Goal: Task Accomplishment & Management: Complete application form

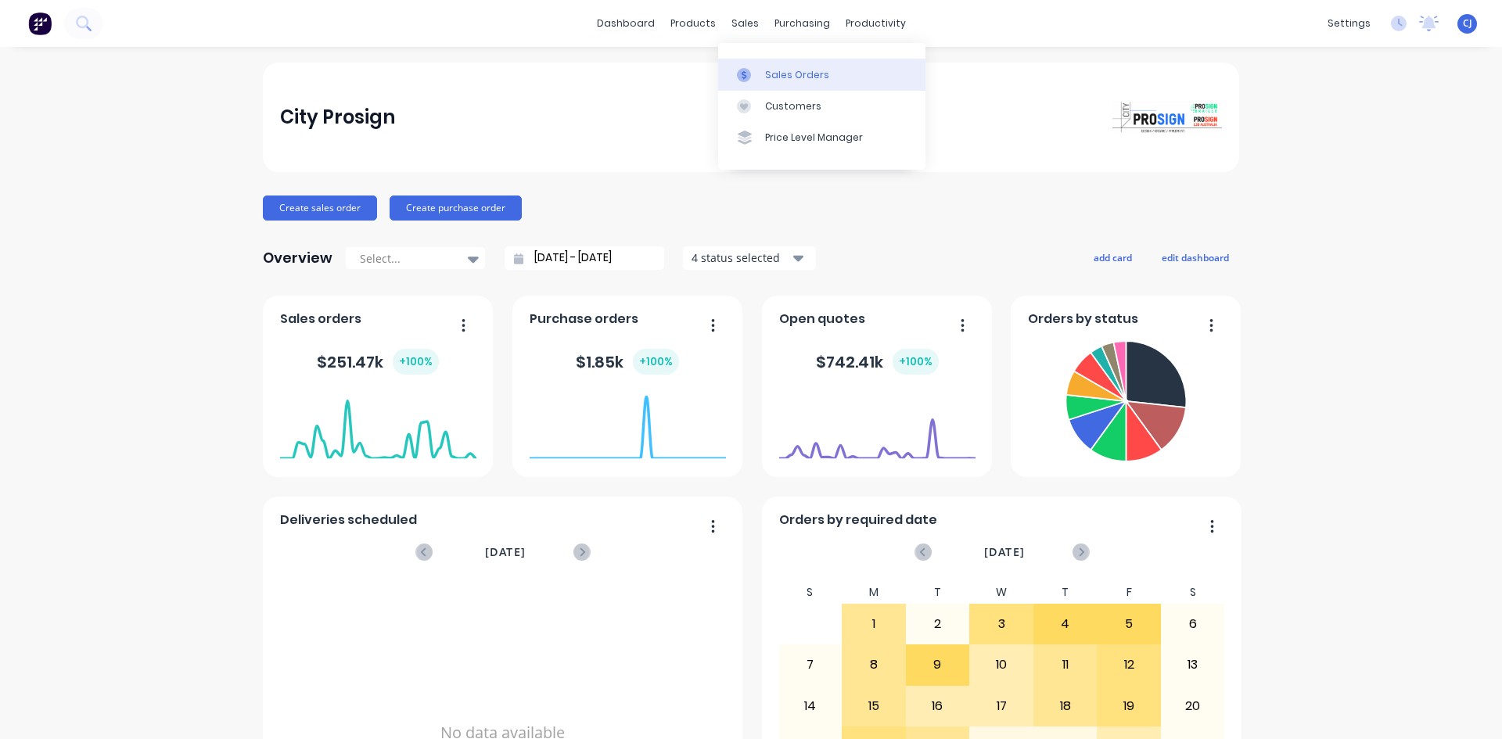
drag, startPoint x: 0, startPoint y: 0, endPoint x: 767, endPoint y: 62, distance: 769.2
click at [767, 62] on link "Sales Orders" at bounding box center [821, 74] width 207 height 31
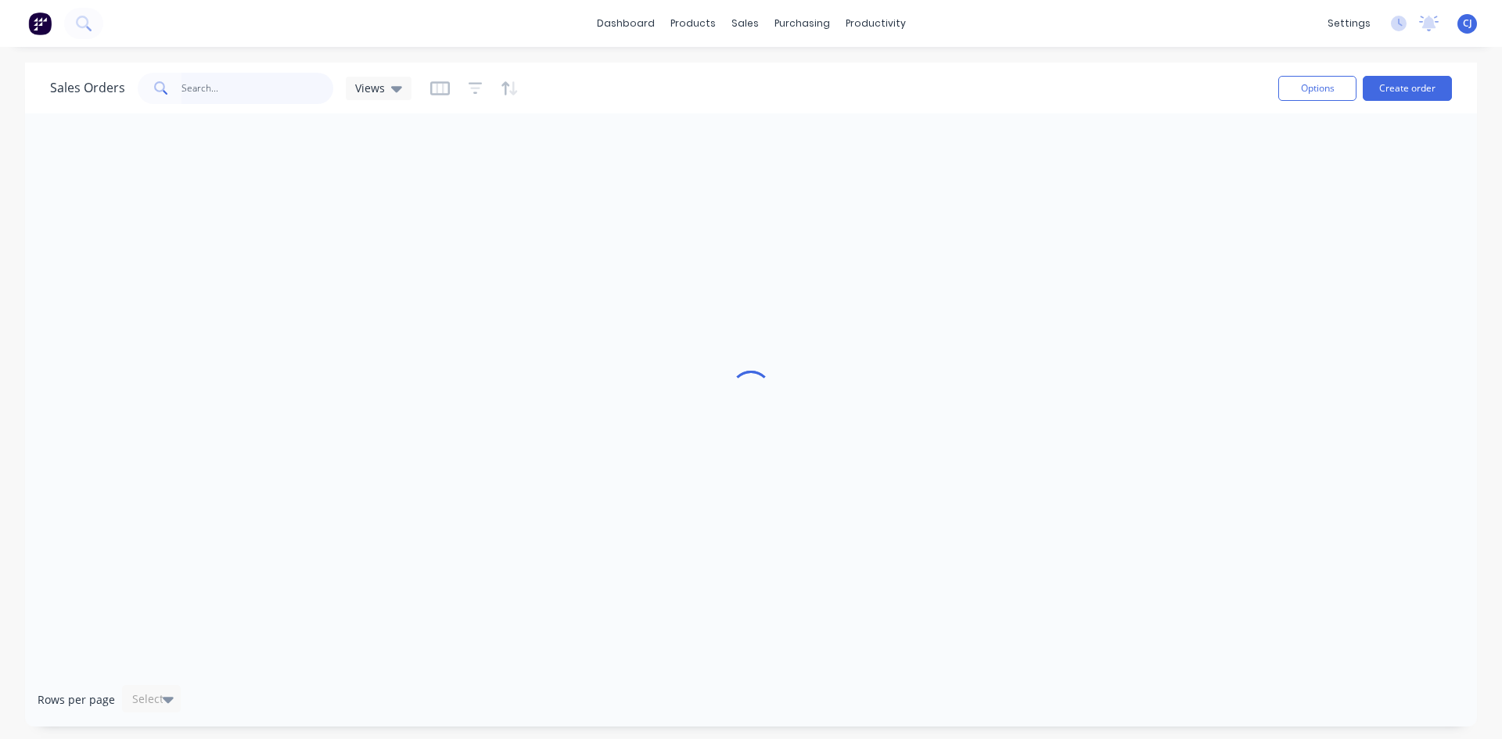
click at [218, 84] on input "text" at bounding box center [258, 88] width 153 height 31
type input "MALVERN"
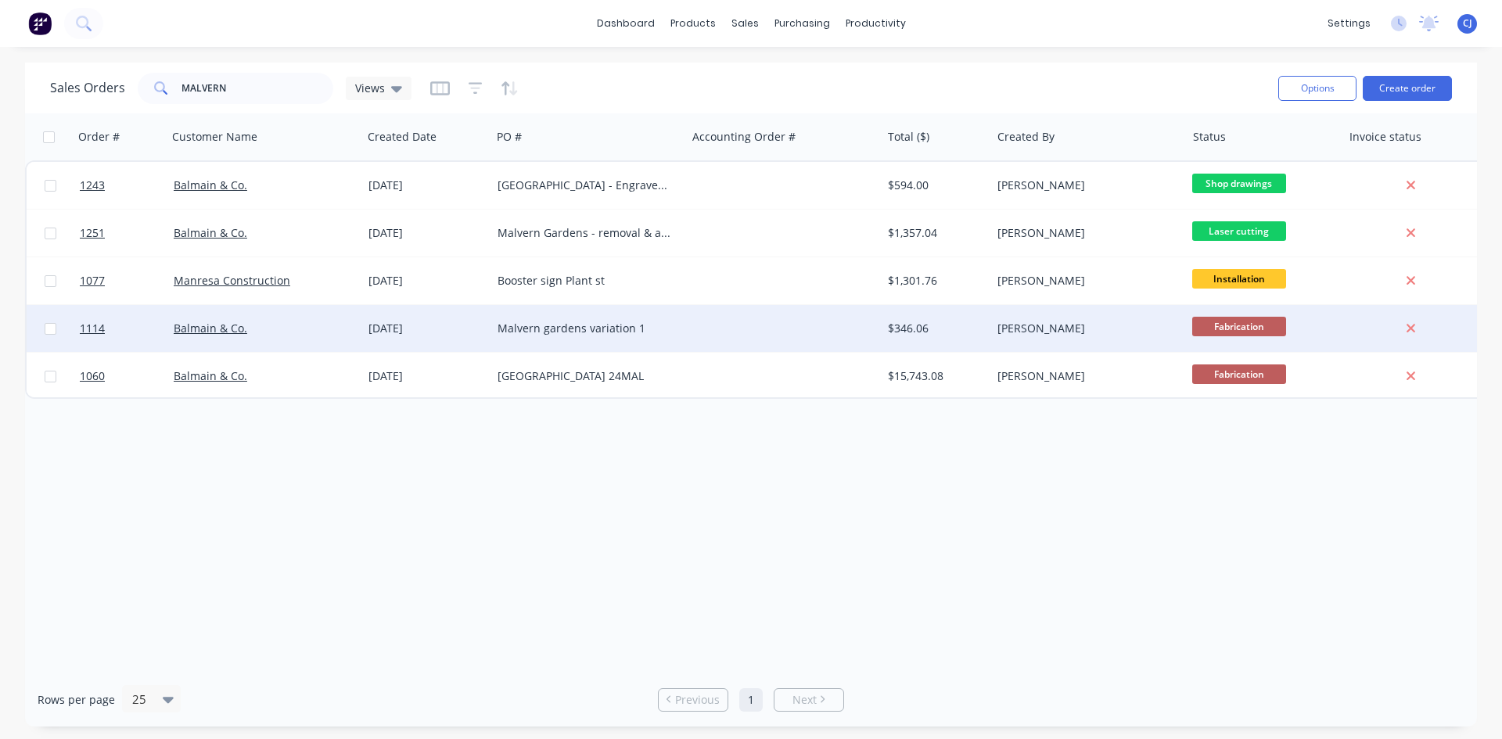
click at [652, 345] on div "Malvern gardens variation 1" at bounding box center [588, 328] width 195 height 47
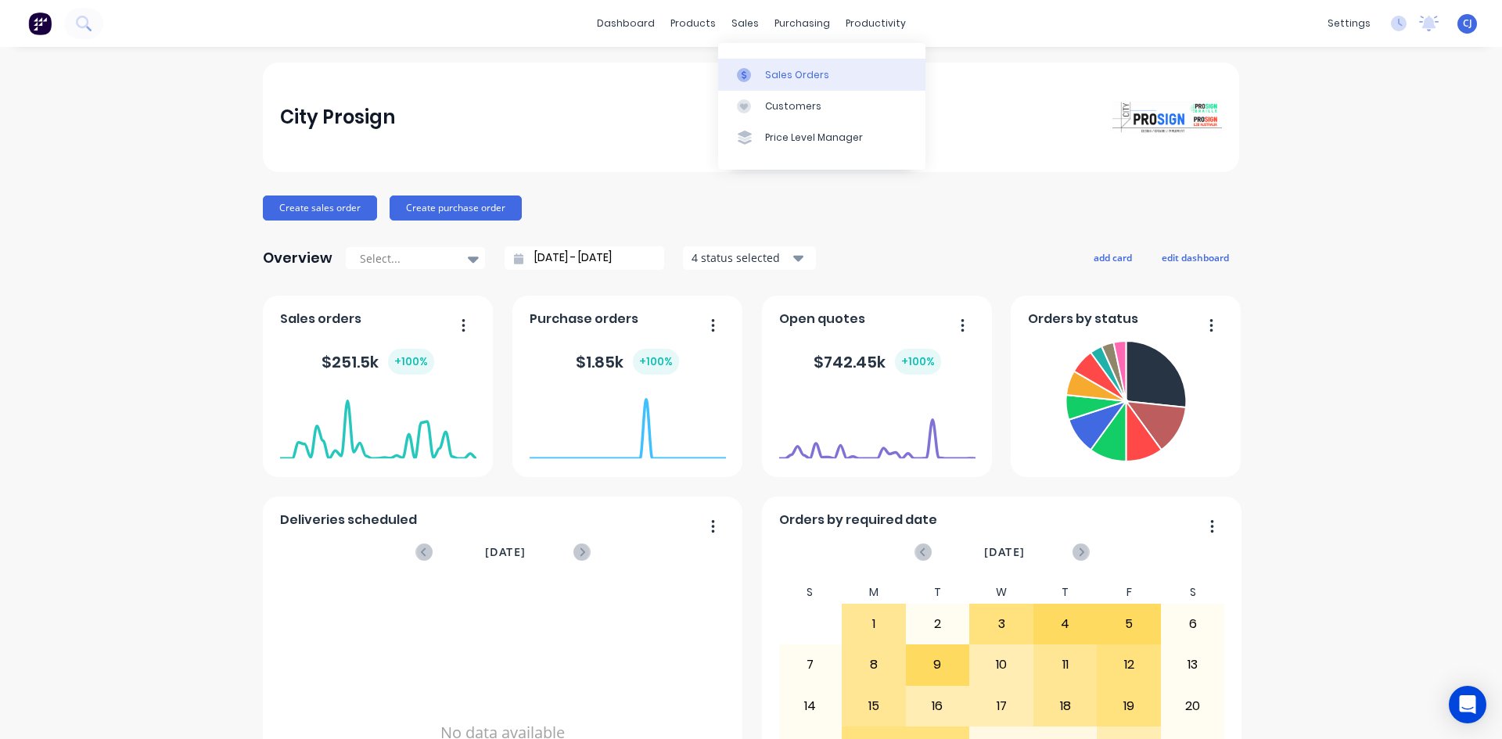
click at [756, 70] on div at bounding box center [748, 75] width 23 height 14
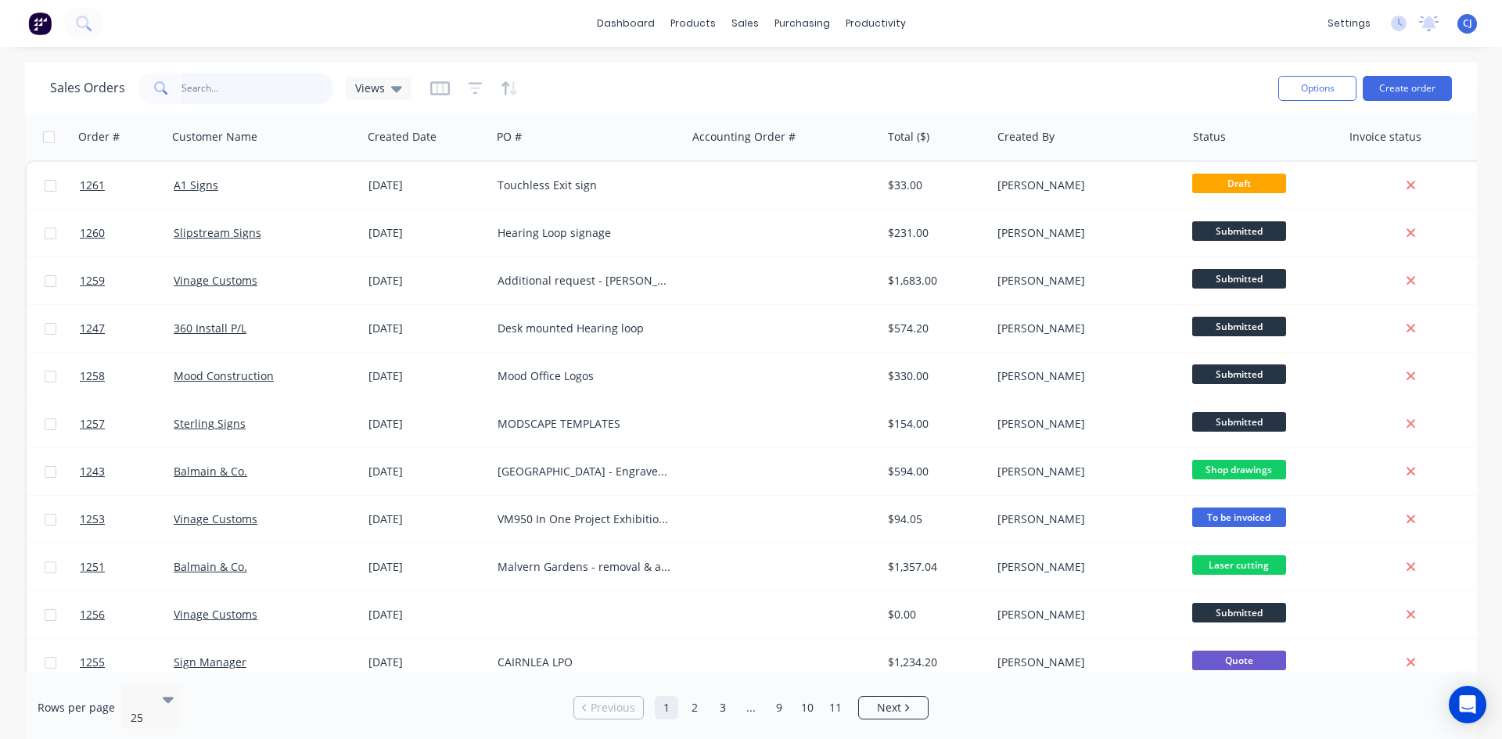
click at [201, 95] on input "text" at bounding box center [258, 88] width 153 height 31
type input "MALVERN"
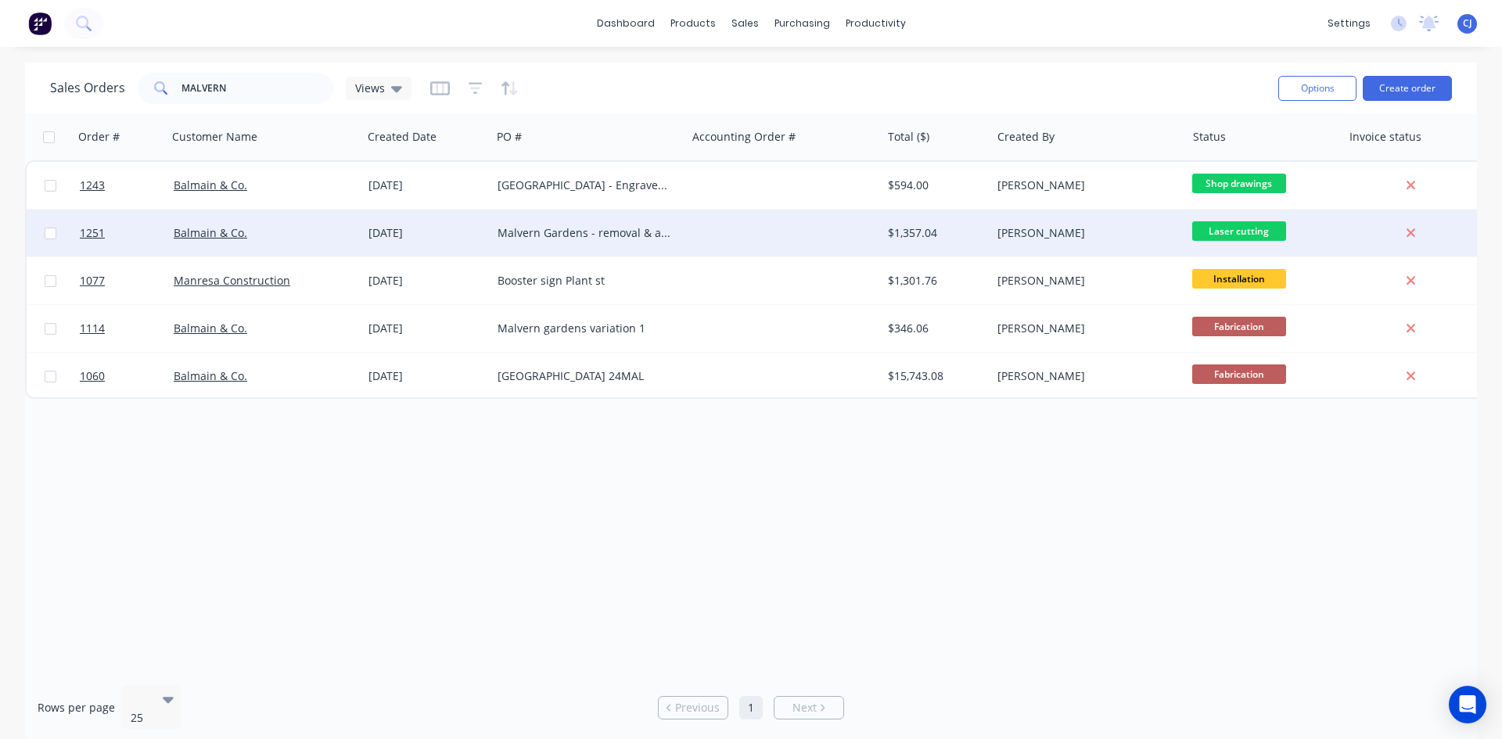
click at [563, 225] on div "Malvern Gardens - removal & additional signs" at bounding box center [585, 233] width 174 height 16
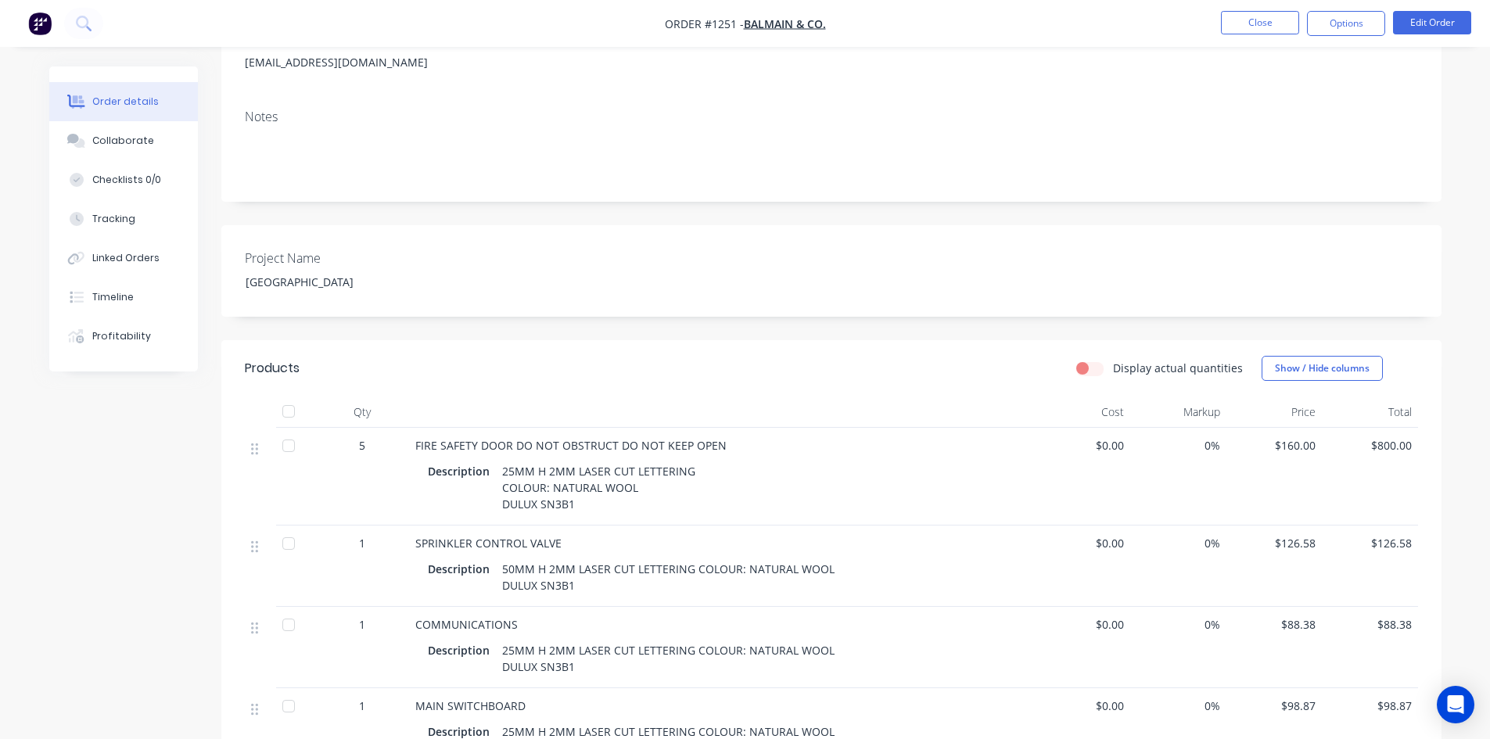
scroll to position [231, 0]
click at [1225, 20] on button "Close" at bounding box center [1260, 22] width 78 height 23
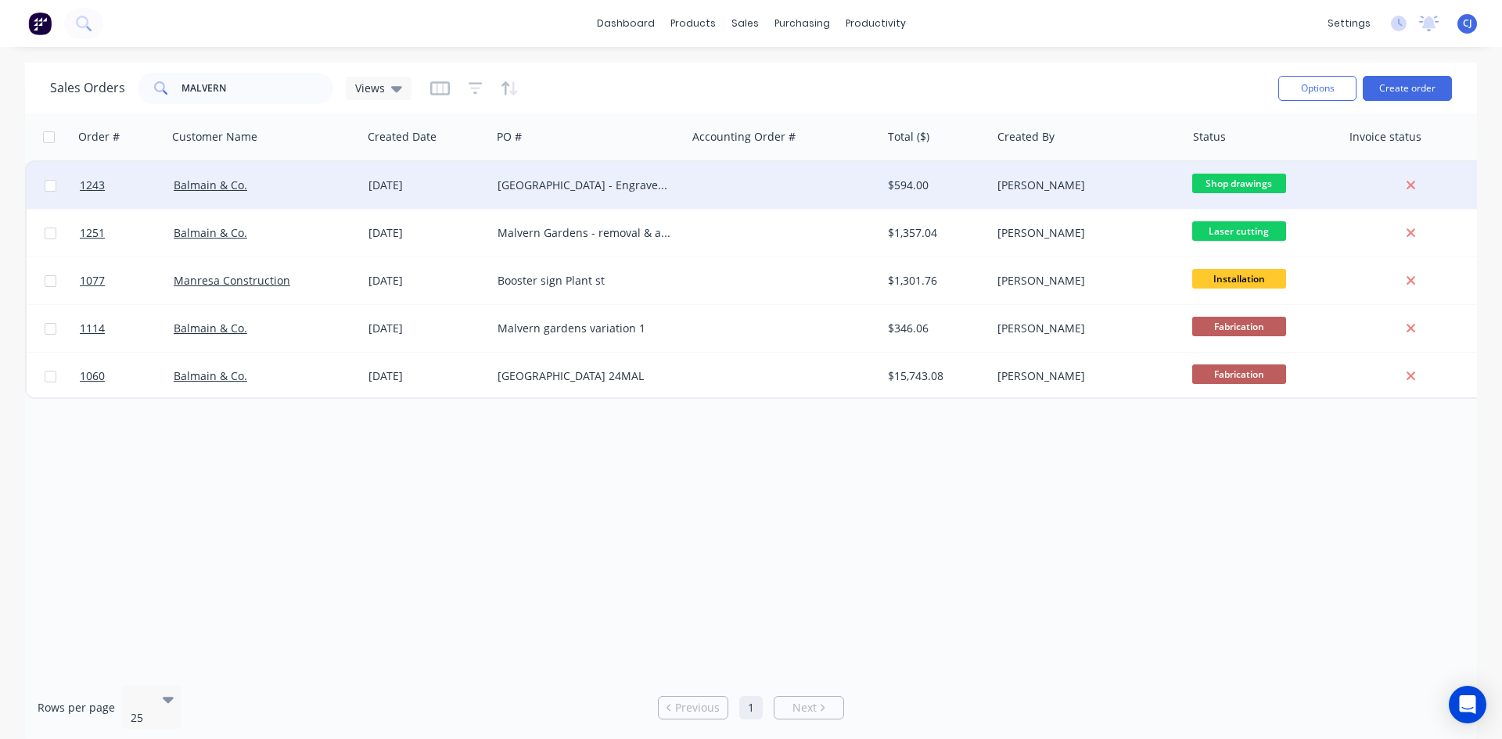
click at [595, 185] on div "[GEOGRAPHIC_DATA] - Engraved Signs" at bounding box center [585, 186] width 174 height 16
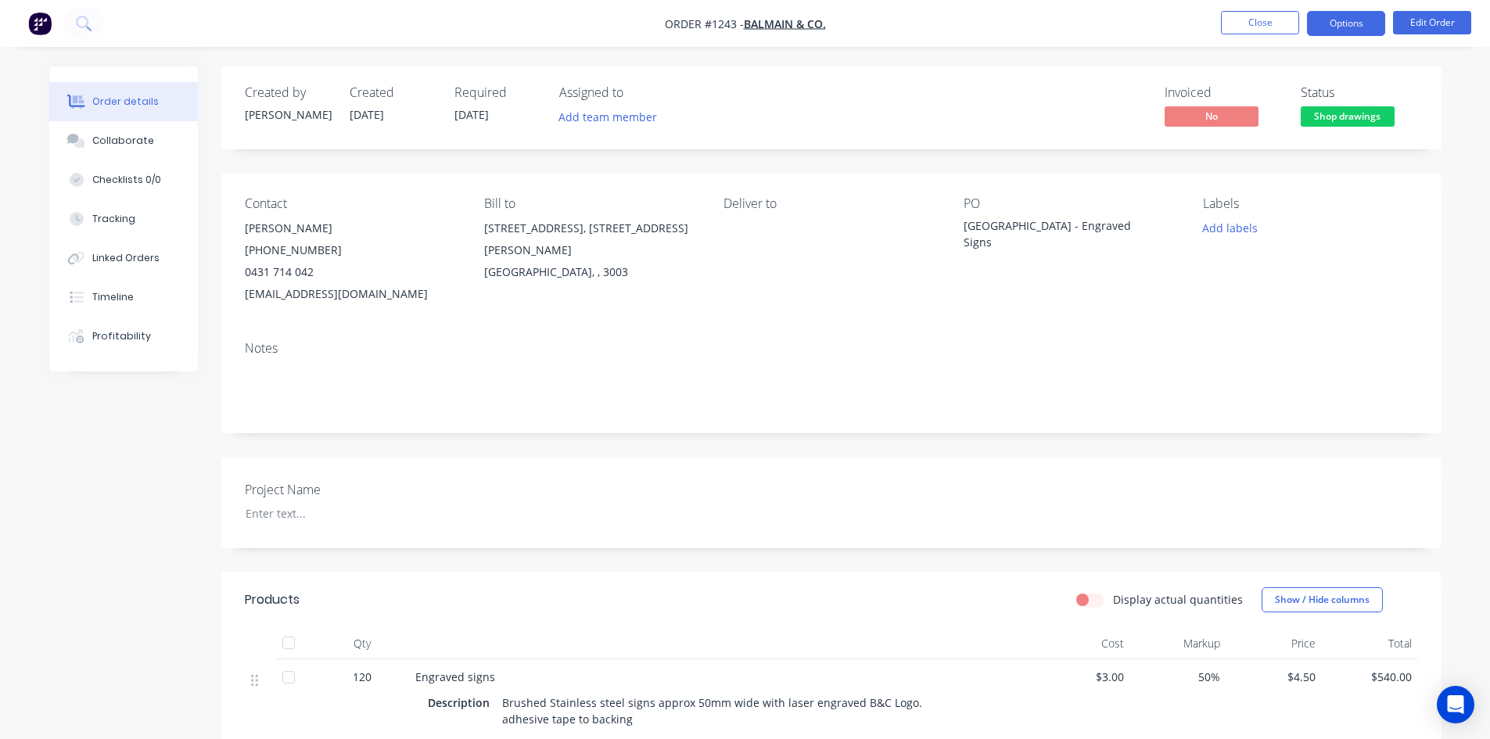
click at [1324, 19] on button "Options" at bounding box center [1346, 23] width 78 height 25
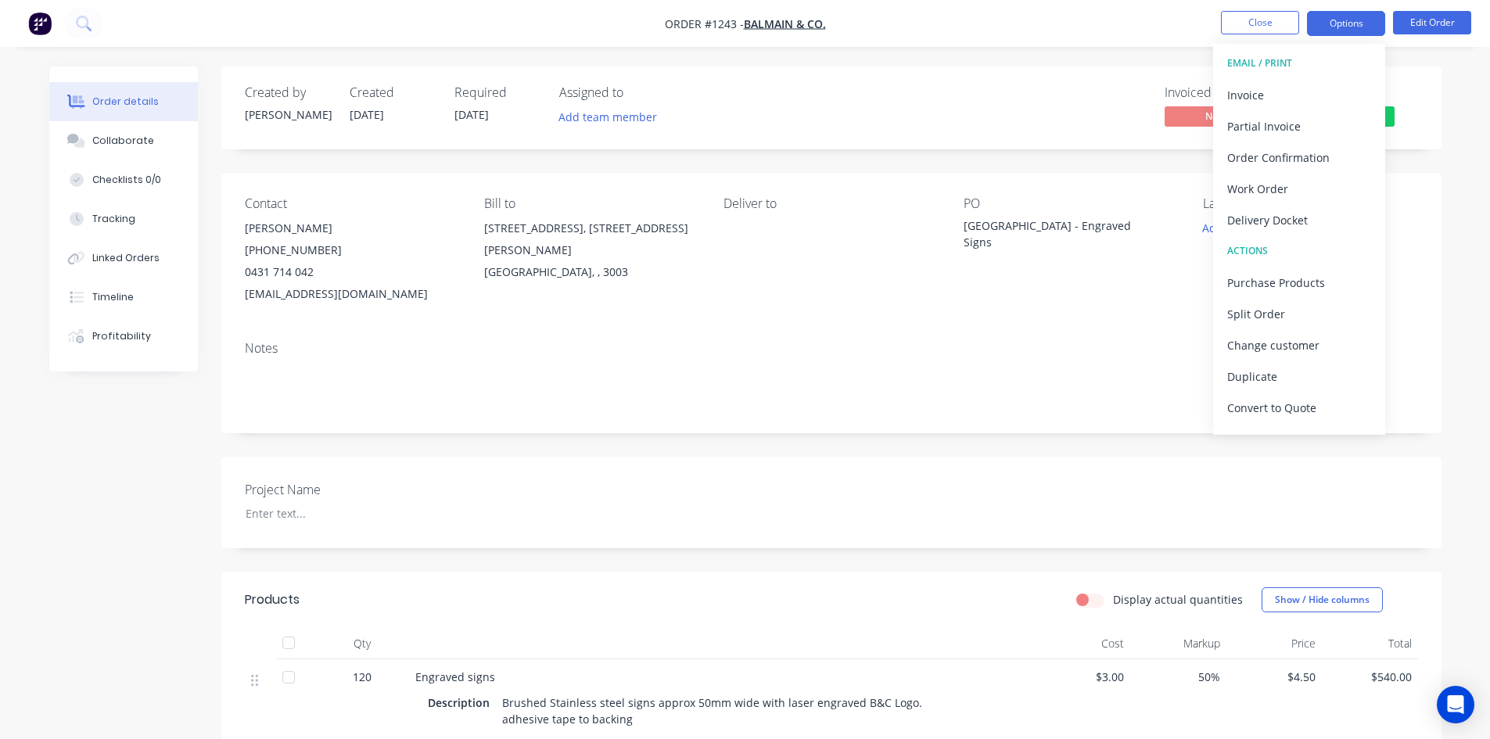
click at [1324, 19] on button "Options" at bounding box center [1346, 23] width 78 height 25
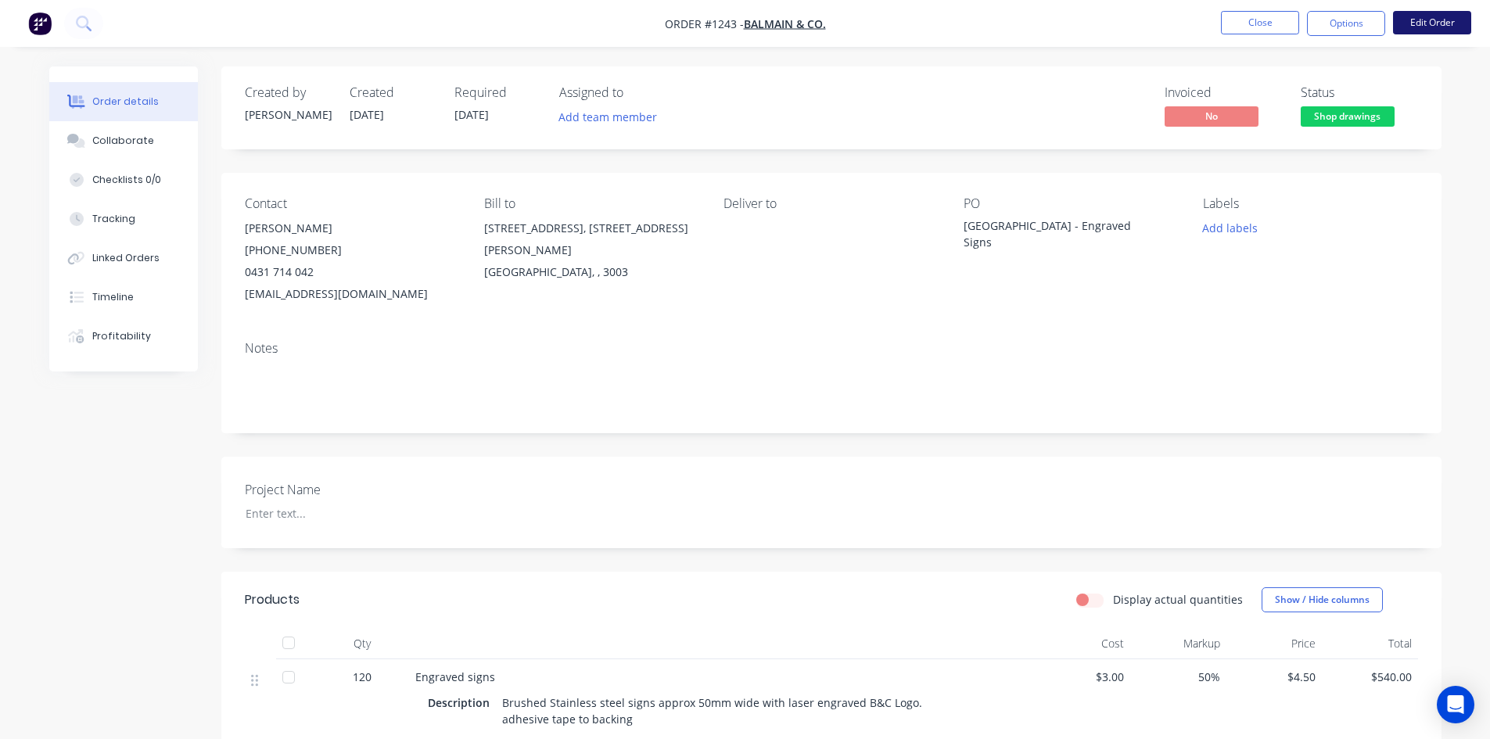
click at [1423, 14] on button "Edit Order" at bounding box center [1432, 22] width 78 height 23
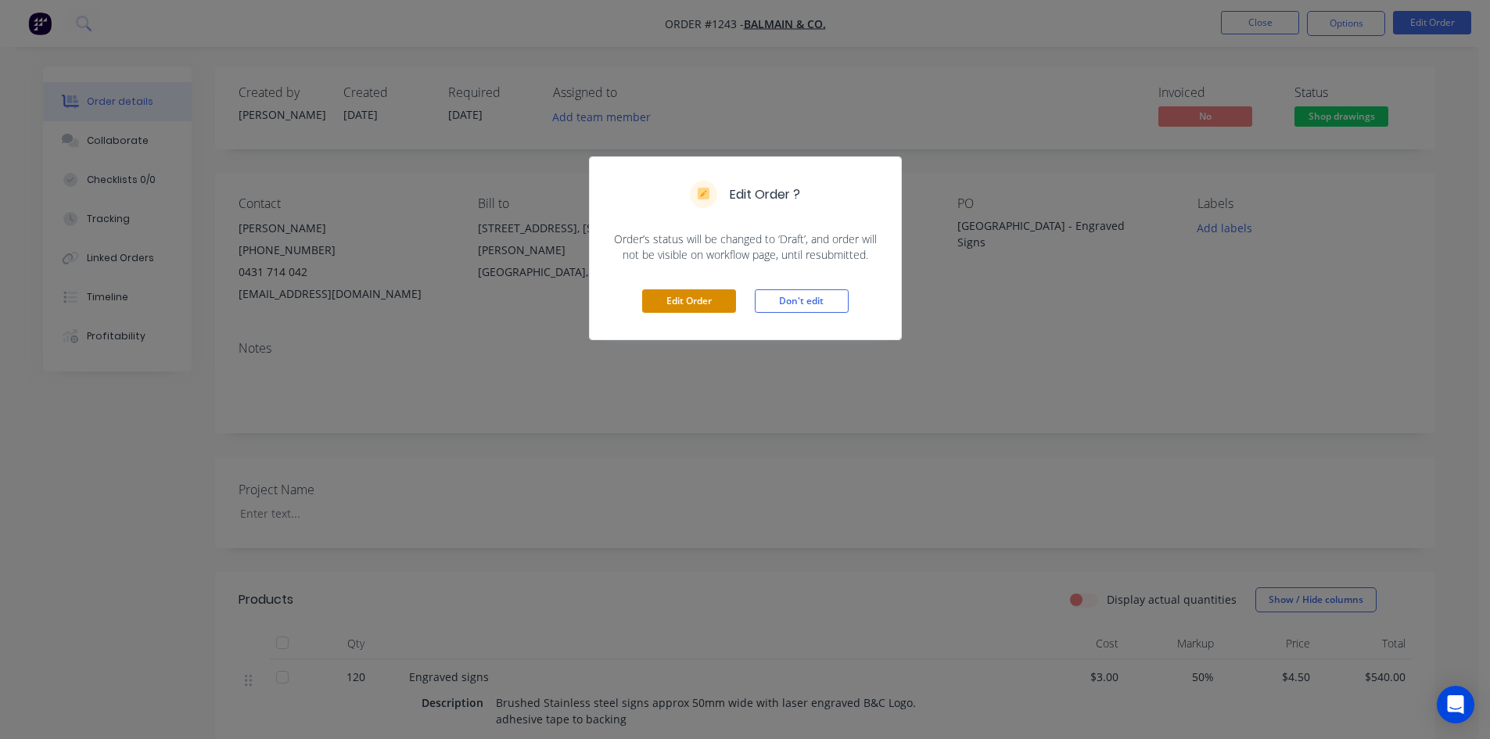
click at [692, 305] on button "Edit Order" at bounding box center [689, 300] width 94 height 23
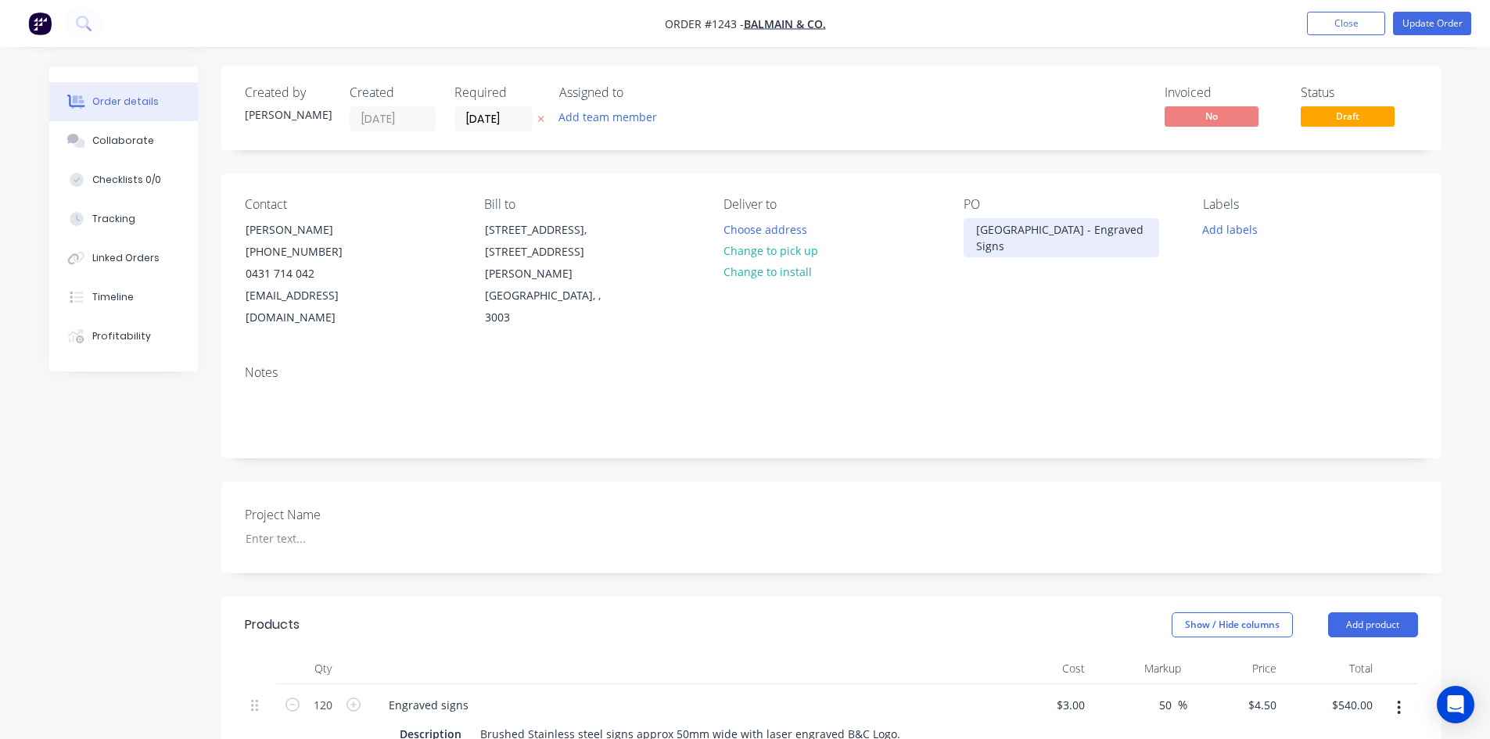
click at [980, 229] on div "[GEOGRAPHIC_DATA] - Engraved Signs" at bounding box center [1062, 237] width 196 height 39
click at [1355, 25] on button "Close" at bounding box center [1346, 23] width 78 height 23
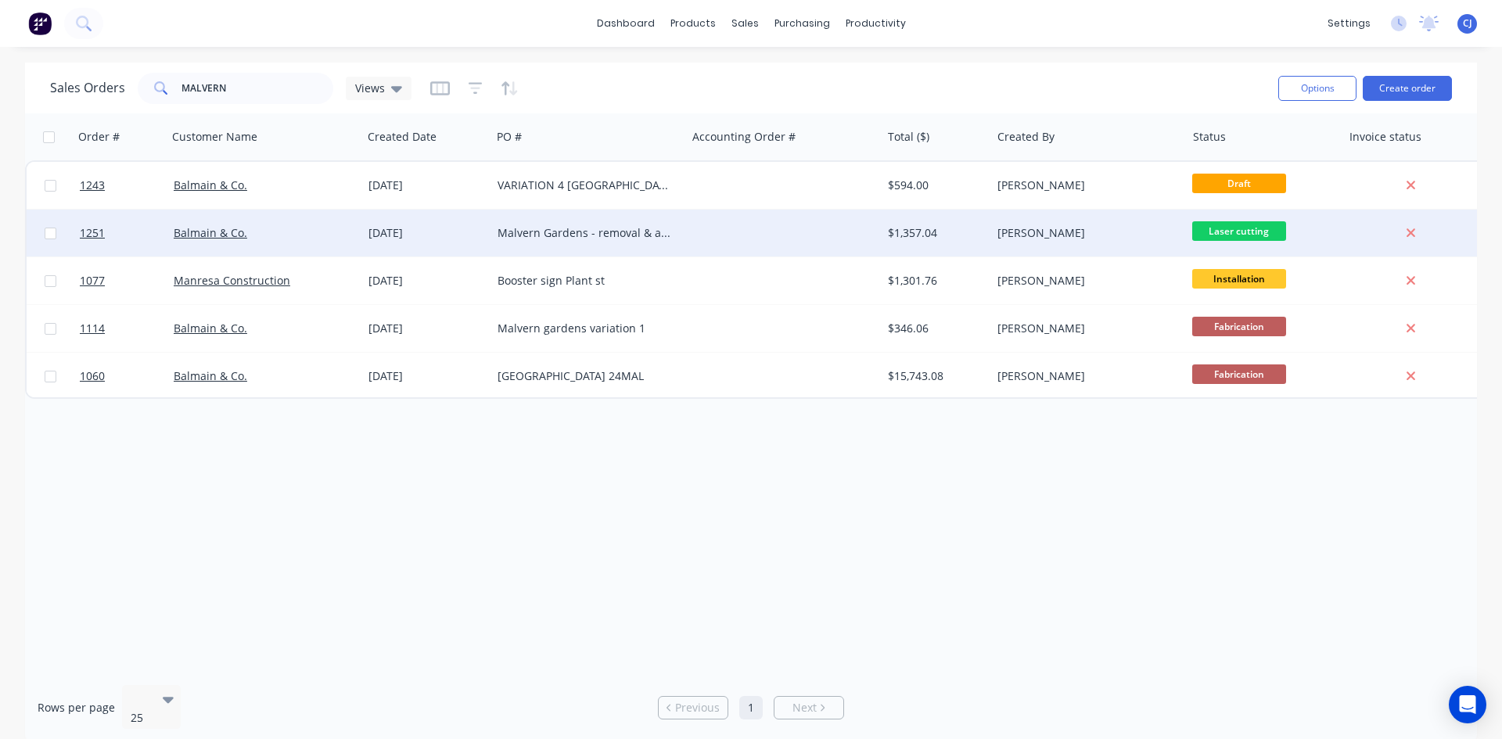
click at [700, 221] on div at bounding box center [783, 233] width 195 height 47
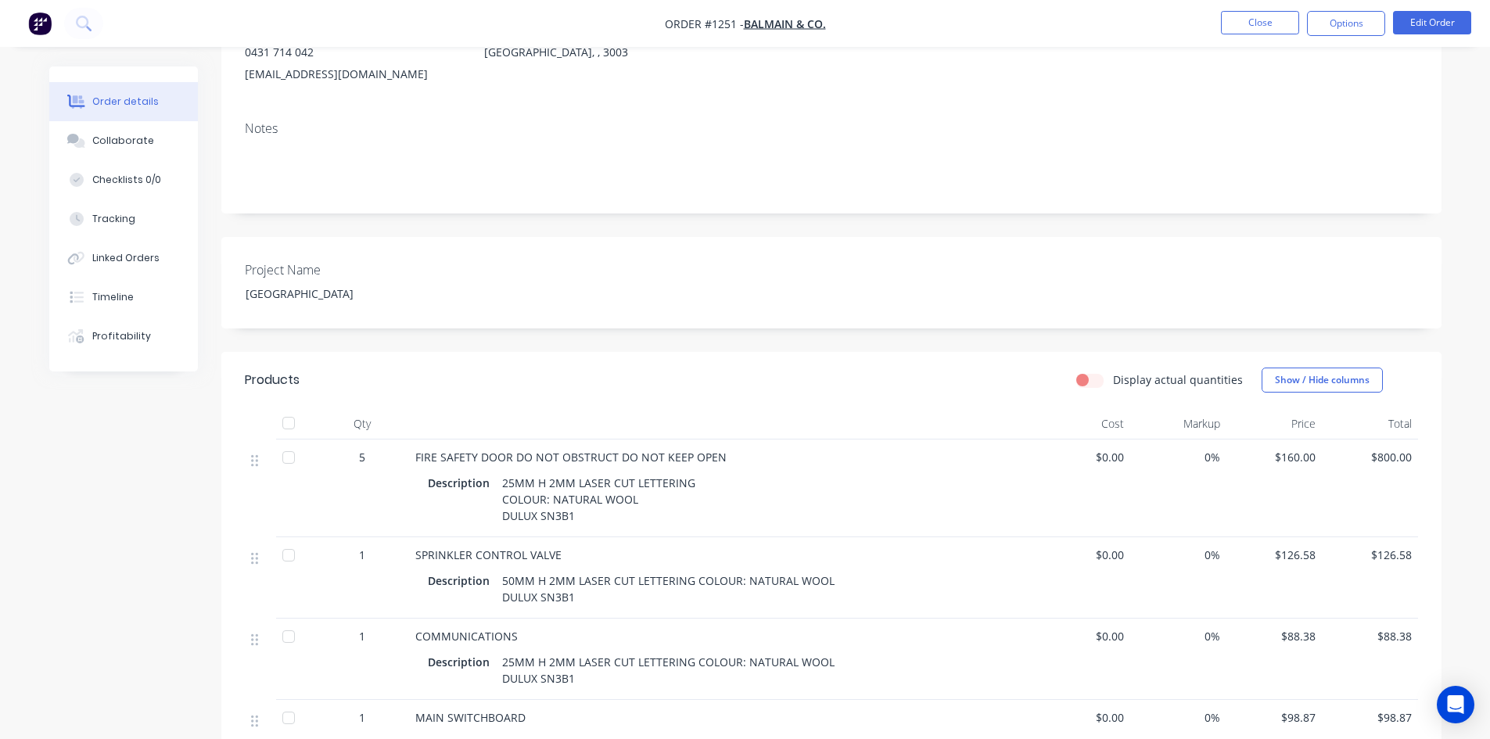
scroll to position [78, 0]
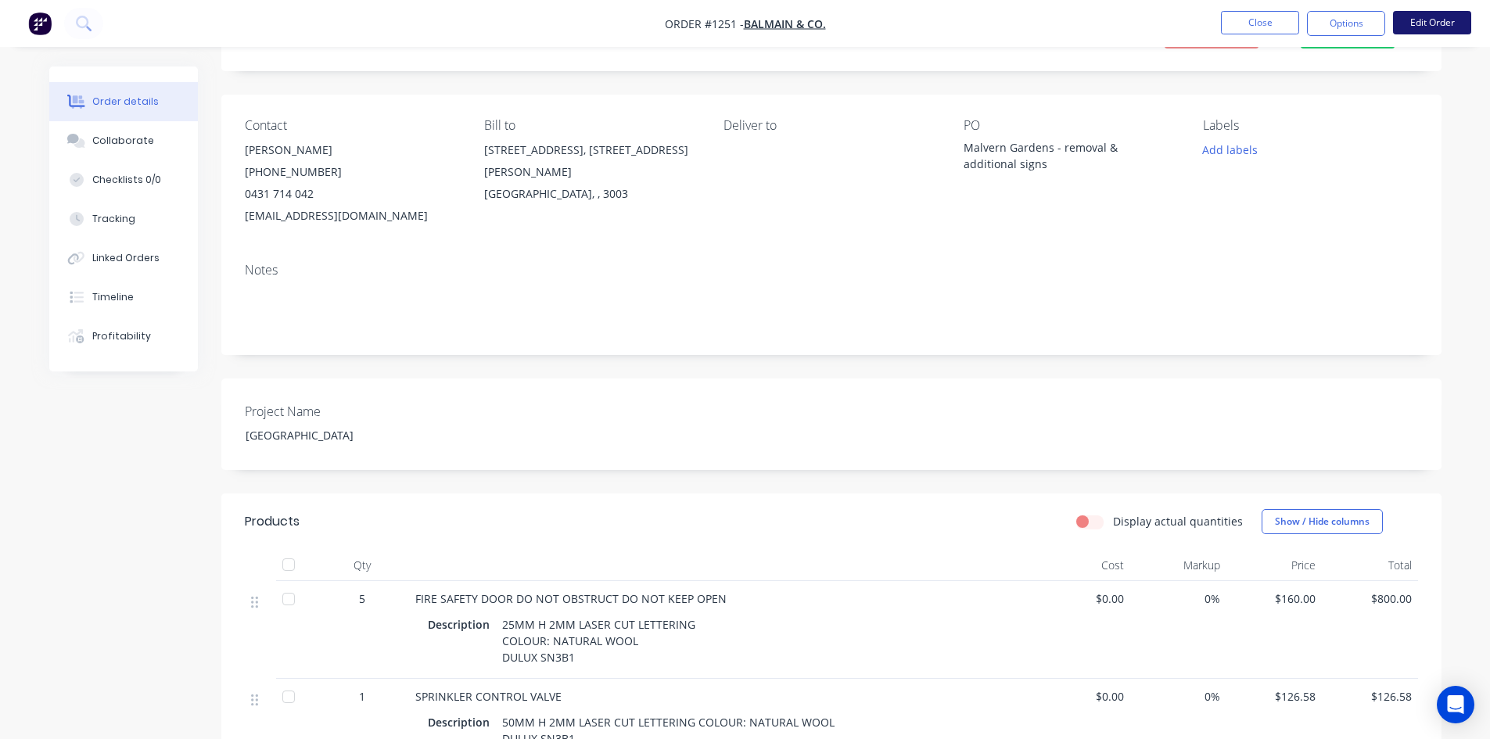
click at [1447, 27] on button "Edit Order" at bounding box center [1432, 22] width 78 height 23
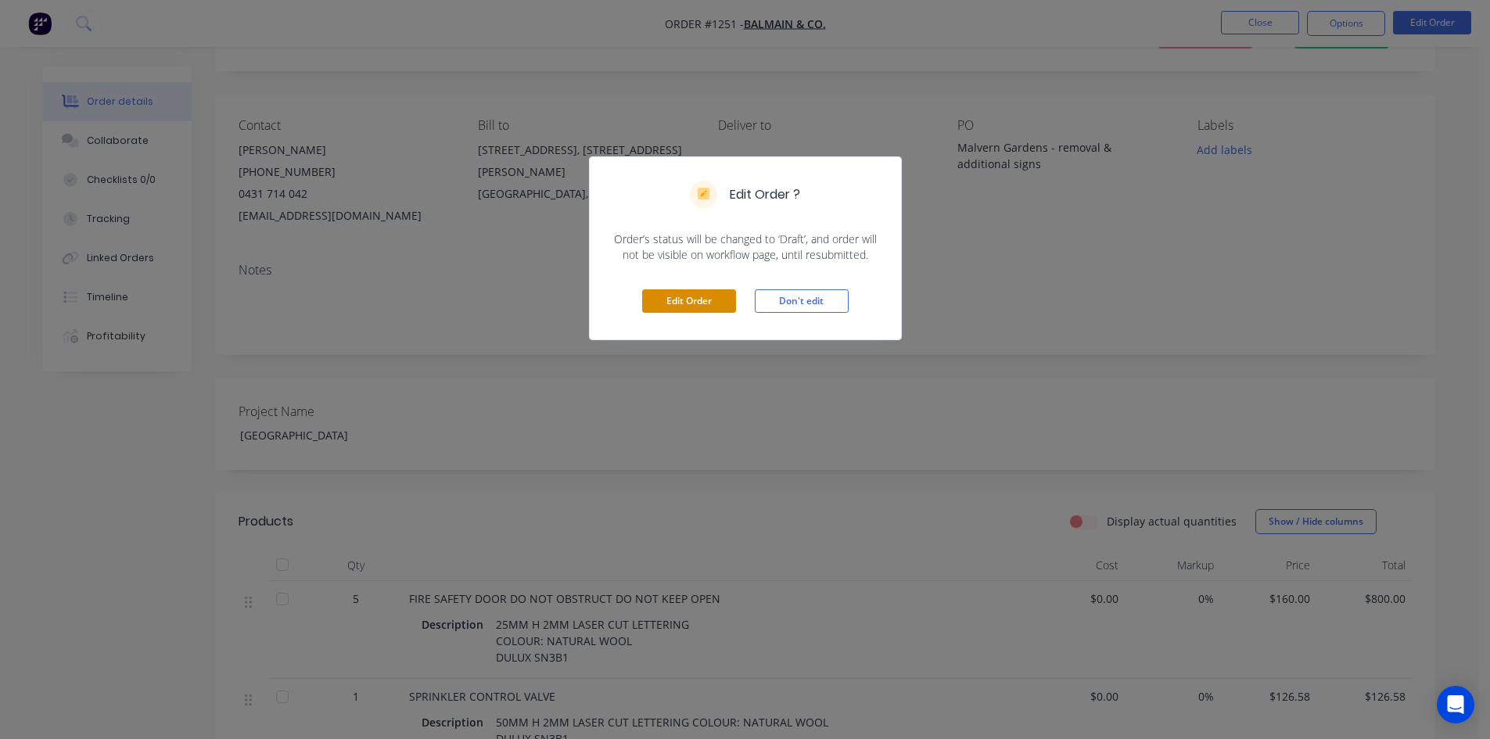
drag, startPoint x: 681, startPoint y: 298, endPoint x: 796, endPoint y: 233, distance: 132.1
click at [681, 297] on button "Edit Order" at bounding box center [689, 300] width 94 height 23
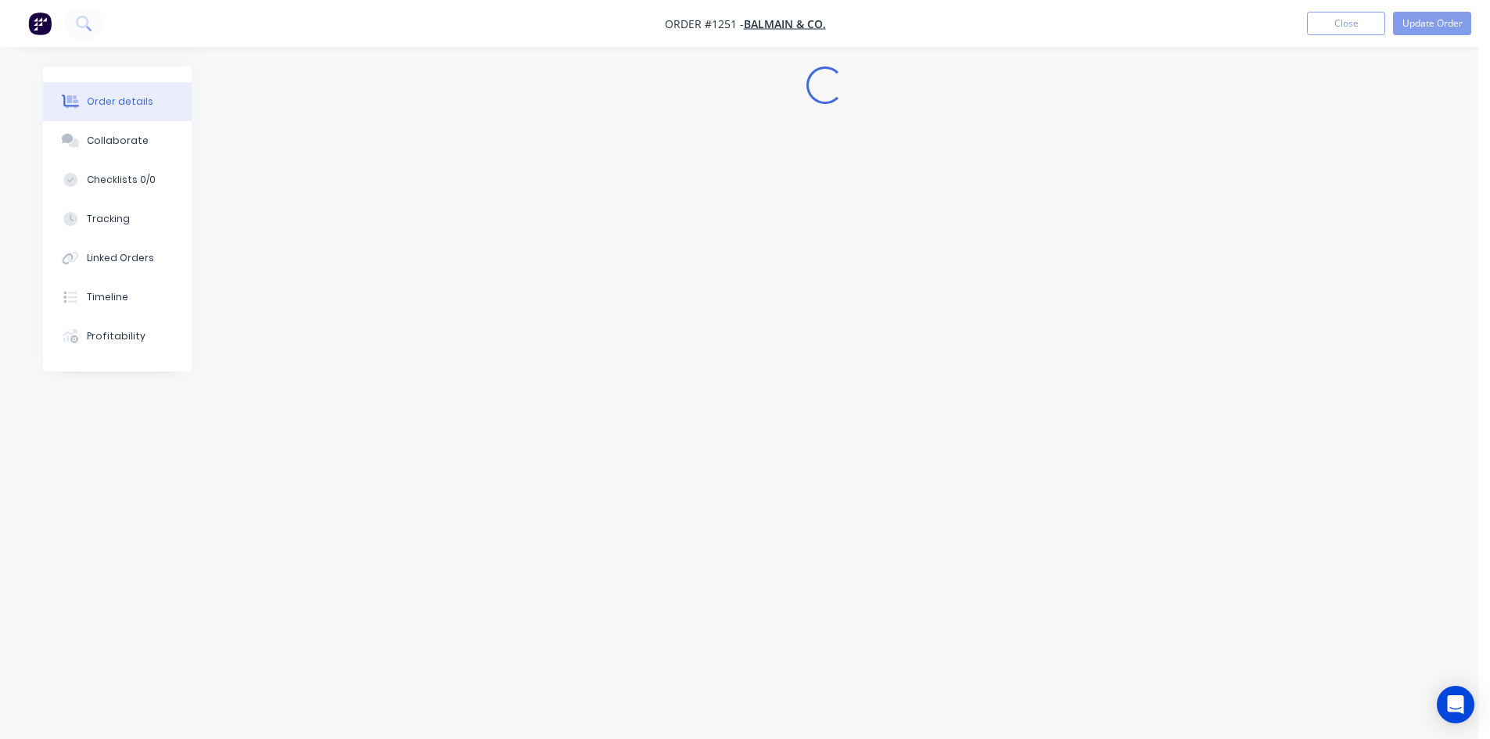
scroll to position [0, 0]
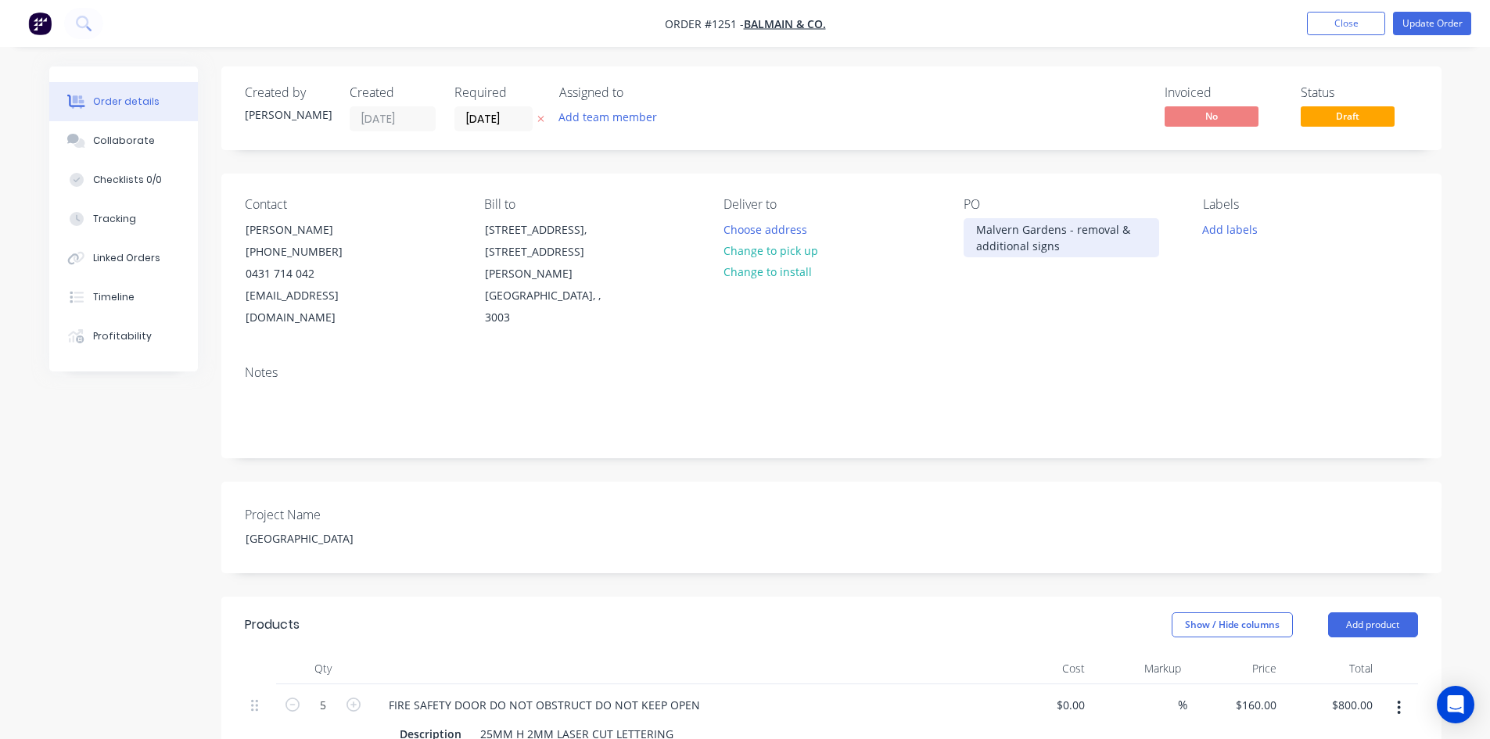
click at [972, 228] on div "Malvern Gardens - removal & additional signs" at bounding box center [1062, 237] width 196 height 39
click at [1412, 25] on button "Update Order" at bounding box center [1432, 23] width 78 height 23
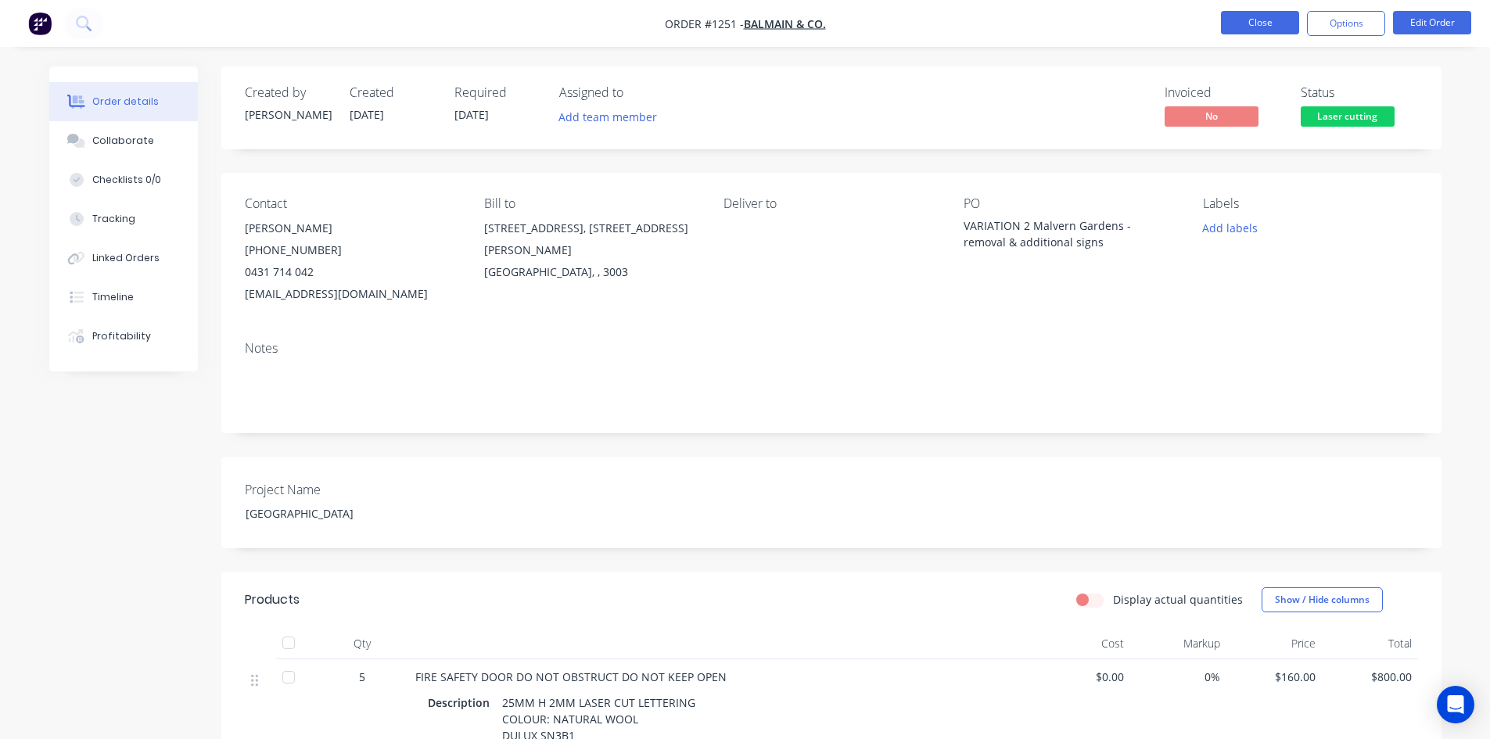
click at [1267, 23] on button "Close" at bounding box center [1260, 22] width 78 height 23
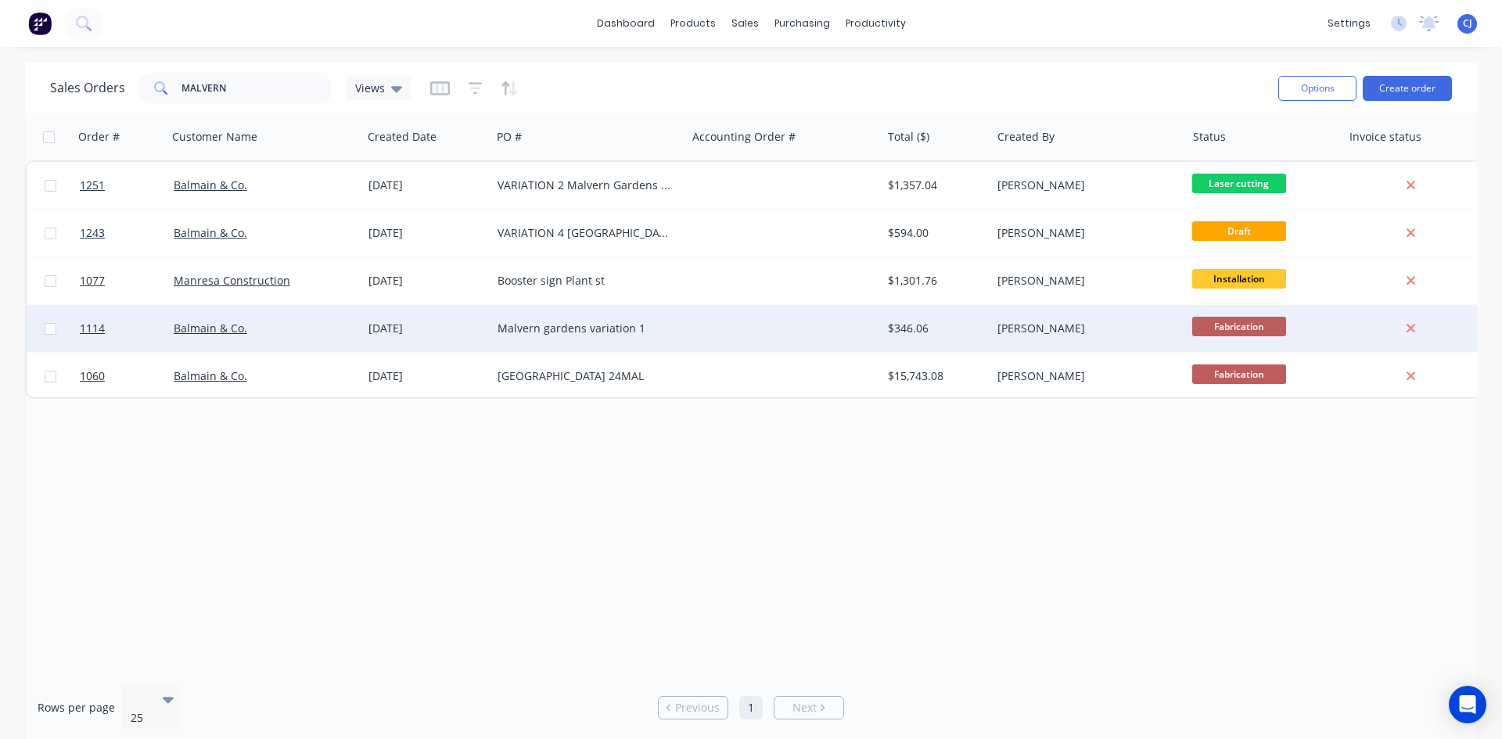
click at [628, 326] on div "Malvern gardens variation 1" at bounding box center [585, 329] width 174 height 16
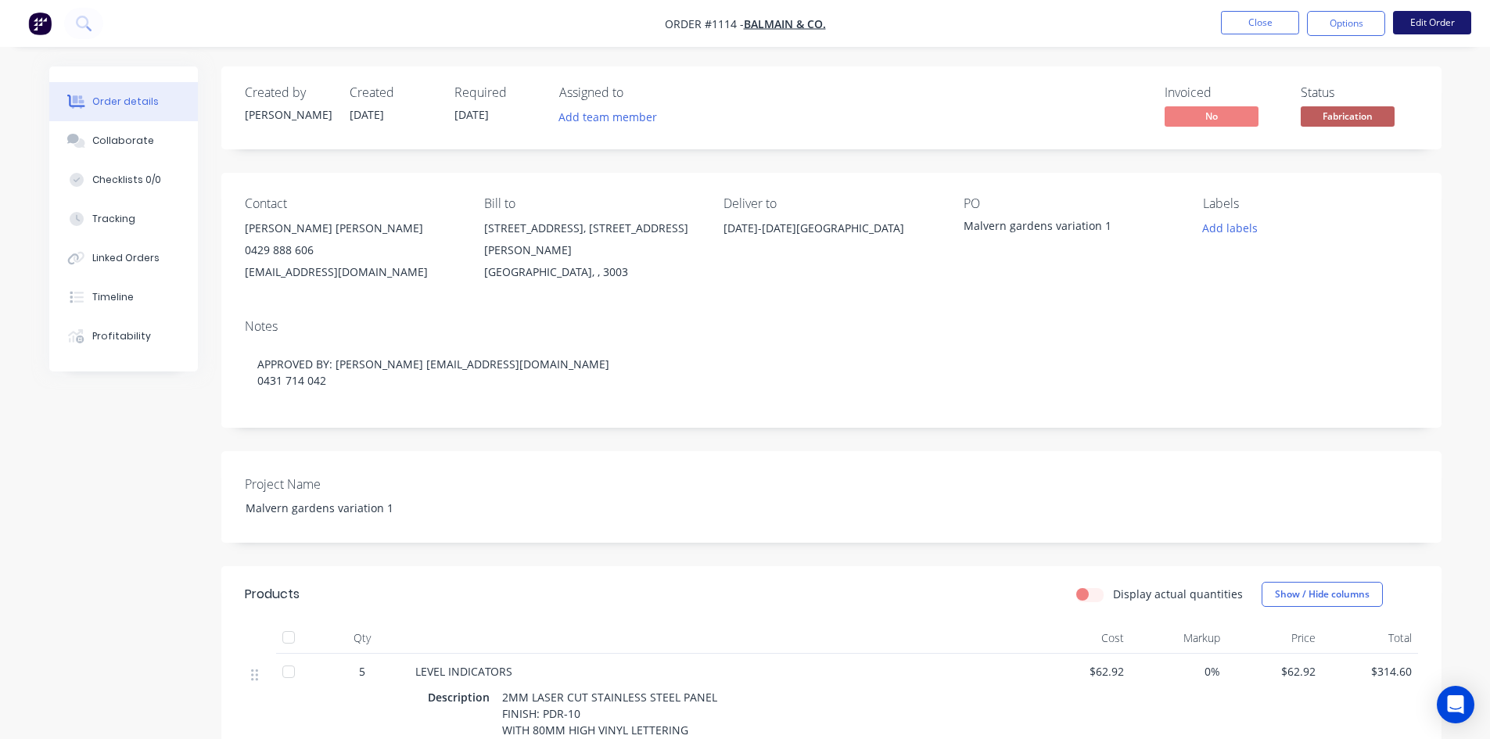
click at [1437, 33] on button "Edit Order" at bounding box center [1432, 22] width 78 height 23
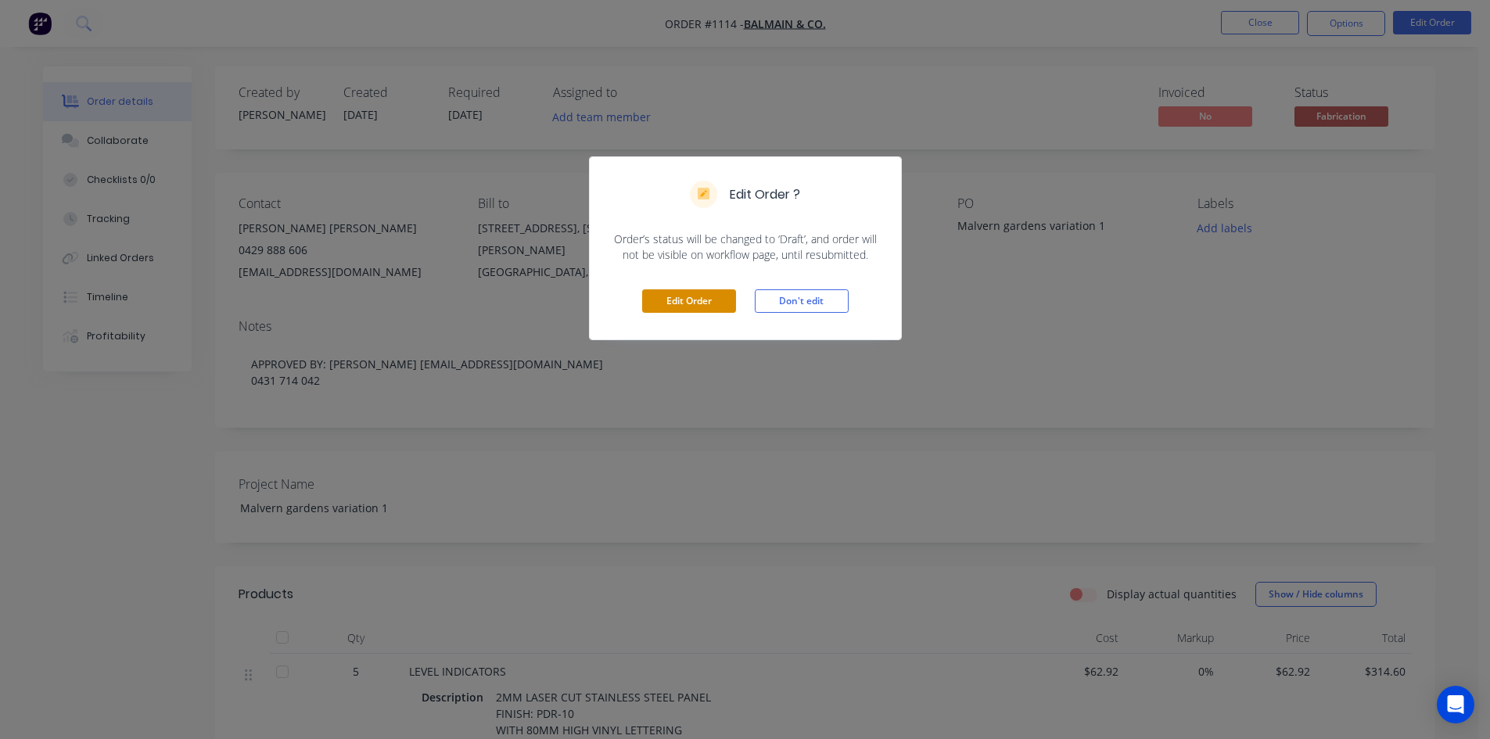
click at [665, 302] on button "Edit Order" at bounding box center [689, 300] width 94 height 23
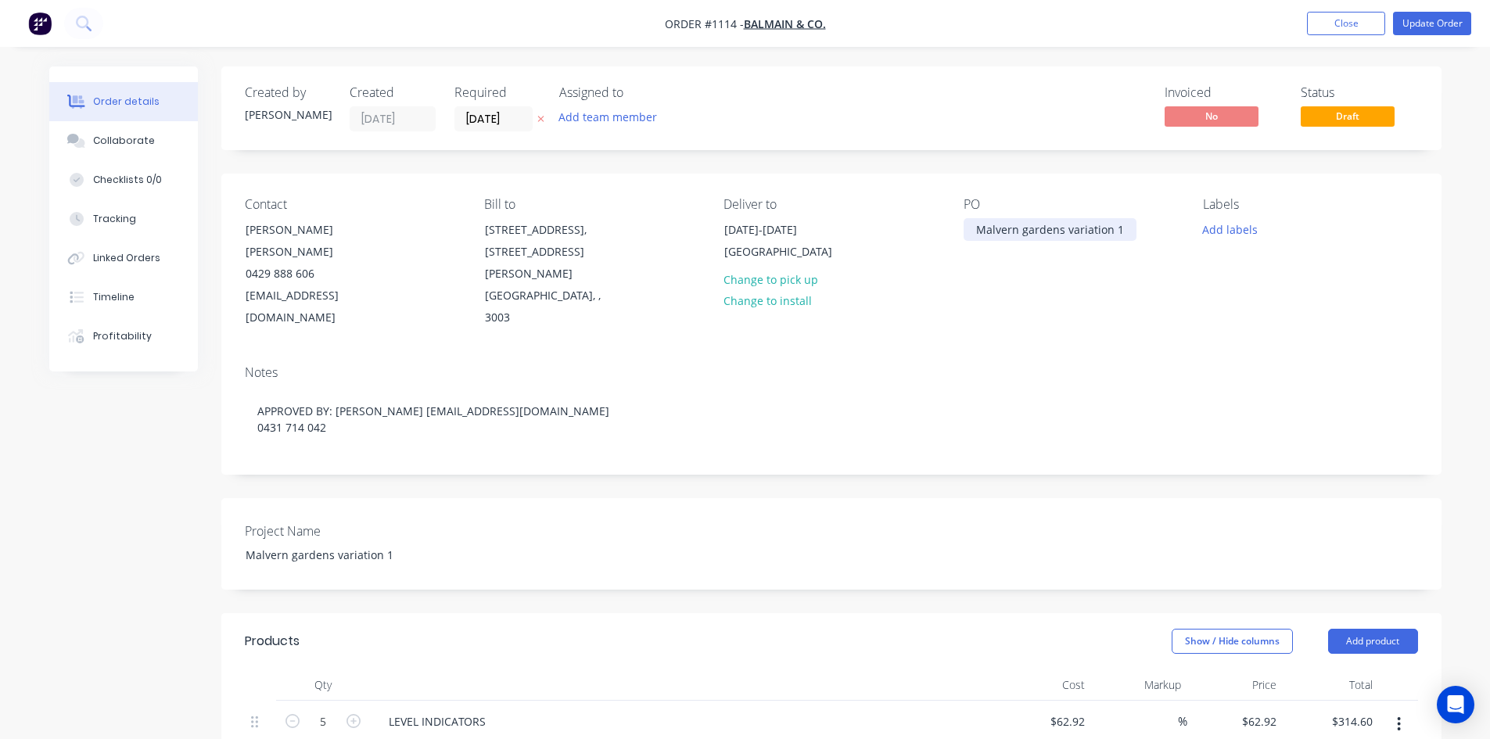
click at [971, 230] on div "Malvern gardens variation 1" at bounding box center [1050, 229] width 173 height 23
drag, startPoint x: 1042, startPoint y: 248, endPoint x: 950, endPoint y: 246, distance: 92.3
click at [951, 246] on div "Contact Connor Hipwell 0429 888 606 chipwell@balmainandco.com.au Bill to 3 Balm…" at bounding box center [831, 263] width 1220 height 179
click at [1415, 31] on button "Update Order" at bounding box center [1432, 23] width 78 height 23
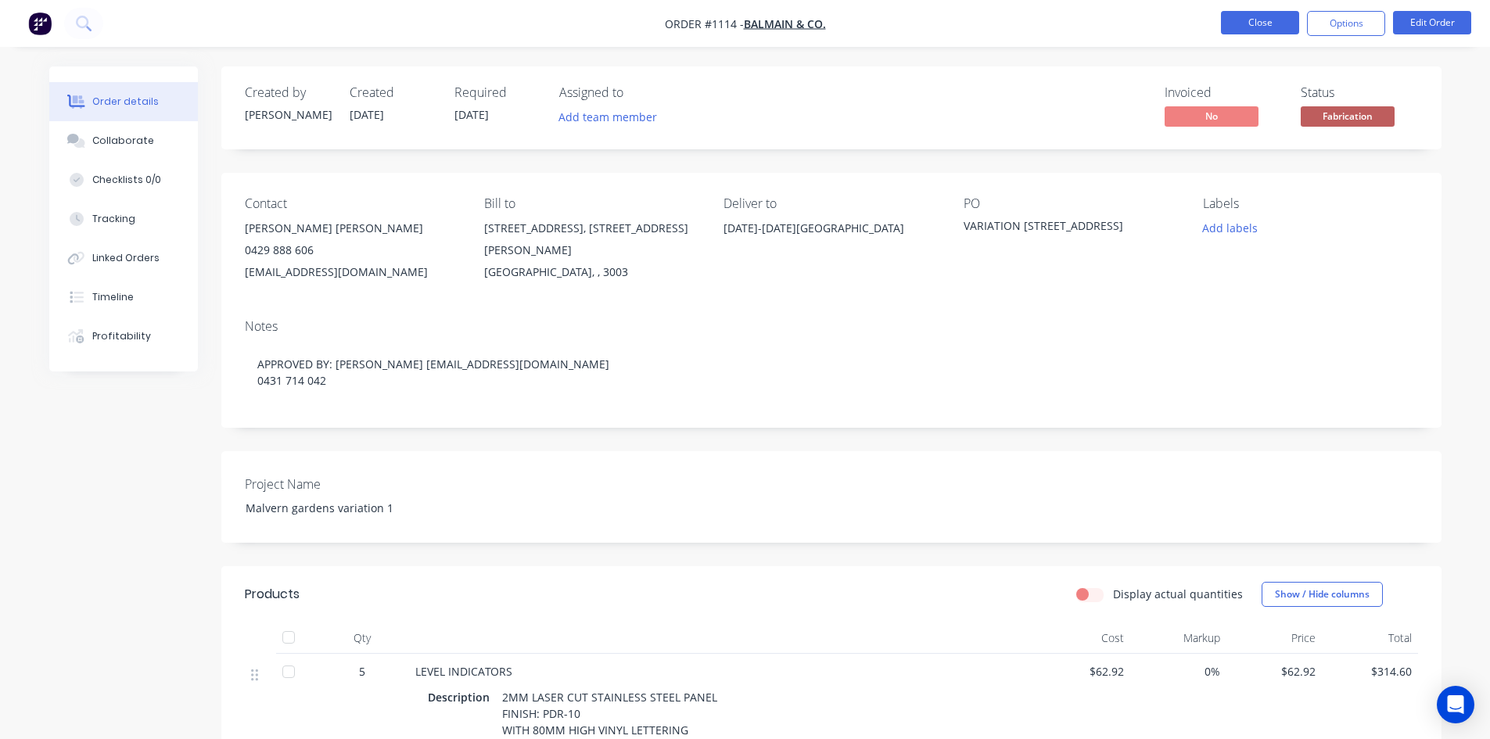
click at [1265, 21] on button "Close" at bounding box center [1260, 22] width 78 height 23
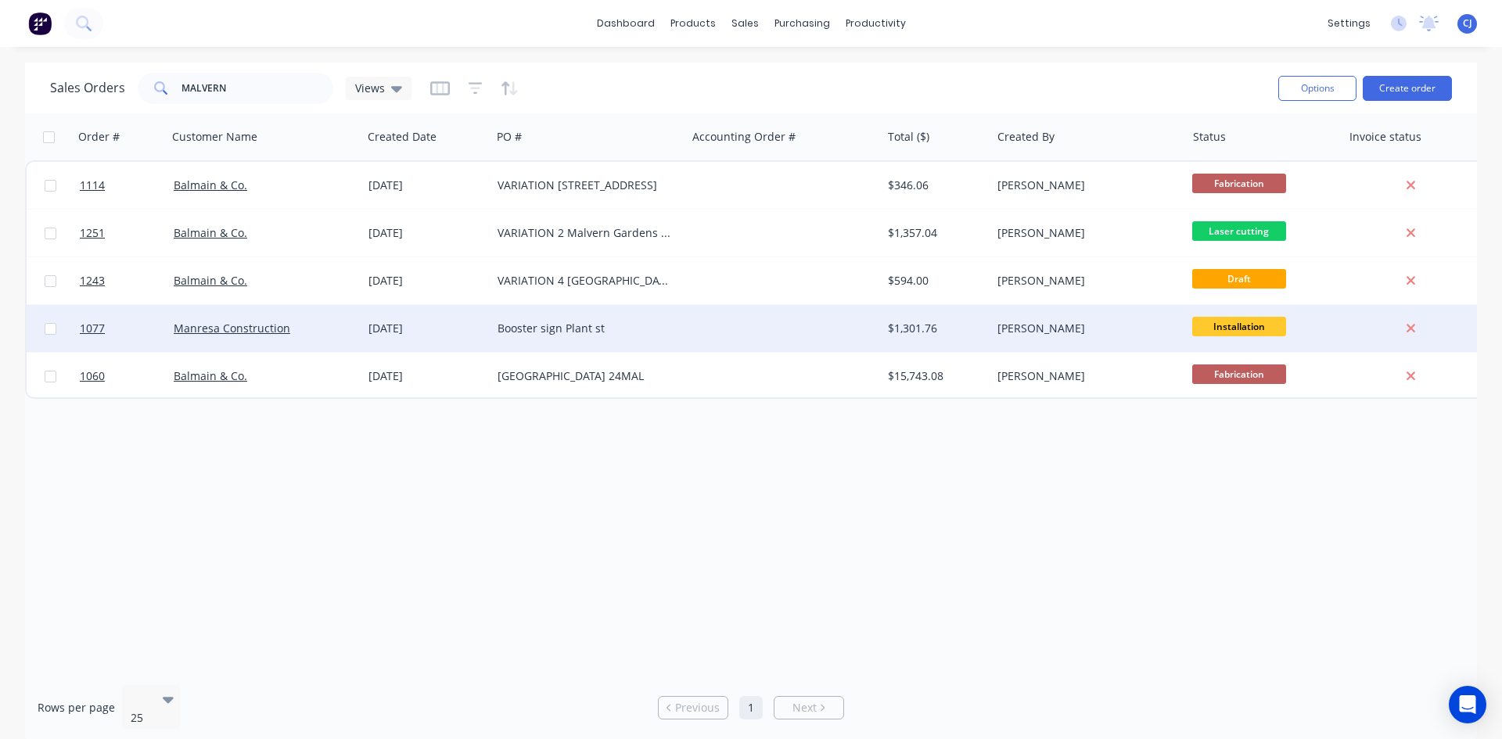
click at [694, 318] on div at bounding box center [783, 328] width 195 height 47
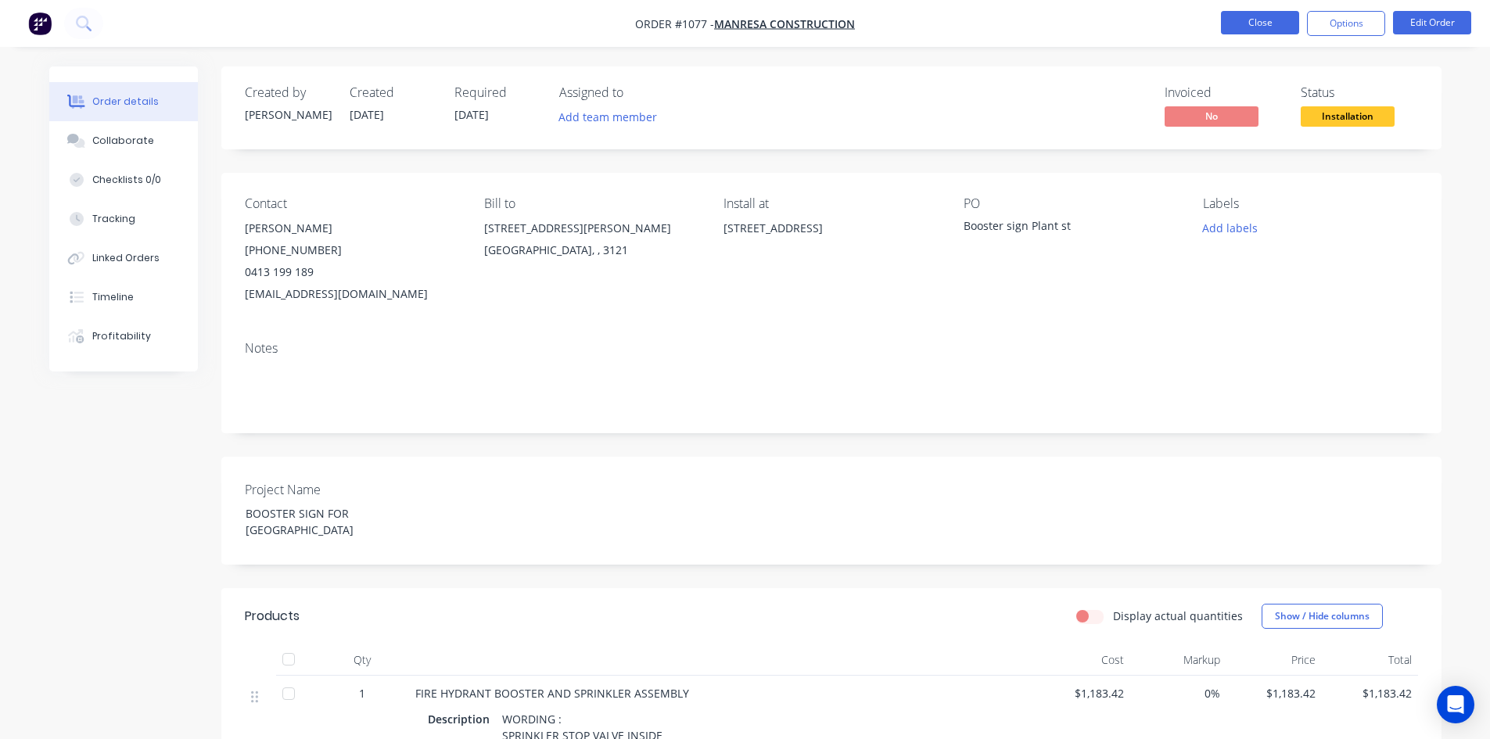
click at [1269, 31] on button "Close" at bounding box center [1260, 22] width 78 height 23
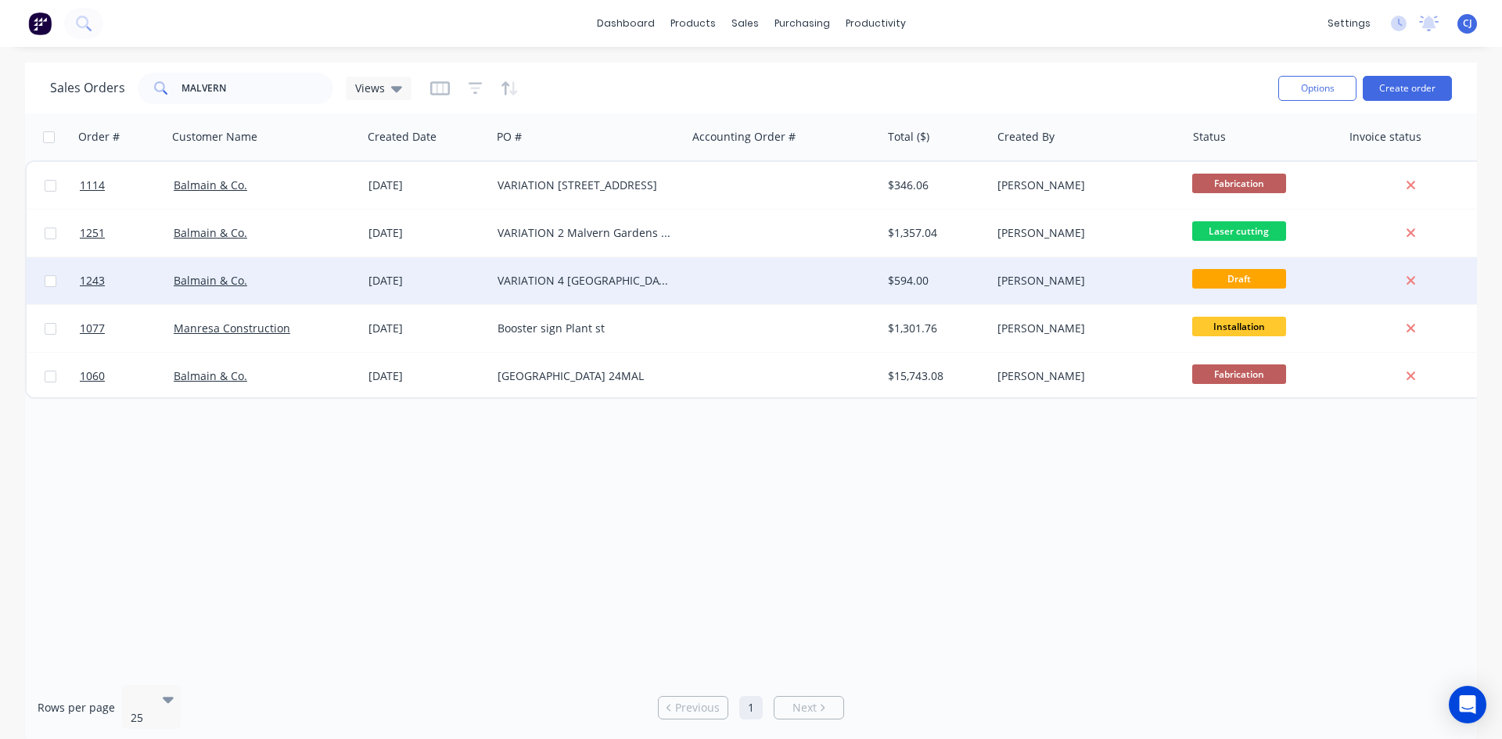
click at [847, 282] on div at bounding box center [783, 280] width 195 height 47
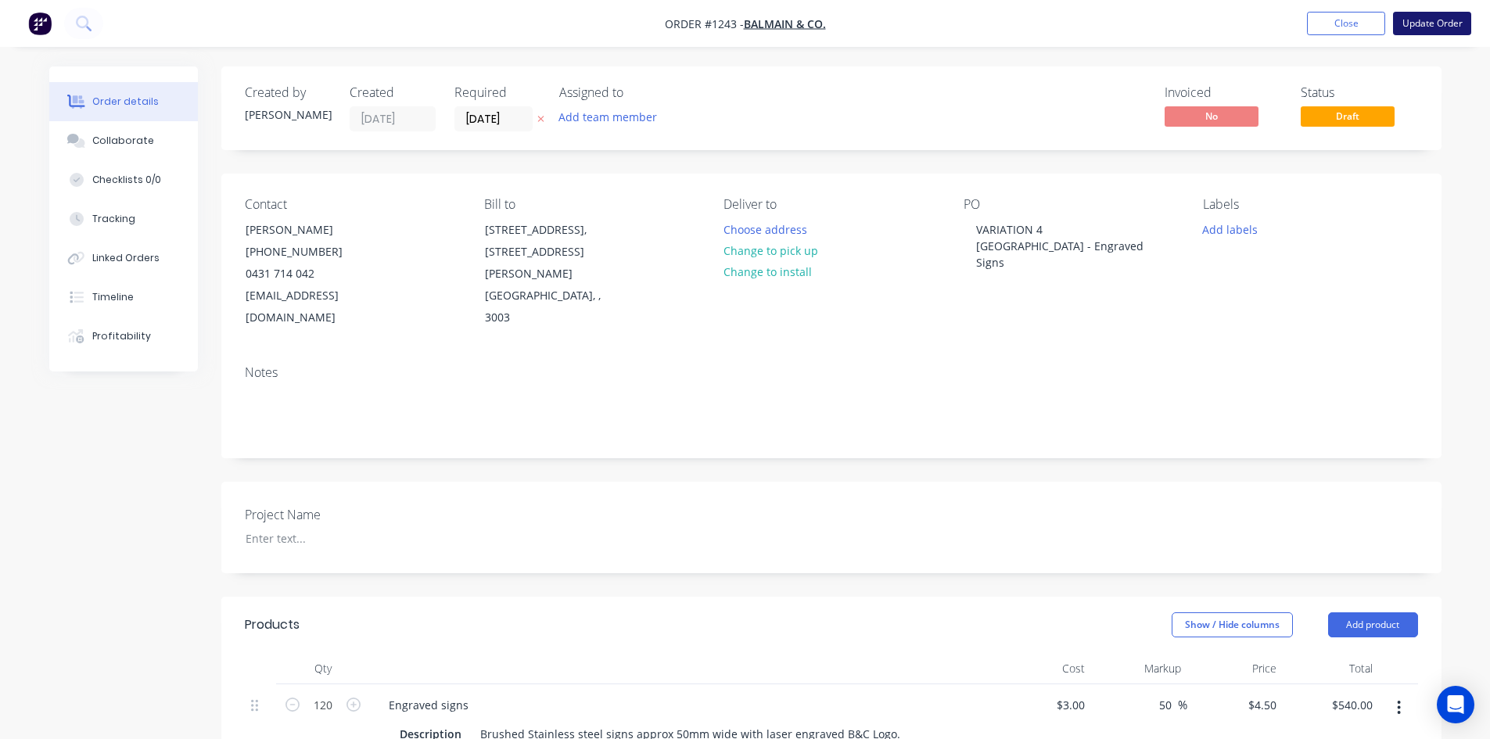
click at [1436, 29] on button "Update Order" at bounding box center [1432, 23] width 78 height 23
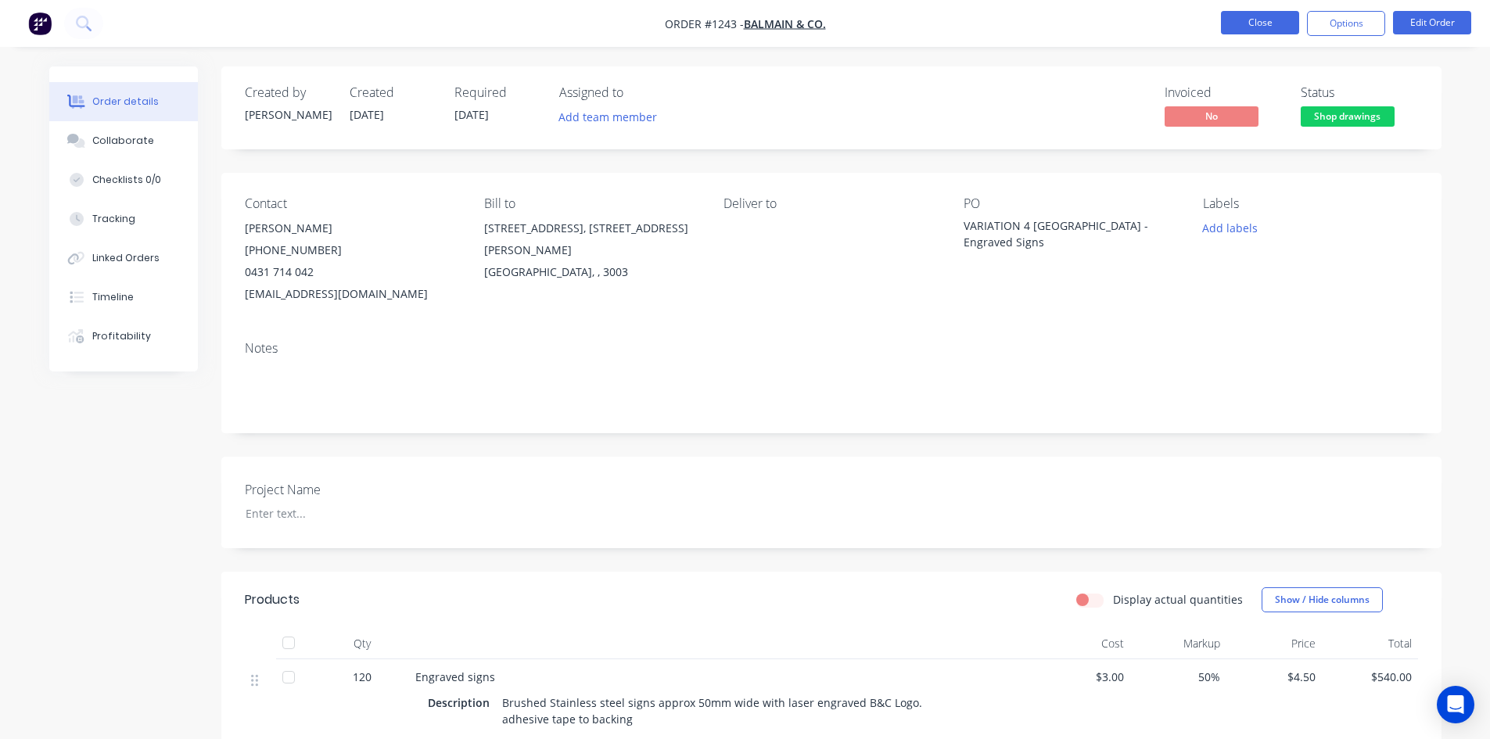
click at [1263, 25] on button "Close" at bounding box center [1260, 22] width 78 height 23
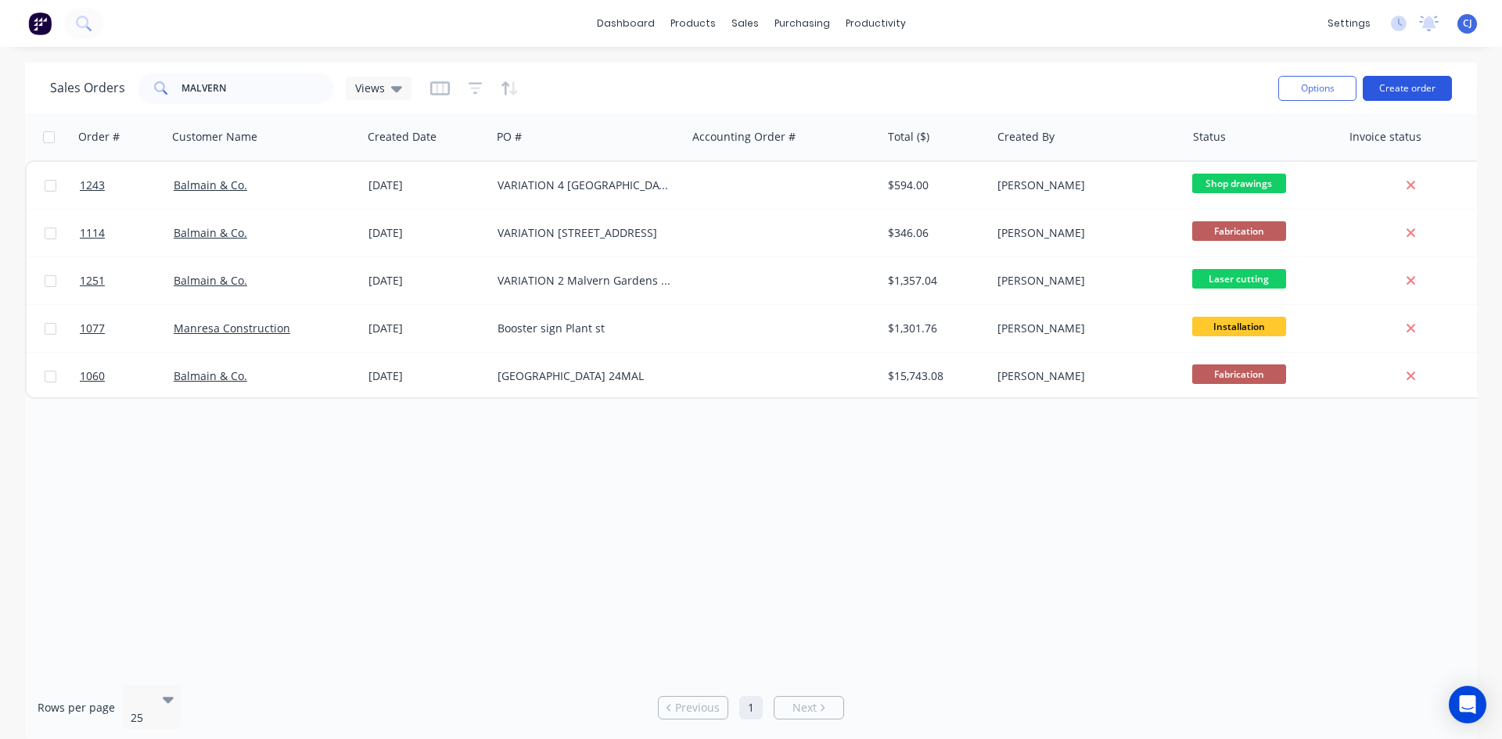
click at [1433, 84] on button "Create order" at bounding box center [1407, 88] width 89 height 25
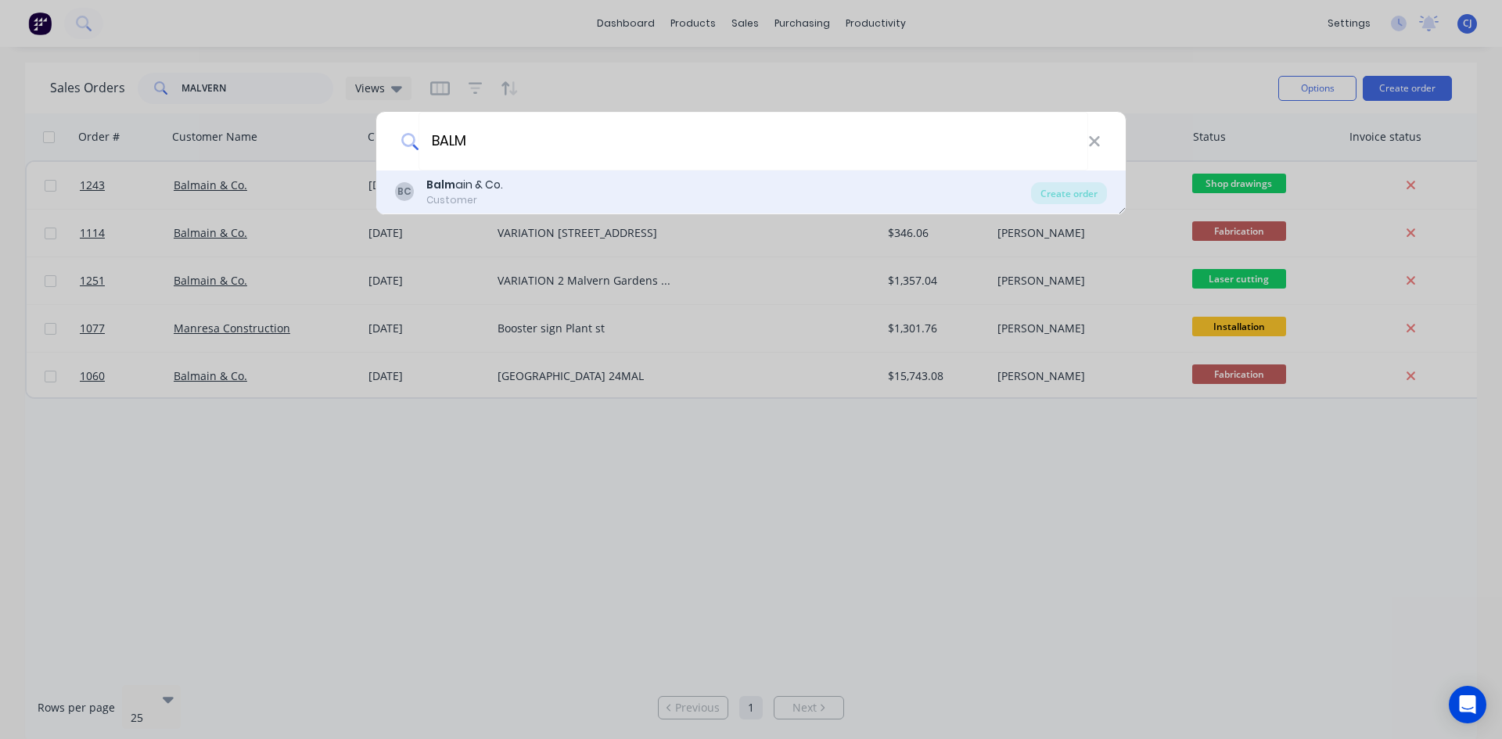
type input "BALM"
click at [631, 195] on div "BC Balm ain & Co. Customer" at bounding box center [713, 192] width 636 height 31
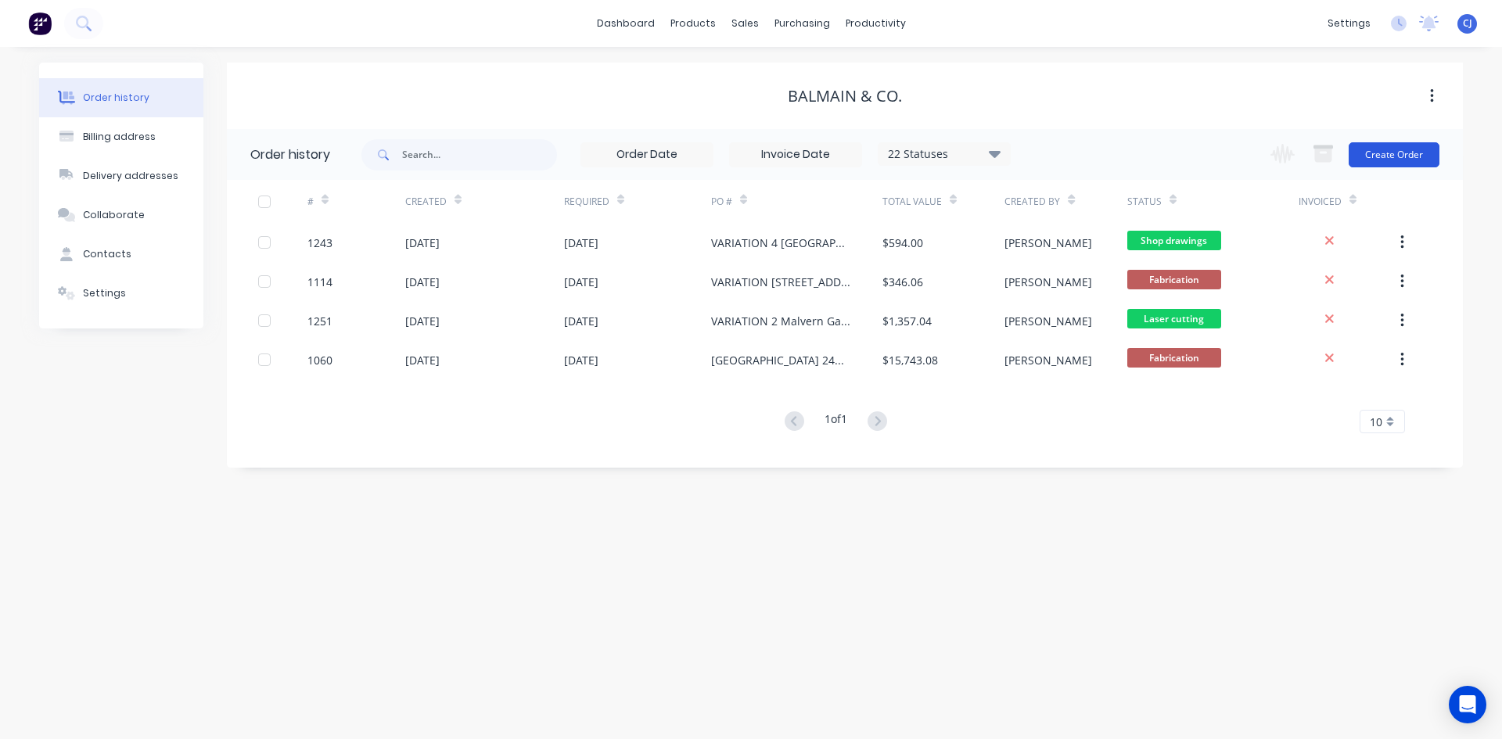
click at [1405, 154] on button "Create Order" at bounding box center [1394, 154] width 91 height 25
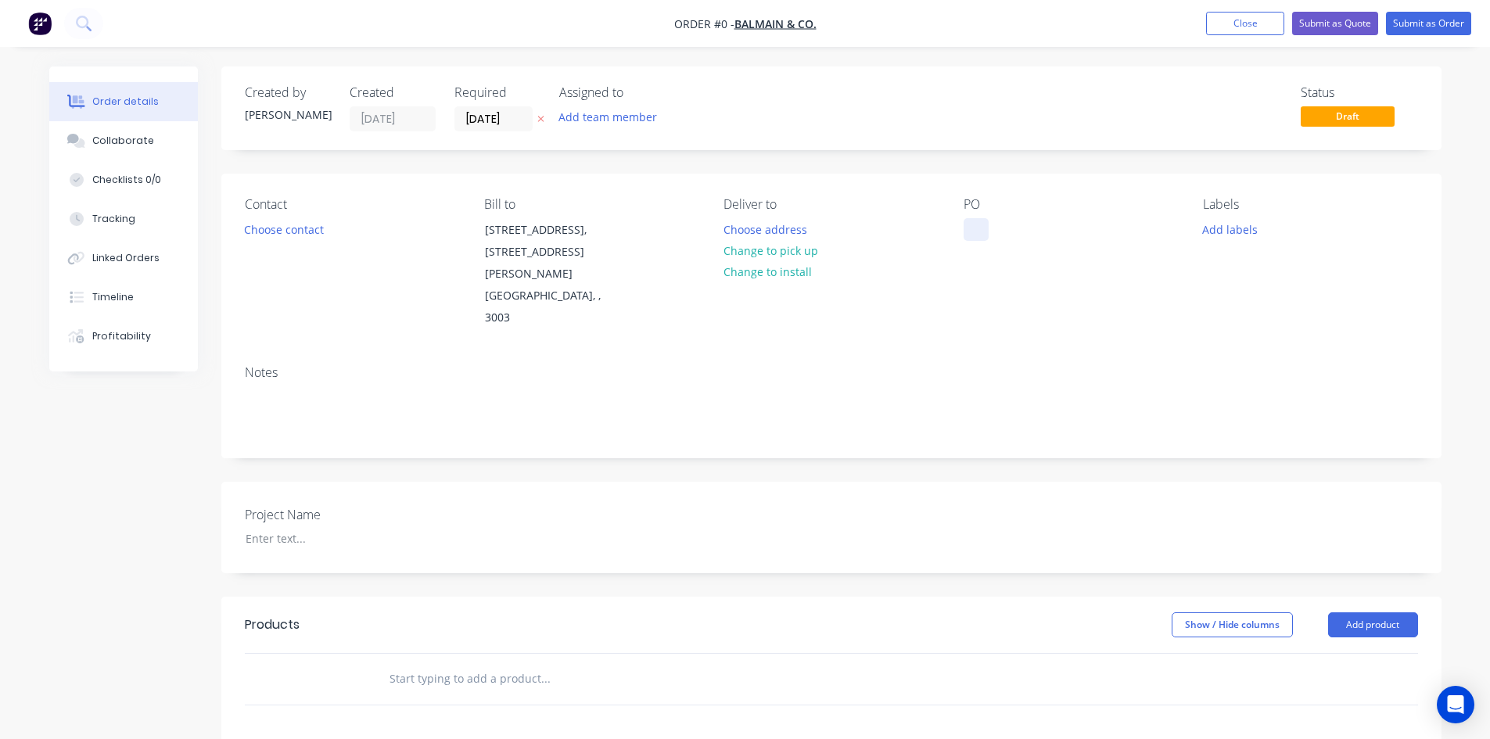
click at [964, 226] on div at bounding box center [976, 229] width 25 height 23
click at [303, 225] on div "Order details Collaborate Checklists 0/0 Tracking Linked Orders Timeline Profit…" at bounding box center [746, 586] width 1424 height 1038
click at [299, 228] on button "Choose contact" at bounding box center [283, 228] width 96 height 21
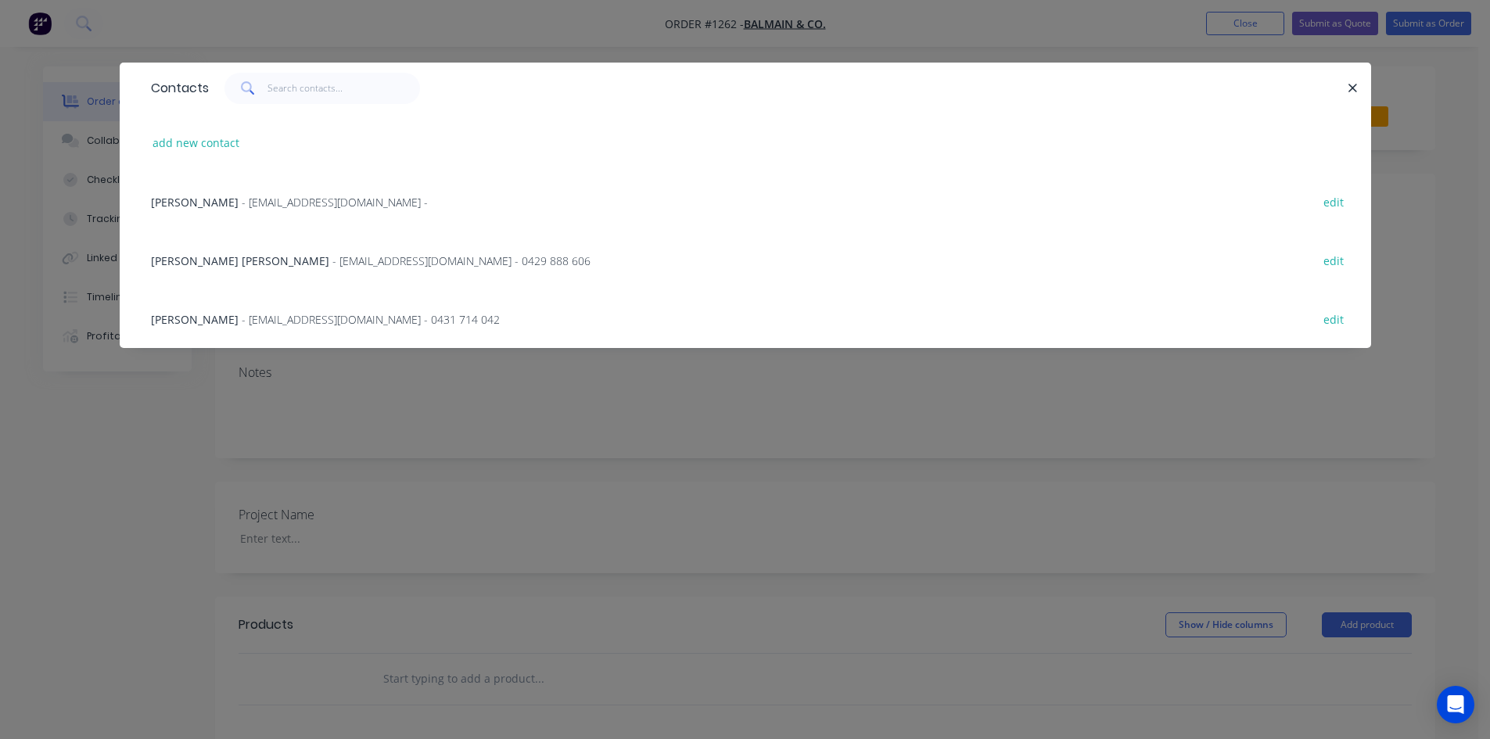
click at [263, 313] on span "- cs@balmainandco.com.au - 0431 714 042" at bounding box center [371, 319] width 258 height 15
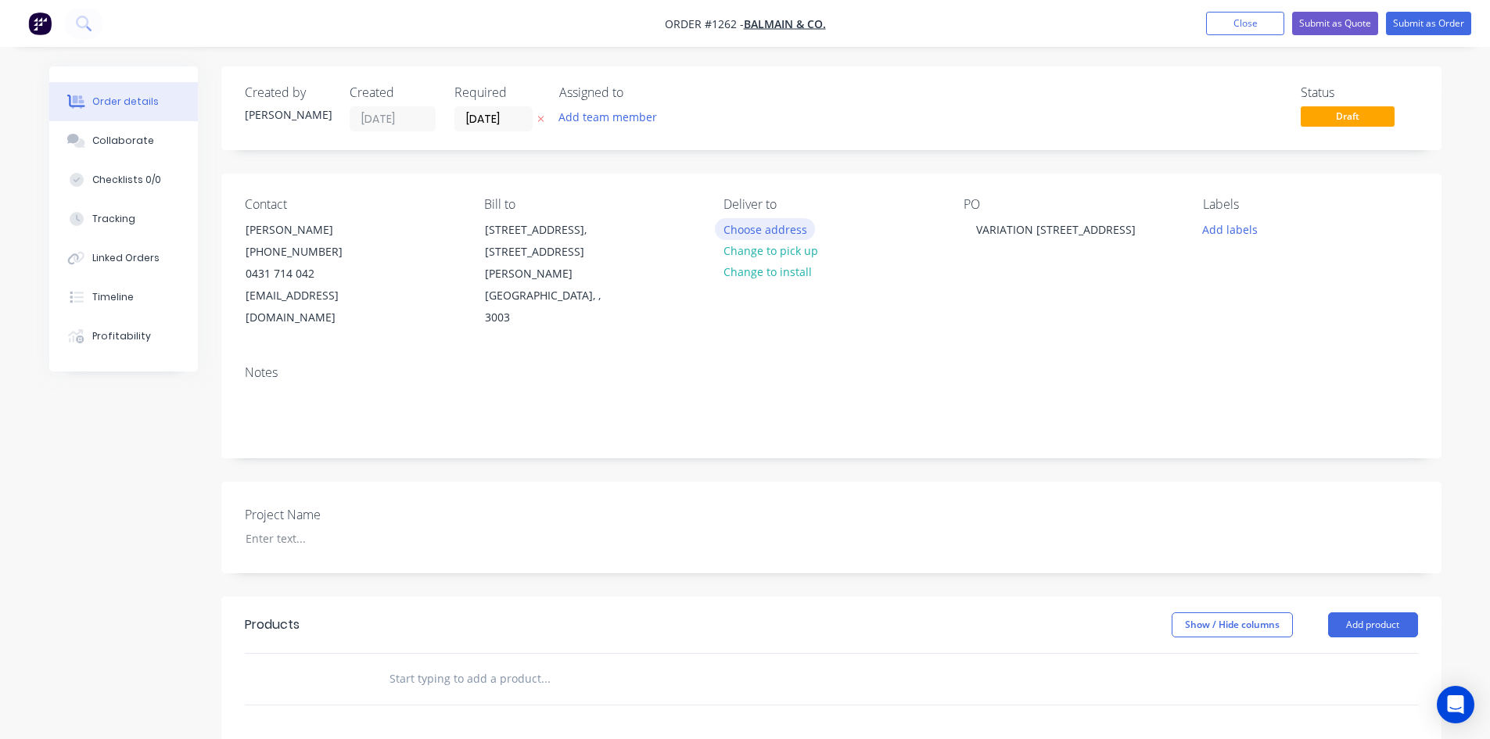
click at [774, 234] on button "Choose address" at bounding box center [765, 228] width 100 height 21
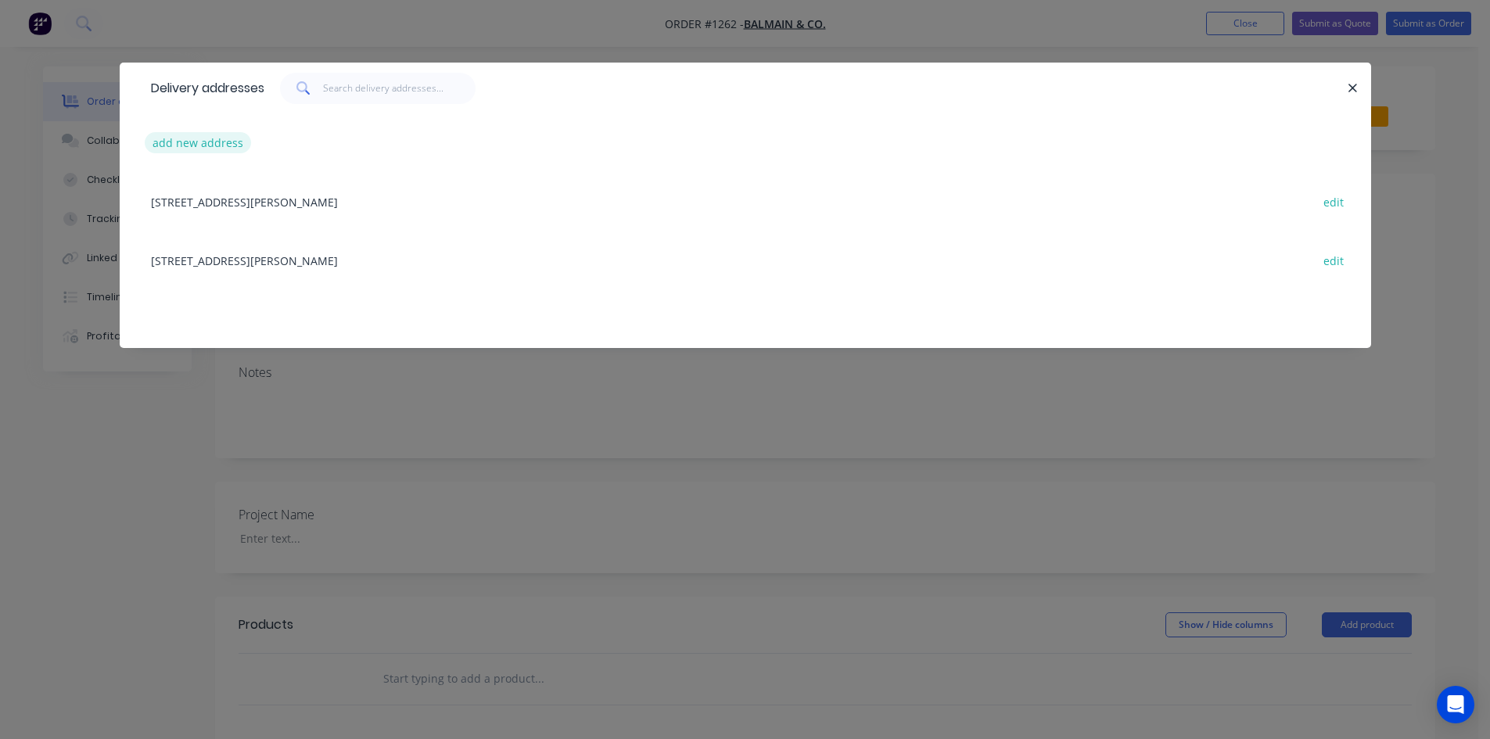
click at [210, 142] on button "add new address" at bounding box center [198, 142] width 107 height 21
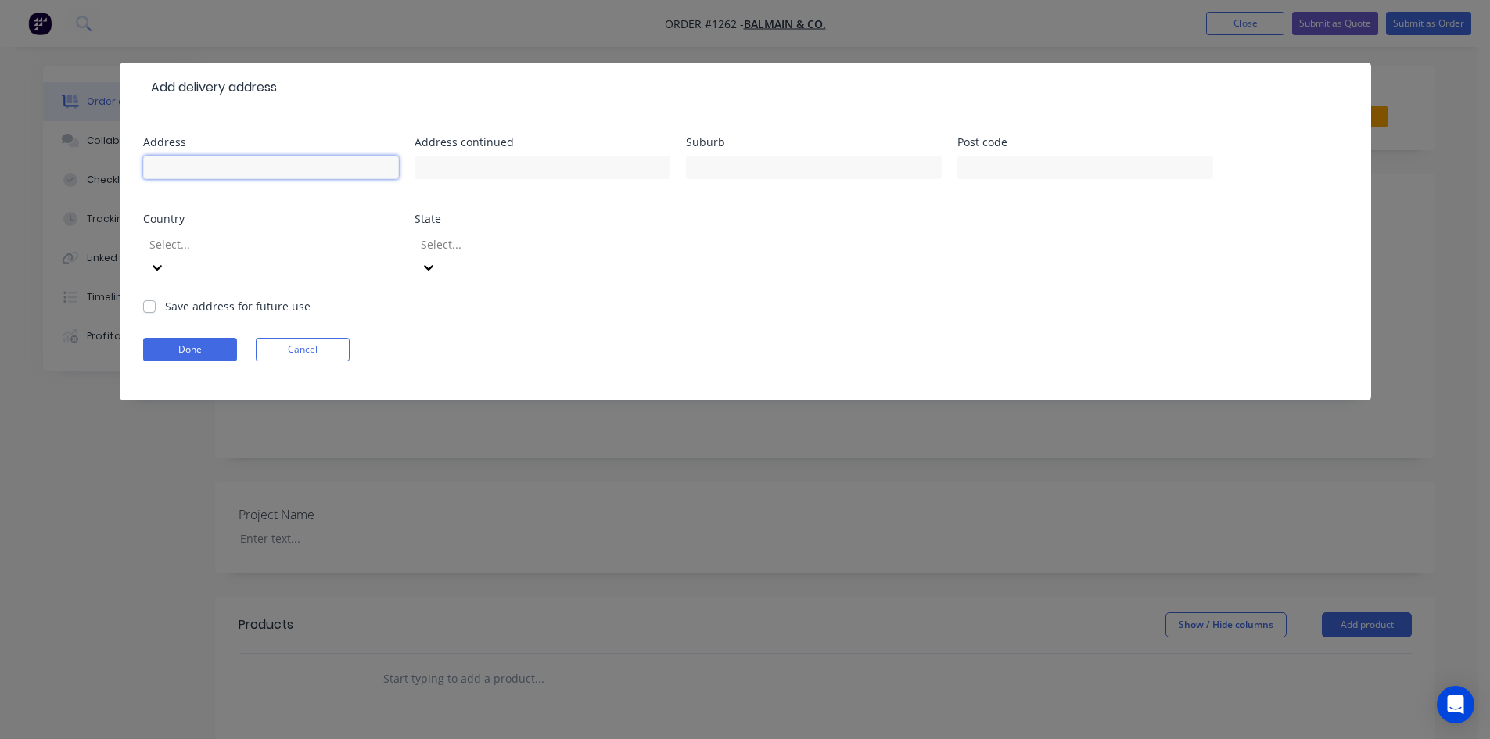
click at [204, 168] on input "text" at bounding box center [271, 167] width 256 height 23
paste input "[DATE]-[DATE][GEOGRAPHIC_DATA]"
type input "[DATE]-[DATE][GEOGRAPHIC_DATA]"
click at [173, 298] on label "Save address for future use" at bounding box center [238, 306] width 146 height 16
click at [156, 298] on input "Save address for future use" at bounding box center [149, 305] width 13 height 15
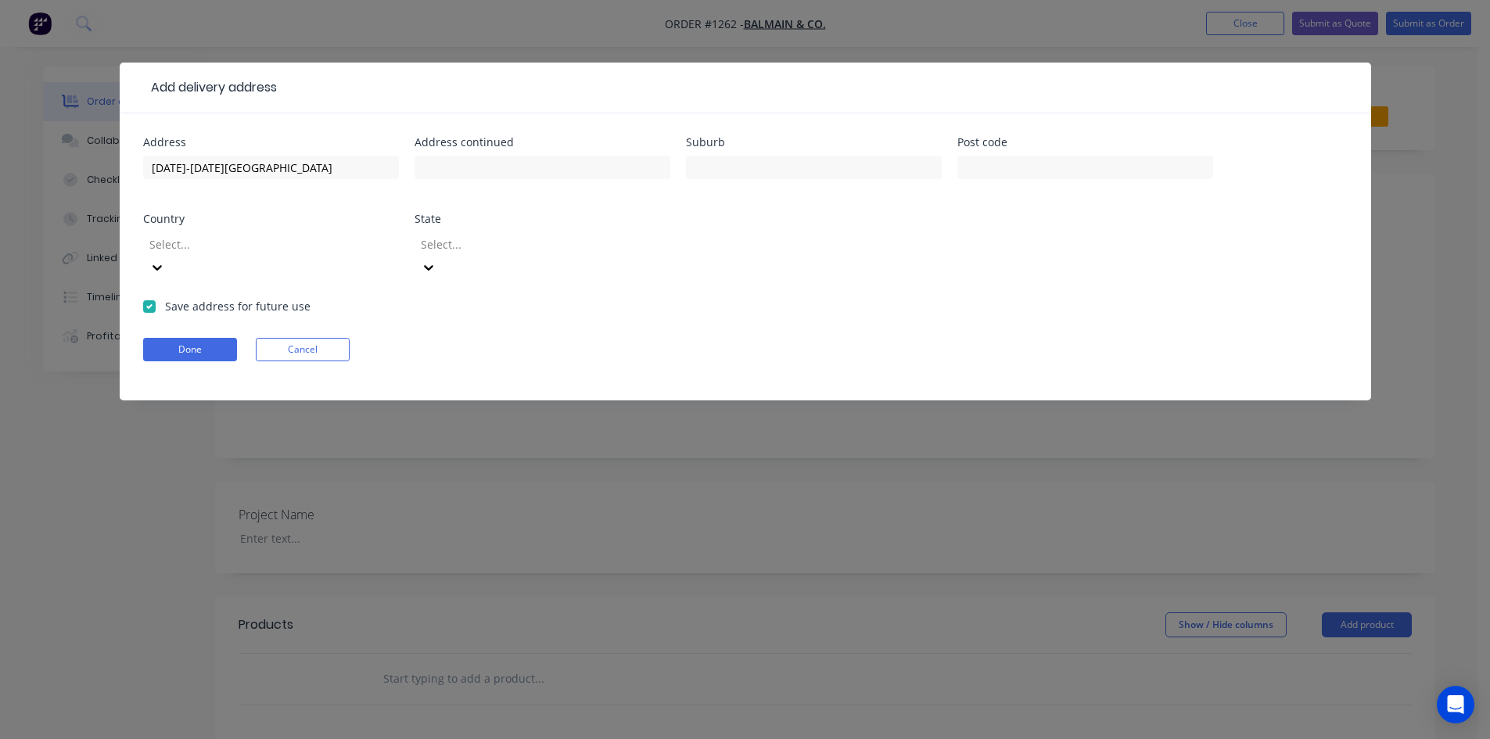
checkbox input "true"
click at [181, 338] on button "Done" at bounding box center [190, 349] width 94 height 23
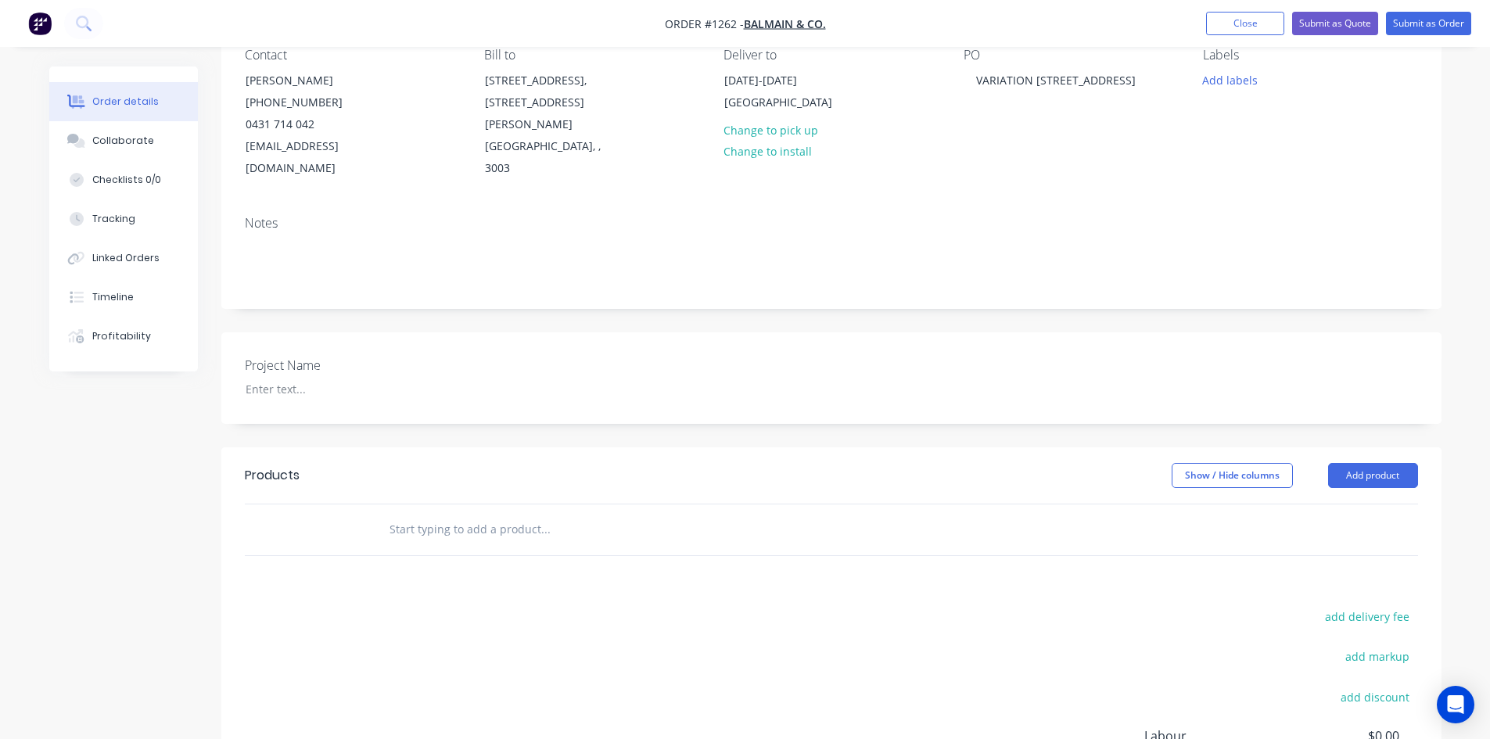
scroll to position [156, 0]
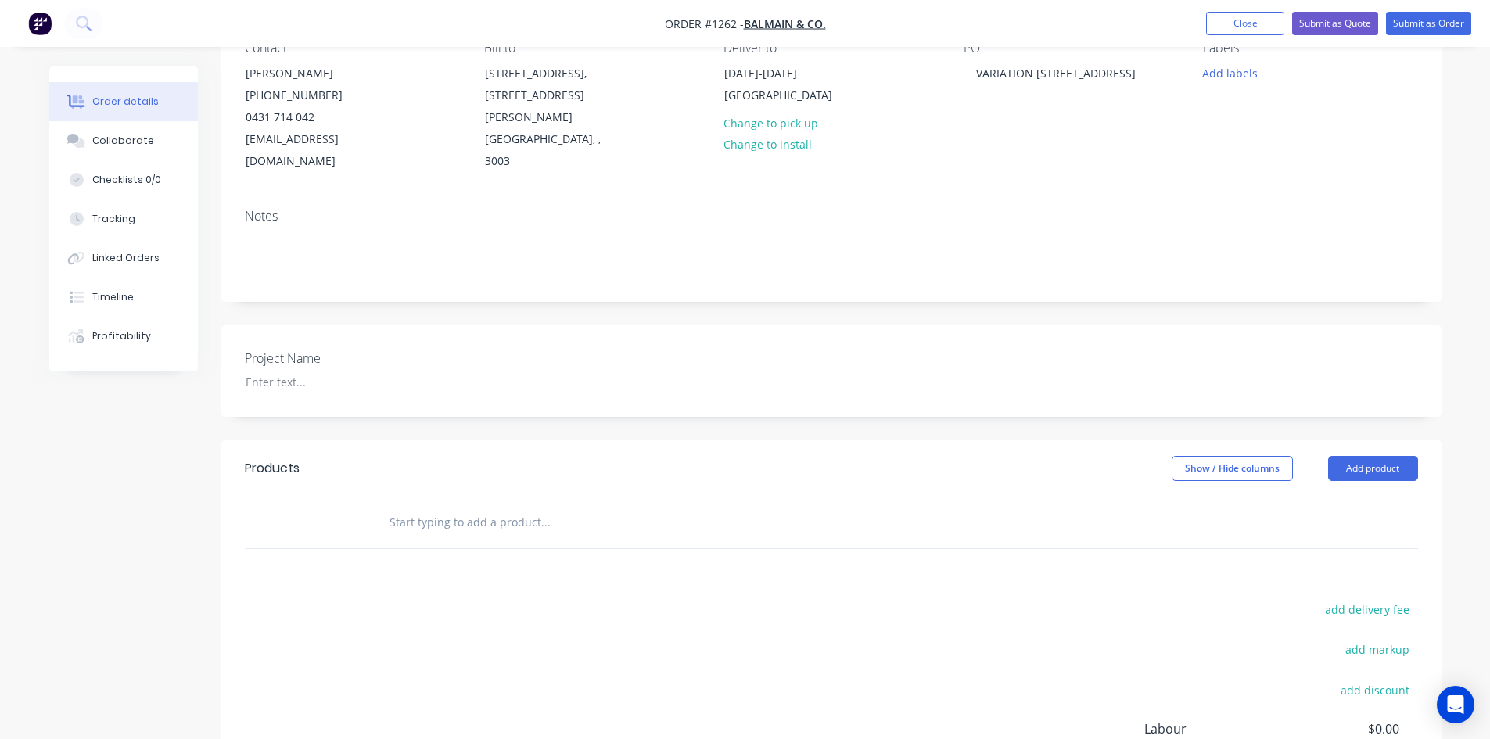
click at [415, 507] on input "text" at bounding box center [545, 522] width 313 height 31
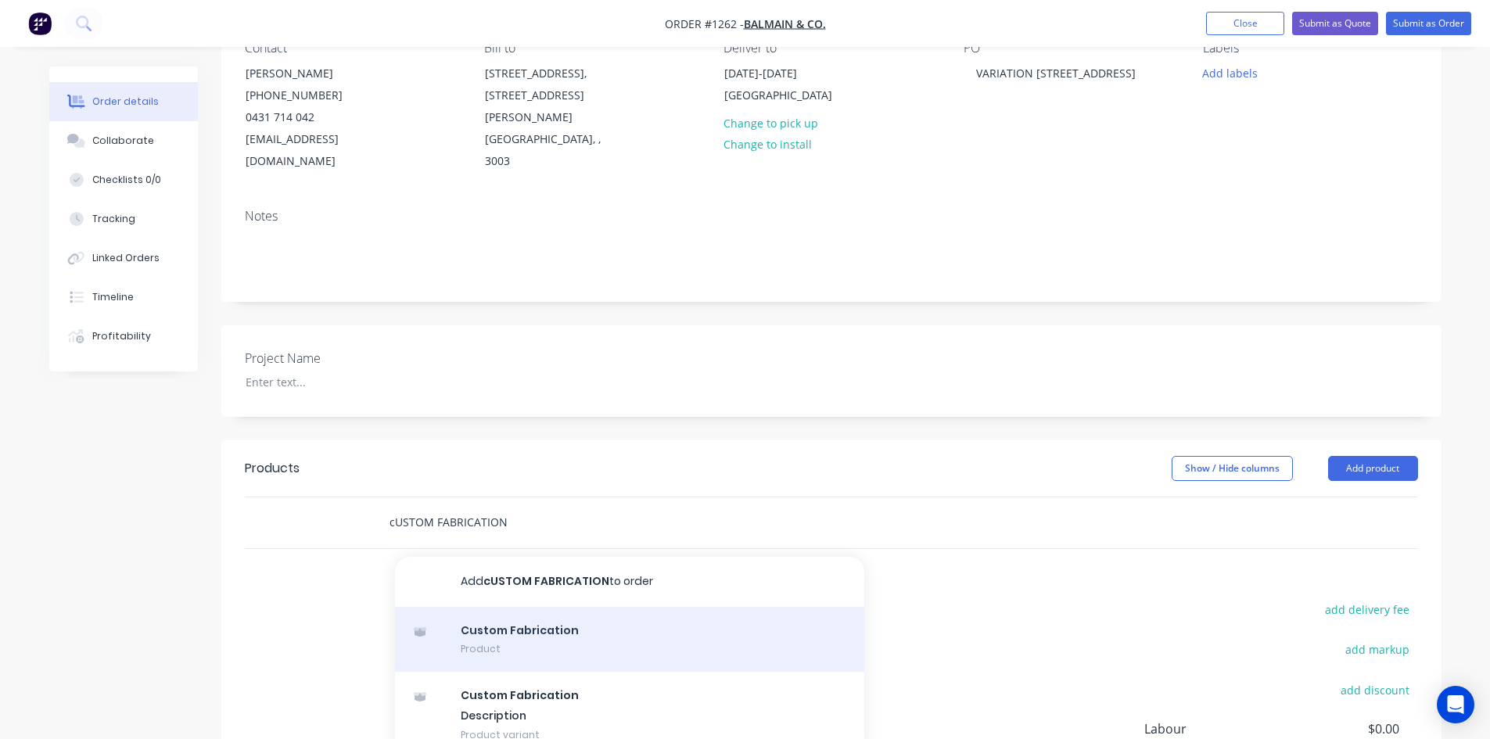
type input "cUSTOM FABRICATION"
click at [494, 608] on div "Custom Fabrication Product" at bounding box center [629, 640] width 469 height 66
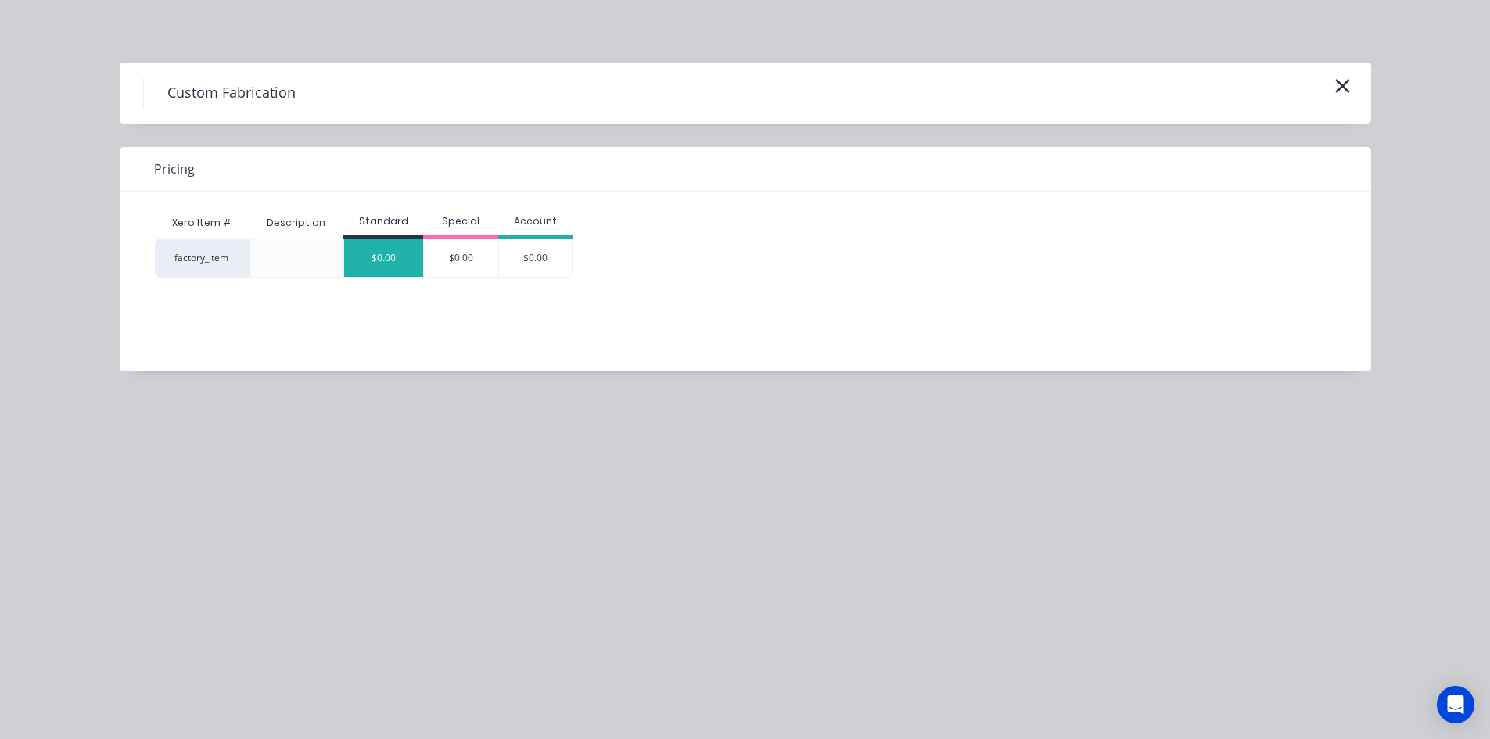
click at [386, 272] on div "$0.00" at bounding box center [383, 258] width 79 height 38
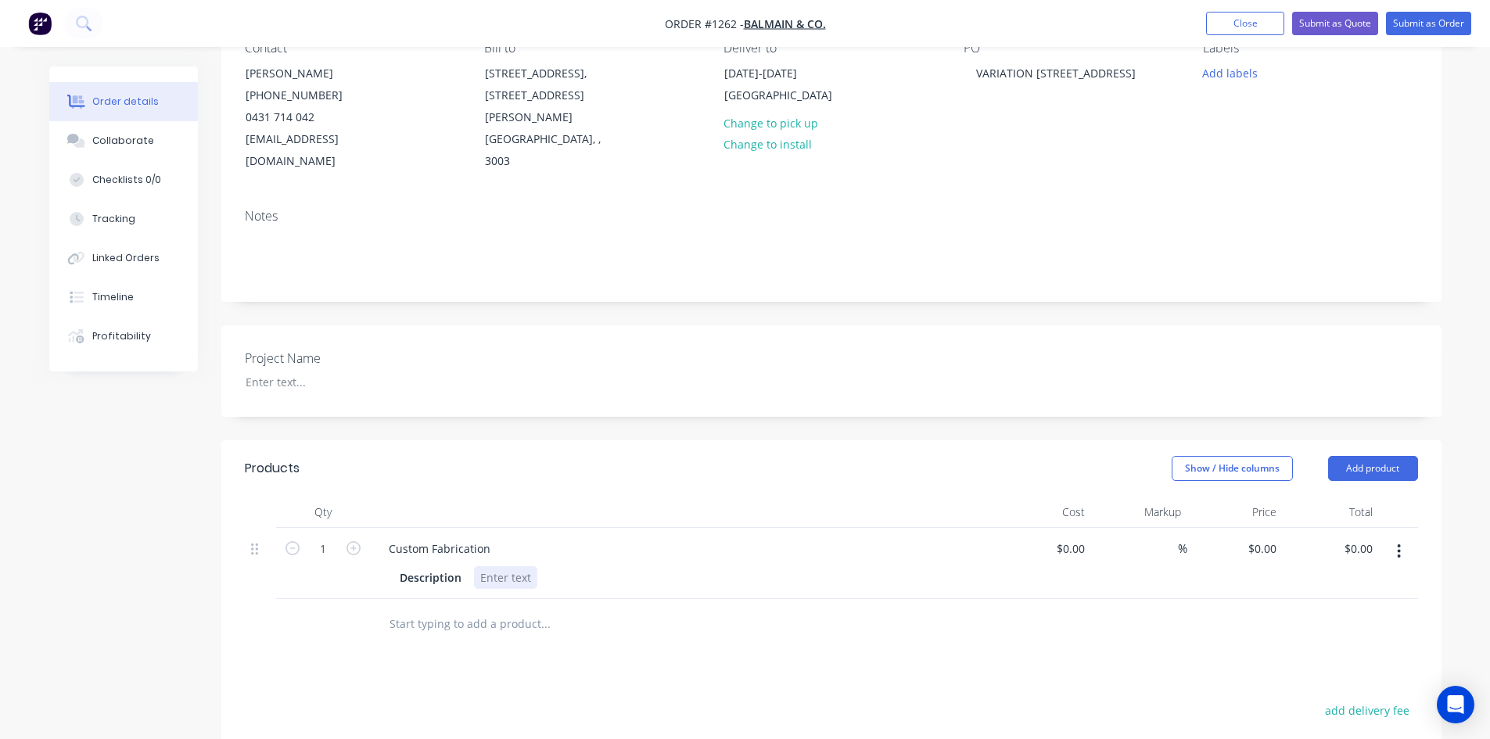
click at [498, 566] on div at bounding box center [505, 577] width 63 height 23
drag, startPoint x: 491, startPoint y: 527, endPoint x: 361, endPoint y: 527, distance: 130.7
click at [361, 528] on div "1 Custom Fabrication Description $0.00 $0.00 % $0.00 $0.00 $0.00 $0.00" at bounding box center [832, 563] width 1174 height 71
paste div
click at [508, 566] on div at bounding box center [505, 577] width 63 height 23
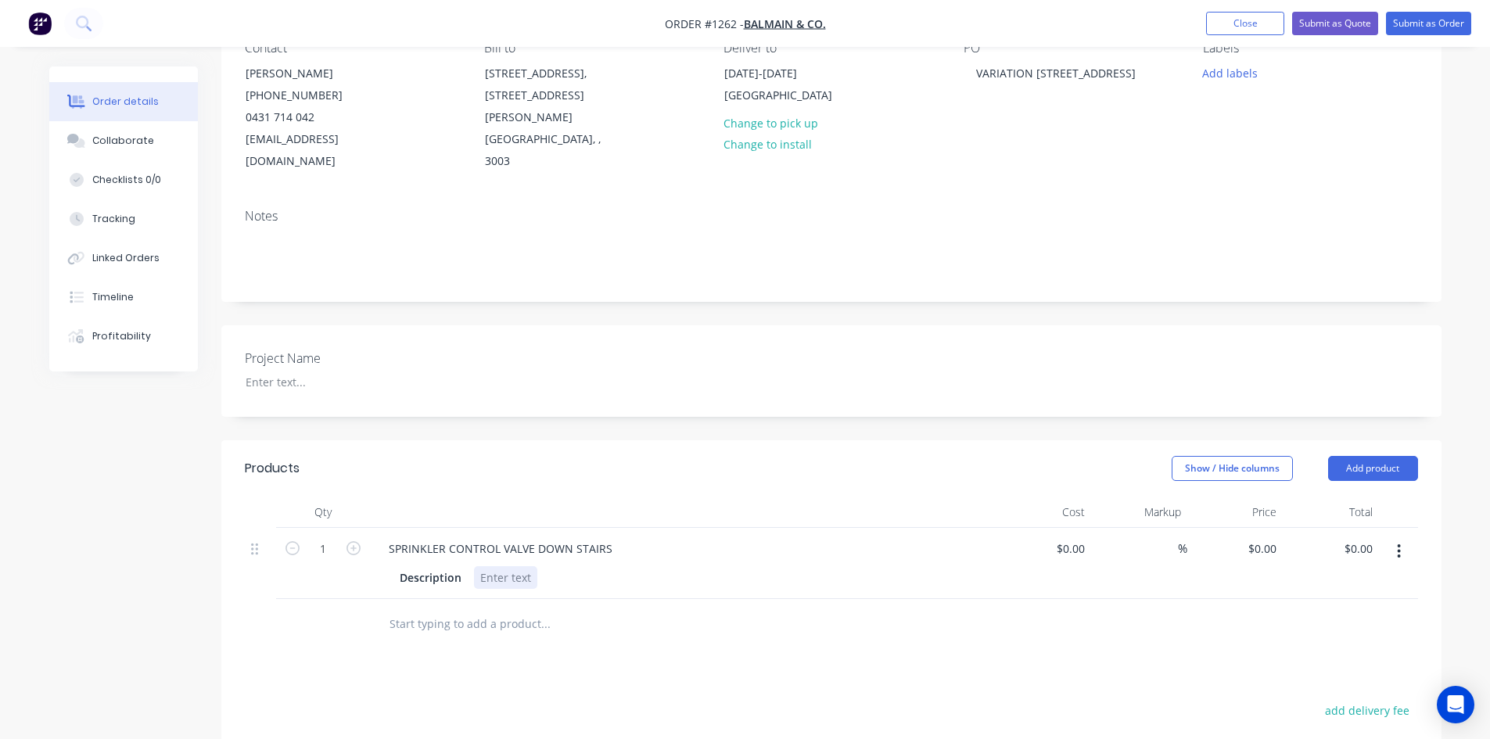
paste div
click at [1254, 528] on div "0 $0.00" at bounding box center [1236, 572] width 96 height 88
type input "$155.15"
click at [1425, 264] on div "Notes" at bounding box center [831, 248] width 1220 height 105
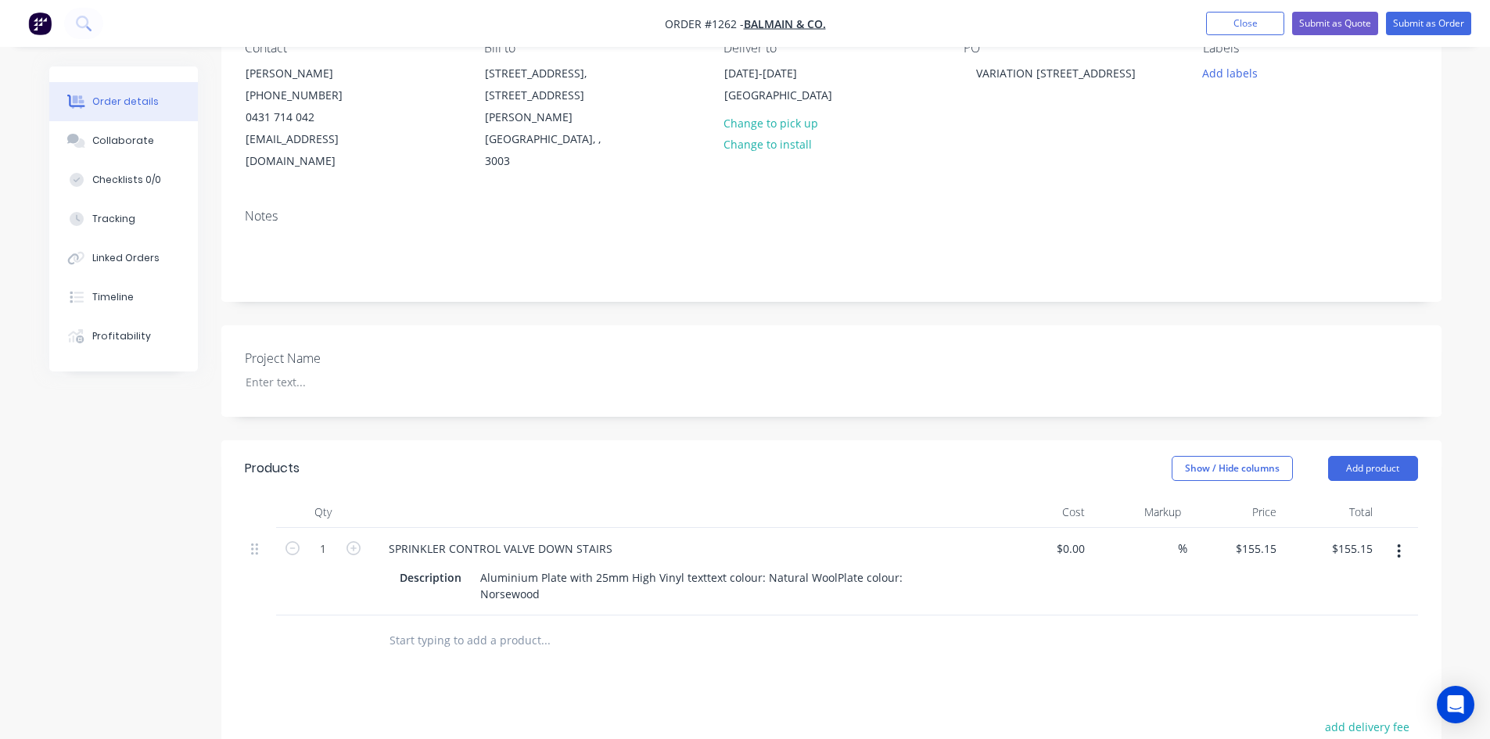
click at [1403, 537] on button "button" at bounding box center [1399, 551] width 37 height 28
click at [1343, 613] on div "Duplicate" at bounding box center [1344, 624] width 120 height 23
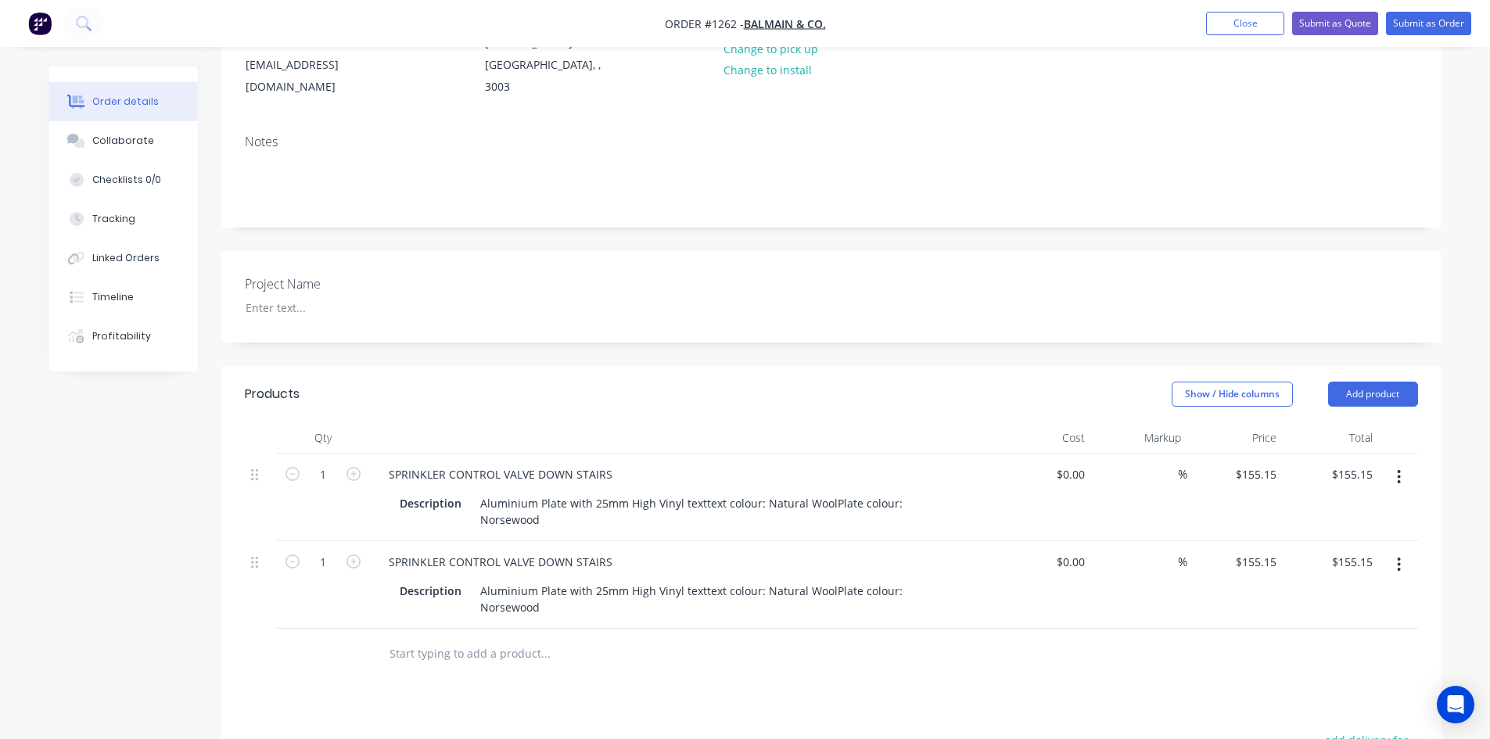
scroll to position [235, 0]
drag, startPoint x: 611, startPoint y: 522, endPoint x: 383, endPoint y: 518, distance: 227.7
click at [383, 547] on div "SPRINKLER CONTROL VALVE DOWN STAIRS" at bounding box center [500, 558] width 249 height 23
paste div
click at [350, 551] on icon "button" at bounding box center [354, 558] width 14 height 14
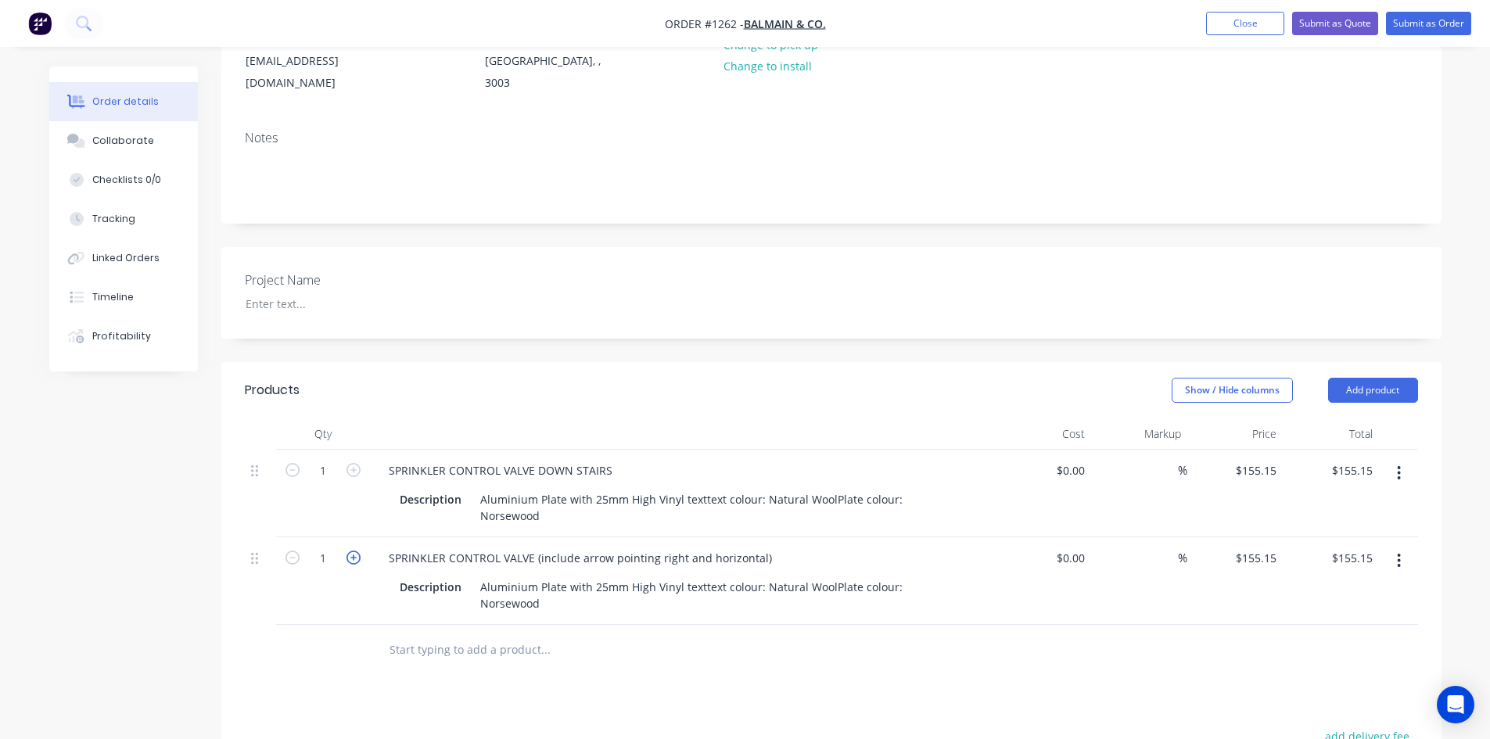
type input "2"
type input "$310.30"
click at [1397, 552] on icon "button" at bounding box center [1399, 560] width 4 height 17
click at [1354, 622] on div "Duplicate" at bounding box center [1344, 633] width 120 height 23
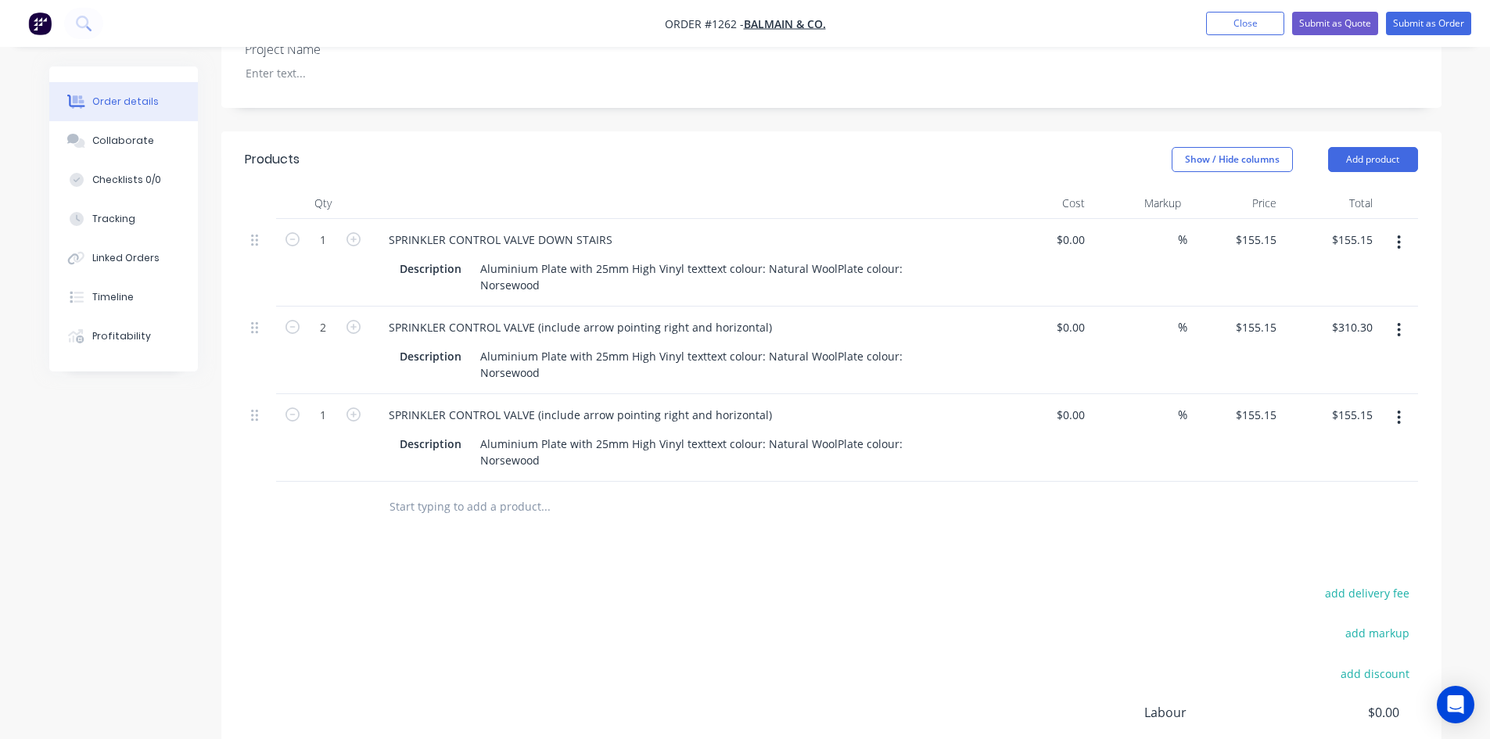
scroll to position [469, 0]
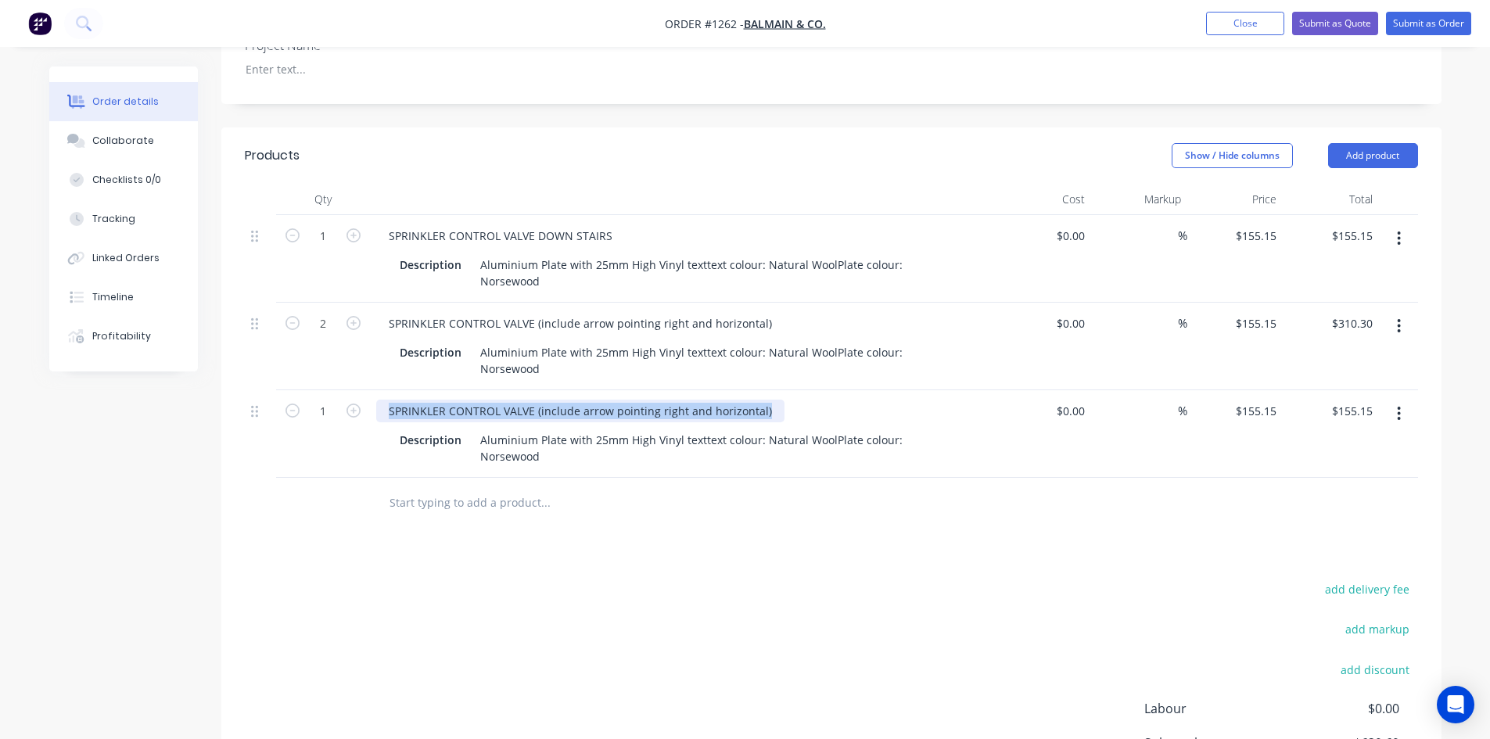
drag, startPoint x: 765, startPoint y: 360, endPoint x: 383, endPoint y: 365, distance: 382.6
click at [383, 400] on div "SPRINKLER CONTROL VALVE (include arrow pointing right and horizontal)" at bounding box center [580, 411] width 408 height 23
paste div
click at [1393, 400] on button "button" at bounding box center [1399, 414] width 37 height 28
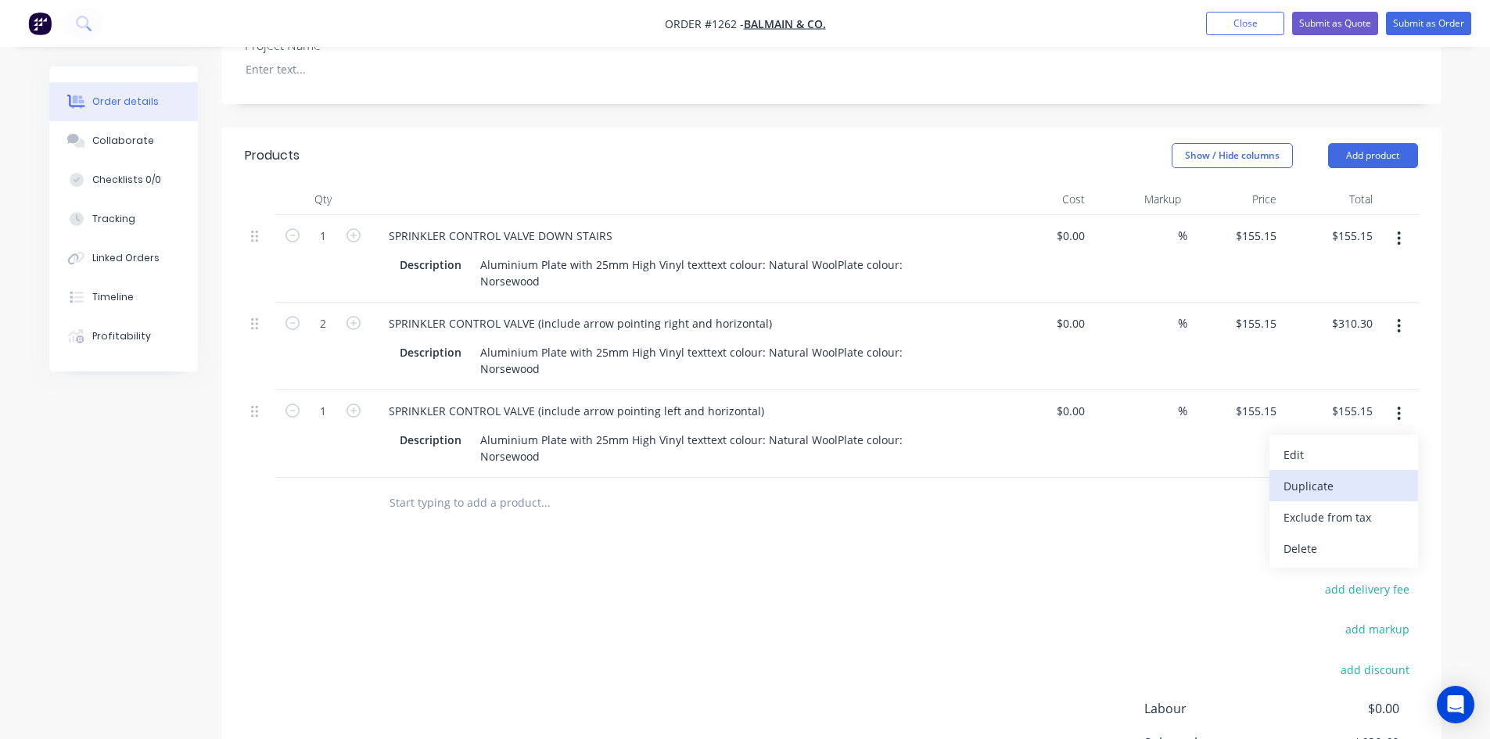
click at [1336, 475] on div "Duplicate" at bounding box center [1344, 486] width 120 height 23
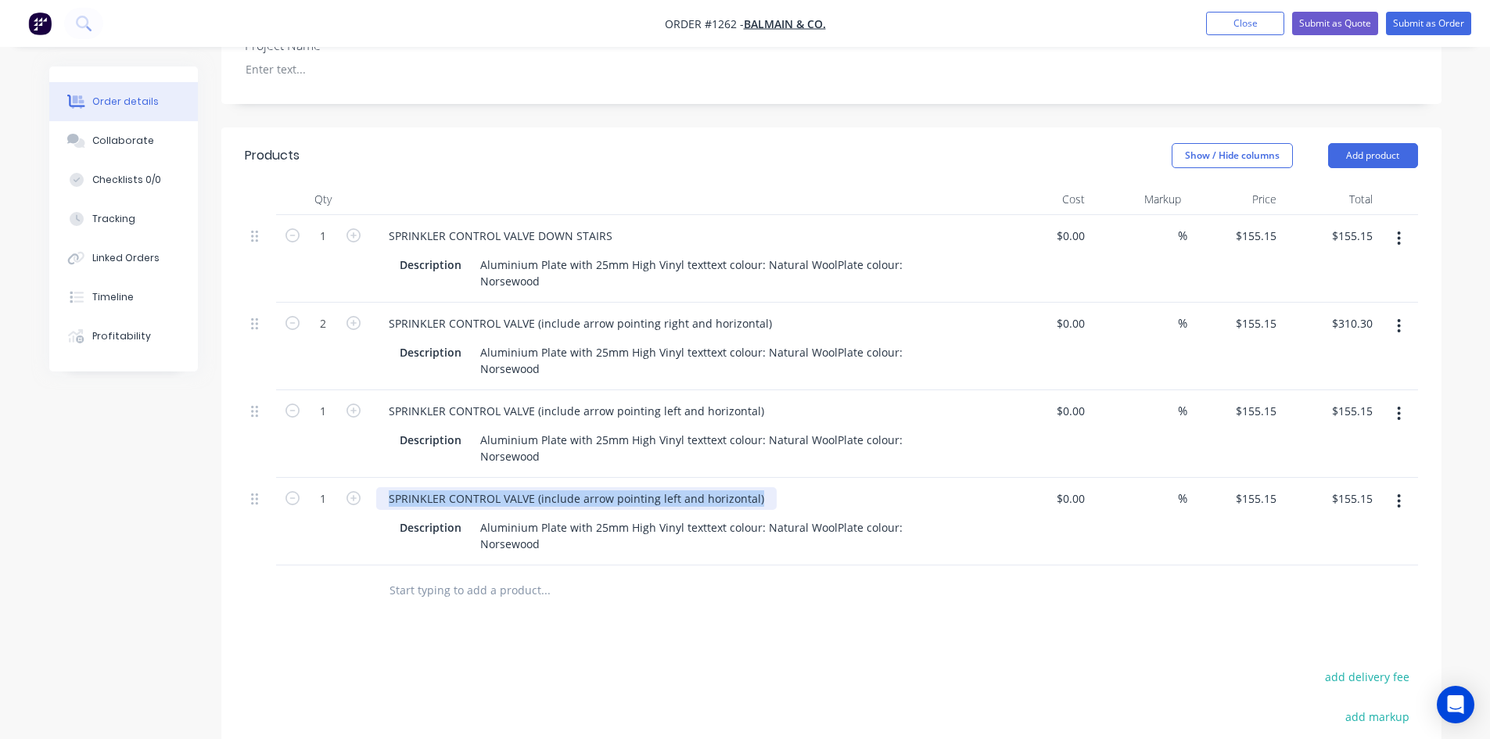
drag, startPoint x: 753, startPoint y: 427, endPoint x: 378, endPoint y: 430, distance: 375.5
click at [378, 487] on div "SPRINKLER CONTROL VALVE (include arrow pointing left and horizontal)" at bounding box center [576, 498] width 401 height 23
paste div
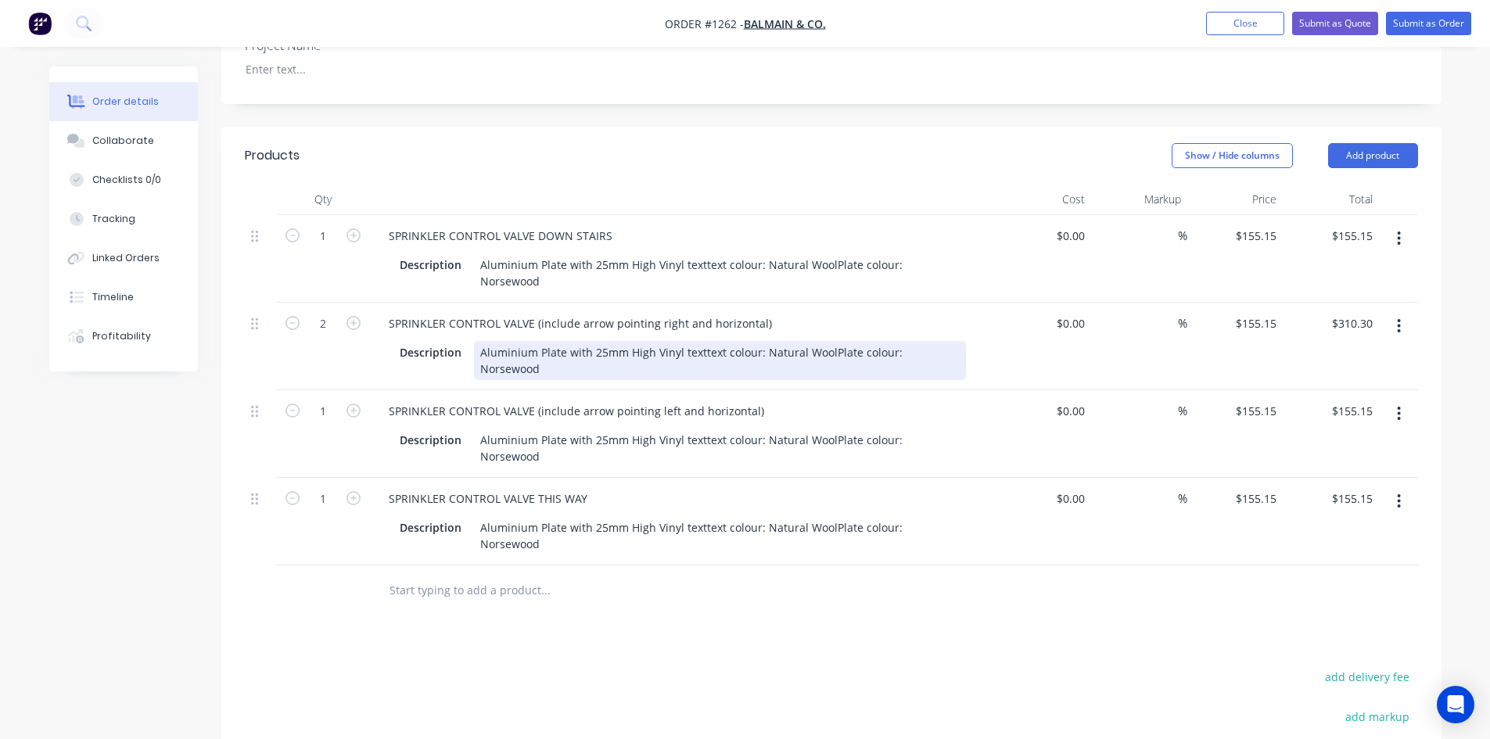
click at [745, 341] on div "Aluminium Plate with 25mm High Vinyl texttext colour: Natural WoolPlate colour:…" at bounding box center [720, 360] width 492 height 39
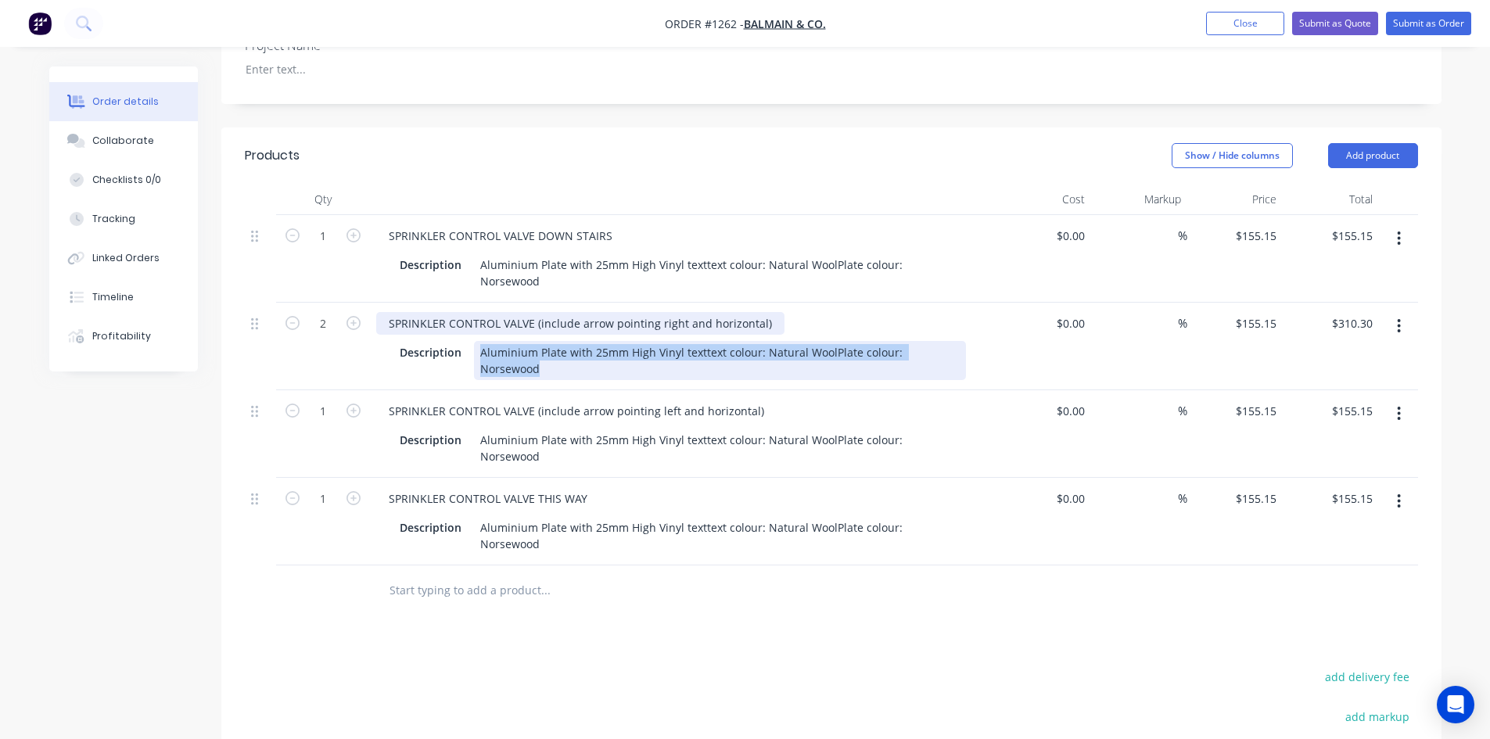
drag, startPoint x: 950, startPoint y: 319, endPoint x: 459, endPoint y: 293, distance: 491.2
click at [459, 303] on div "SPRINKLER CONTROL VALVE (include arrow pointing right and horizontal) Descripti…" at bounding box center [683, 347] width 626 height 88
paste div
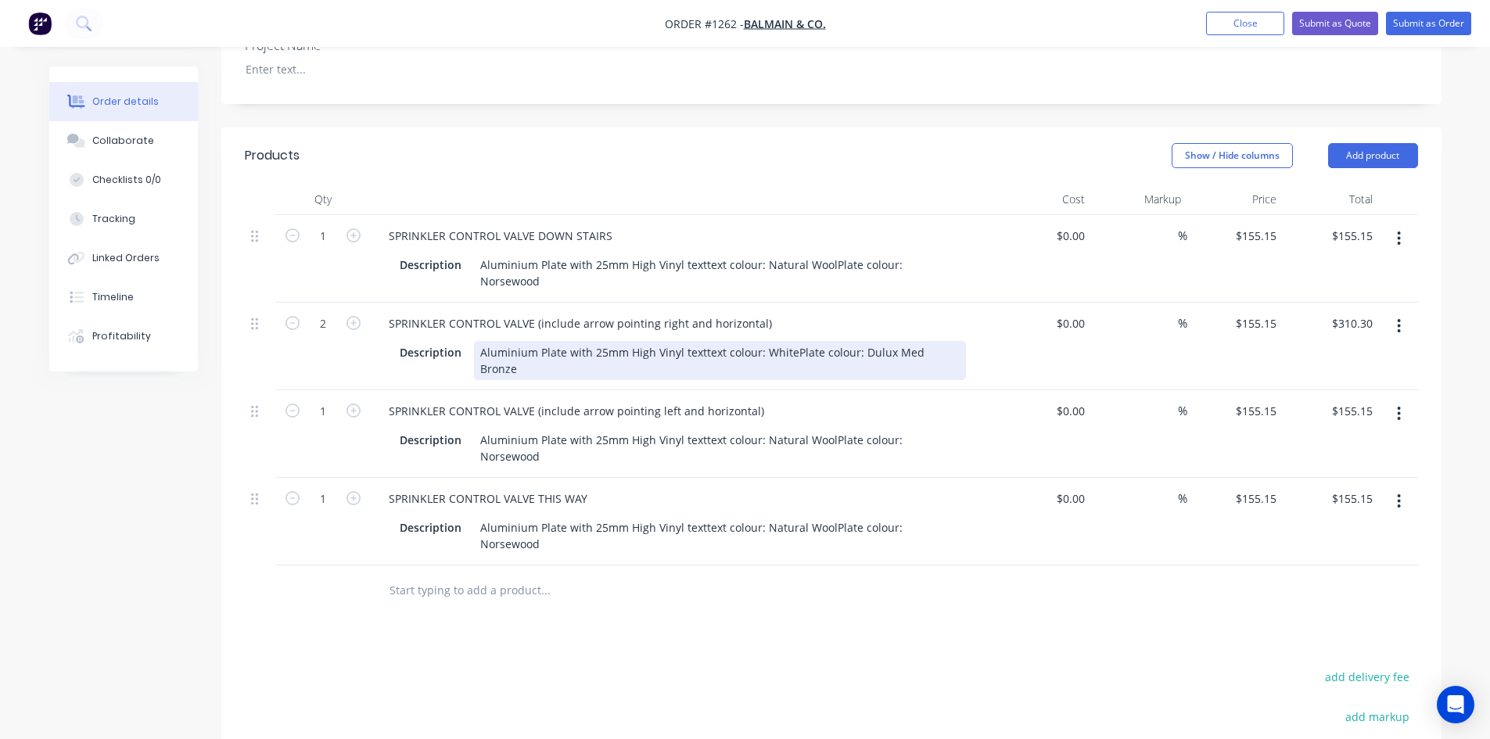
click at [790, 341] on div "Aluminium Plate with 25mm High Vinyl texttext colour: WhitePlate colour: Dulux …" at bounding box center [720, 360] width 492 height 39
click at [699, 341] on div "Aluminium Plate with 25mm High Vinyl texttext colour: White Plate colour: Dulux…" at bounding box center [640, 360] width 332 height 39
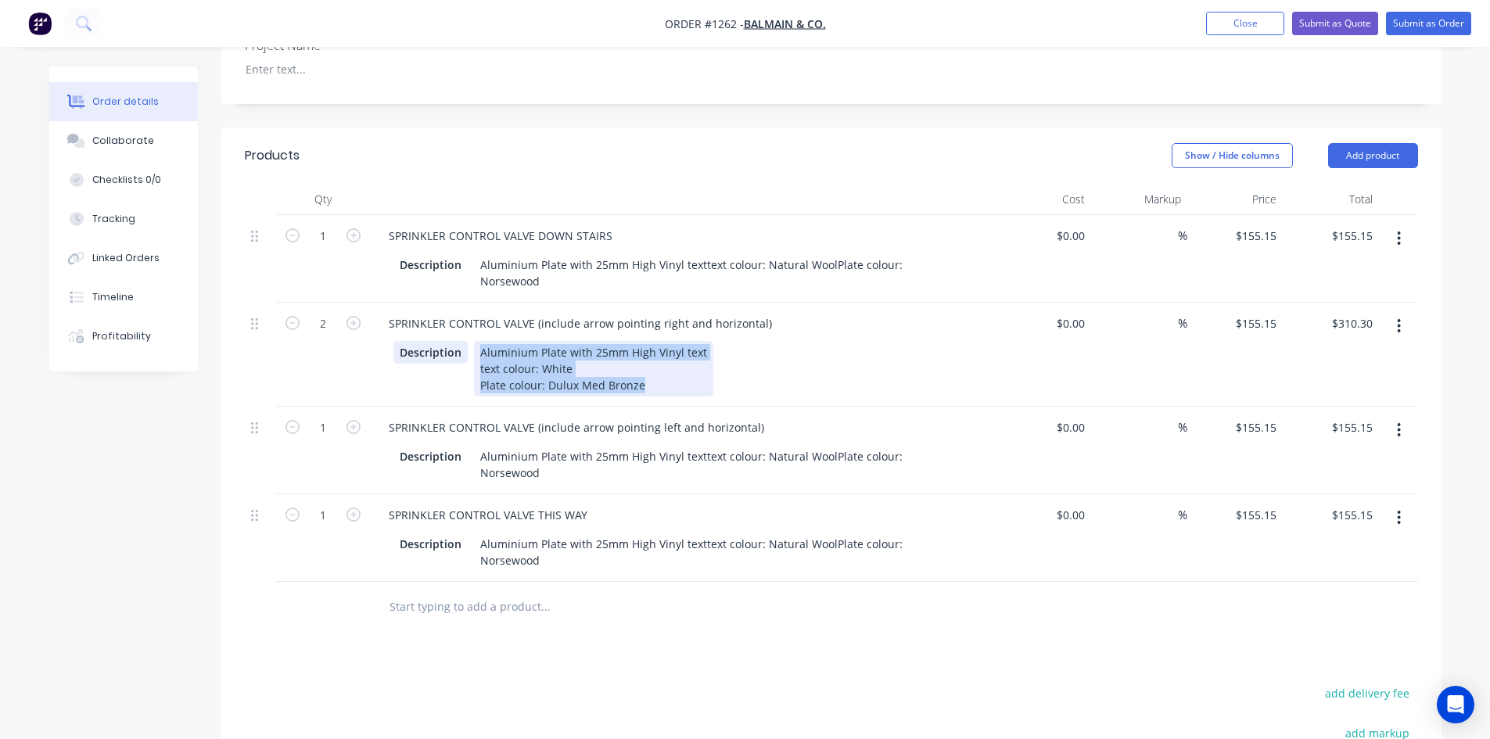
drag, startPoint x: 643, startPoint y: 349, endPoint x: 458, endPoint y: 311, distance: 189.2
click at [458, 341] on div "Description Aluminium Plate with 25mm High Vinyl text text colour: White Plate …" at bounding box center [680, 369] width 573 height 56
copy div "Aluminium Plate with 25mm High Vinyl text text colour: White Plate colour: Dulu…"
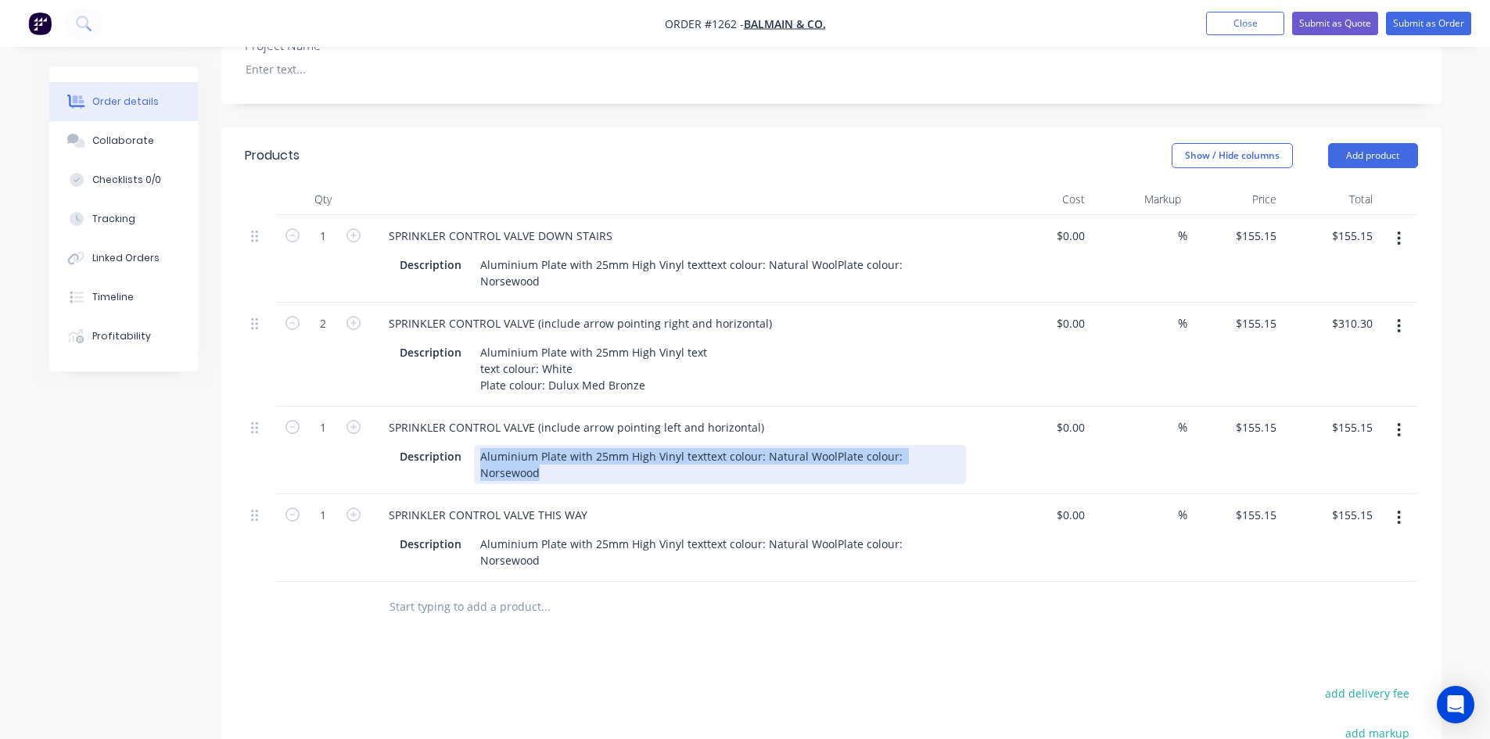
drag, startPoint x: 911, startPoint y: 426, endPoint x: 474, endPoint y: 418, distance: 436.6
click at [474, 445] on div "Aluminium Plate with 25mm High Vinyl texttext colour: Natural WoolPlate colour:…" at bounding box center [720, 464] width 492 height 39
paste div
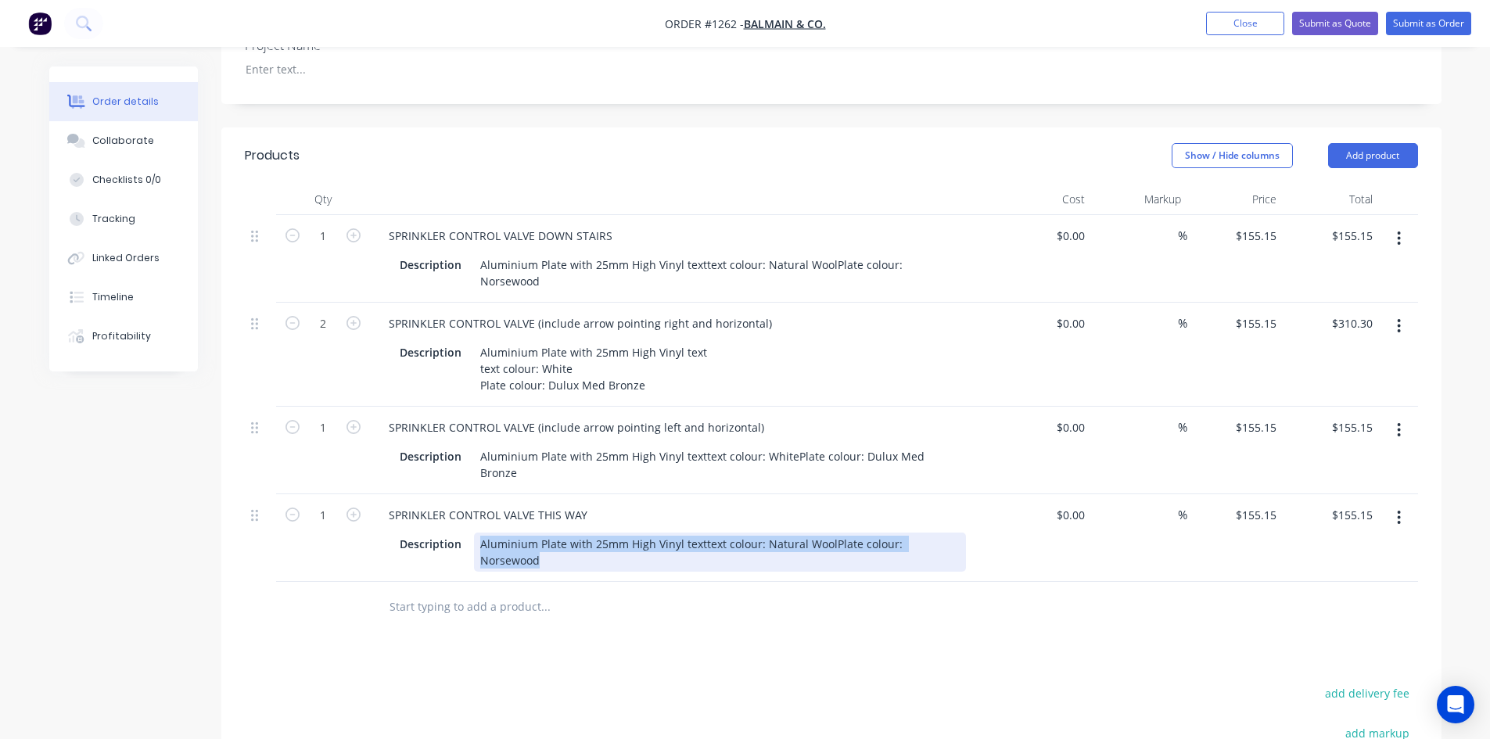
drag, startPoint x: 954, startPoint y: 524, endPoint x: 475, endPoint y: 496, distance: 479.6
click at [475, 533] on div "Aluminium Plate with 25mm High Vinyl texttext colour: Natural WoolPlate colour:…" at bounding box center [720, 552] width 492 height 39
paste div
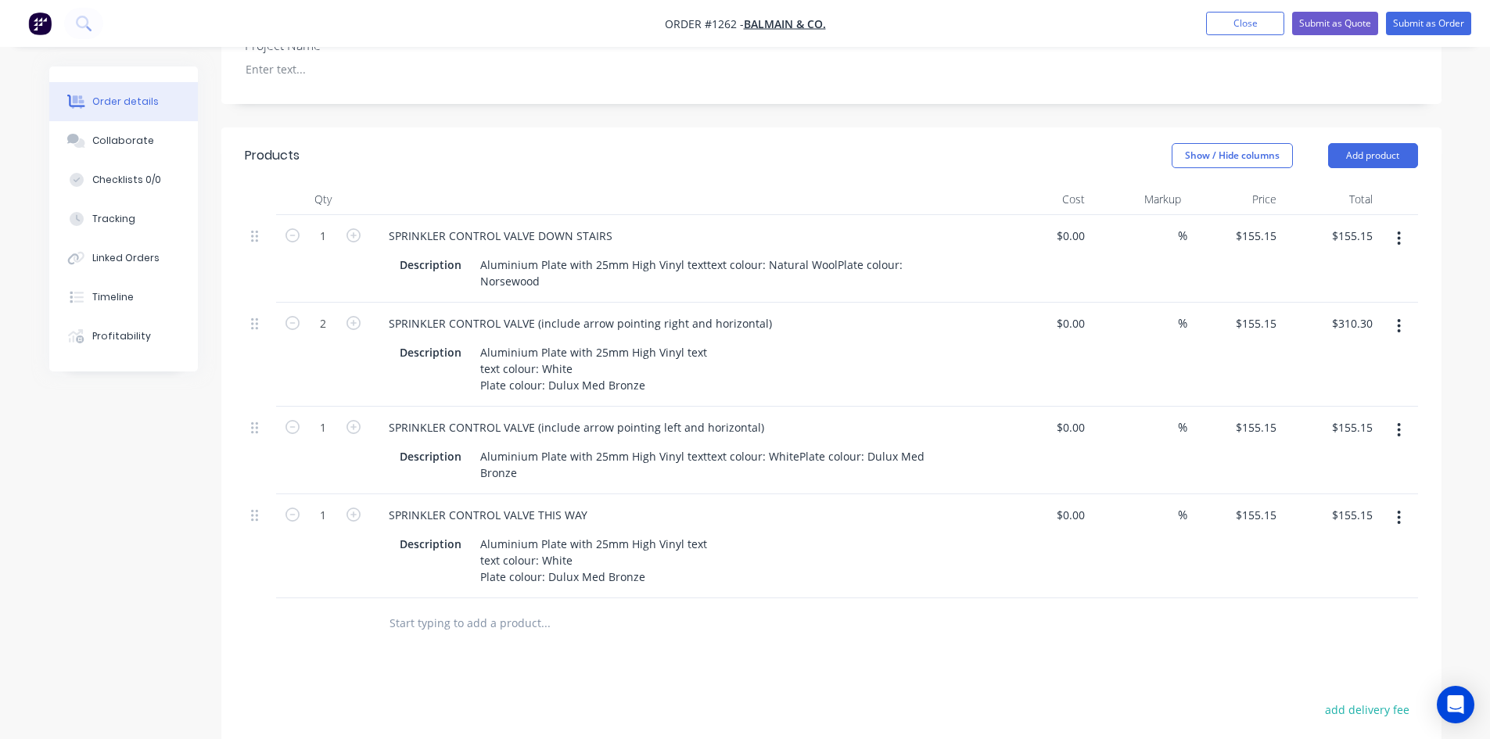
click at [725, 623] on div "Products Show / Hide columns Add product Qty Cost Markup Price Total 1 SPRINKLE…" at bounding box center [831, 576] width 1220 height 897
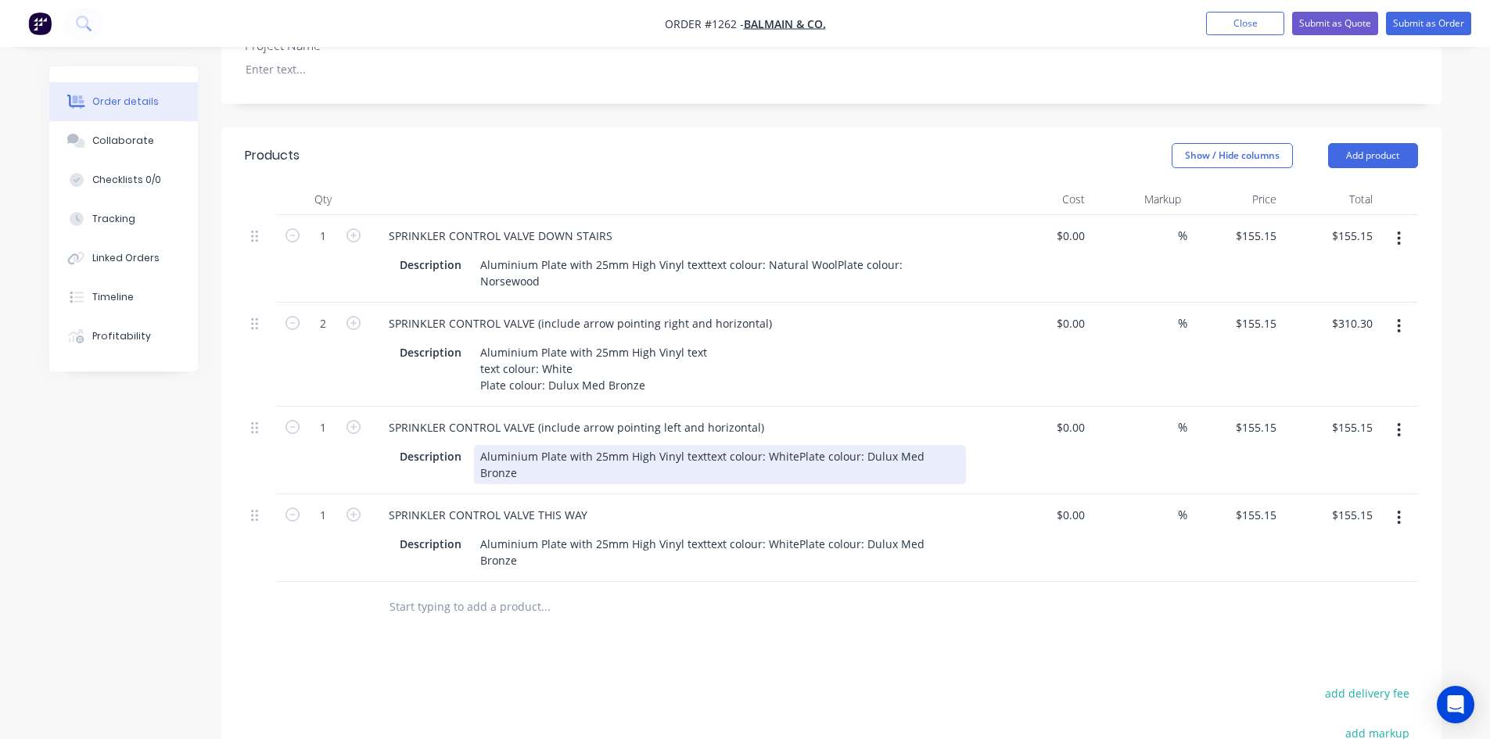
click at [699, 445] on div "Aluminium Plate with 25mm High Vinyl texttext colour: WhitePlate colour: Dulux …" at bounding box center [720, 464] width 492 height 39
click at [570, 445] on div "Aluminium Plate with 25mm High Vinyl text text colour: WhitePlate colour: Dulux…" at bounding box center [609, 464] width 270 height 39
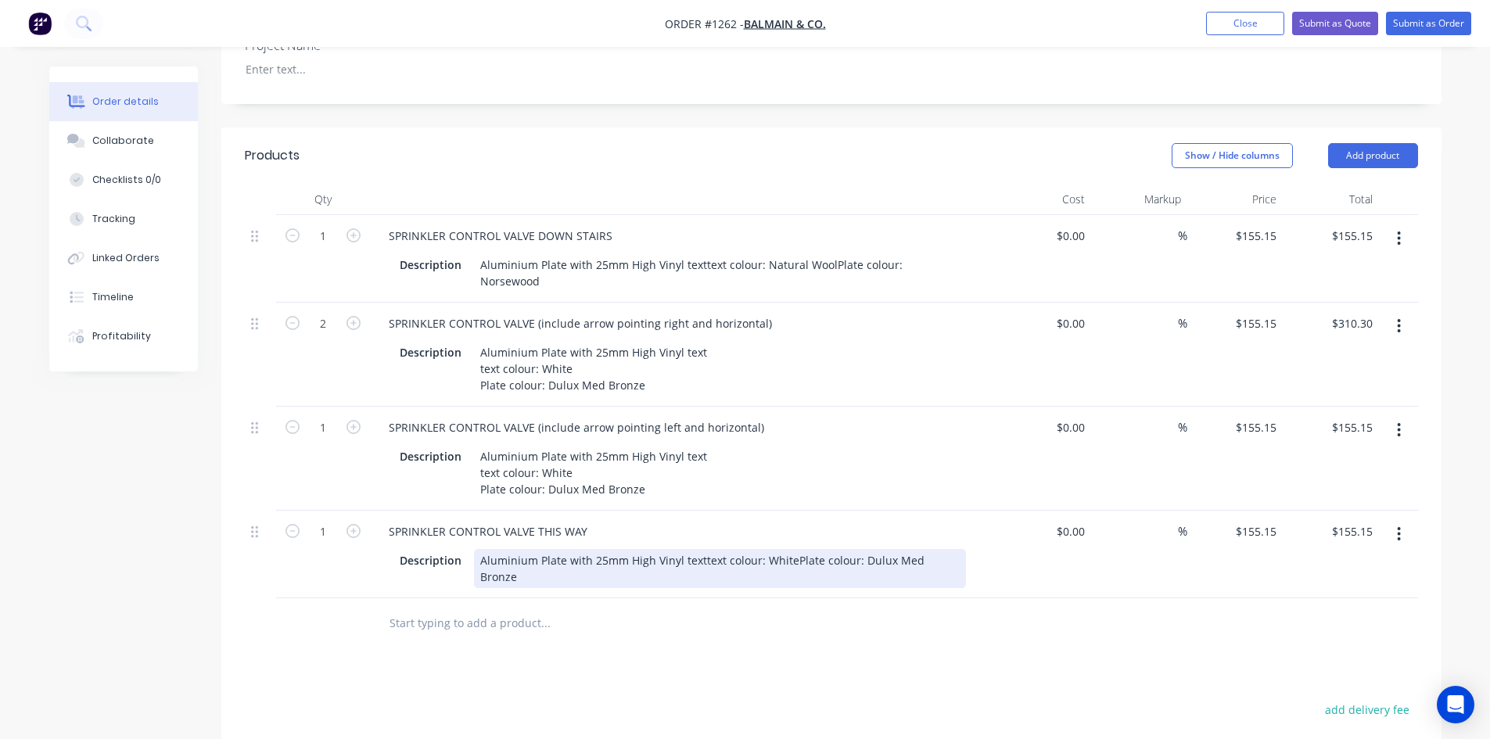
click at [700, 549] on div "Aluminium Plate with 25mm High Vinyl texttext colour: WhitePlate colour: Dulux …" at bounding box center [720, 568] width 492 height 39
click at [568, 549] on div "Aluminium Plate with 25mm High Vinyl text text colour: WhitePlate colour: Dulux…" at bounding box center [609, 568] width 270 height 39
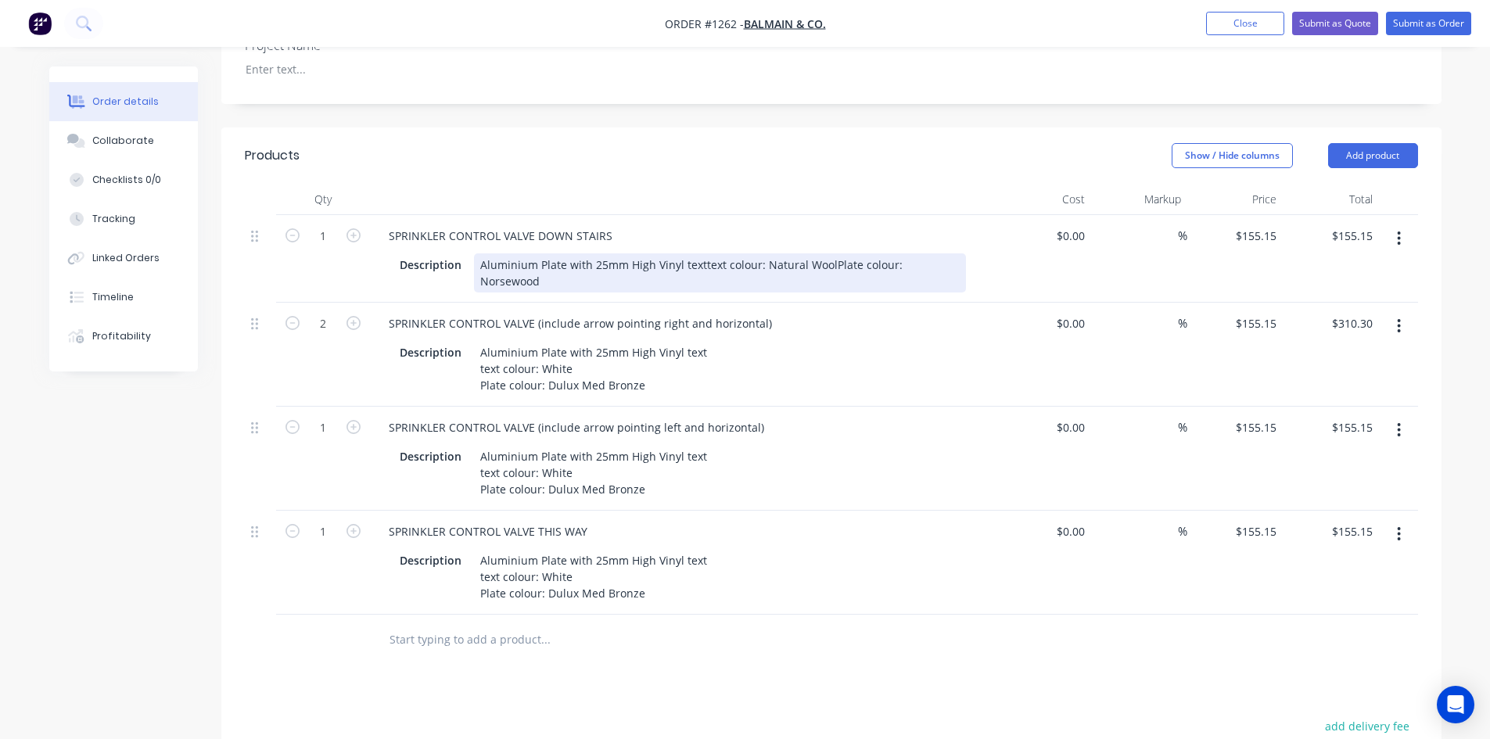
click at [699, 253] on div "Aluminium Plate with 25mm High Vinyl texttext colour: Natural WoolPlate colour:…" at bounding box center [720, 272] width 492 height 39
click at [607, 258] on div "Aluminium Plate with 25mm High Vinyl text text colour: Natural WoolPlate colour…" at bounding box center [633, 272] width 319 height 39
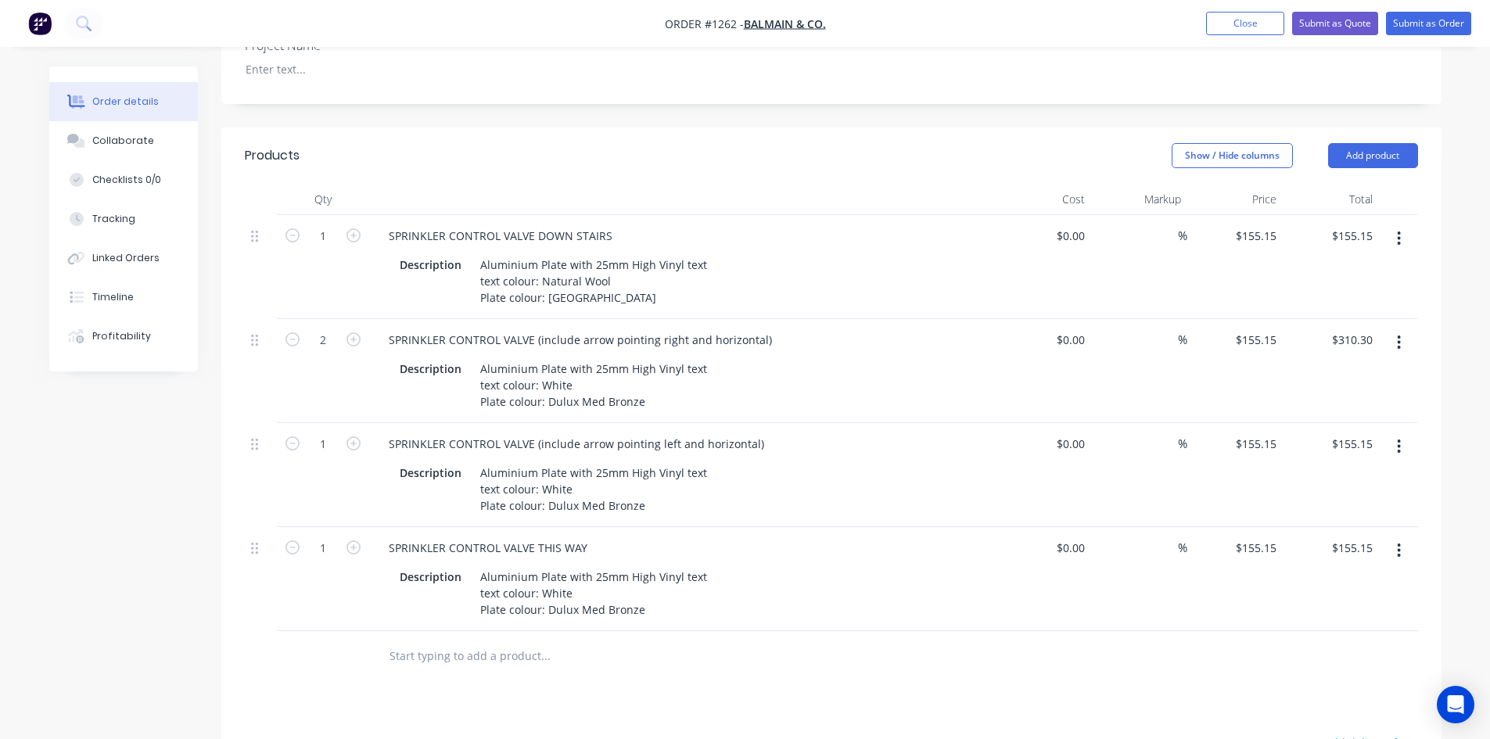
click at [1392, 537] on button "button" at bounding box center [1399, 551] width 37 height 28
drag, startPoint x: 1299, startPoint y: 595, endPoint x: 1217, endPoint y: 591, distance: 81.5
click at [1298, 612] on div "Duplicate" at bounding box center [1344, 623] width 120 height 23
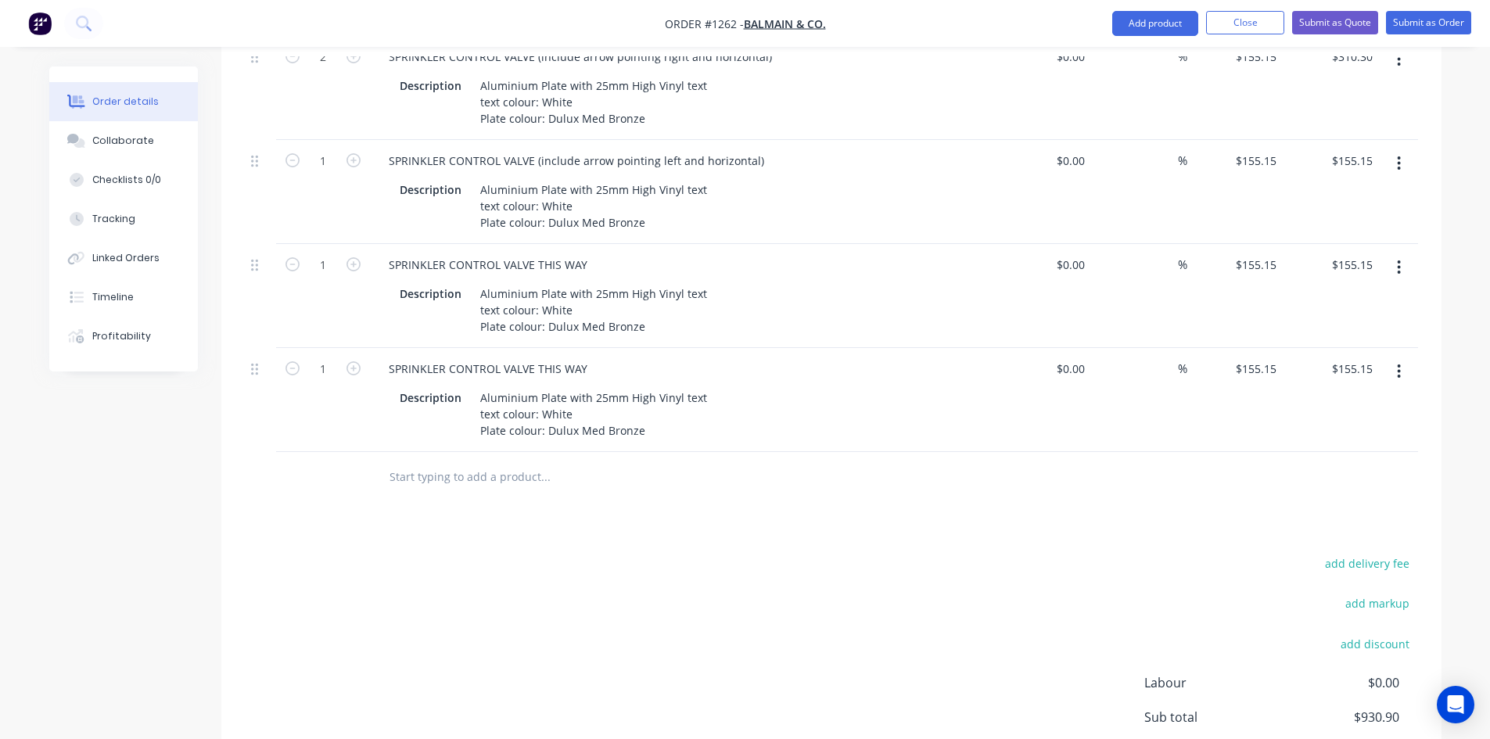
scroll to position [782, 0]
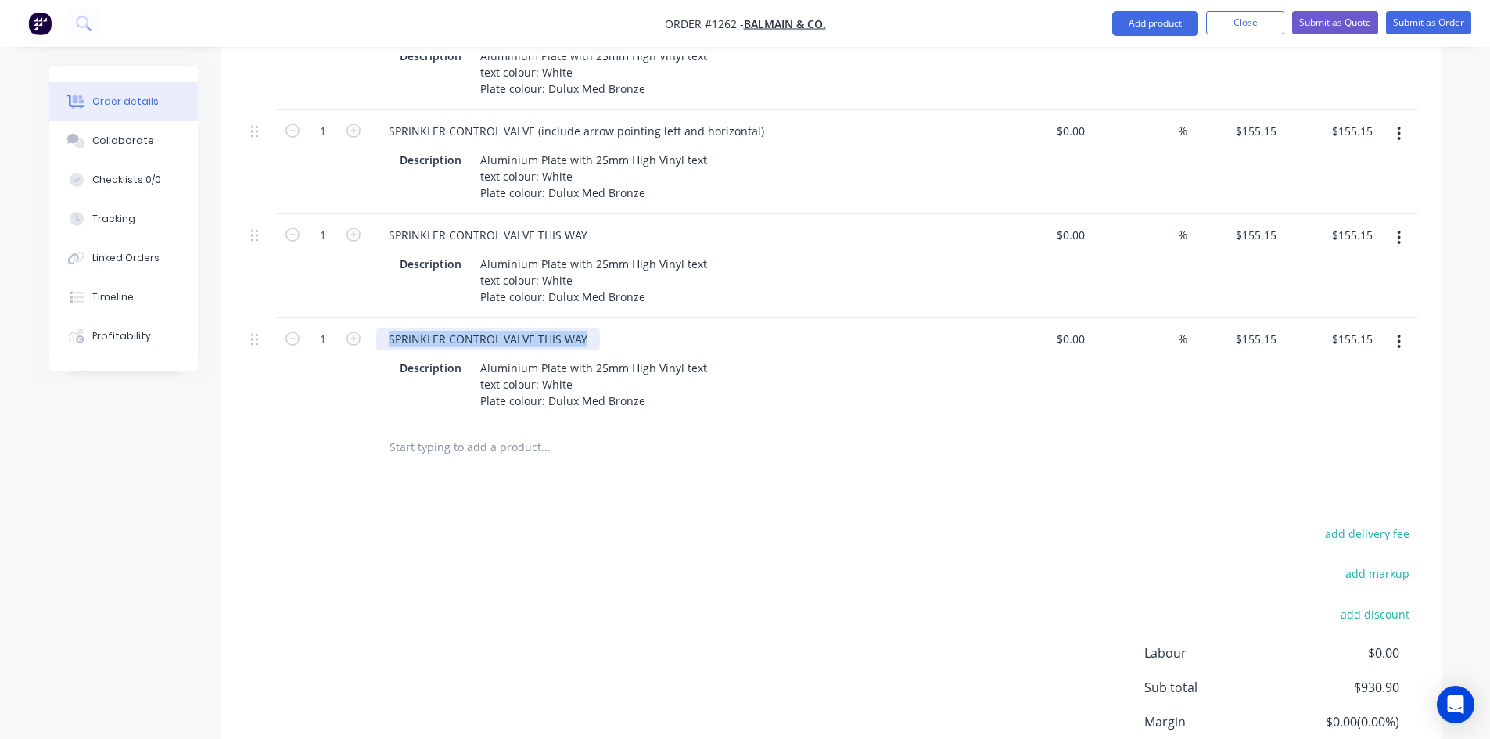
drag, startPoint x: 589, startPoint y: 320, endPoint x: 369, endPoint y: 308, distance: 220.2
click at [370, 318] on div "SPRINKLER CONTROL VALVE THIS WAY Description Aluminium Plate with 25mm High Vin…" at bounding box center [683, 370] width 626 height 104
paste div
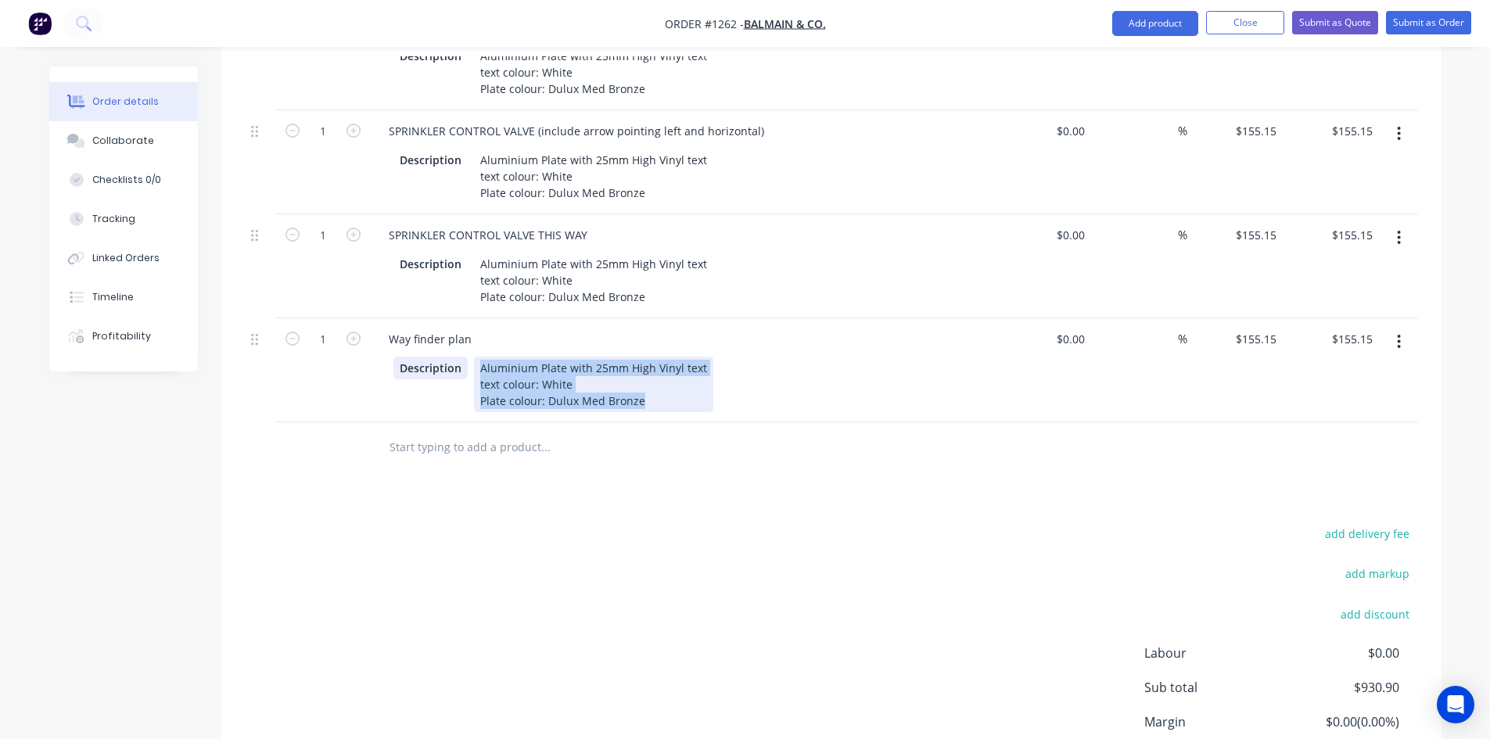
drag, startPoint x: 669, startPoint y: 376, endPoint x: 426, endPoint y: 337, distance: 246.4
click at [426, 357] on div "Description Aluminium Plate with 25mm High Vinyl text text colour: White Plate …" at bounding box center [680, 385] width 573 height 56
paste div
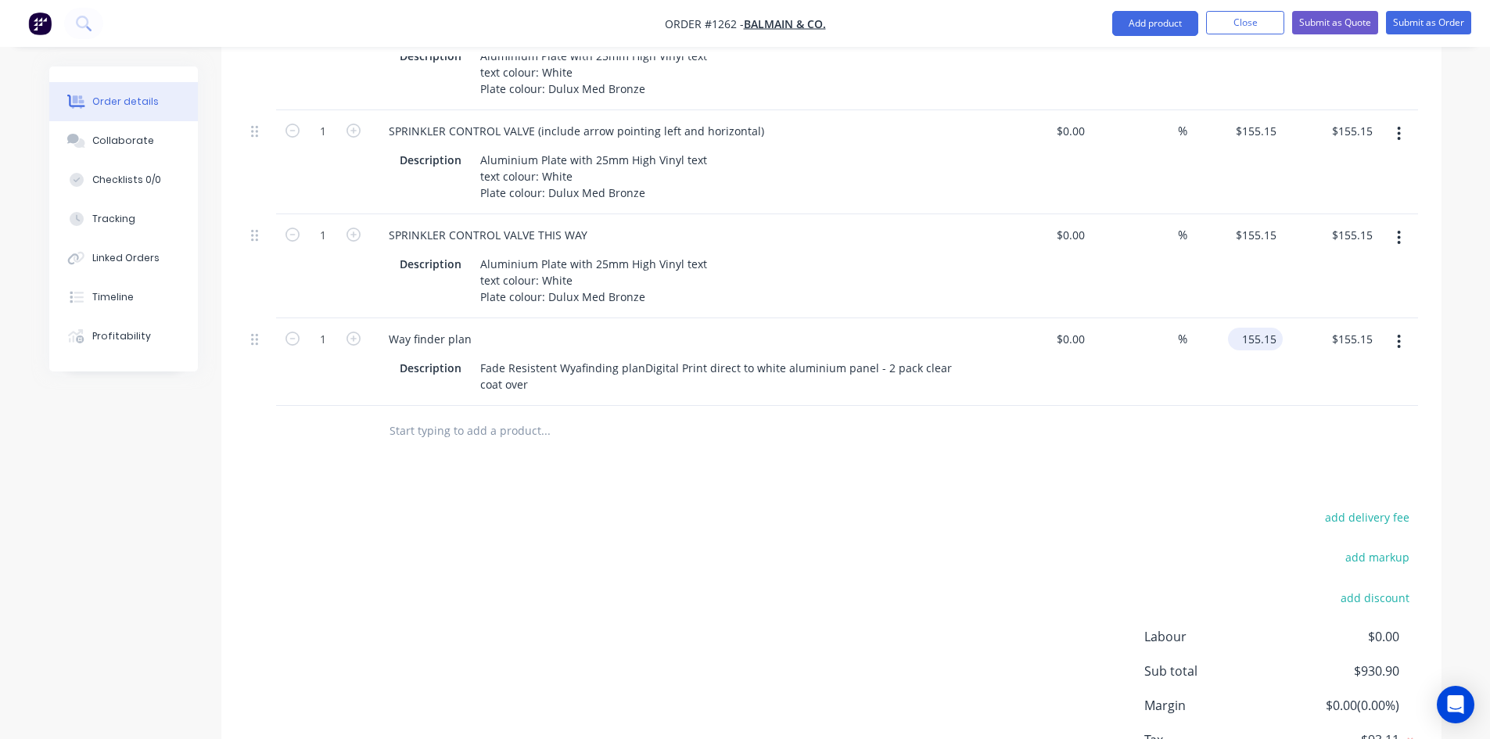
click at [1249, 328] on input "155.15" at bounding box center [1259, 339] width 49 height 23
type input "$256.00"
click at [1143, 438] on div "Products Show / Hide columns Add product Qty Cost Markup Price Total 1 SPRINKLE…" at bounding box center [831, 324] width 1220 height 1018
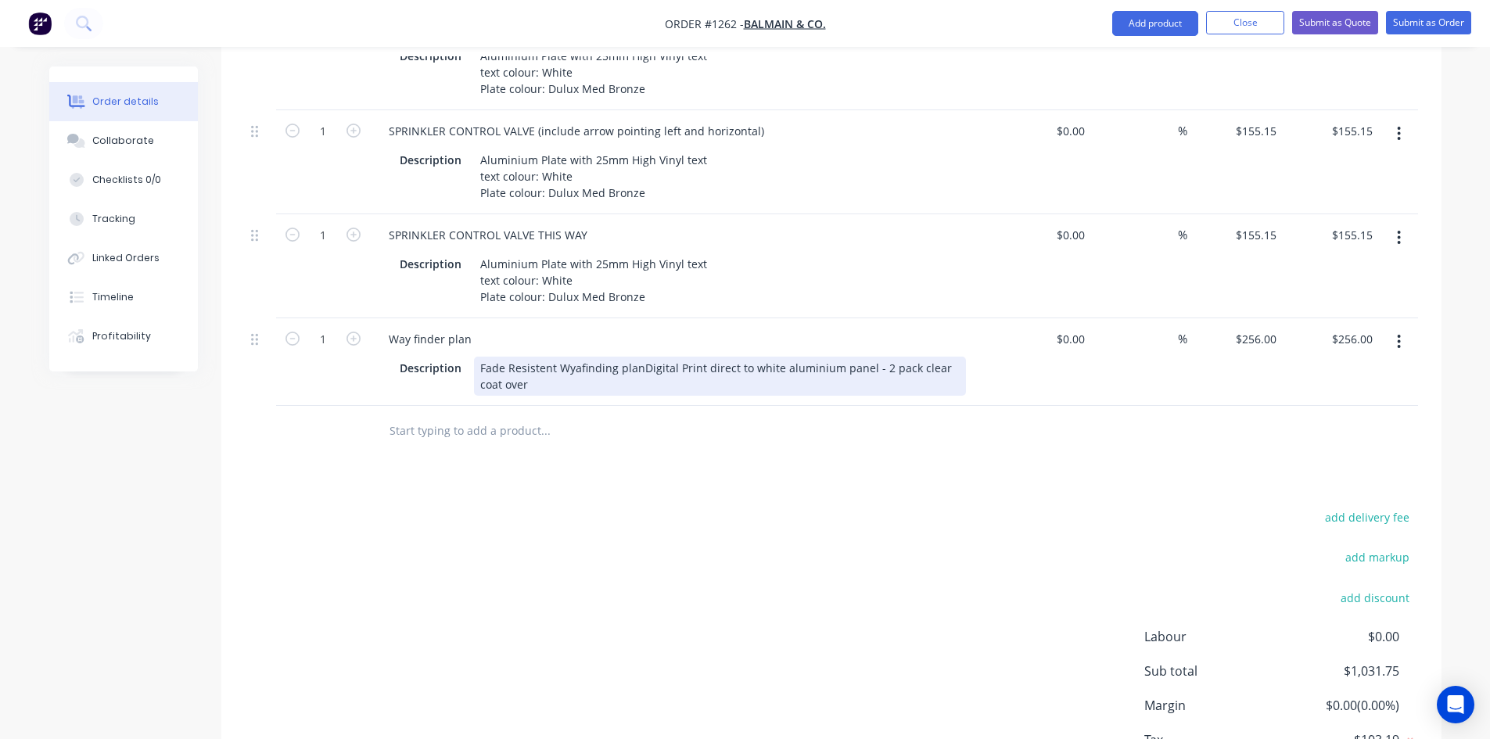
click at [584, 357] on div "Fade Resistent Wyafinding planDigital Print direct to white aluminium panel - 2…" at bounding box center [720, 376] width 492 height 39
click at [642, 357] on div "Fade Resistent Wayfidning planDigital Print direct to white aluminium panel - 2…" at bounding box center [720, 376] width 492 height 39
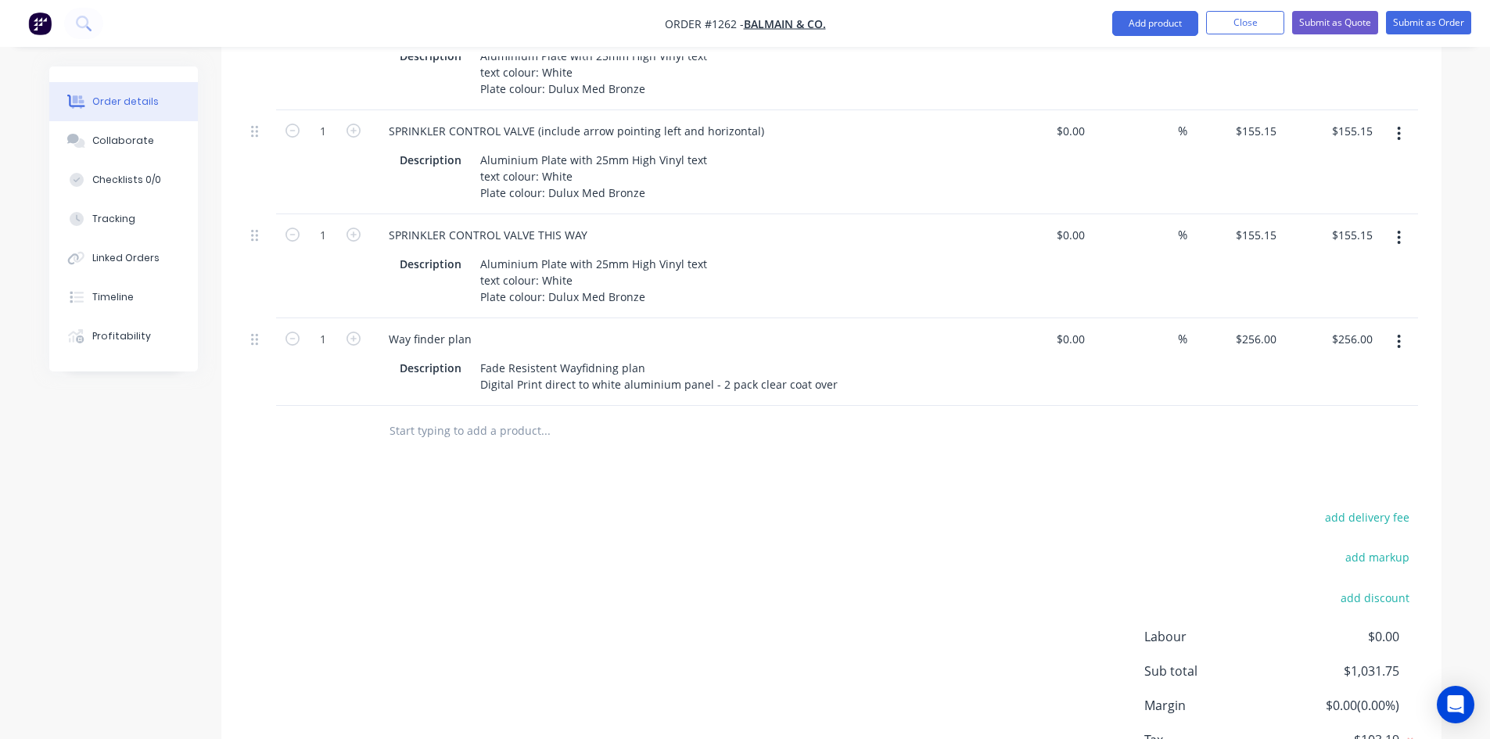
click at [738, 473] on div "Products Show / Hide columns Add product Qty Cost Markup Price Total 1 SPRINKLE…" at bounding box center [831, 324] width 1220 height 1018
click at [1407, 328] on button "button" at bounding box center [1399, 342] width 37 height 28
click at [1313, 403] on div "Duplicate" at bounding box center [1344, 414] width 120 height 23
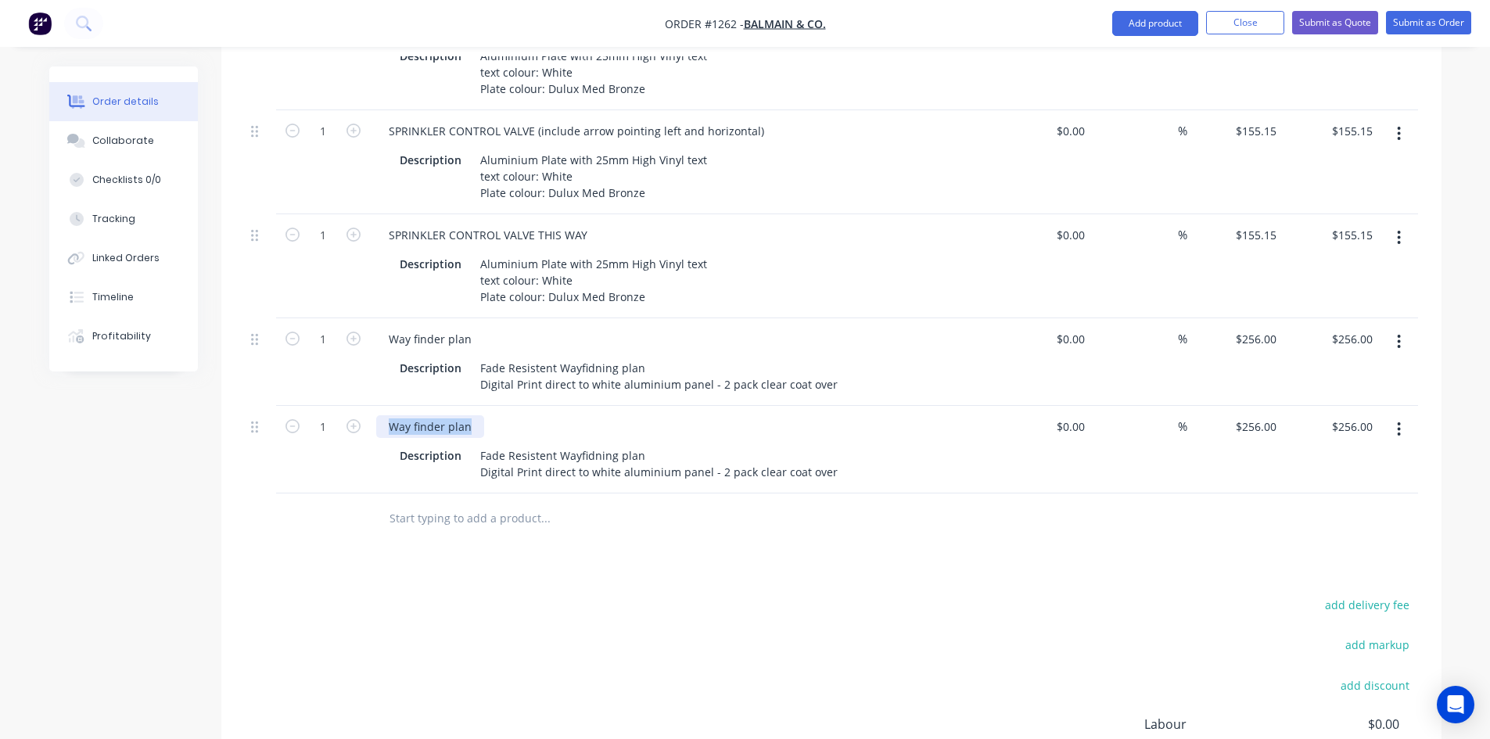
drag, startPoint x: 472, startPoint y: 402, endPoint x: 158, endPoint y: 384, distance: 314.2
click at [359, 406] on div "1 Way finder plan Description Fade Resistent Wayfidning plan Digital Print dire…" at bounding box center [832, 450] width 1174 height 88
paste div
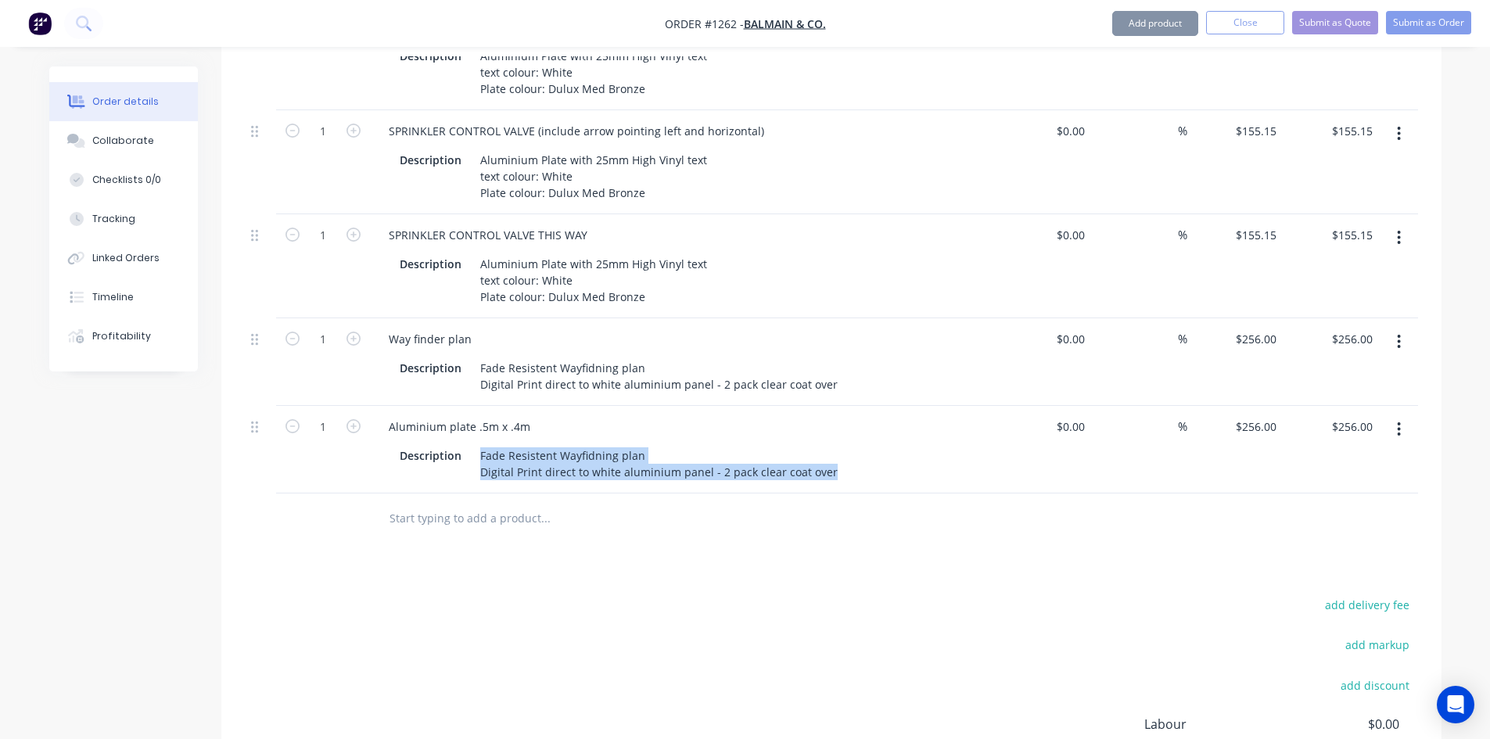
drag, startPoint x: 480, startPoint y: 431, endPoint x: 825, endPoint y: 459, distance: 346.9
click at [825, 459] on div "Fade Resistent Wayfidning plan Digital Print direct to white aluminium panel - …" at bounding box center [659, 463] width 370 height 39
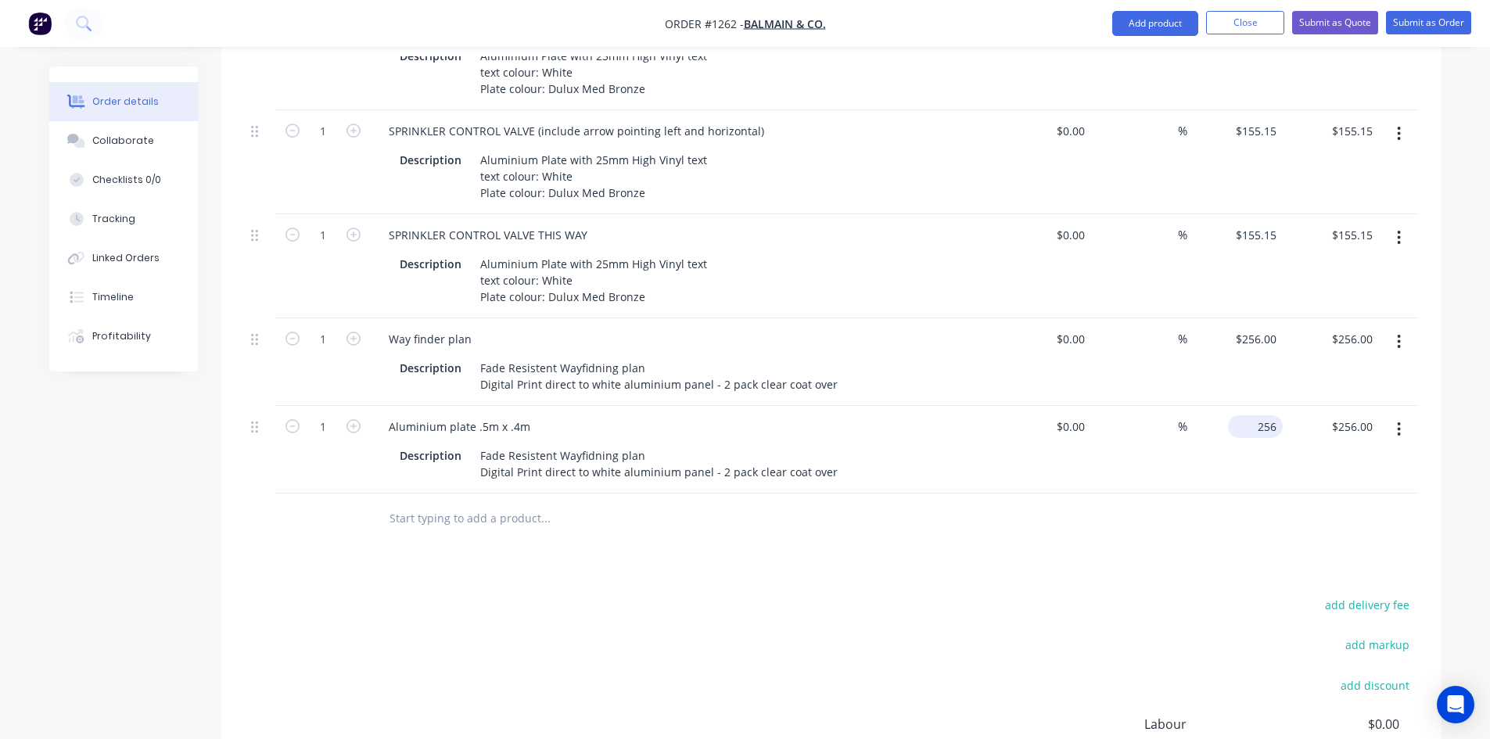
click at [1247, 408] on div "256 $256.00" at bounding box center [1236, 450] width 96 height 88
type input "$155.15"
click at [1152, 539] on div "Products Show / Hide columns Add product Qty Cost Markup Price Total 1 SPRINKLE…" at bounding box center [831, 367] width 1220 height 1105
click at [1399, 421] on icon "button" at bounding box center [1399, 429] width 4 height 17
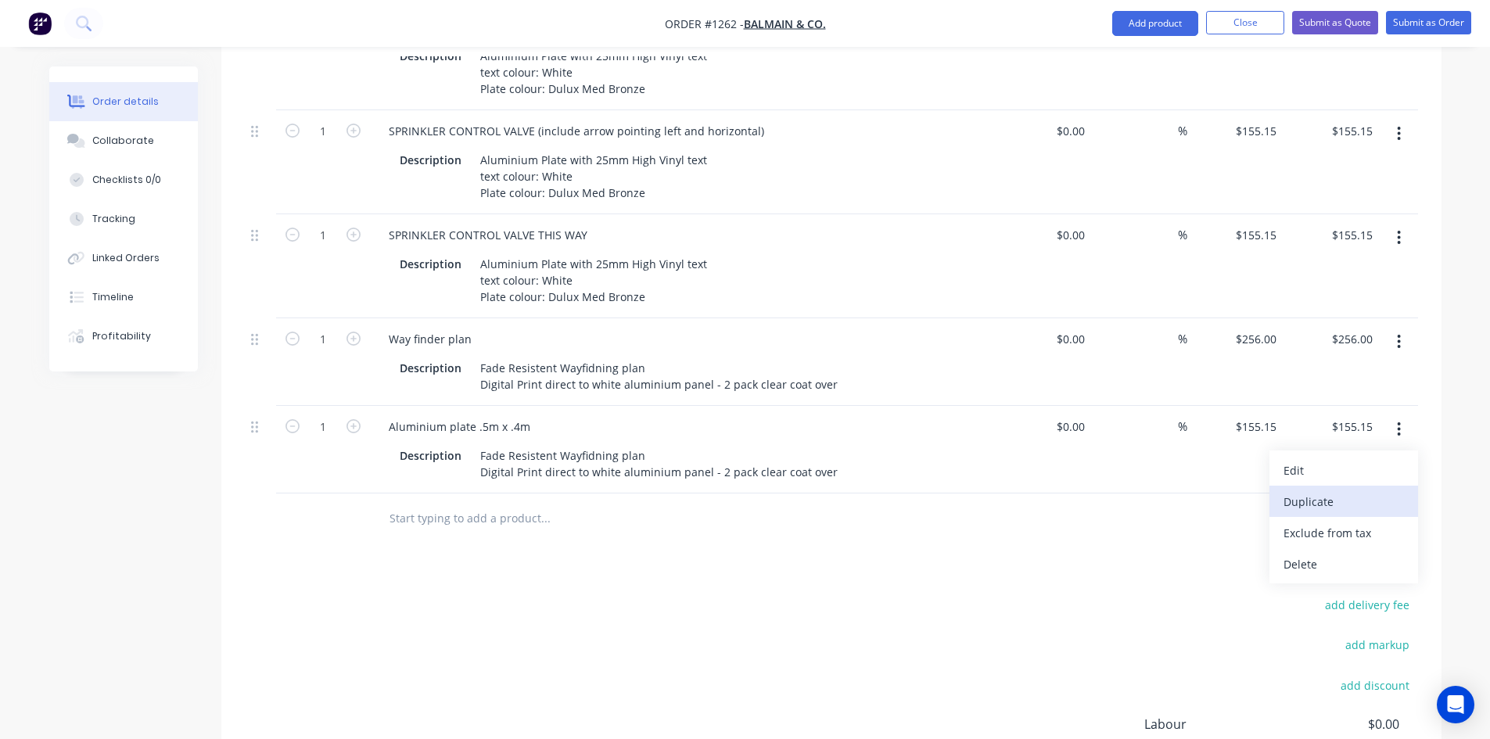
click at [1335, 491] on div "Duplicate" at bounding box center [1344, 502] width 120 height 23
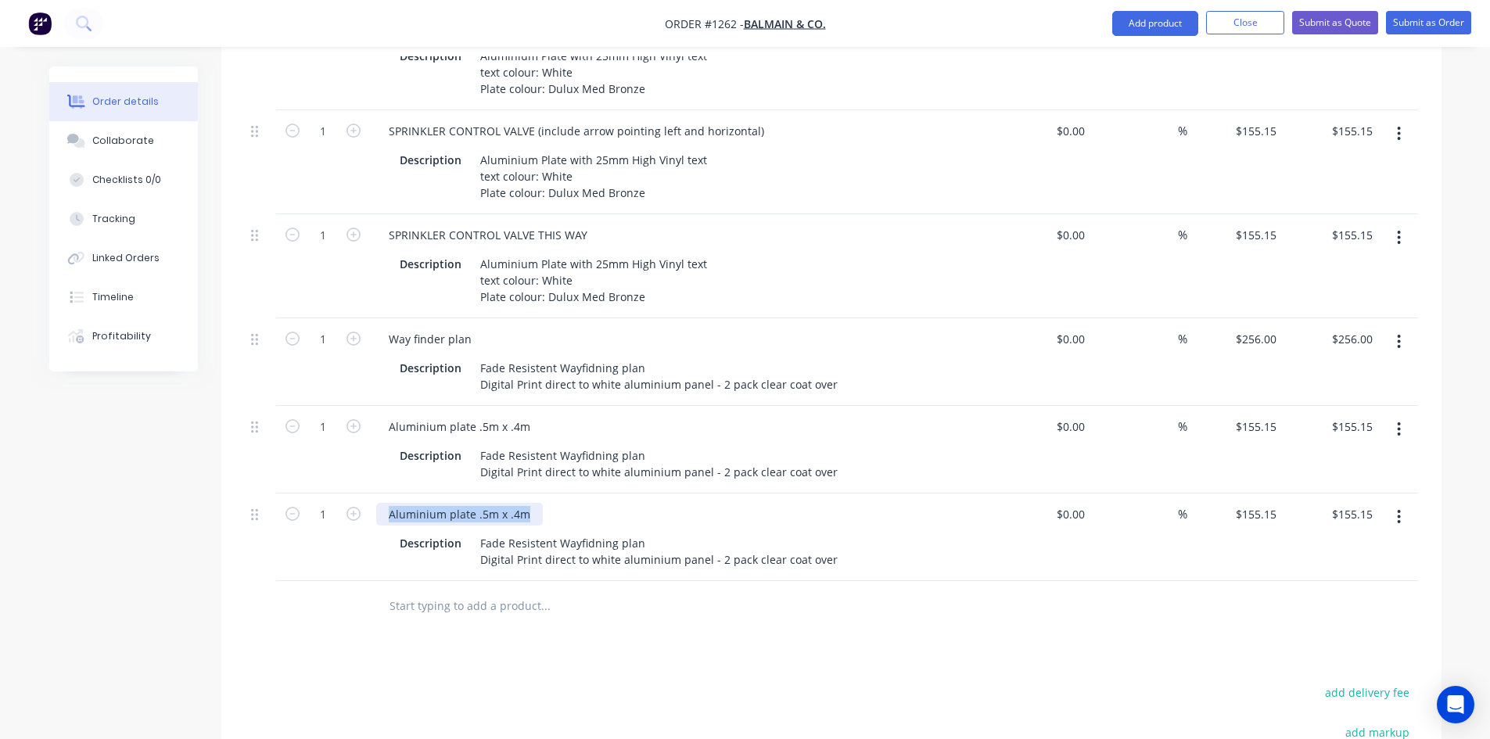
drag, startPoint x: 531, startPoint y: 495, endPoint x: 367, endPoint y: 494, distance: 164.3
click at [368, 494] on div "1 Aluminium plate .5m x .4m Description Fade Resistent Wayfidning plan Digital …" at bounding box center [832, 538] width 1174 height 88
paste div
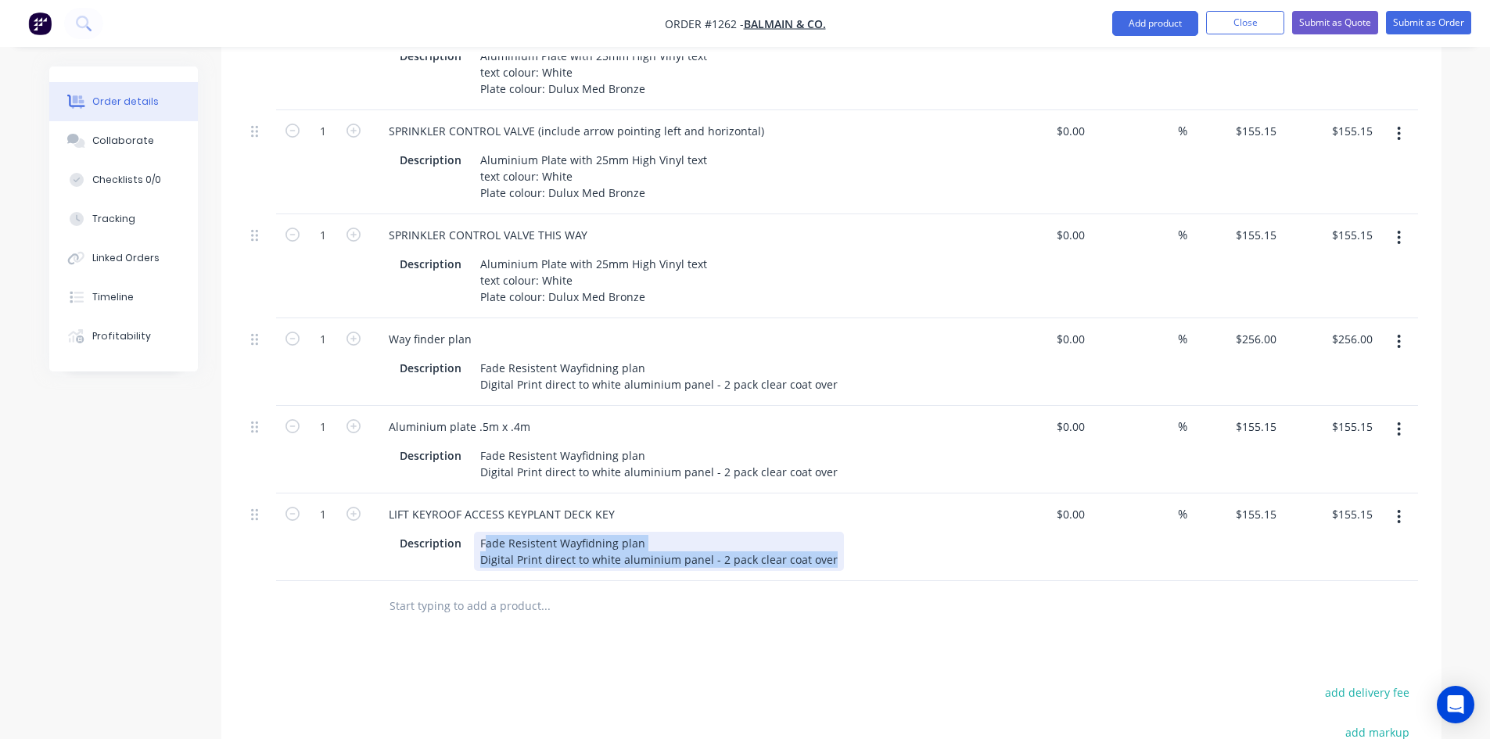
drag, startPoint x: 482, startPoint y: 521, endPoint x: 829, endPoint y: 552, distance: 348.8
click at [829, 552] on div "LIFT KEYROOF ACCESS KEYPLANT DECK KEY Description Fade Resistent Wayfidning pla…" at bounding box center [683, 538] width 626 height 88
paste div
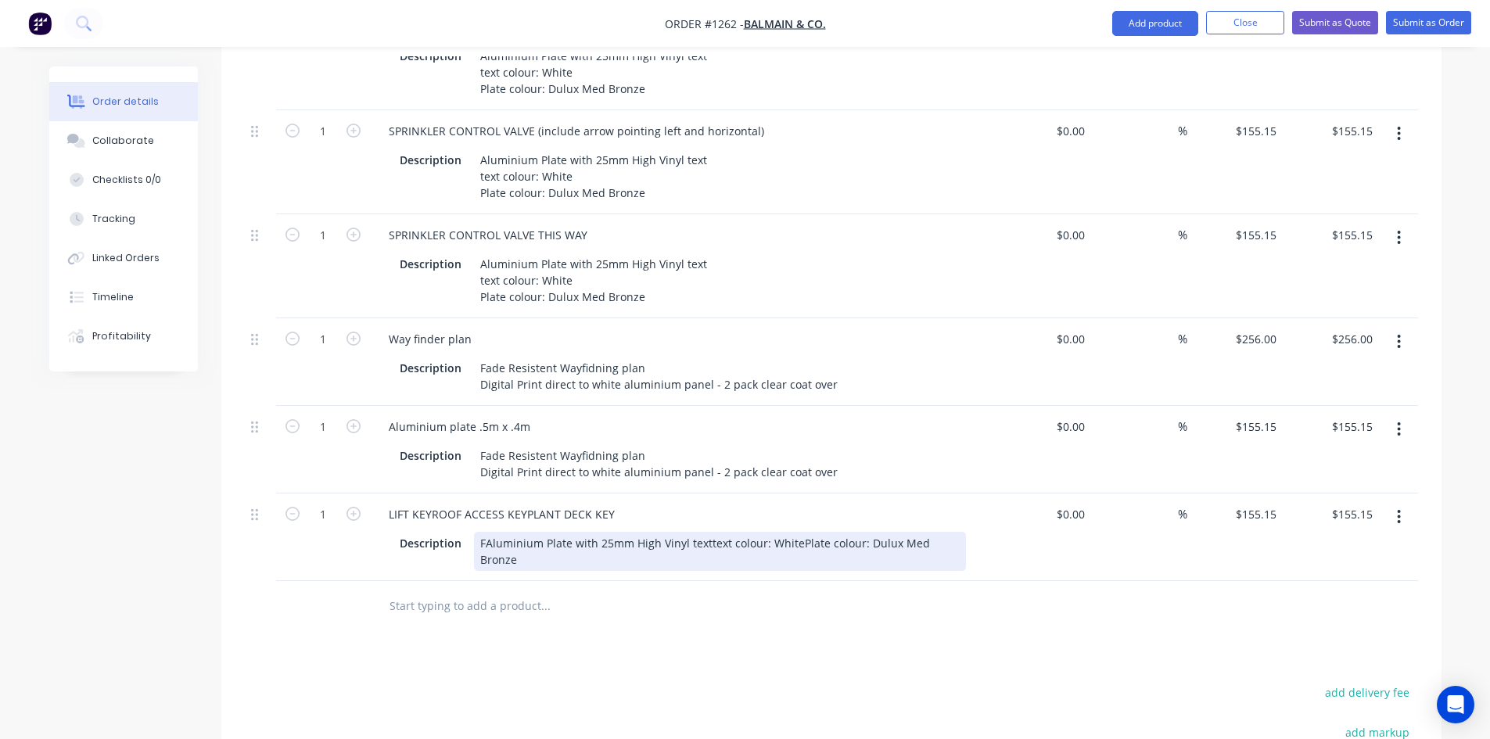
click at [704, 532] on div "FAluminium Plate with 25mm High Vinyl texttext colour: WhitePlate colour: Dulux…" at bounding box center [720, 551] width 492 height 39
click at [568, 540] on div "FAluminium Plate with 25mm High Vinyl text text colour: WhitePlate colour: Dulu…" at bounding box center [609, 551] width 270 height 39
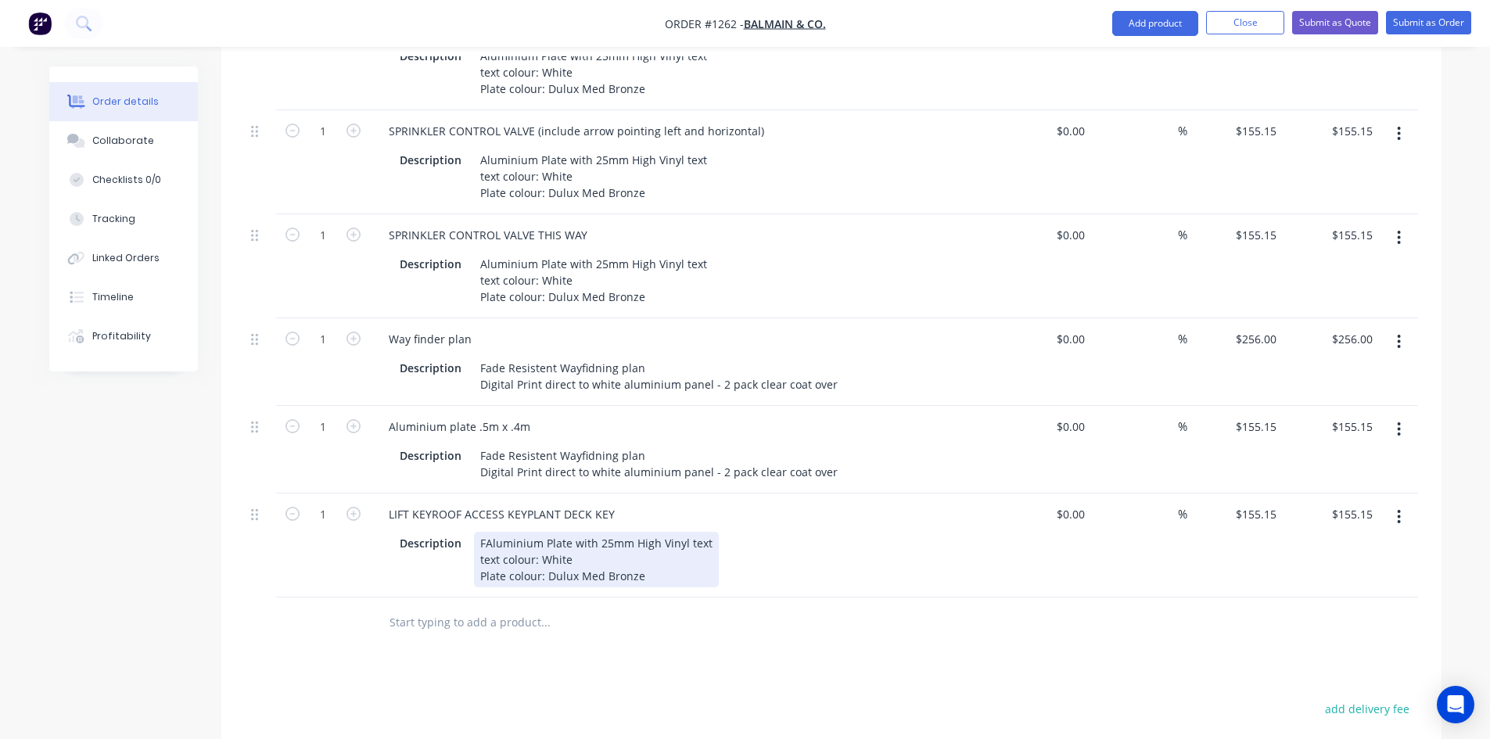
click at [485, 532] on div "FAluminium Plate with 25mm High Vinyl text text colour: White Plate colour: Dul…" at bounding box center [596, 560] width 245 height 56
click at [580, 610] on input "text" at bounding box center [545, 622] width 313 height 31
click at [1393, 503] on button "button" at bounding box center [1399, 517] width 37 height 28
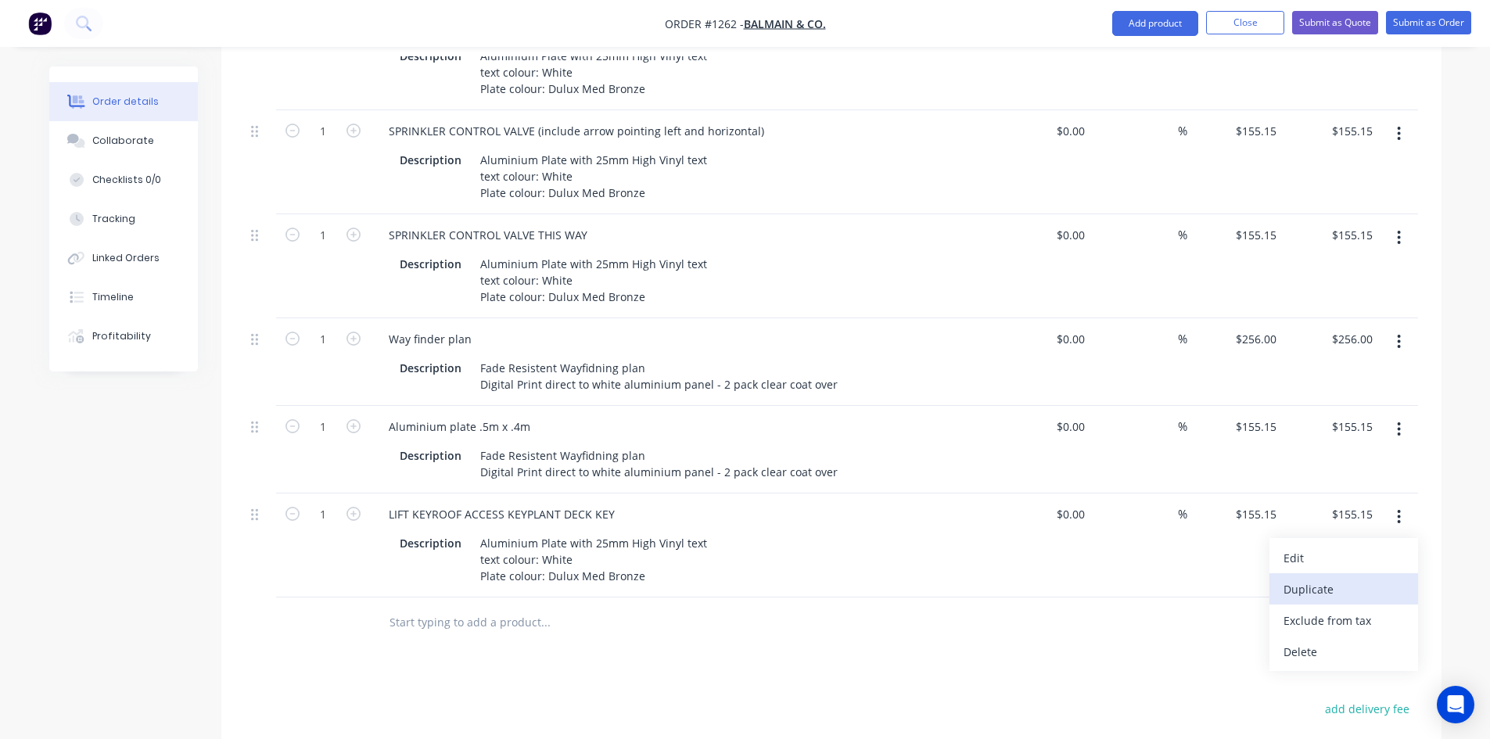
click at [1318, 578] on div "Duplicate" at bounding box center [1344, 589] width 120 height 23
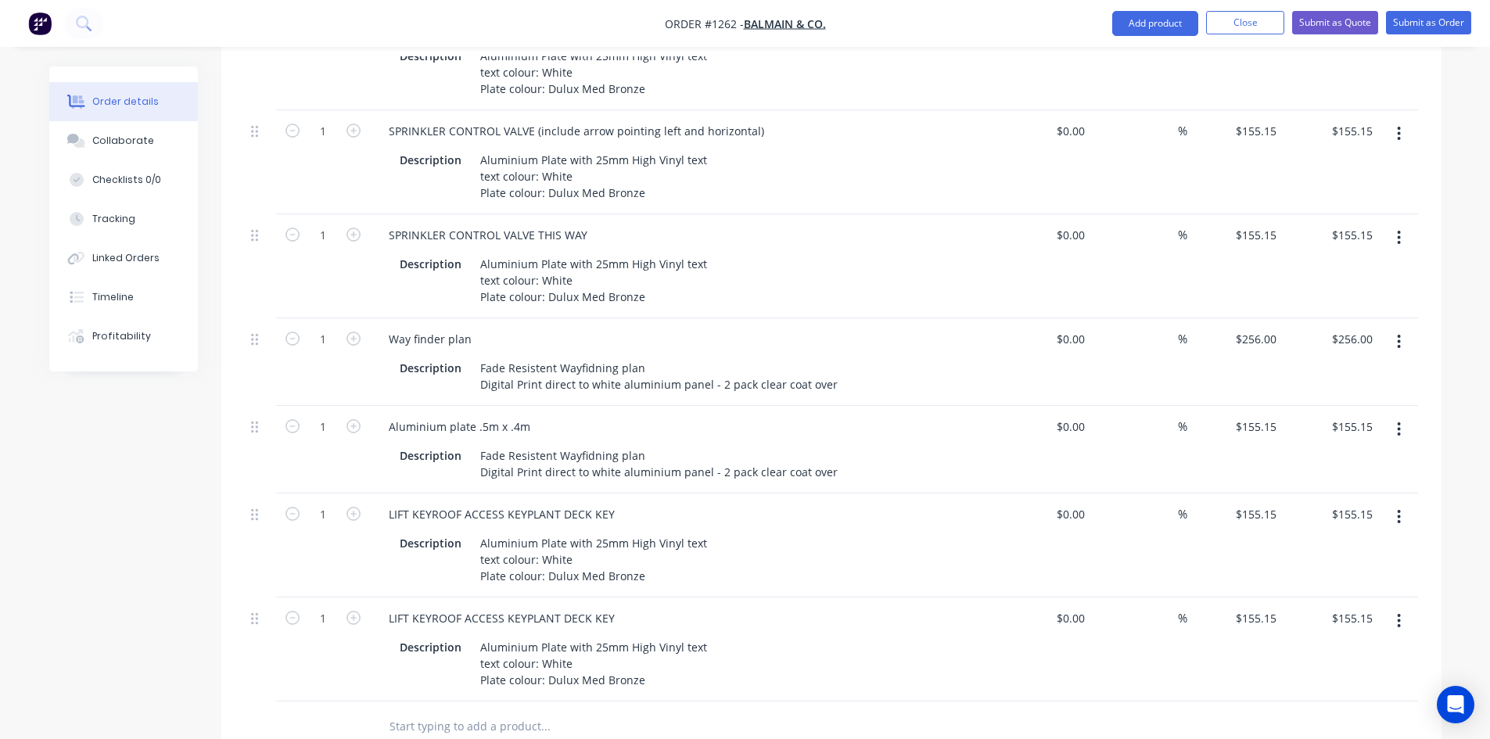
scroll to position [939, 0]
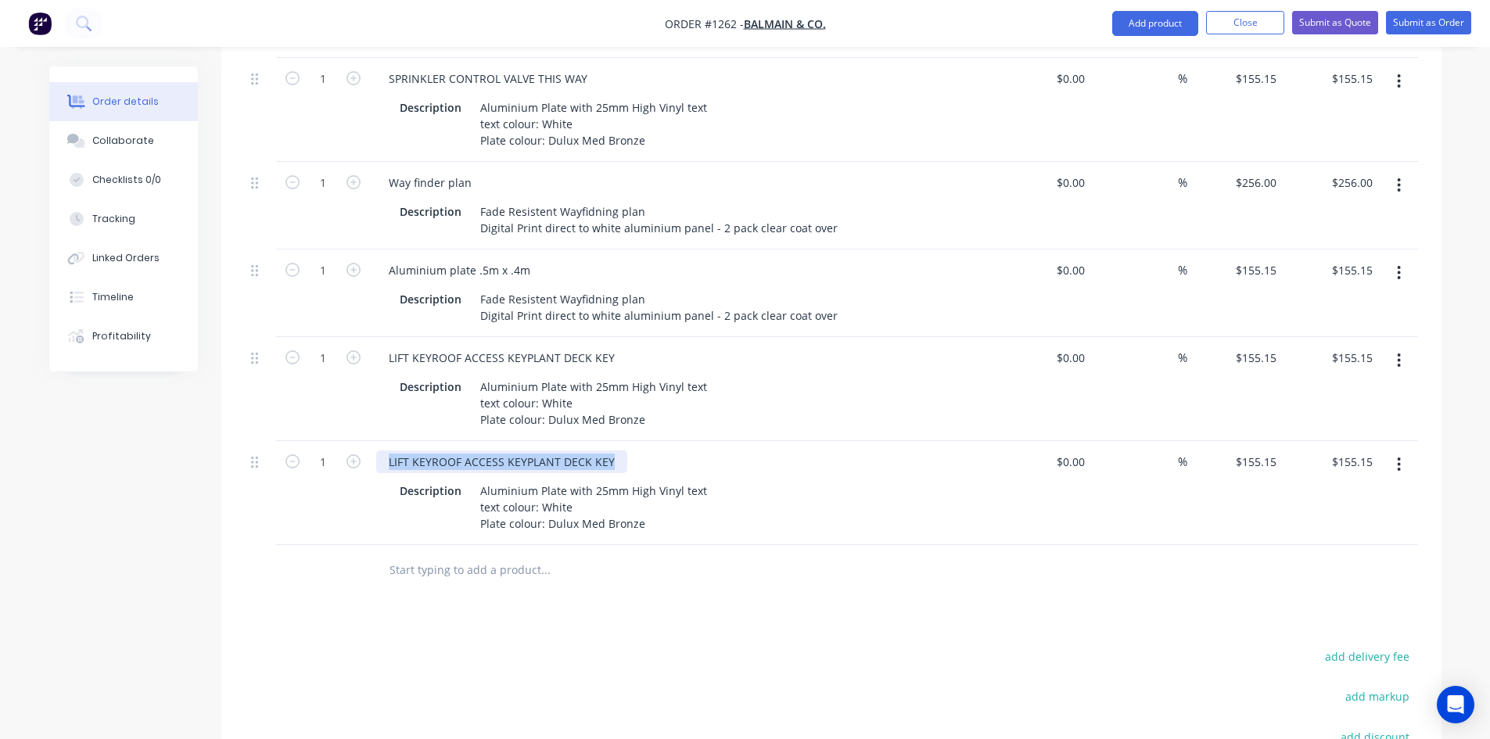
drag, startPoint x: 613, startPoint y: 441, endPoint x: 365, endPoint y: 436, distance: 248.1
click at [365, 441] on div "1 LIFT KEYROOF ACCESS KEYPLANT DECK KEY Description Aluminium Plate with 25mm H…" at bounding box center [832, 493] width 1174 height 104
paste div
click at [428, 347] on div "LIFT KEYROOF ACCESS KEYPLANT DECK KEY" at bounding box center [501, 358] width 251 height 23
click at [430, 347] on div "LIFT KEYROOF ACCESS KEYPLANT DECK KEY" at bounding box center [501, 358] width 251 height 23
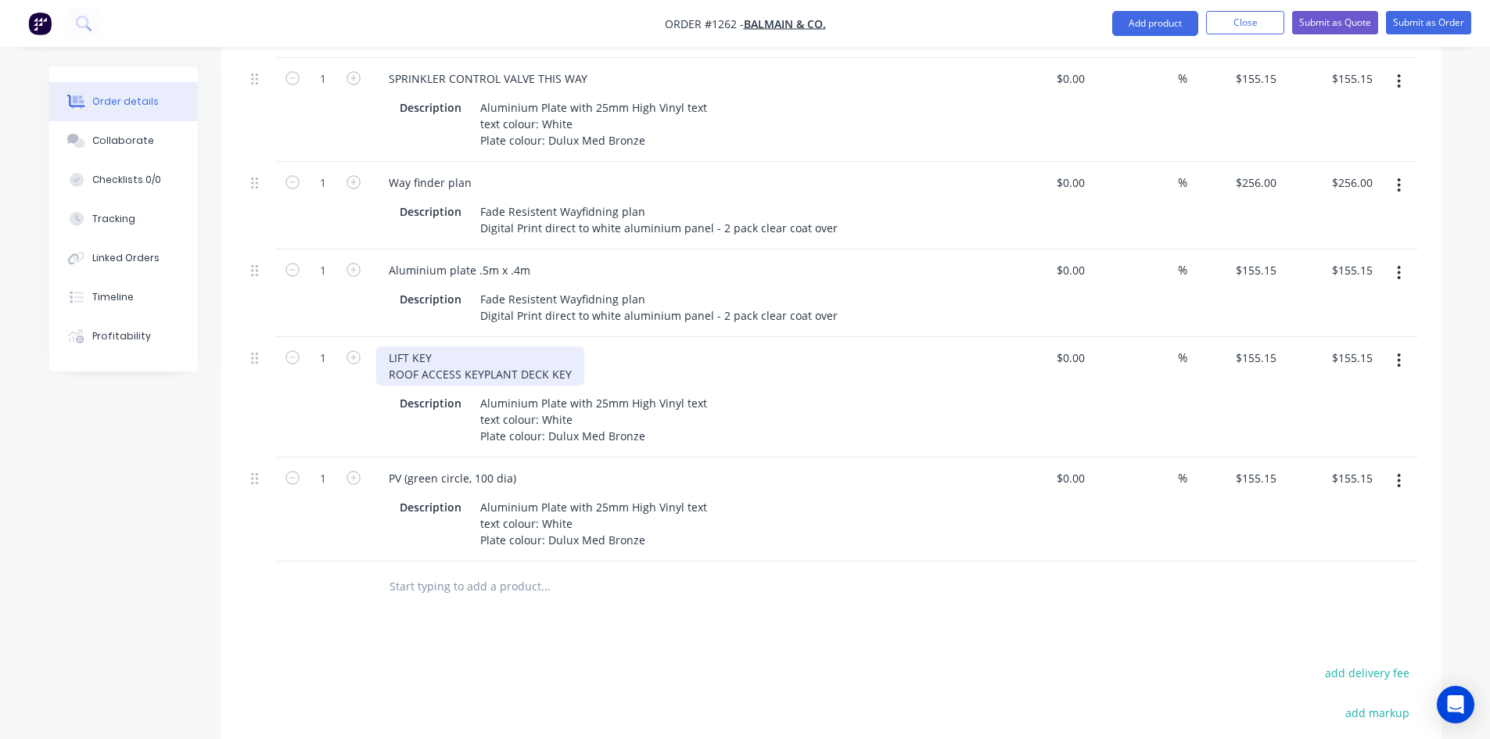
click at [481, 350] on div "LIFT KEY ROOF ACCESS KEYPLANT DECK KEY" at bounding box center [480, 366] width 208 height 39
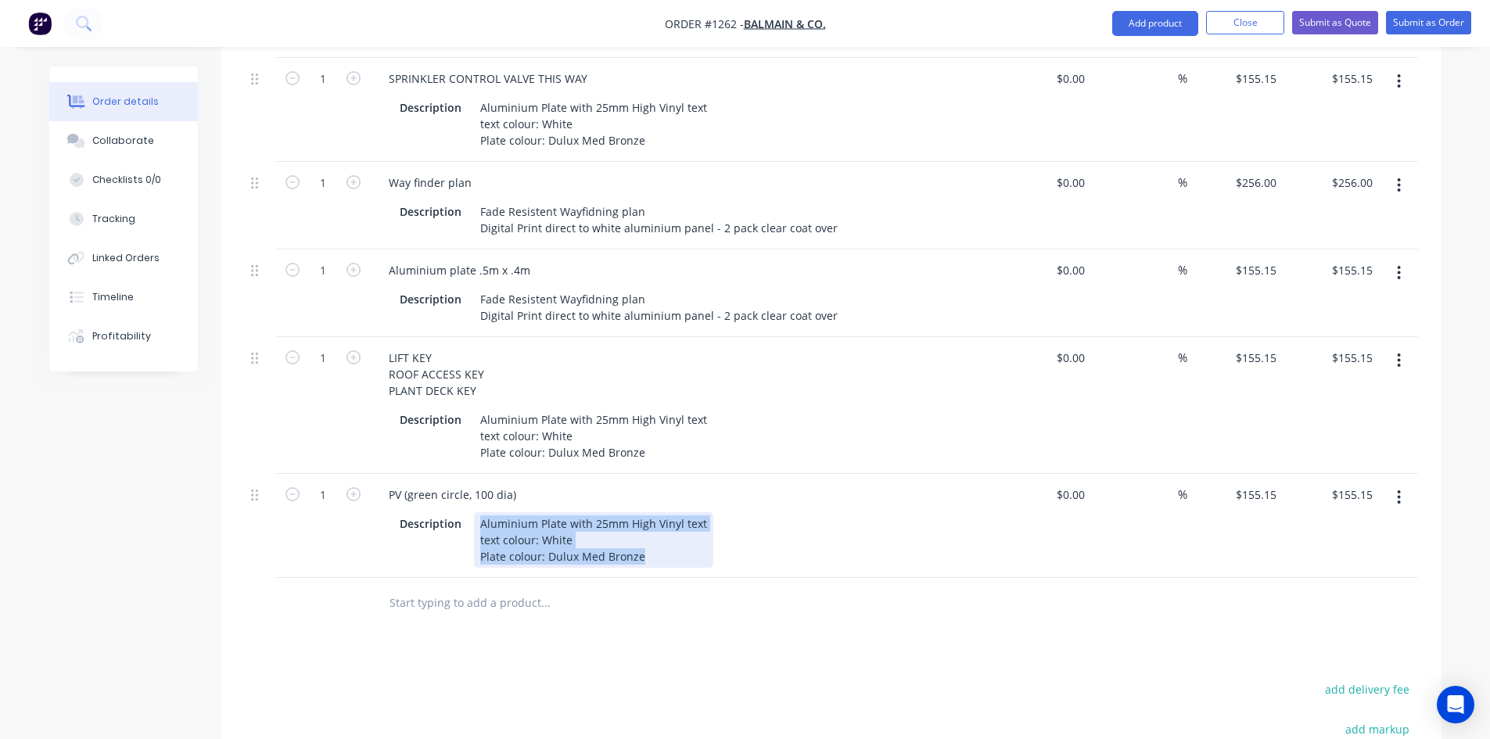
drag, startPoint x: 479, startPoint y: 499, endPoint x: 683, endPoint y: 554, distance: 211.4
click at [683, 554] on div "PV (green circle, 100 dia) Description Aluminium Plate with 25mm High Vinyl tex…" at bounding box center [683, 526] width 626 height 104
paste div
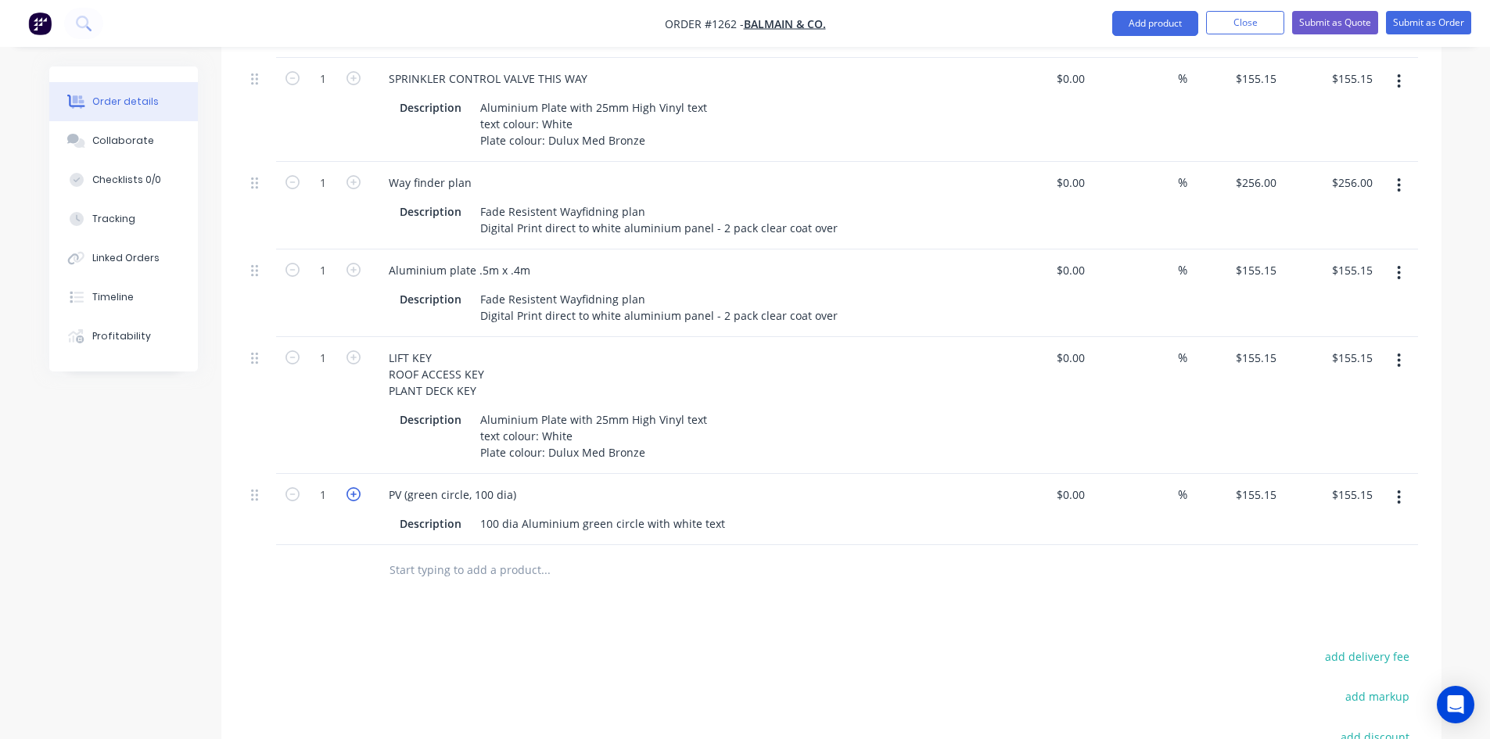
click at [353, 487] on icon "button" at bounding box center [354, 494] width 14 height 14
type input "2"
type input "$310.30"
click at [353, 487] on icon "button" at bounding box center [354, 494] width 14 height 14
type input "3"
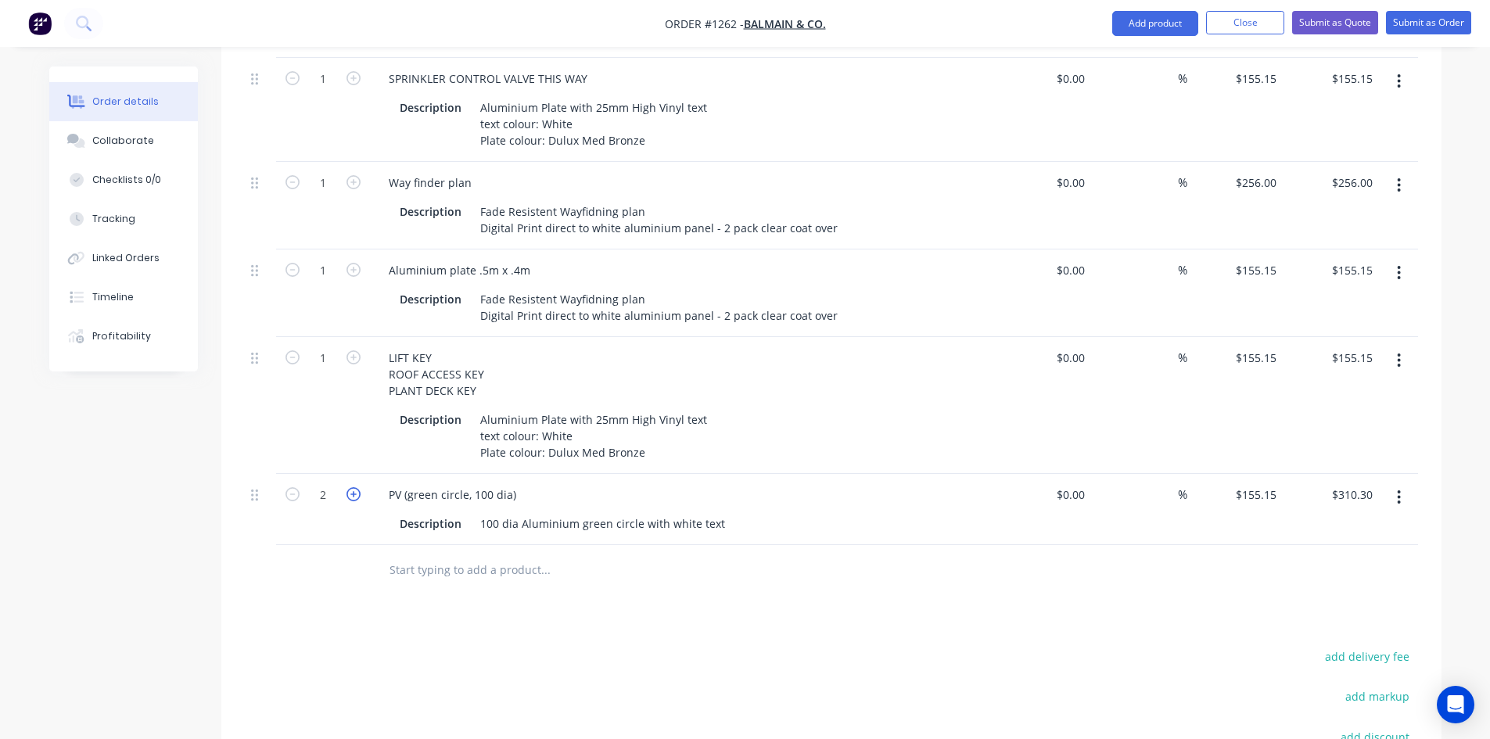
type input "$465.45"
click at [1253, 483] on input "155.15" at bounding box center [1262, 494] width 42 height 23
type input "$80.68"
type input "$242.04"
click at [1224, 577] on div "Products Show / Hide columns Add product Qty Cost Markup Price Total 1 SPRINKLE…" at bounding box center [831, 315] width 1220 height 1314
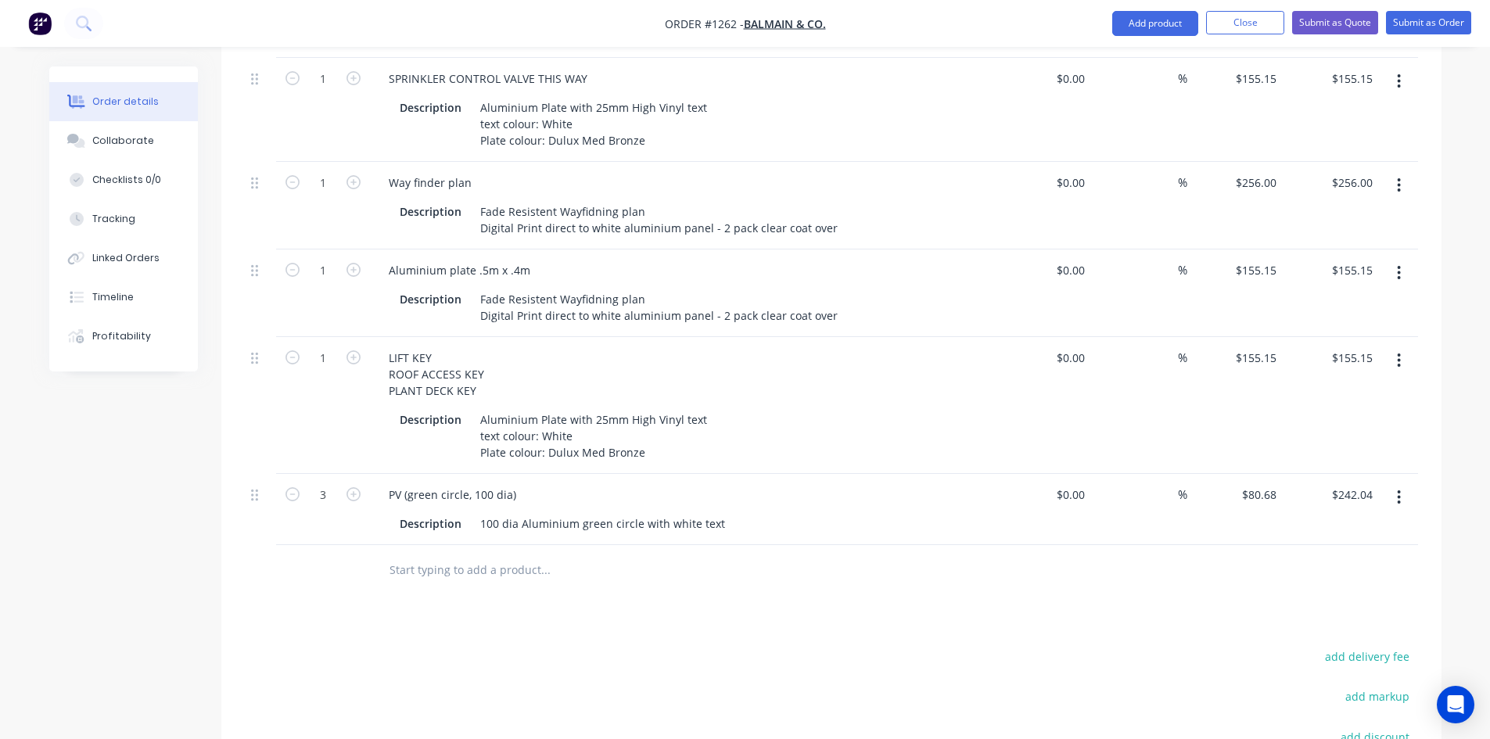
click at [1406, 483] on button "button" at bounding box center [1399, 497] width 37 height 28
click at [1354, 559] on div "Duplicate" at bounding box center [1344, 570] width 120 height 23
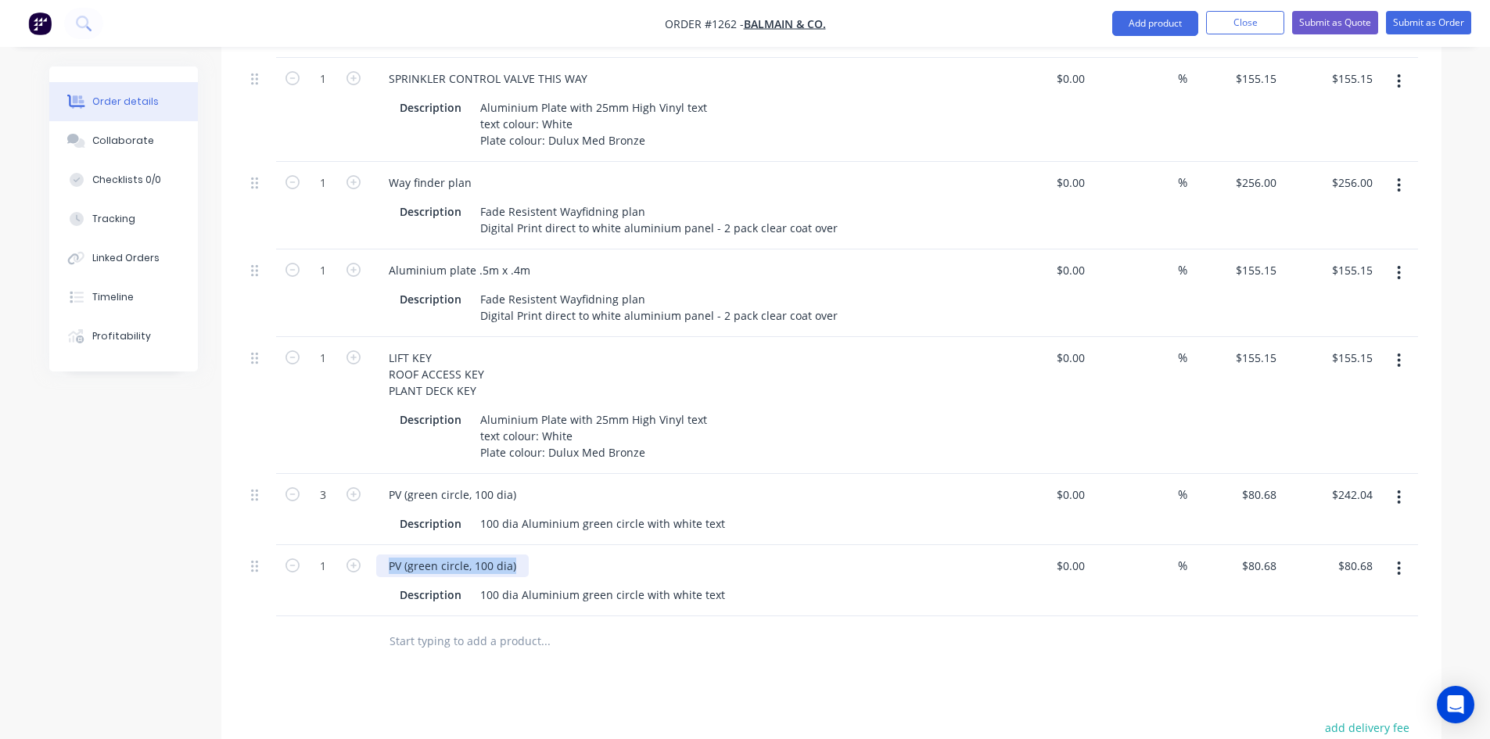
drag, startPoint x: 515, startPoint y: 546, endPoint x: 370, endPoint y: 545, distance: 144.7
click at [370, 545] on div "PV (green circle, 100 dia) Description 100 dia Aluminium green circle with whit…" at bounding box center [683, 580] width 626 height 71
paste div
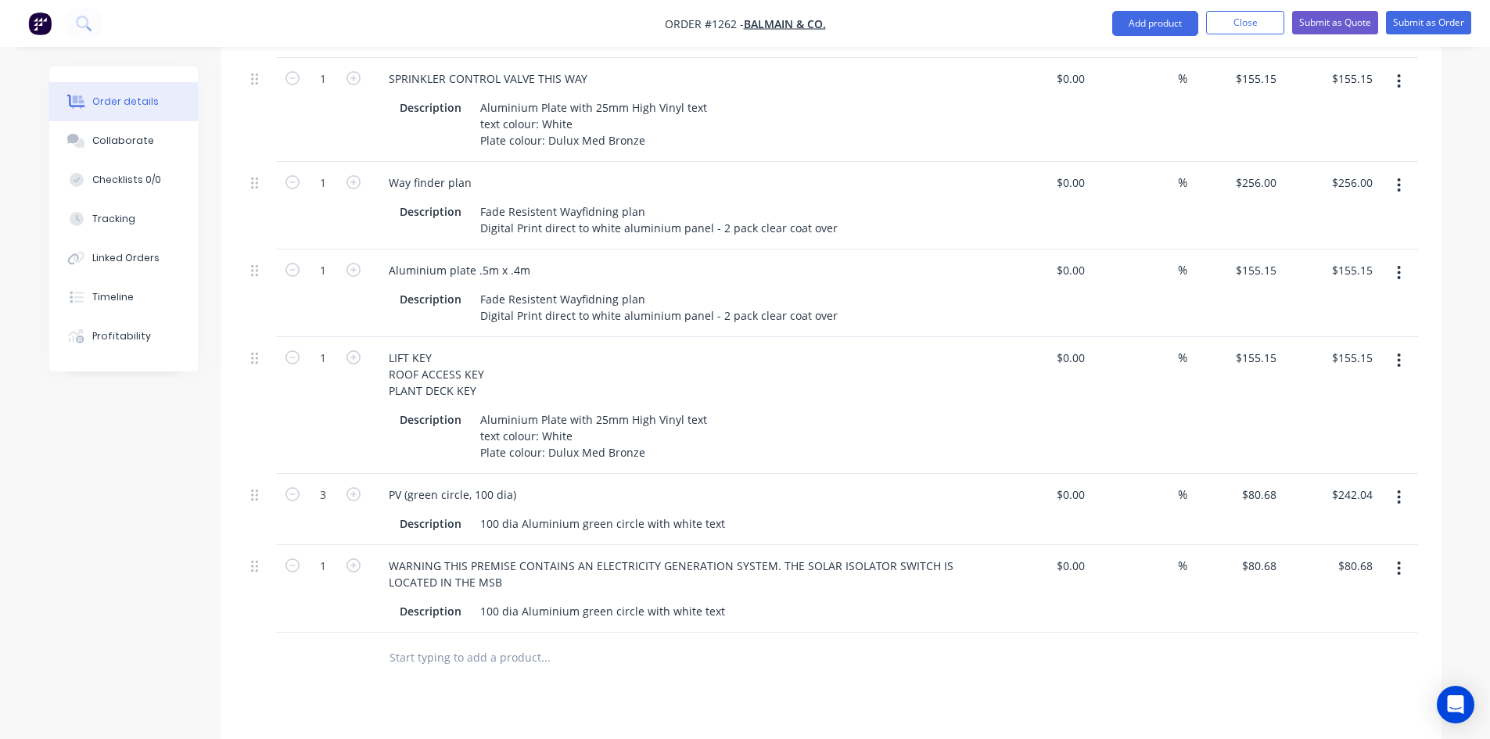
click at [569, 642] on input "text" at bounding box center [545, 657] width 313 height 31
drag, startPoint x: 478, startPoint y: 591, endPoint x: 722, endPoint y: 586, distance: 244.2
click at [722, 600] on div "Description 100 dia Aluminium green circle with white text" at bounding box center [680, 611] width 573 height 23
paste div
click at [699, 600] on div "Aluminium Plate with 25mm High Vinyl texttext colour: WhitePlate colour: green" at bounding box center [689, 611] width 430 height 23
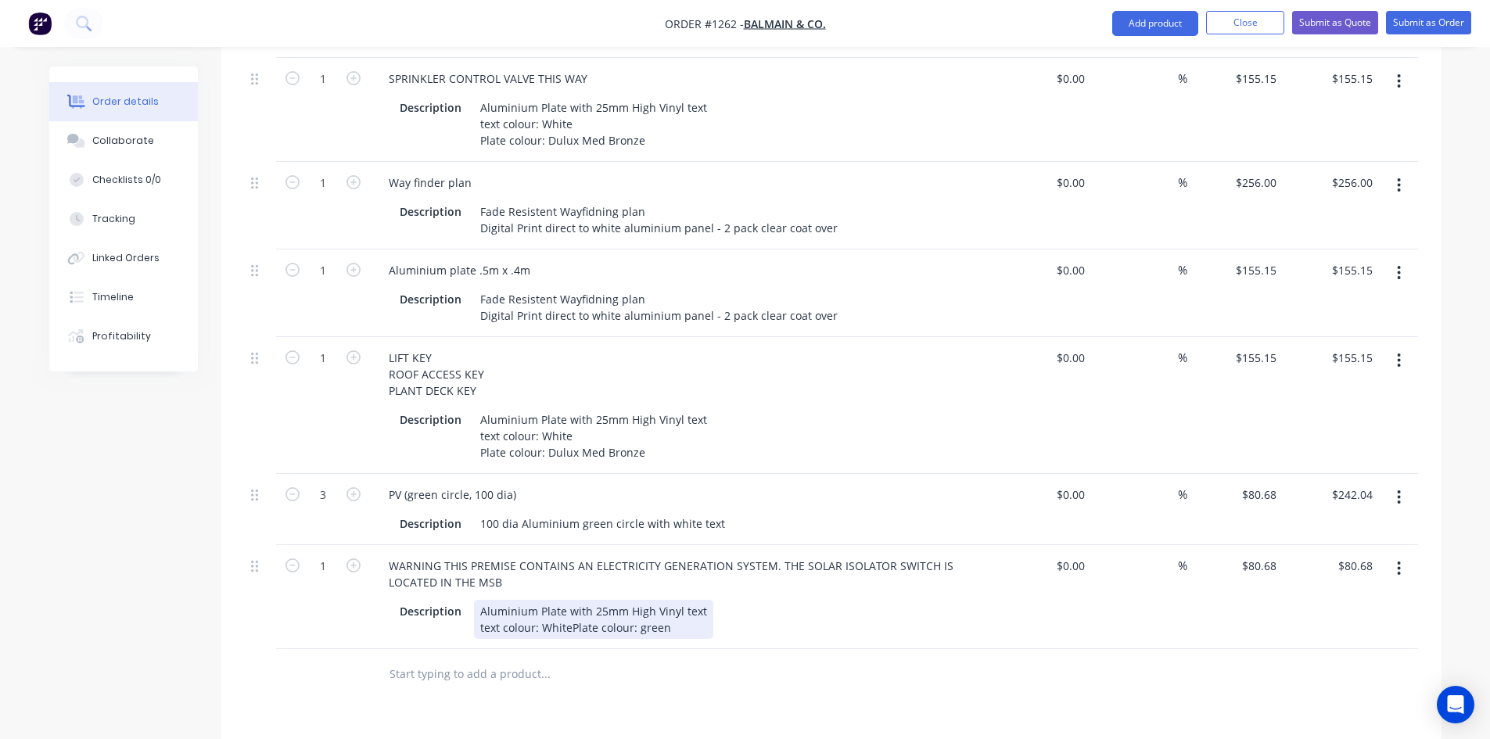
click at [570, 609] on div "Aluminium Plate with 25mm High Vinyl text text colour: WhitePlate colour: green" at bounding box center [593, 619] width 239 height 39
drag, startPoint x: 1401, startPoint y: 547, endPoint x: 1397, endPoint y: 565, distance: 18.6
click at [1402, 555] on button "button" at bounding box center [1399, 569] width 37 height 28
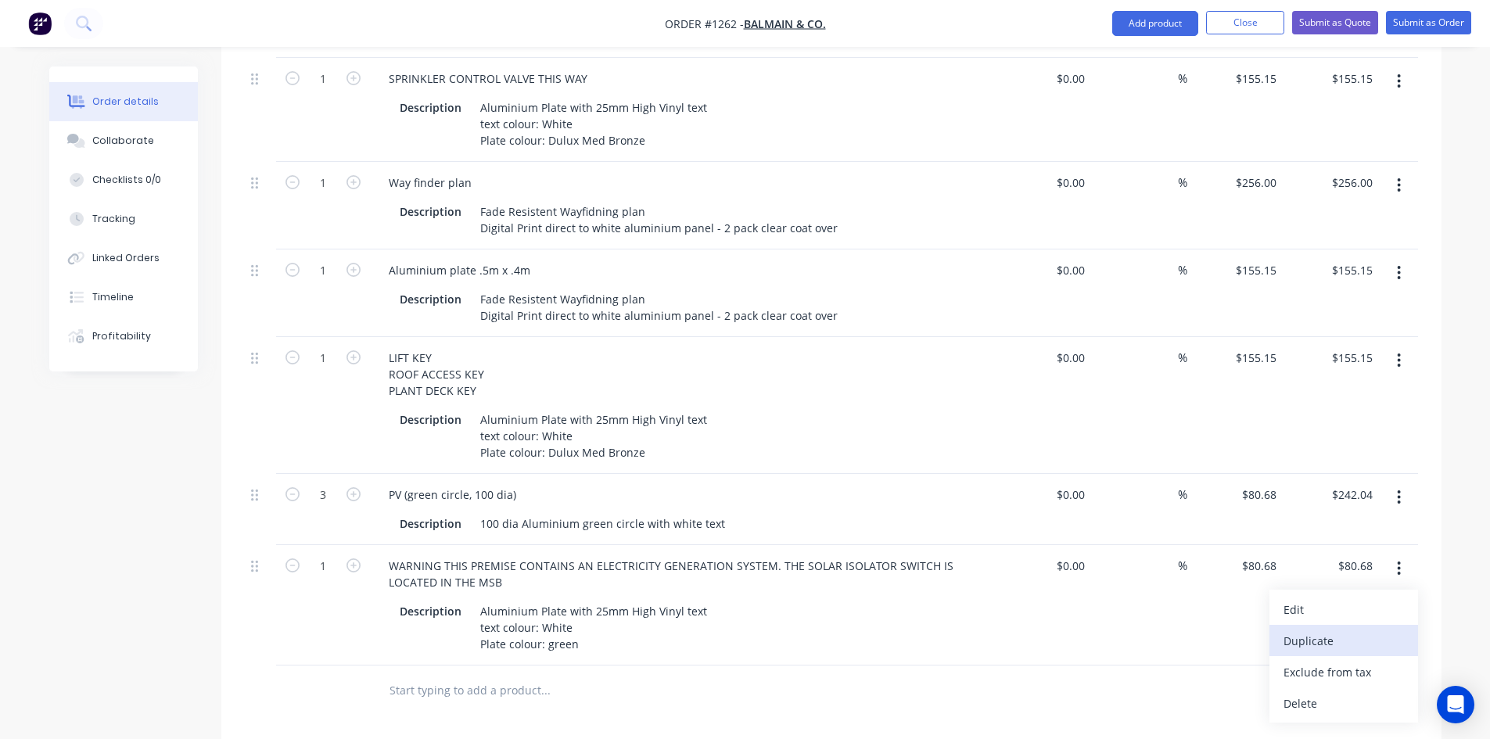
click at [1361, 630] on div "Duplicate" at bounding box center [1344, 641] width 120 height 23
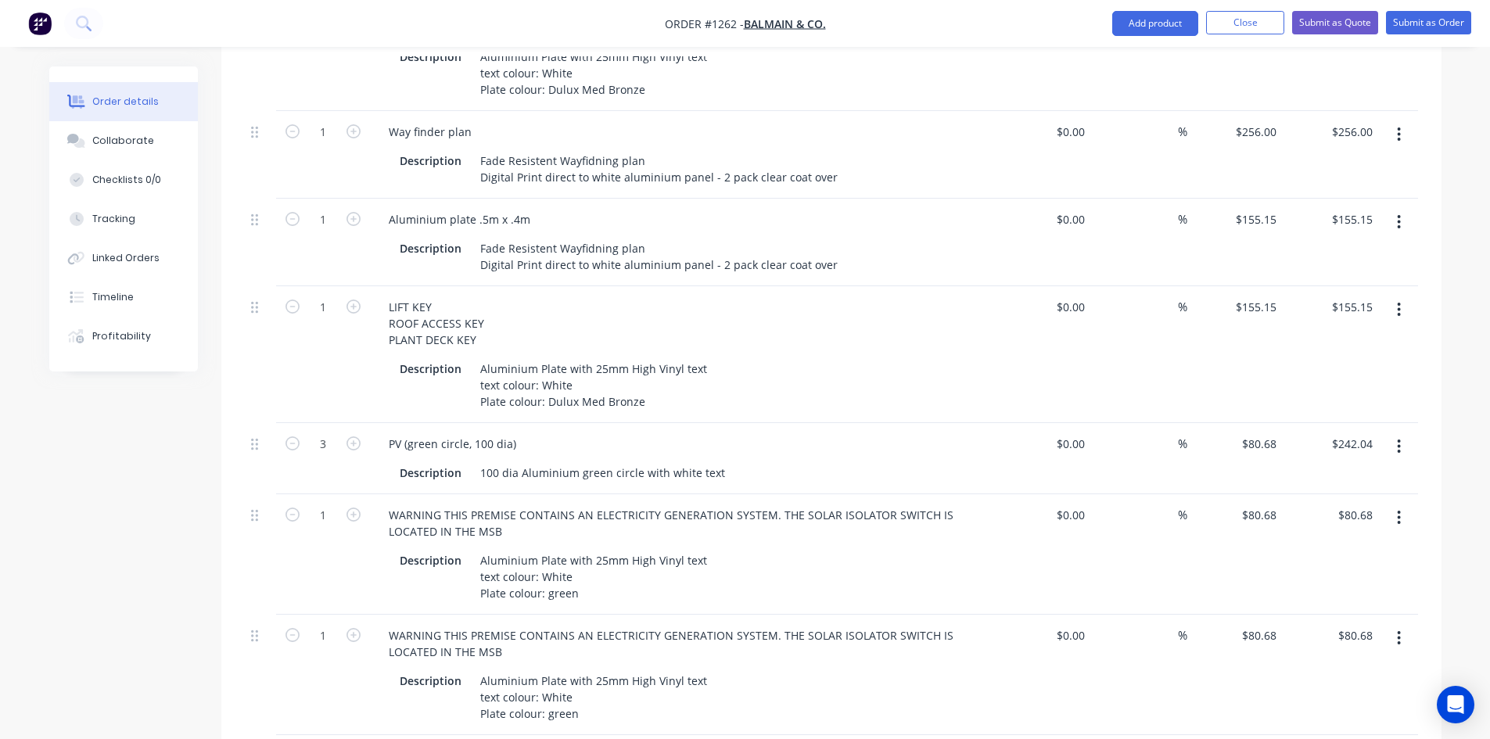
scroll to position [1017, 0]
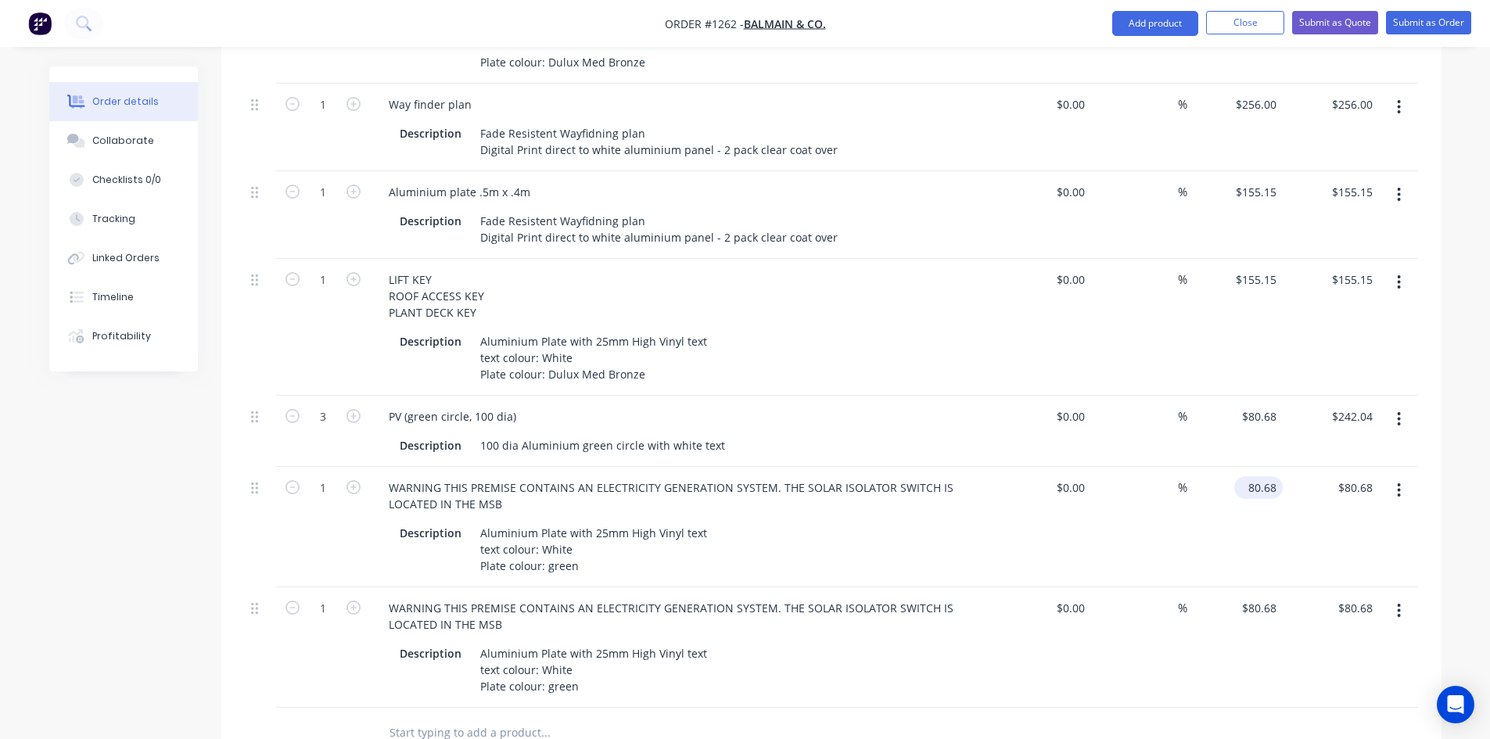
click at [1267, 476] on input "80.68" at bounding box center [1262, 487] width 42 height 23
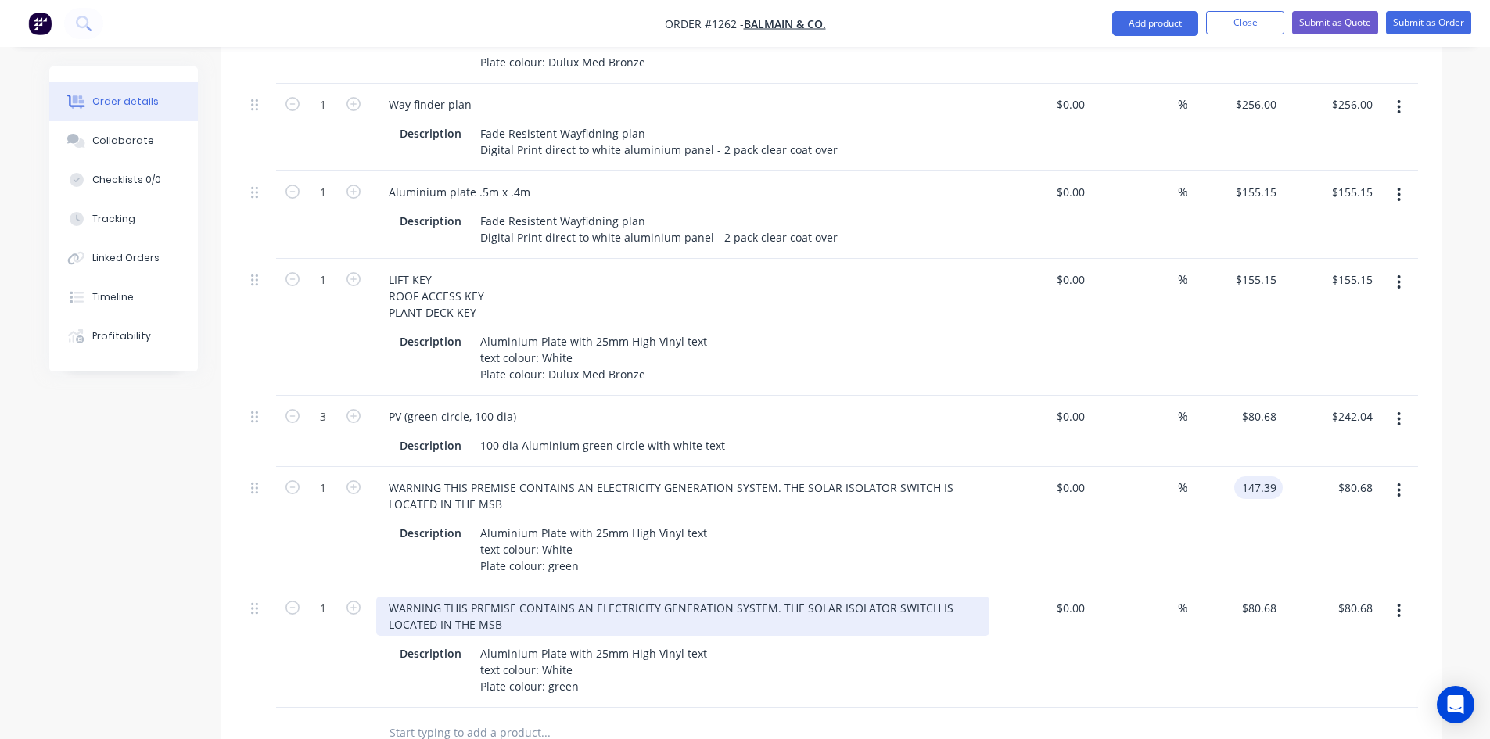
type input "$147.39"
click at [643, 597] on div "WARNING THIS PREMISE CONTAINS AN ELECTRICITY GENERATION SYSTEM. THE SOLAR ISOLA…" at bounding box center [682, 616] width 613 height 39
drag, startPoint x: 508, startPoint y: 604, endPoint x: 364, endPoint y: 581, distance: 145.7
click at [365, 588] on div "1 WARNING THIS PREMISE CONTAINS AN ELECTRICITY GENERATION SYSTEM. THE SOLAR ISO…" at bounding box center [832, 648] width 1174 height 120
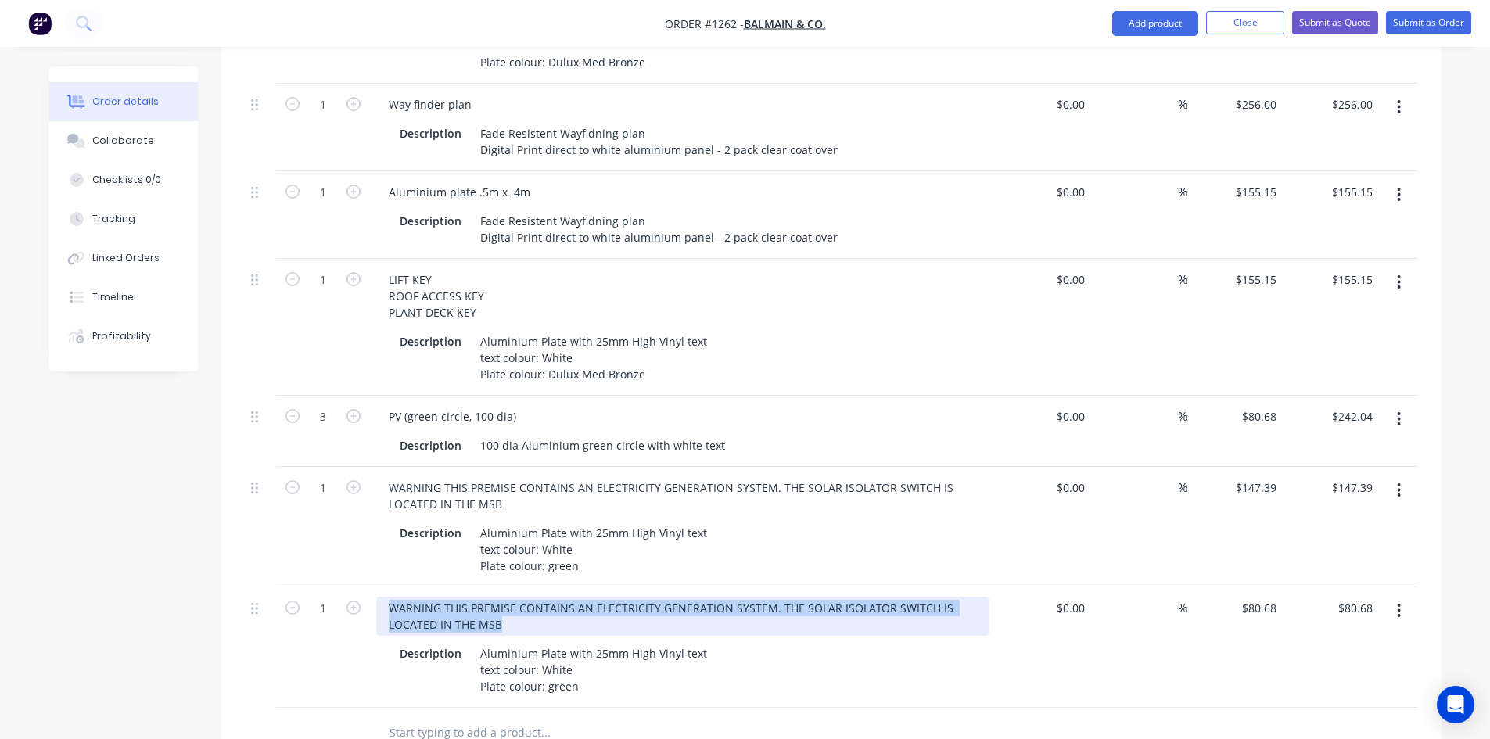
paste div
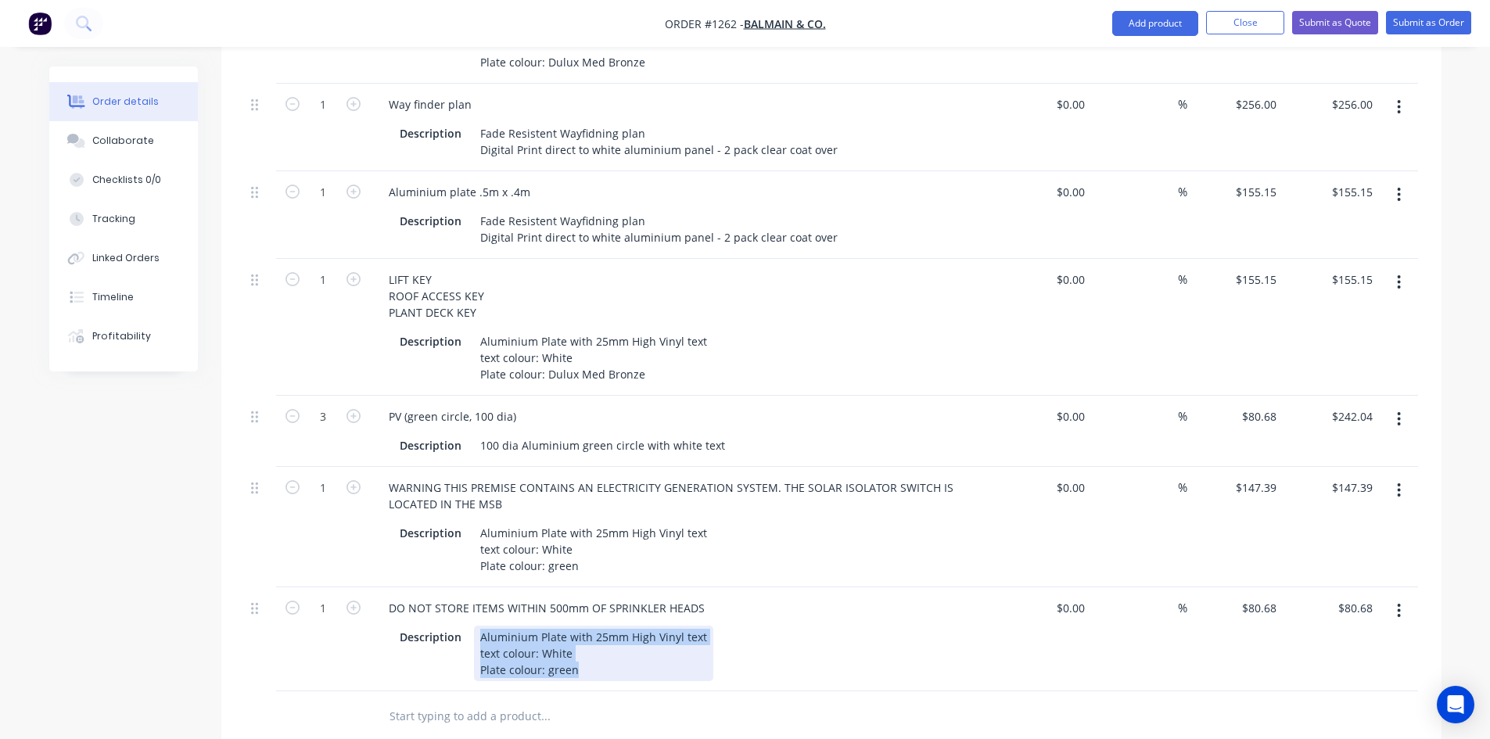
drag, startPoint x: 475, startPoint y: 610, endPoint x: 593, endPoint y: 655, distance: 126.3
click at [593, 655] on div "Aluminium Plate with 25mm High Vinyl text text colour: White Plate colour: green" at bounding box center [593, 654] width 239 height 56
paste div
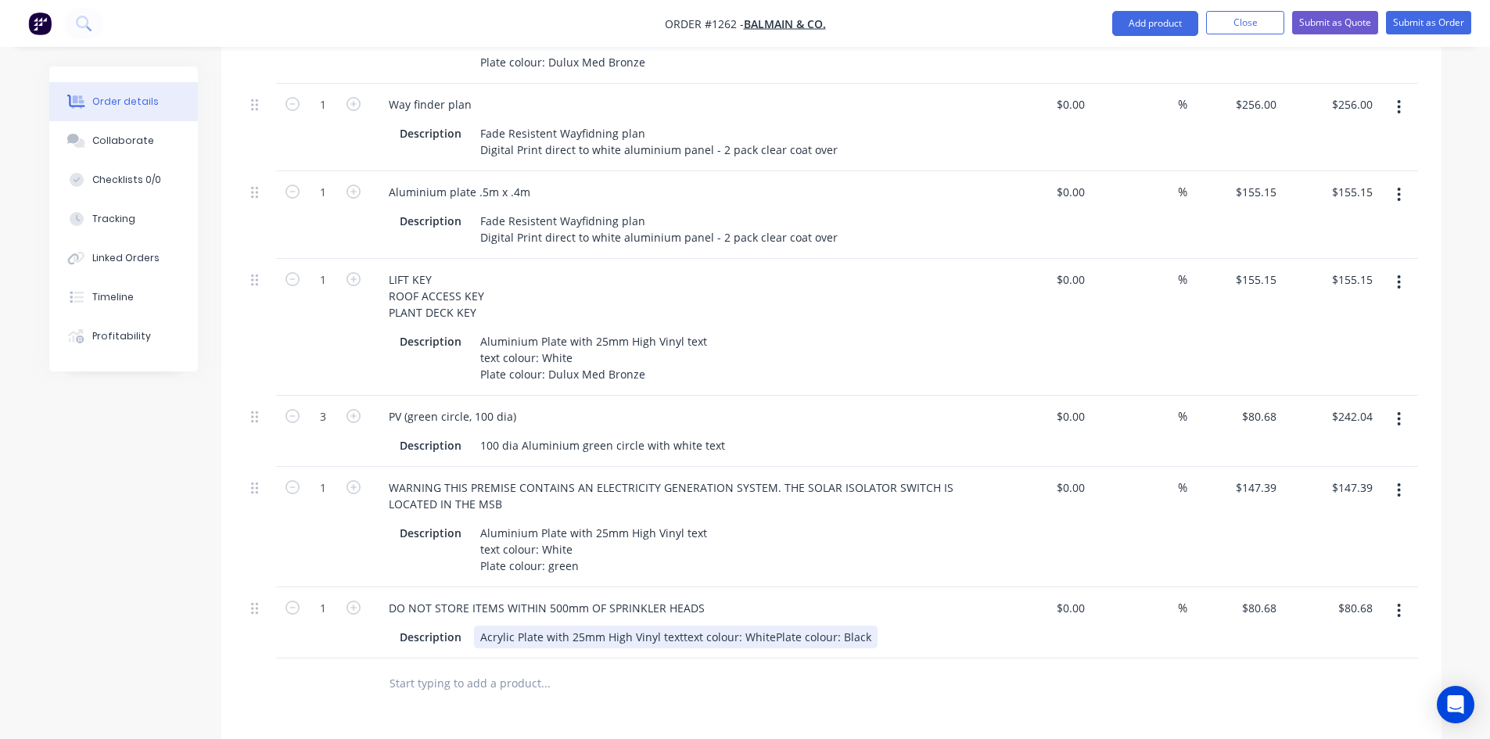
click at [675, 626] on div "Acrylic Plate with 25mm High Vinyl texttext colour: WhitePlate colour: Black" at bounding box center [676, 637] width 404 height 23
click at [567, 635] on div "Acrylic Plate with 25mm High Vinyl text text colour: WhitePlate colour: Black" at bounding box center [582, 645] width 216 height 39
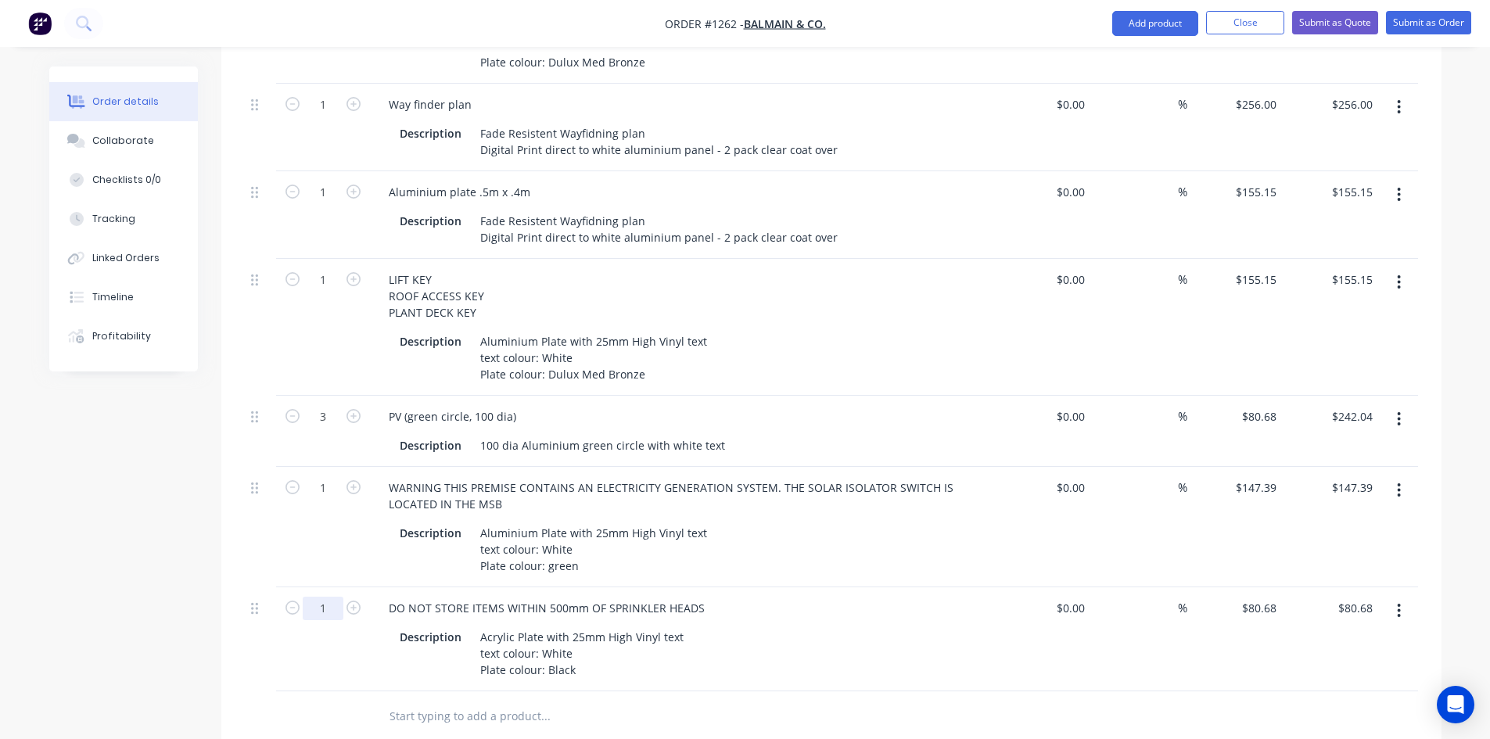
click at [323, 597] on input "1" at bounding box center [323, 608] width 41 height 23
type input "15"
type input "80.68"
type input "$1,210.20"
click at [1267, 597] on input "80.68" at bounding box center [1262, 608] width 42 height 23
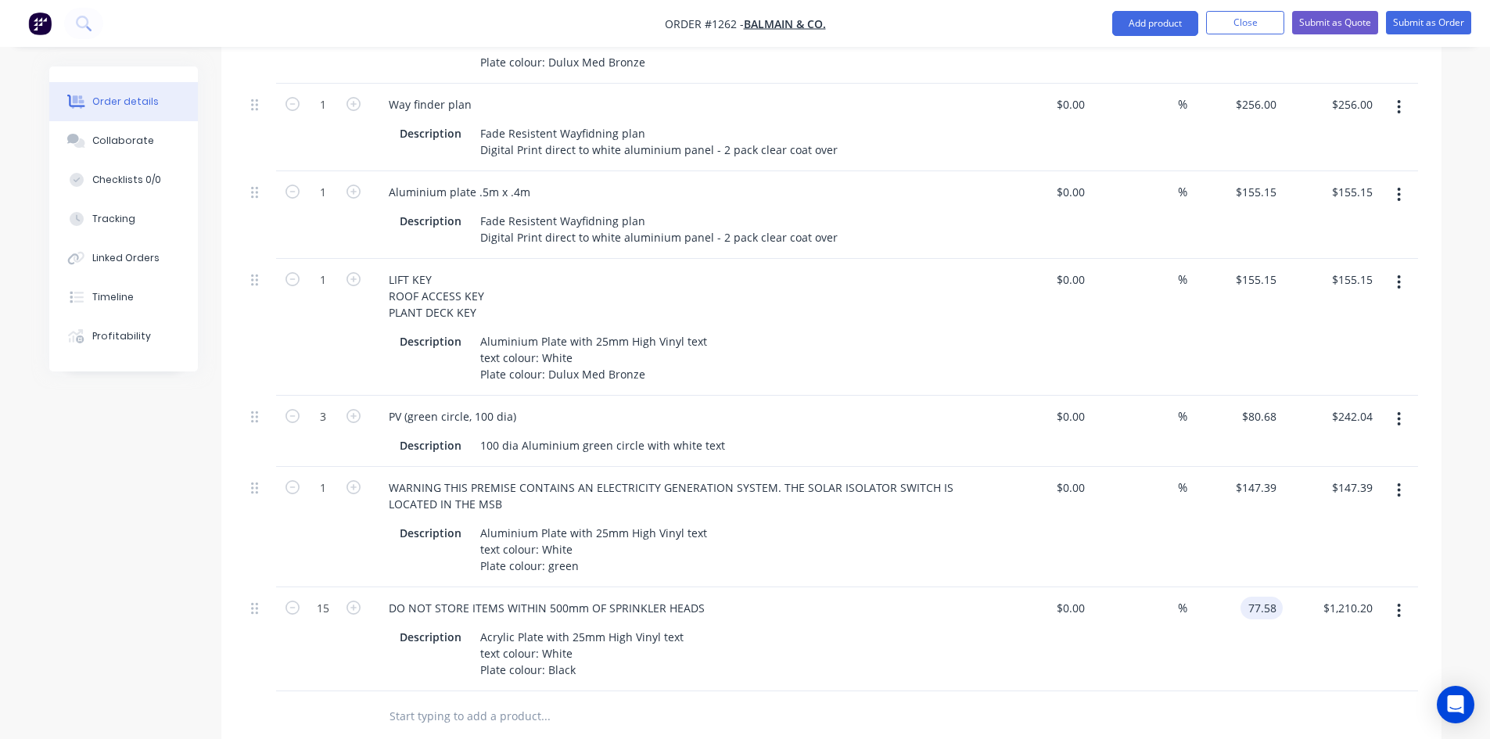
type input "$77.58"
type input "$1,163.70"
click at [1467, 595] on div "Order details Collaborate Checklists 0/0 Tracking Linked Orders Timeline Profit…" at bounding box center [745, 62] width 1490 height 2159
click at [1445, 27] on button "Submit as Order" at bounding box center [1428, 22] width 85 height 23
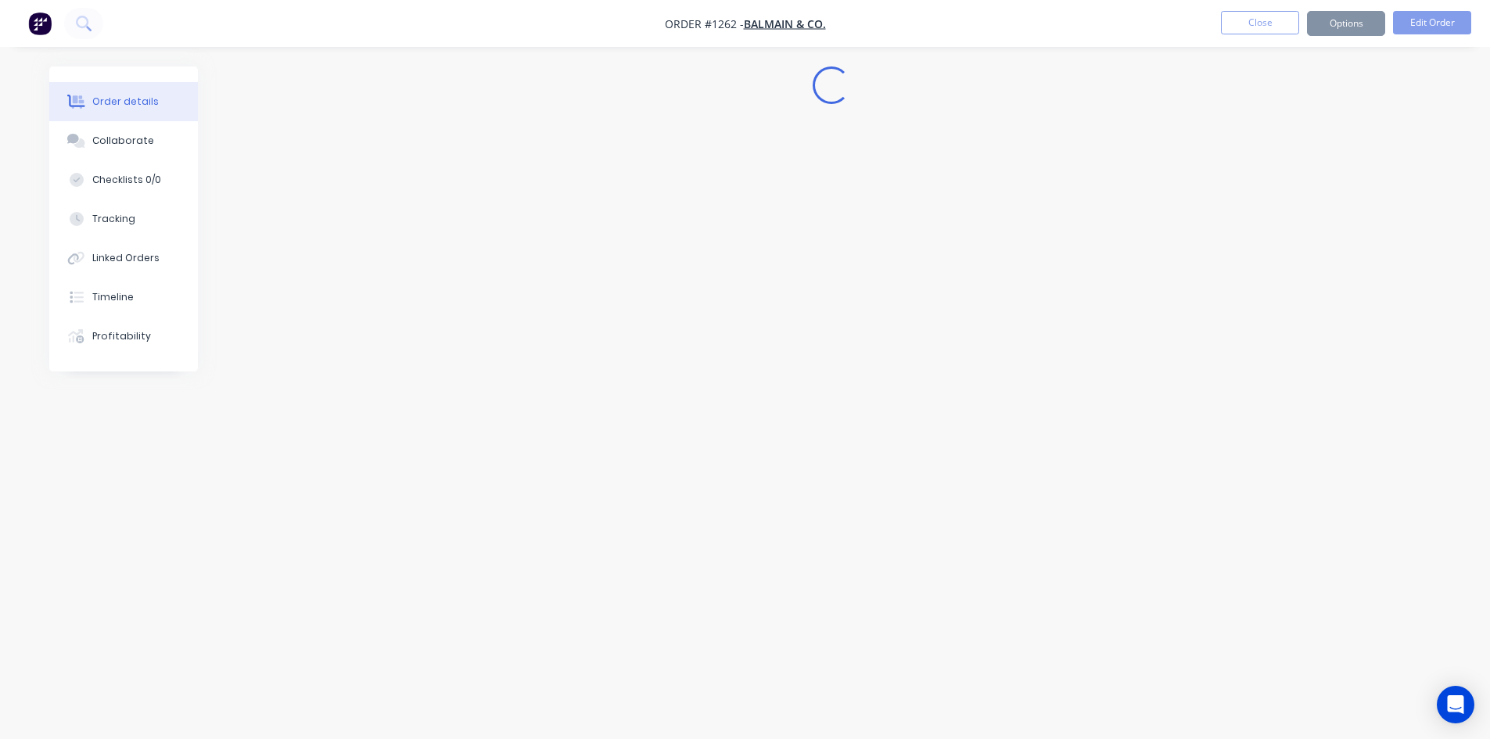
scroll to position [0, 0]
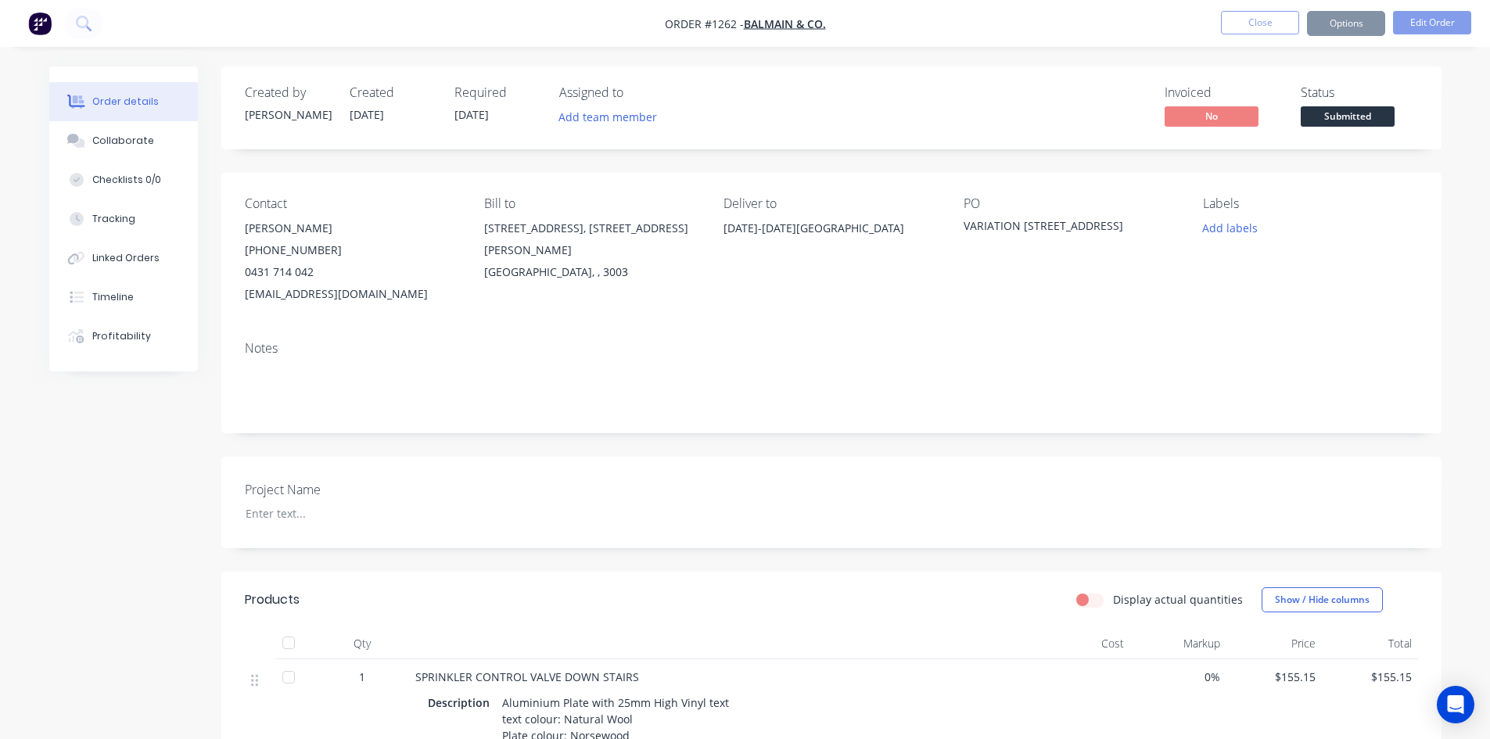
click at [1341, 125] on span "Submitted" at bounding box center [1348, 116] width 94 height 20
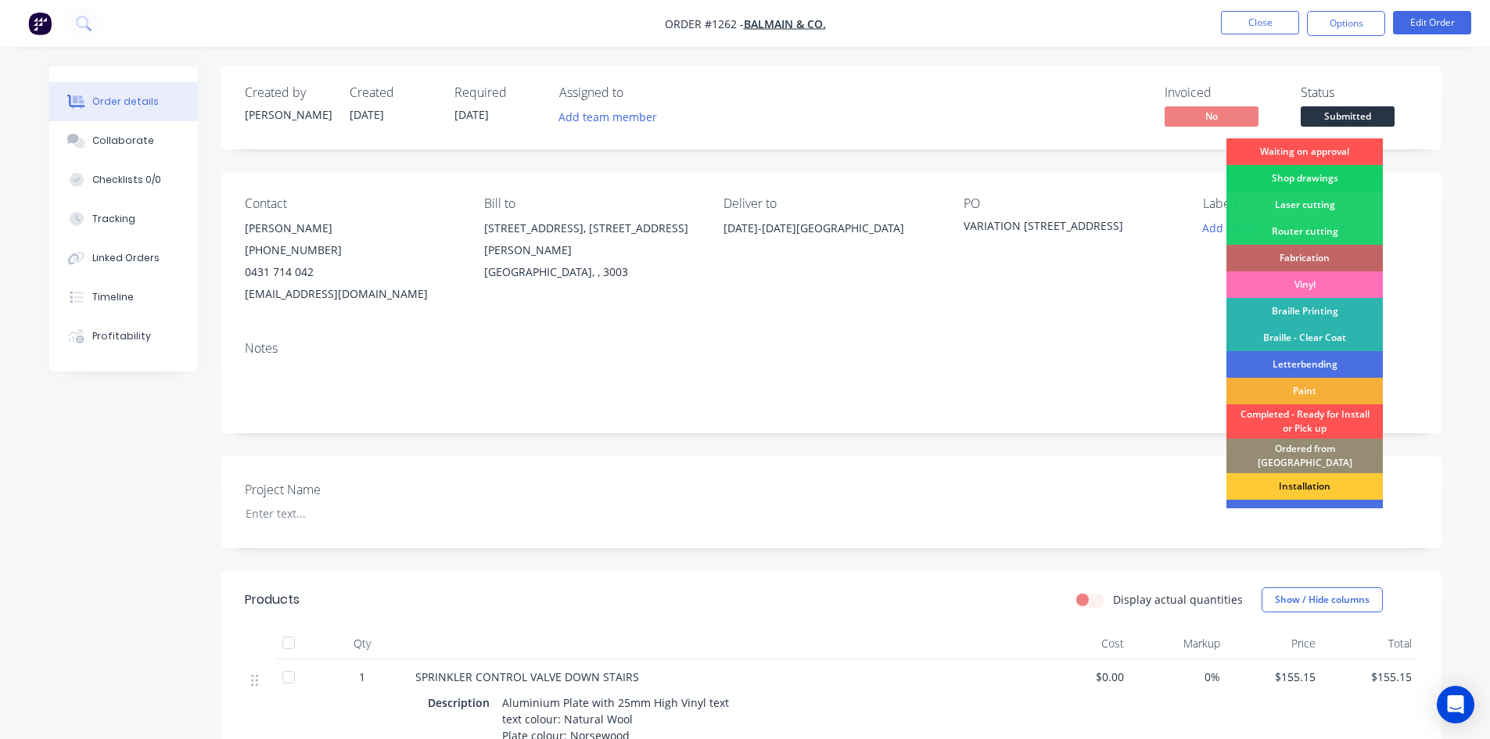
click at [1326, 178] on div "Shop drawings" at bounding box center [1305, 178] width 156 height 27
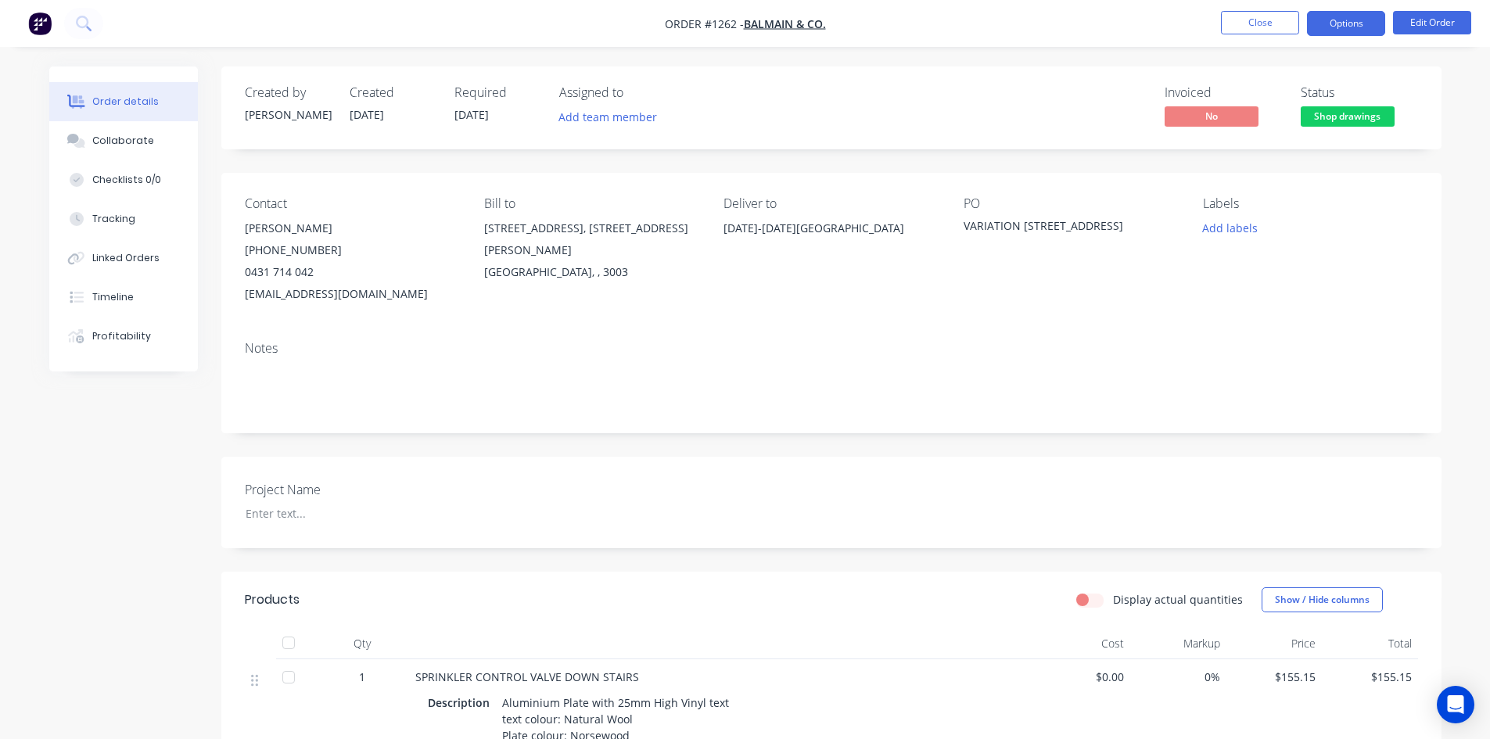
click at [1317, 15] on button "Options" at bounding box center [1346, 23] width 78 height 25
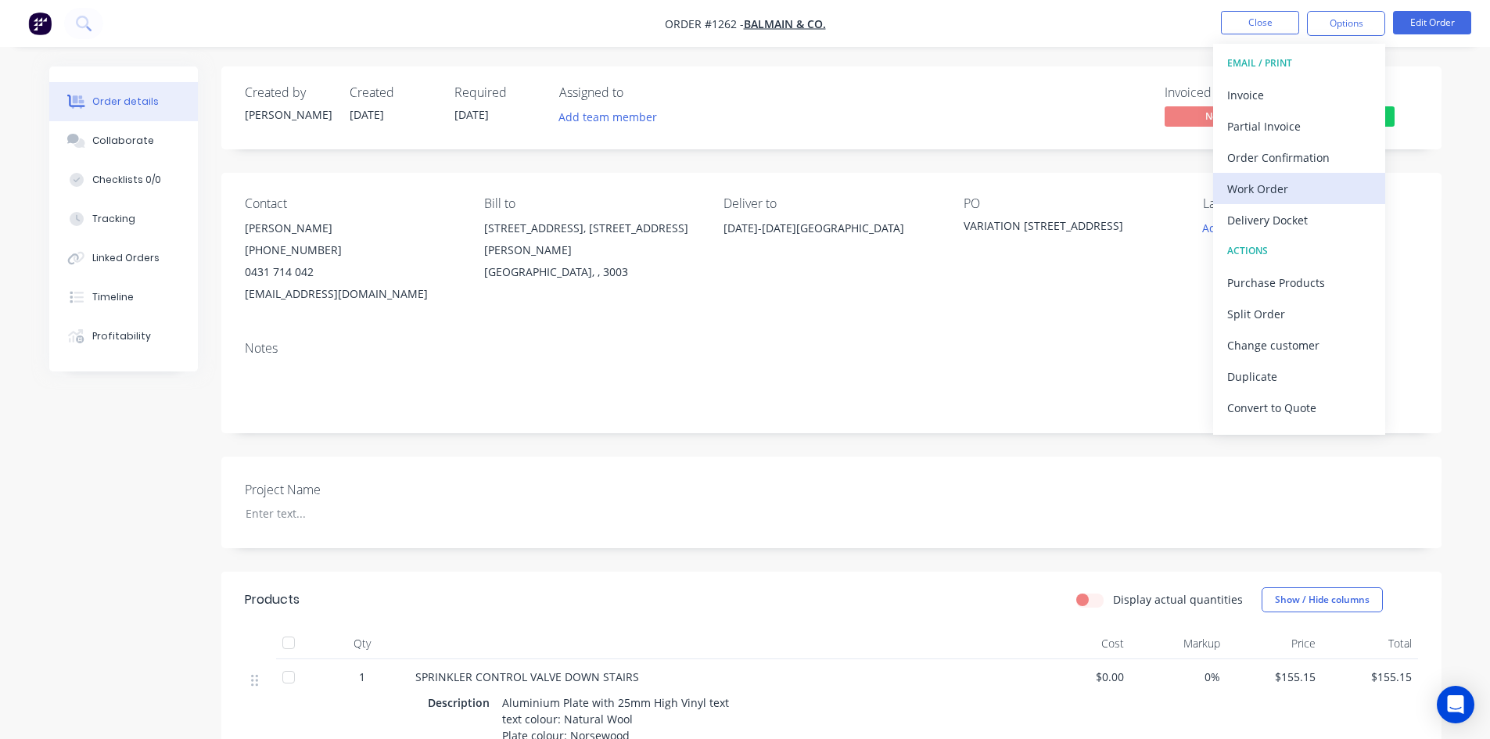
click at [1292, 188] on div "Work Order" at bounding box center [1300, 189] width 144 height 23
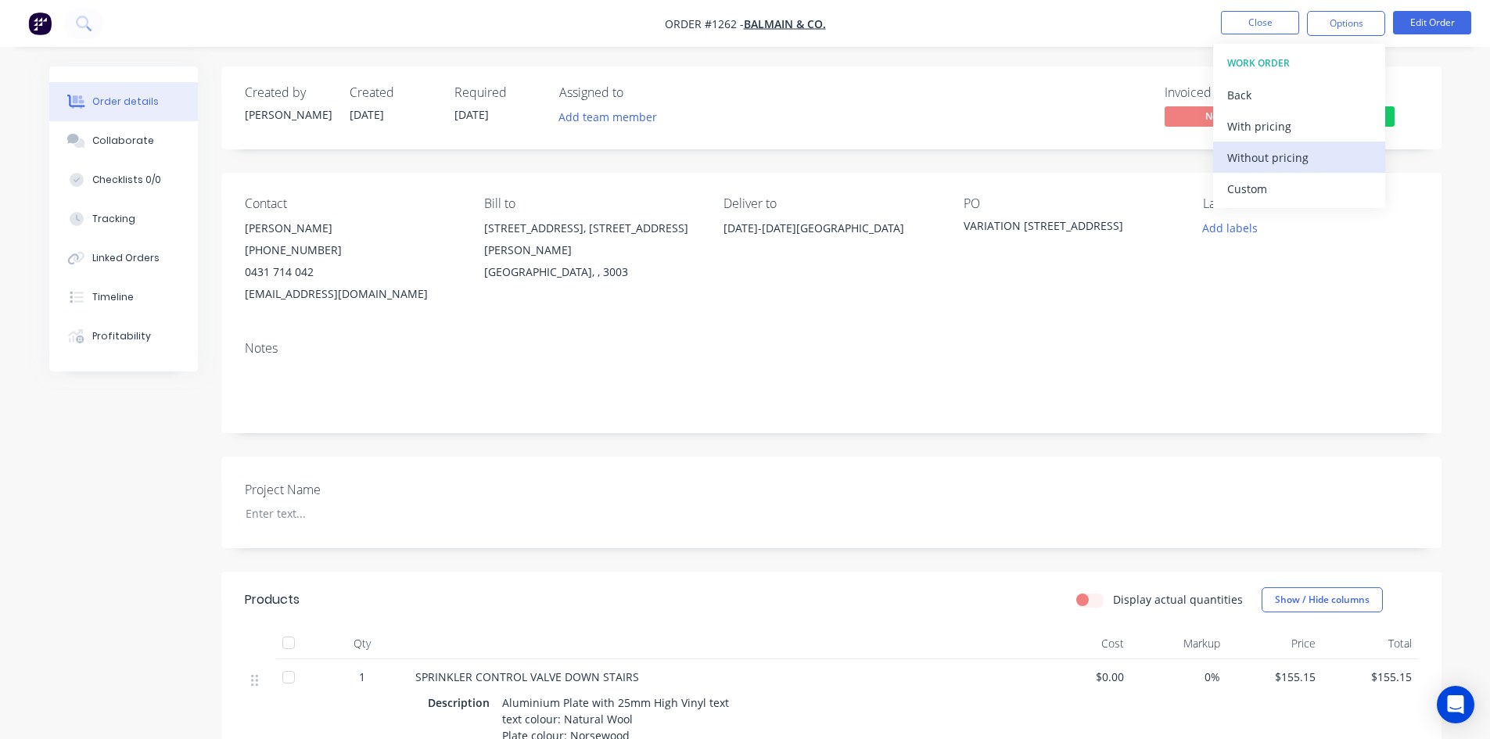
click at [1295, 161] on div "Without pricing" at bounding box center [1300, 157] width 144 height 23
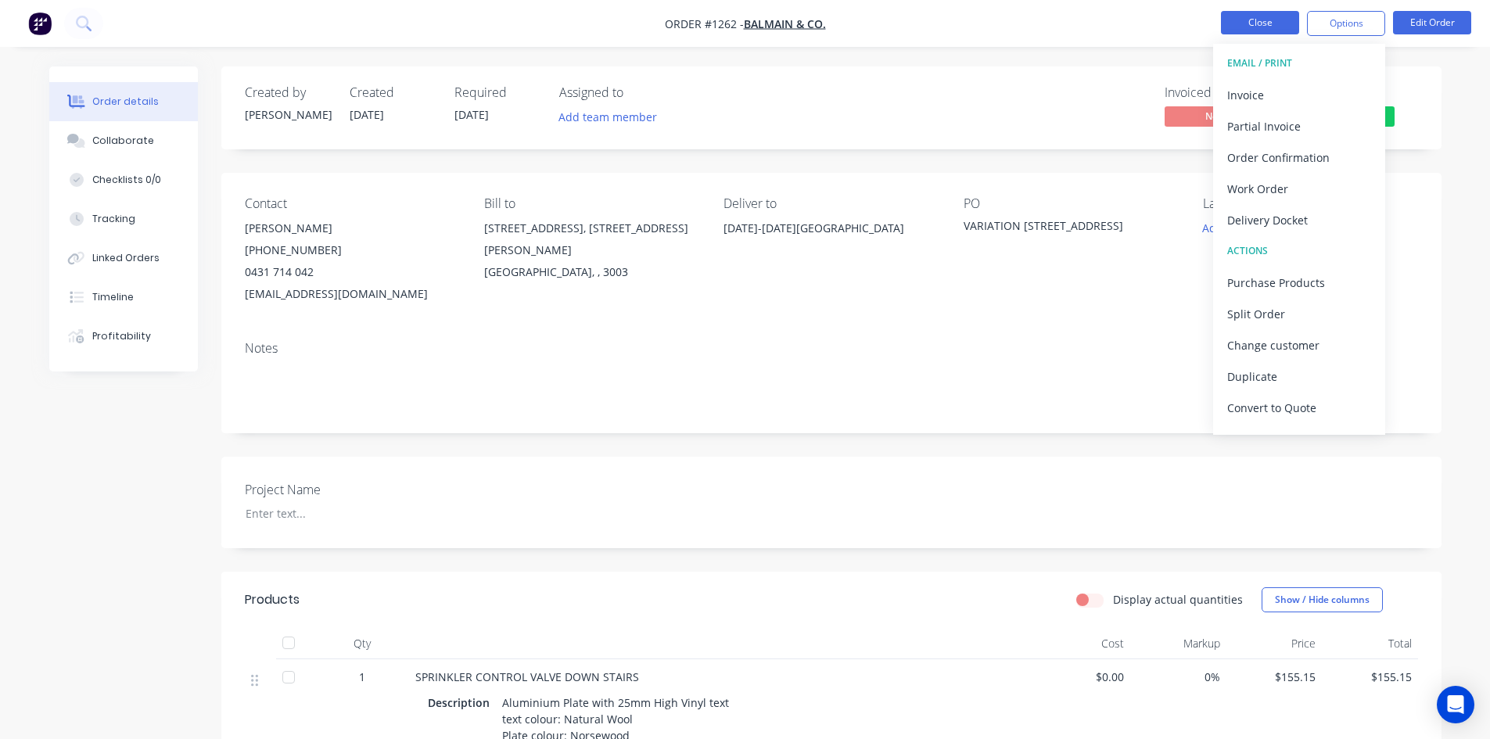
click at [1238, 25] on button "Close" at bounding box center [1260, 22] width 78 height 23
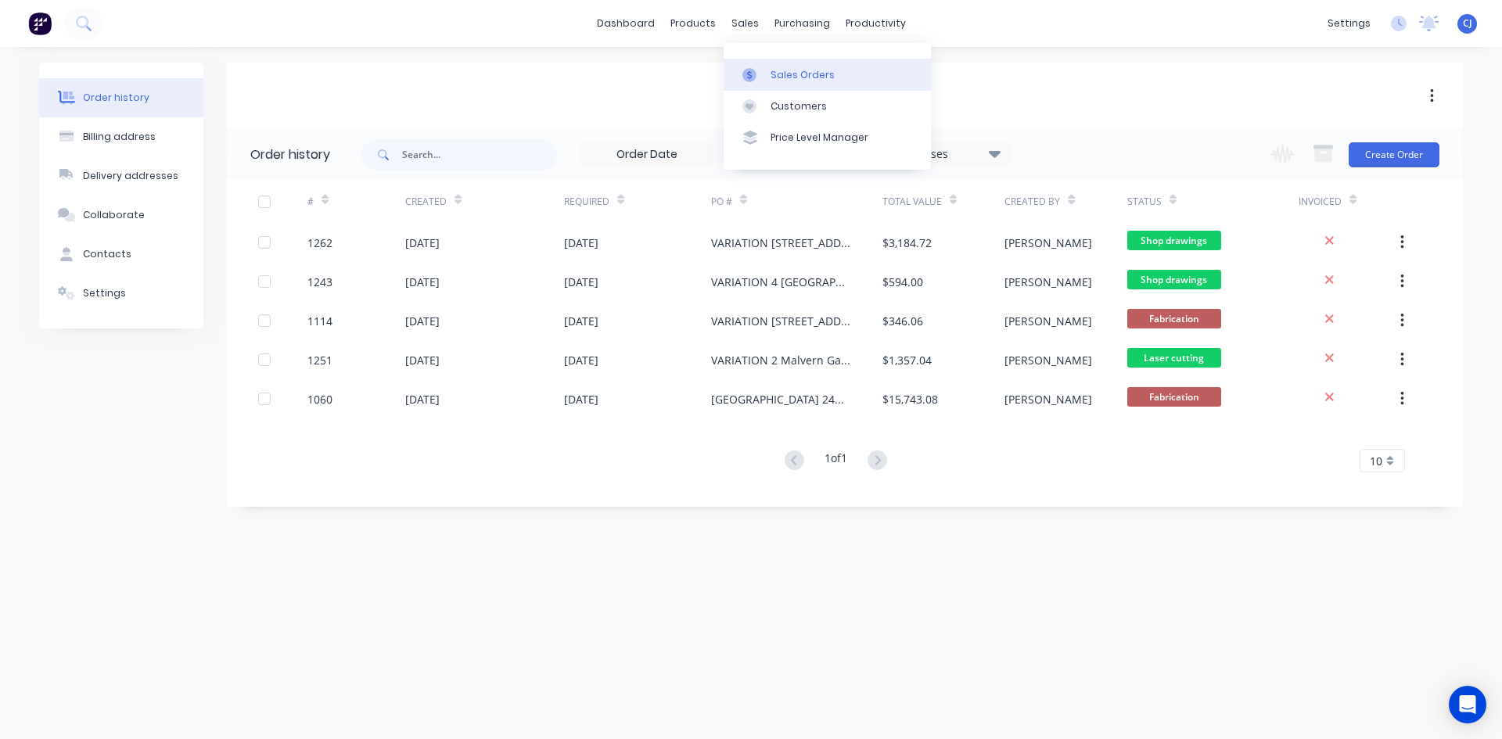
click at [745, 66] on link "Sales Orders" at bounding box center [827, 74] width 207 height 31
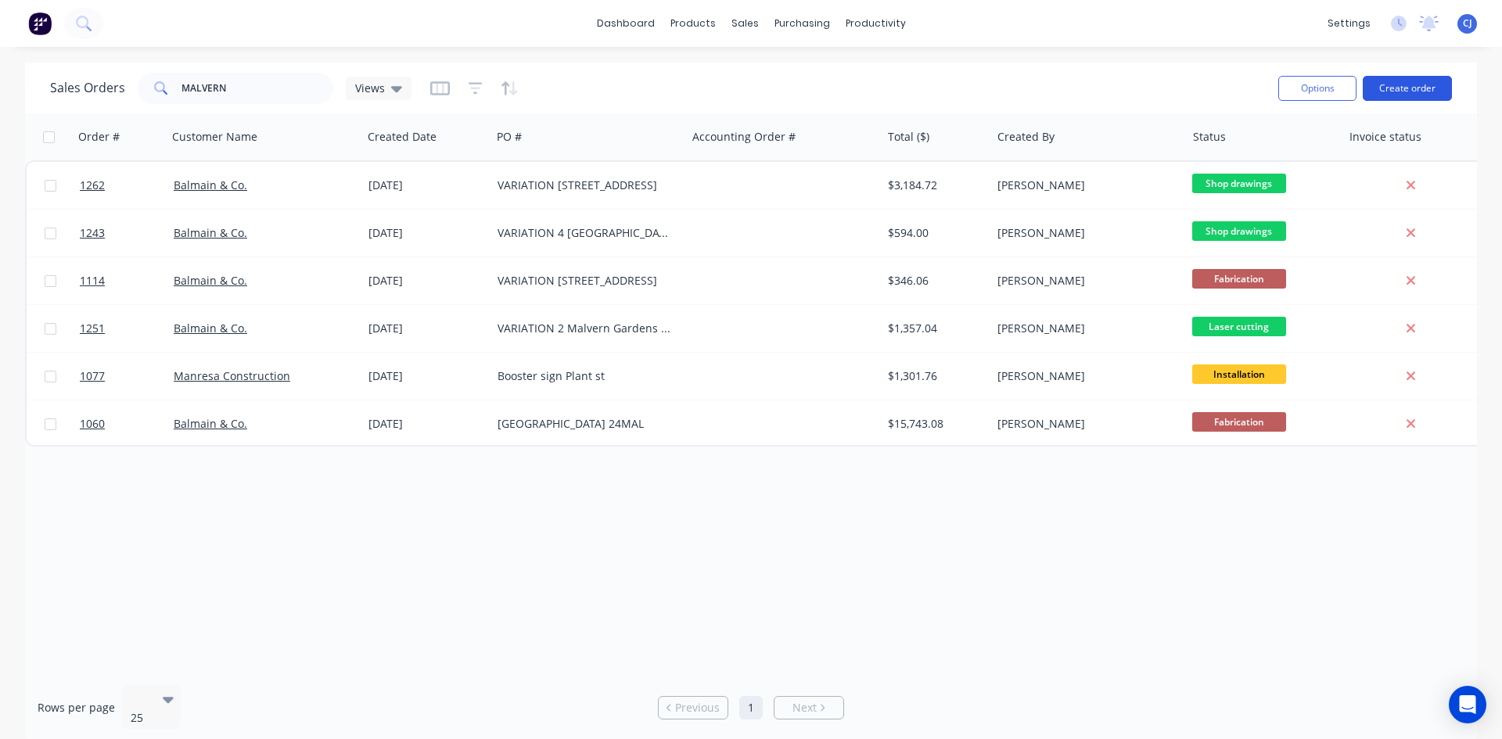
click at [1390, 92] on button "Create order" at bounding box center [1407, 88] width 89 height 25
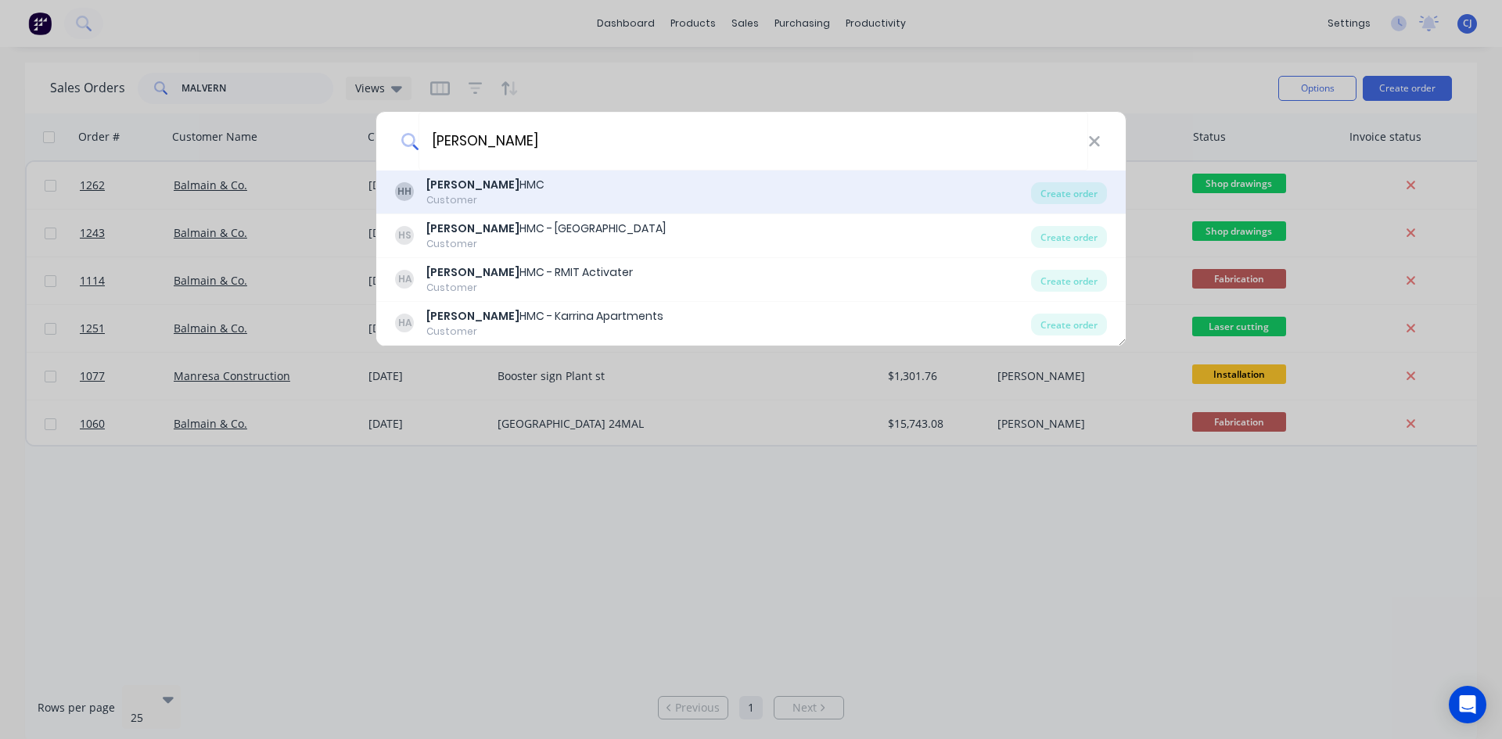
type input "harris"
click at [541, 196] on div "HH Harris HMC Customer" at bounding box center [713, 192] width 636 height 31
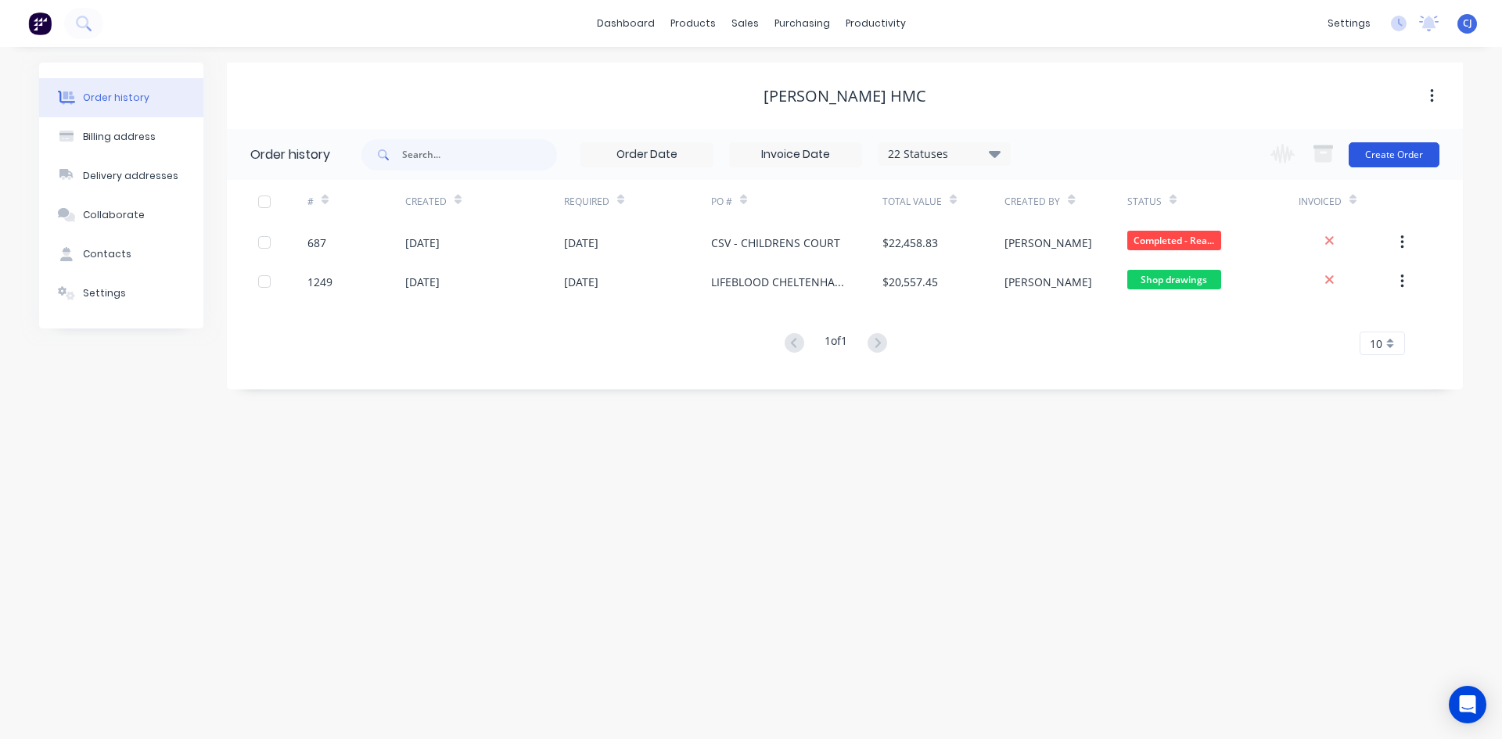
click at [1361, 153] on button "Create Order" at bounding box center [1394, 154] width 91 height 25
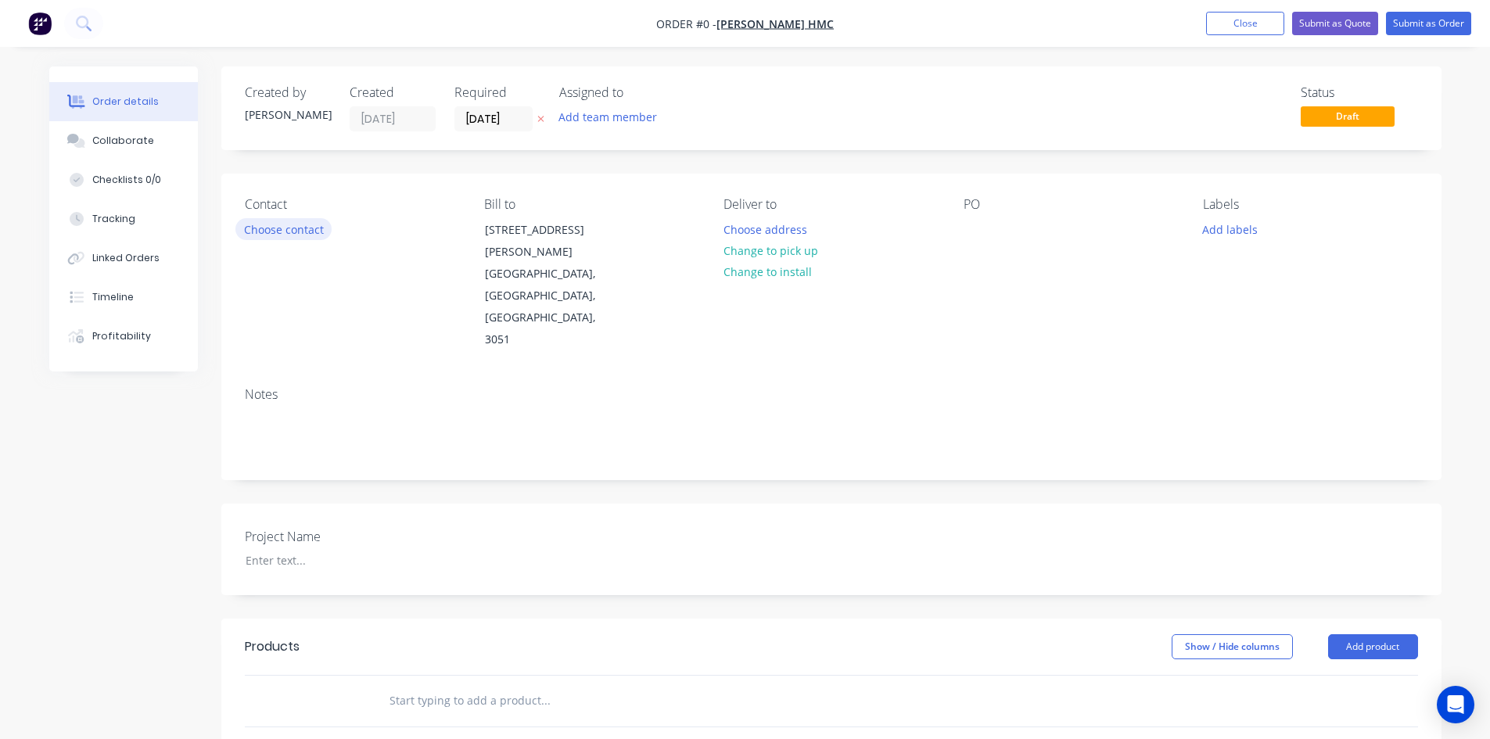
click at [302, 229] on button "Choose contact" at bounding box center [283, 228] width 96 height 21
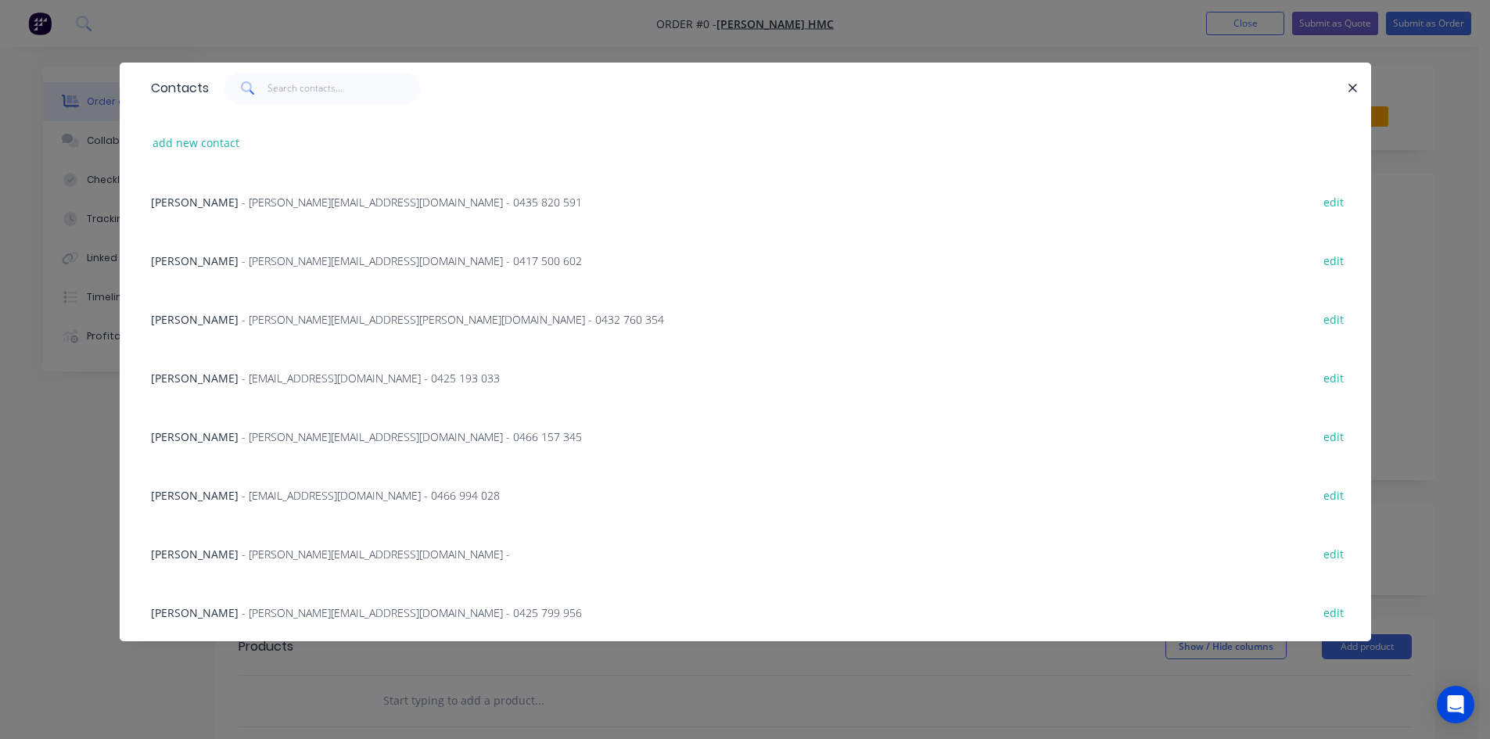
click at [250, 543] on div "Chris Tumbri - Christophert@harrishmc.com.au - edit" at bounding box center [745, 553] width 1205 height 59
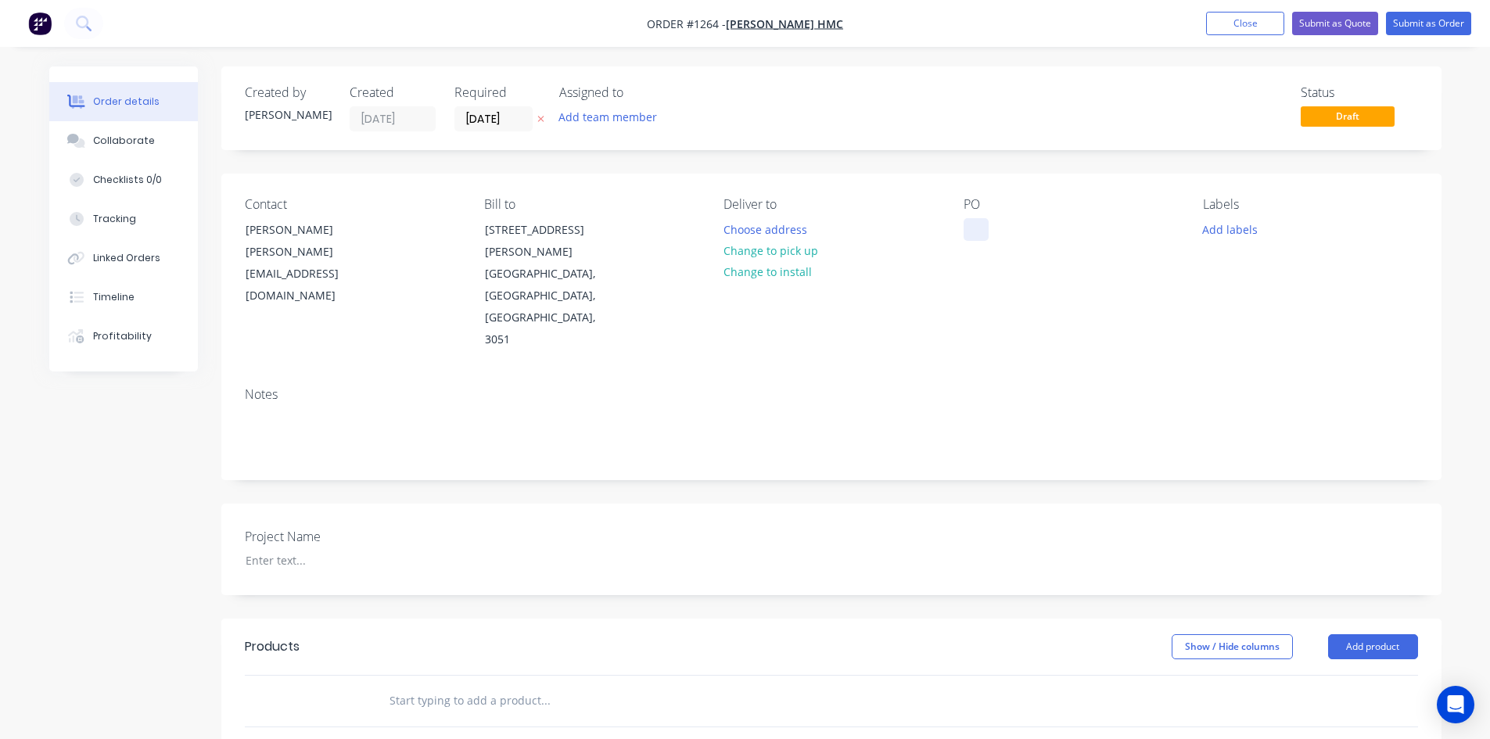
click at [972, 219] on div at bounding box center [976, 229] width 25 height 23
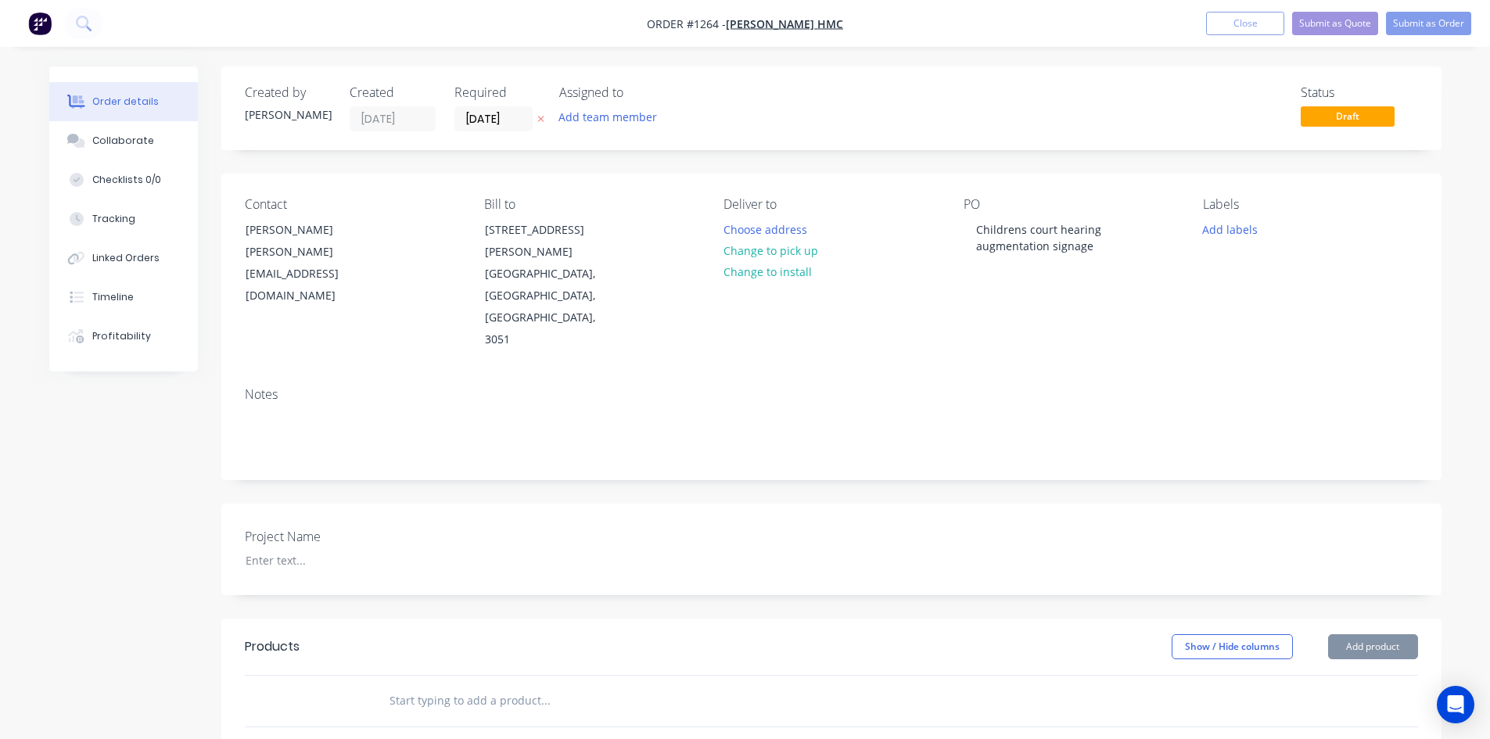
click at [441, 685] on input "text" at bounding box center [545, 700] width 313 height 31
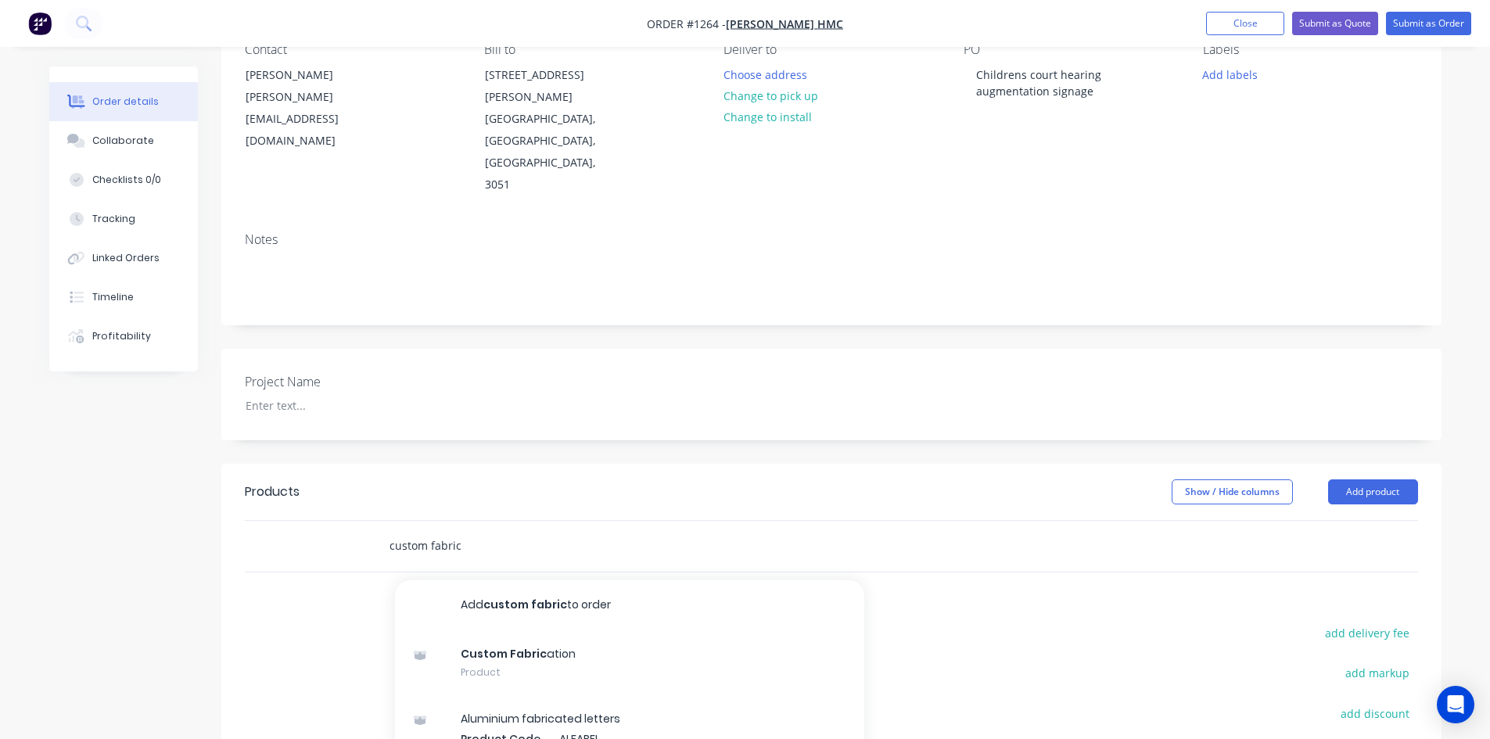
scroll to position [156, 0]
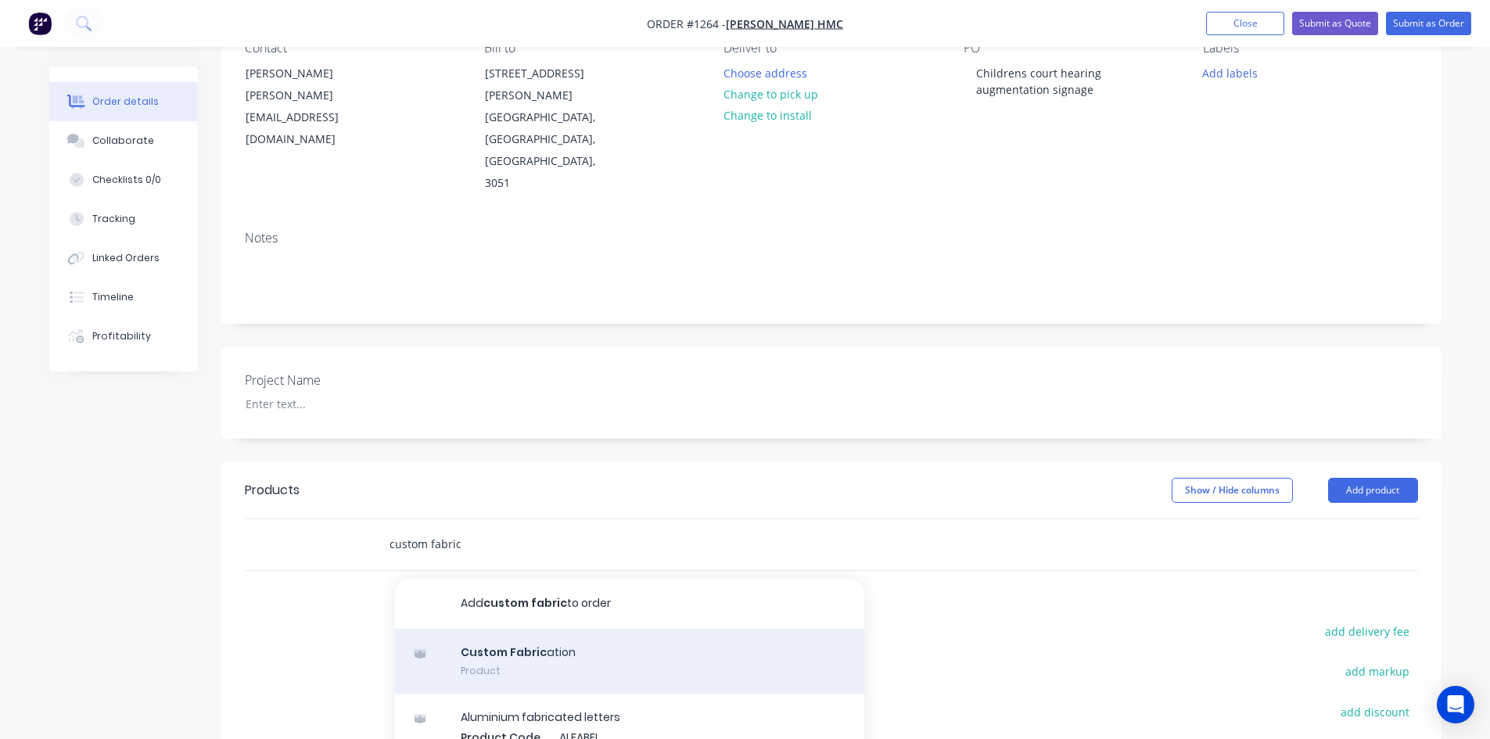
type input "custom fabric"
click at [505, 629] on div "Custom Fabric ation Product" at bounding box center [629, 662] width 469 height 66
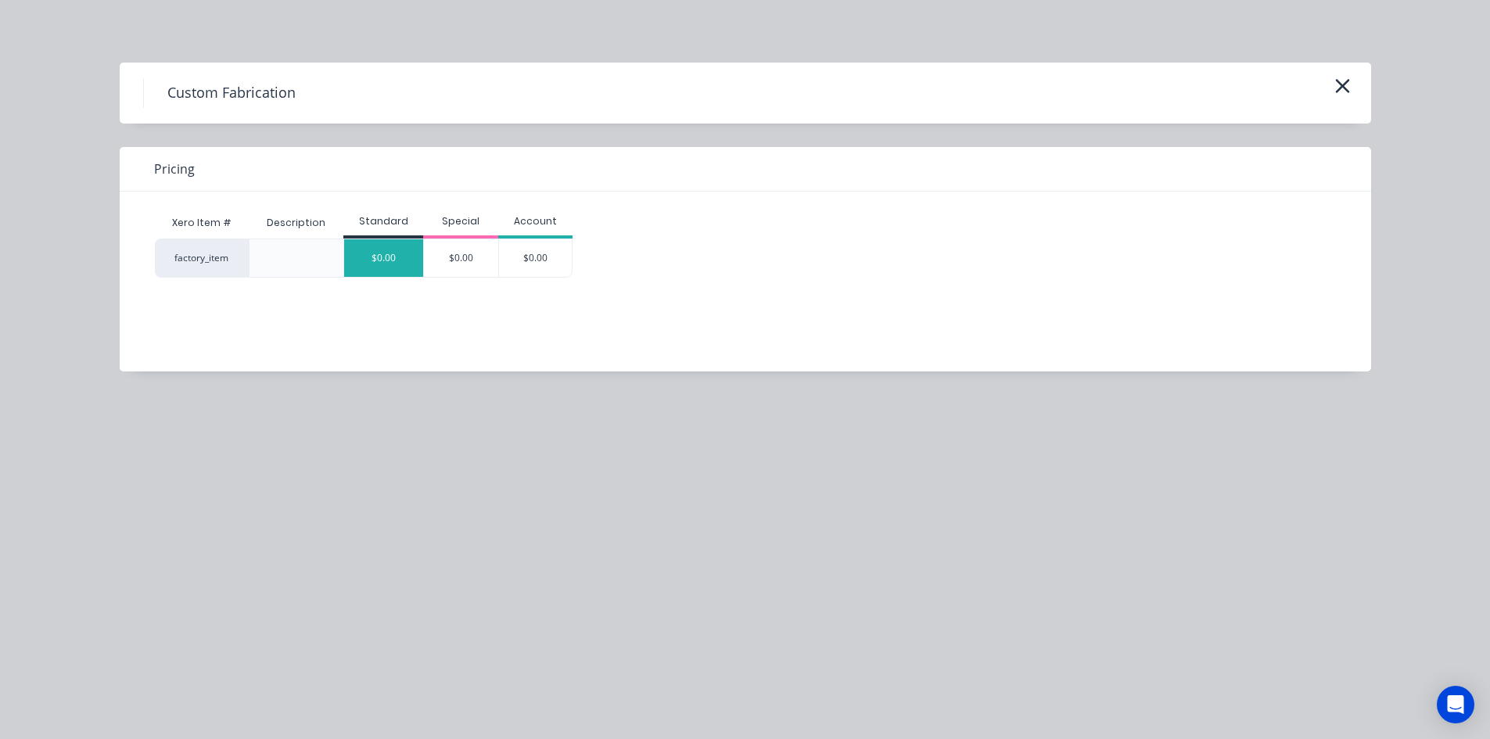
click at [395, 269] on div "$0.00" at bounding box center [383, 258] width 79 height 38
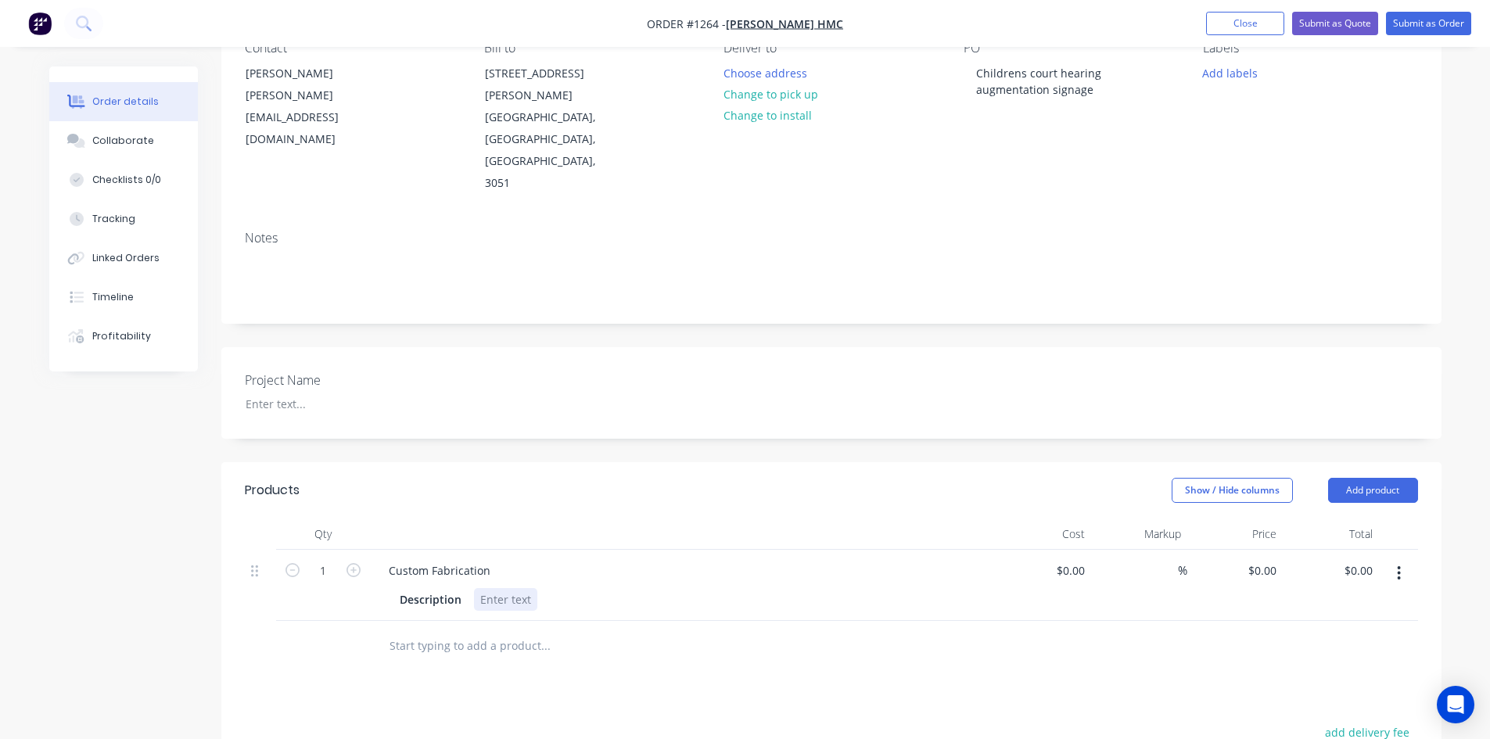
click at [493, 588] on div at bounding box center [505, 599] width 63 height 23
paste div
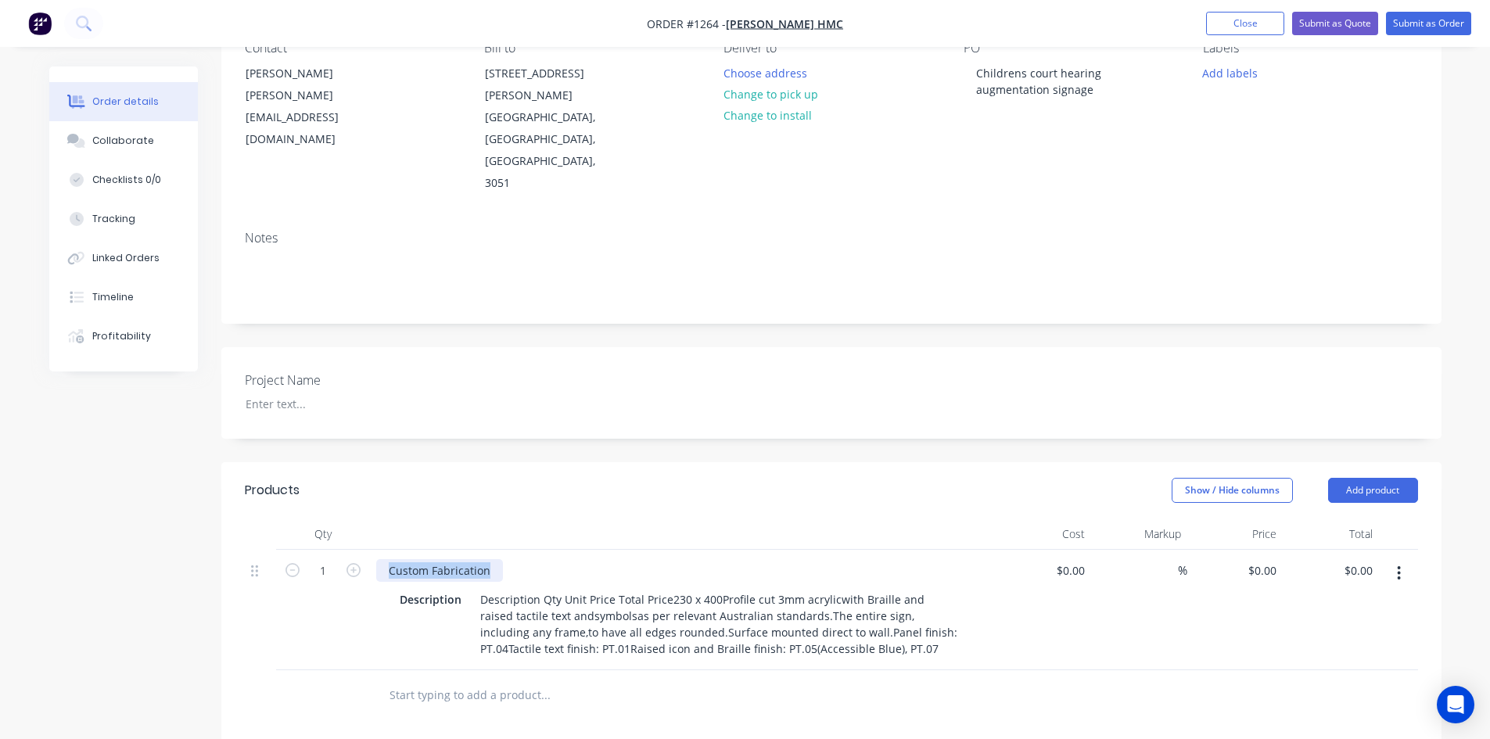
drag, startPoint x: 491, startPoint y: 506, endPoint x: 344, endPoint y: 507, distance: 146.3
click at [344, 550] on div "1 Custom Fabrication Description Description Qty Unit Price Total Price230 x 40…" at bounding box center [832, 610] width 1174 height 120
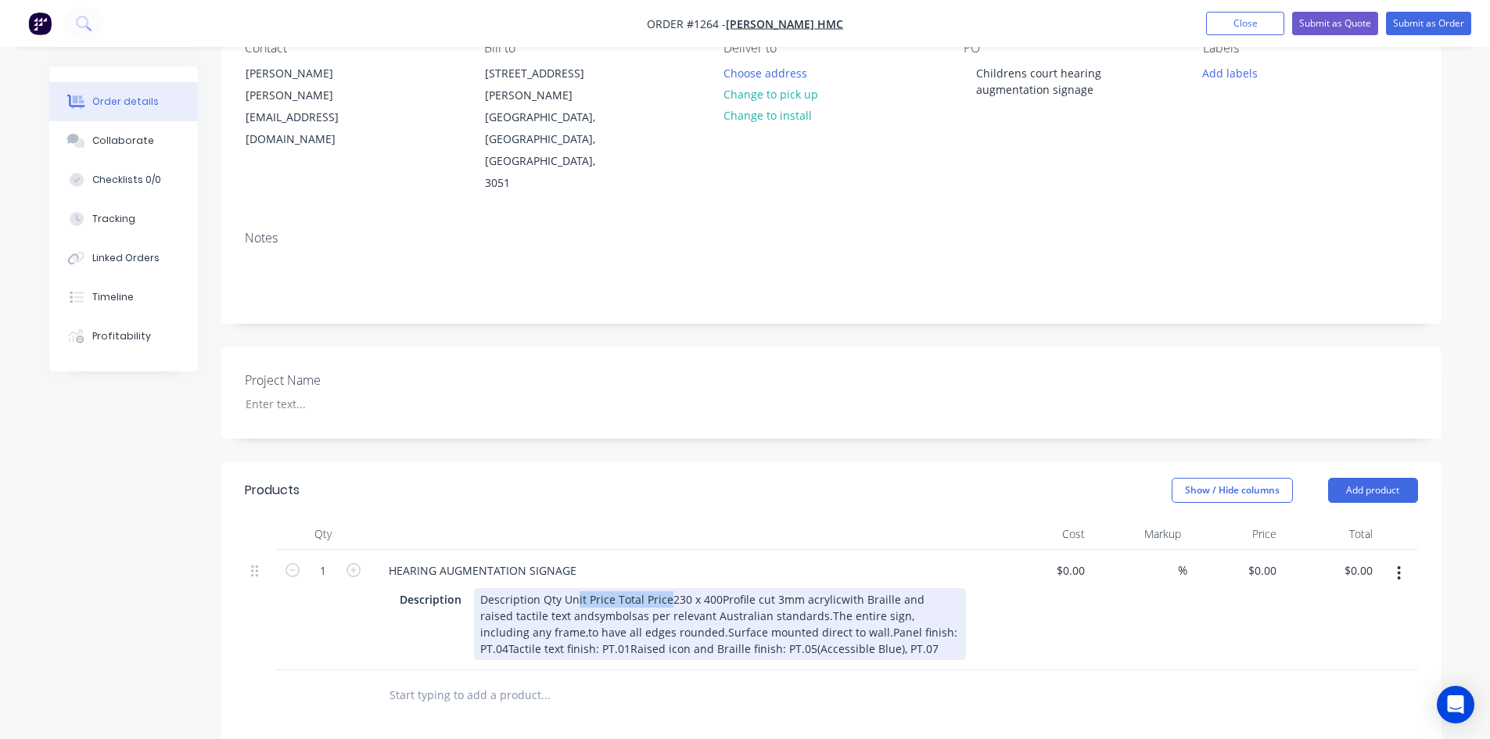
drag, startPoint x: 667, startPoint y: 535, endPoint x: 548, endPoint y: 537, distance: 118.9
click at [477, 588] on div "Description Qty Unit Price Total Price230 x 400Profile cut 3mm acrylicwith Brai…" at bounding box center [720, 624] width 492 height 72
click at [638, 588] on div "Description Qty Unit Price Total Price230 x 400Profile cut 3mm acrylicwith Brai…" at bounding box center [720, 624] width 492 height 72
drag, startPoint x: 665, startPoint y: 535, endPoint x: 490, endPoint y: 533, distance: 175.3
click at [490, 588] on div "Description Qty Unit Price Total Price230 x 400Profile cut 3mm acrylicwith Brai…" at bounding box center [720, 624] width 492 height 72
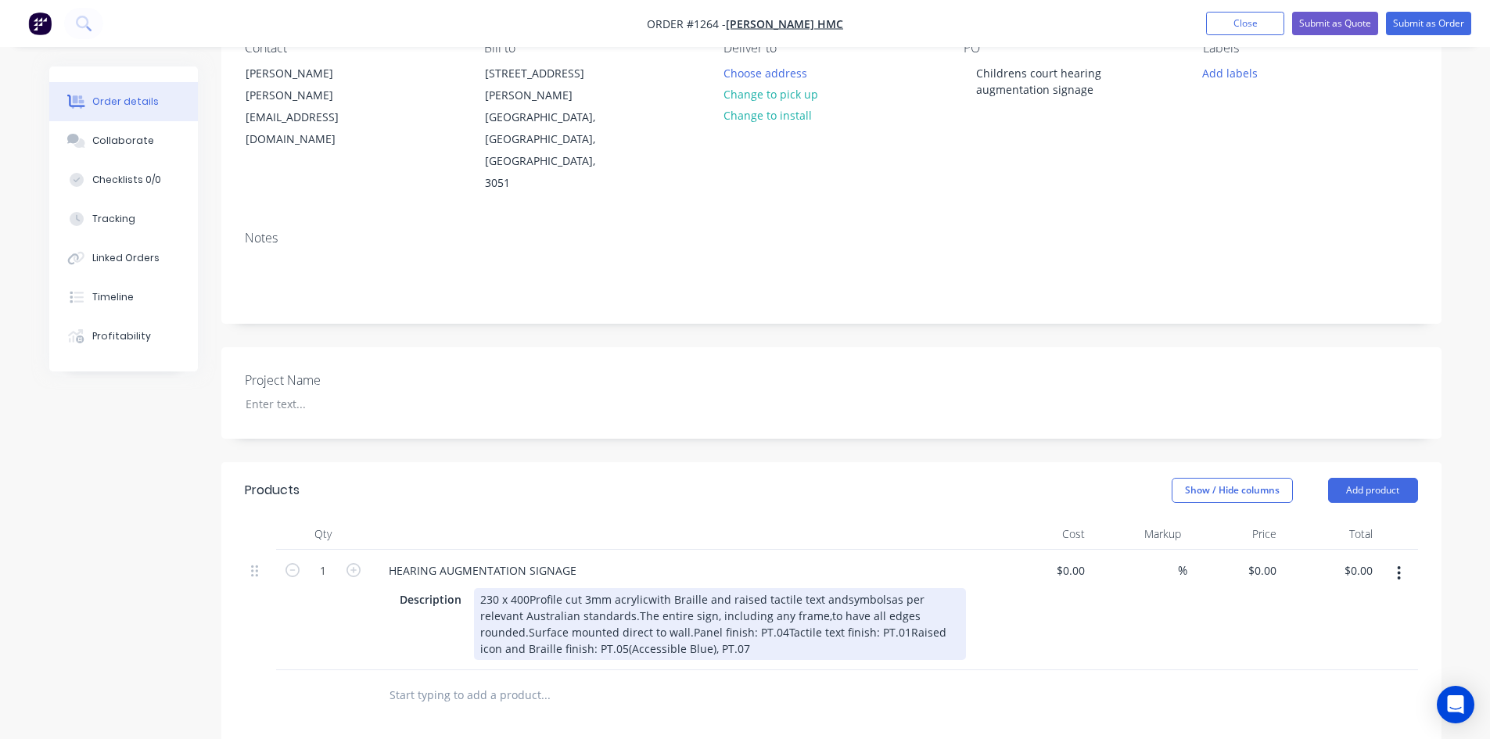
click at [531, 588] on div "230 x 400Profile cut 3mm acrylicwith Braille and raised tactile text andsymbols…" at bounding box center [720, 624] width 492 height 72
click at [527, 588] on div "230 x 400Profile cut 3mm acrylicwith Braille and raised tactile text andsymbols…" at bounding box center [720, 624] width 492 height 72
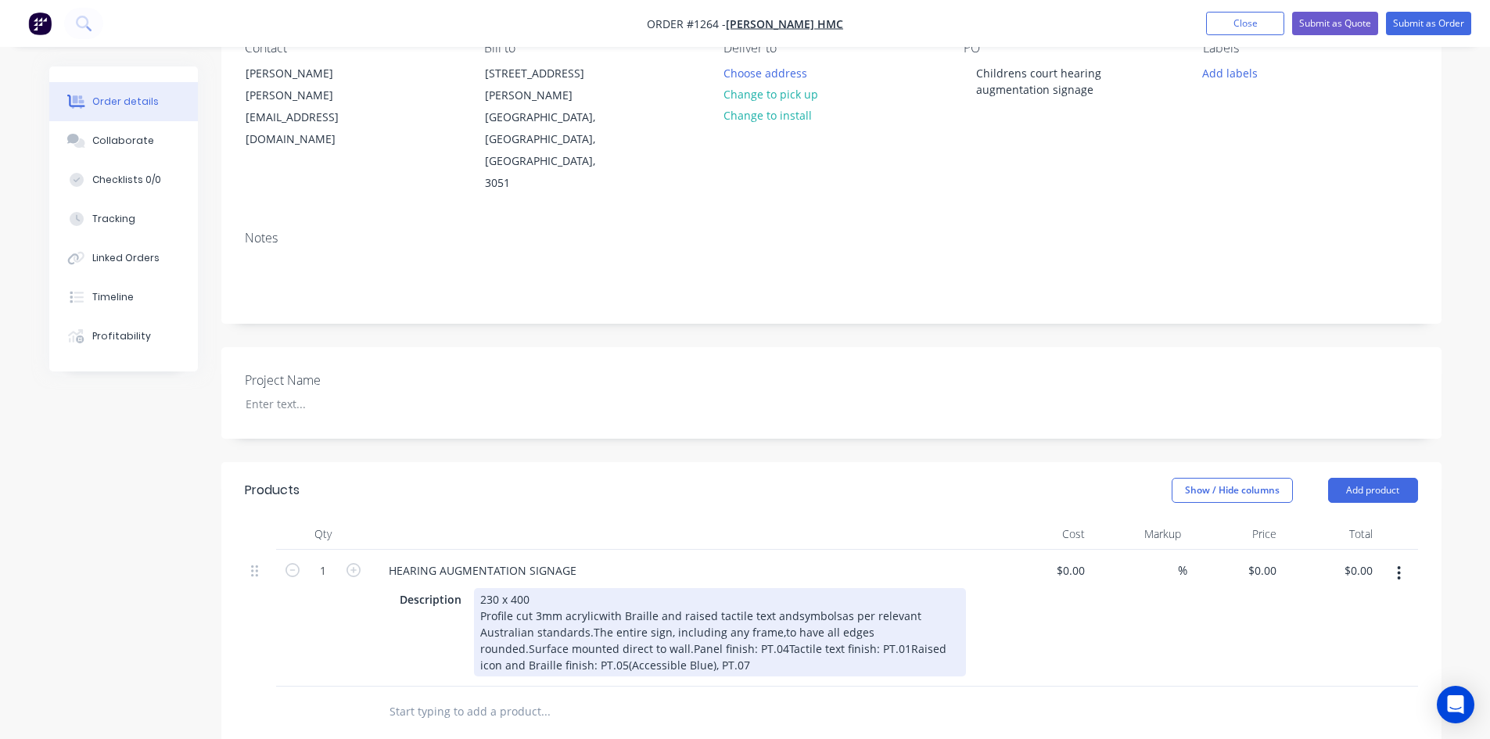
click at [594, 588] on div "230 x 400 Profile cut 3mm acrylicwith Braille and raised tactile text andsymbol…" at bounding box center [720, 632] width 492 height 88
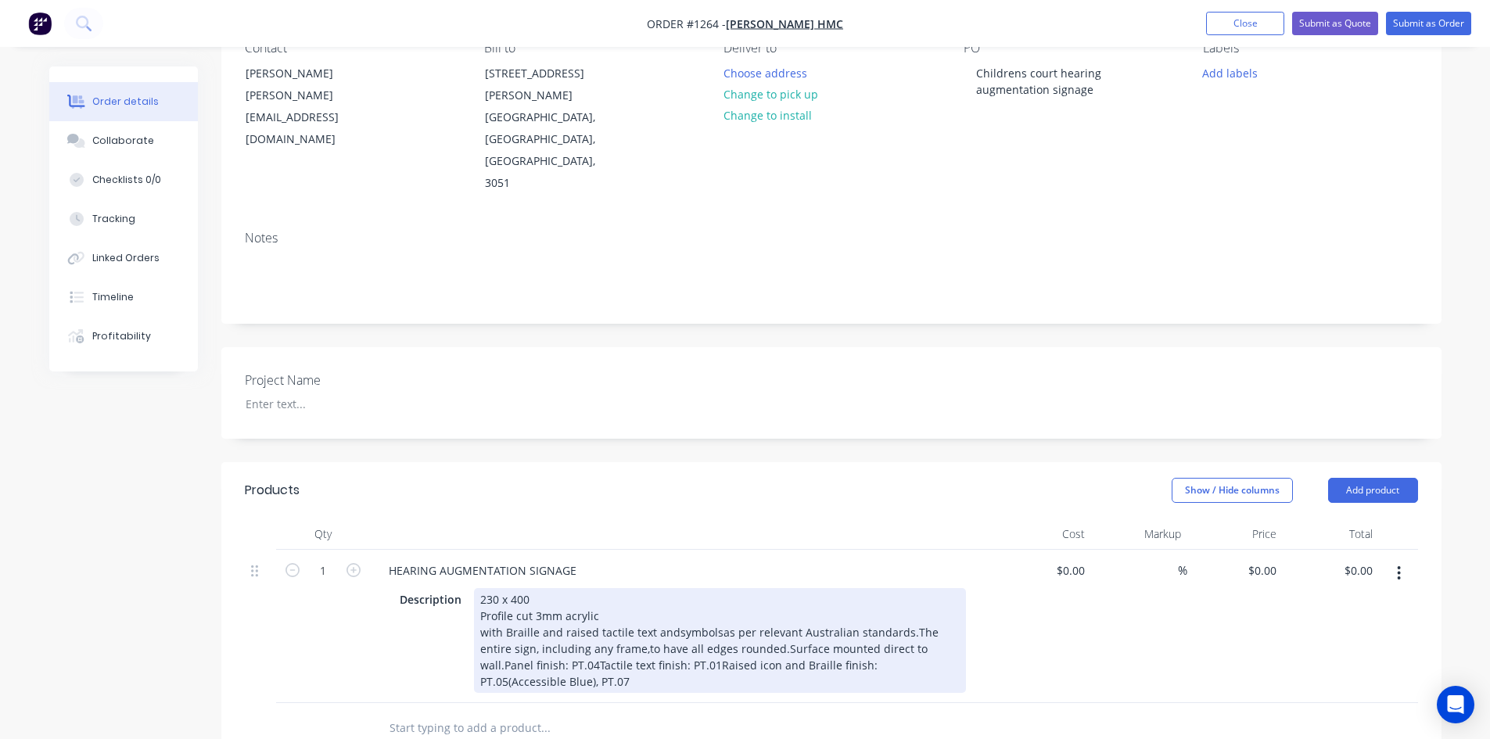
click at [671, 588] on div "230 x 400 Profile cut 3mm acrylic with Braille and raised tactile text andsymbo…" at bounding box center [720, 640] width 492 height 105
click at [521, 588] on div "230 x 400 Profile cut 3mm acrylic with Braille and raised tactile text and symb…" at bounding box center [720, 640] width 492 height 105
click at [710, 588] on div "230 x 400 Profile cut 3mm acrylic with Braille and raised tactile text and symb…" at bounding box center [720, 640] width 492 height 105
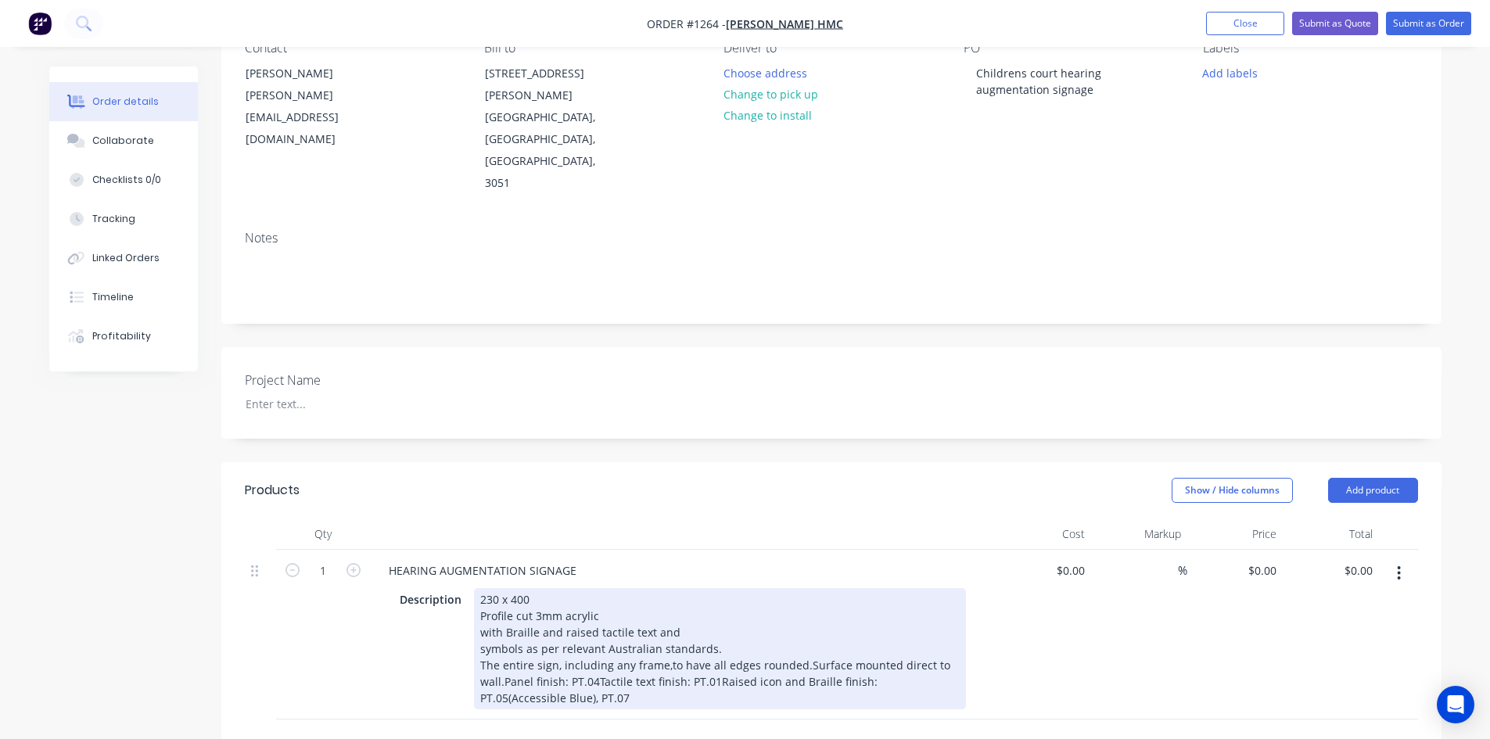
click at [664, 603] on div "230 x 400 Profile cut 3mm acrylic with Braille and raised tactile text and symb…" at bounding box center [720, 648] width 492 height 121
click at [801, 603] on div "230 x 400 Profile cut 3mm acrylic with Braille and raised tactile text and symb…" at bounding box center [720, 648] width 492 height 121
click at [498, 619] on div "230 x 400 Profile cut 3mm acrylic with Braille and raised tactile text and symb…" at bounding box center [720, 648] width 492 height 121
click at [505, 616] on div "230 x 400 Profile cut 3mm acrylic with Braille and raised tactile text and symb…" at bounding box center [720, 648] width 492 height 121
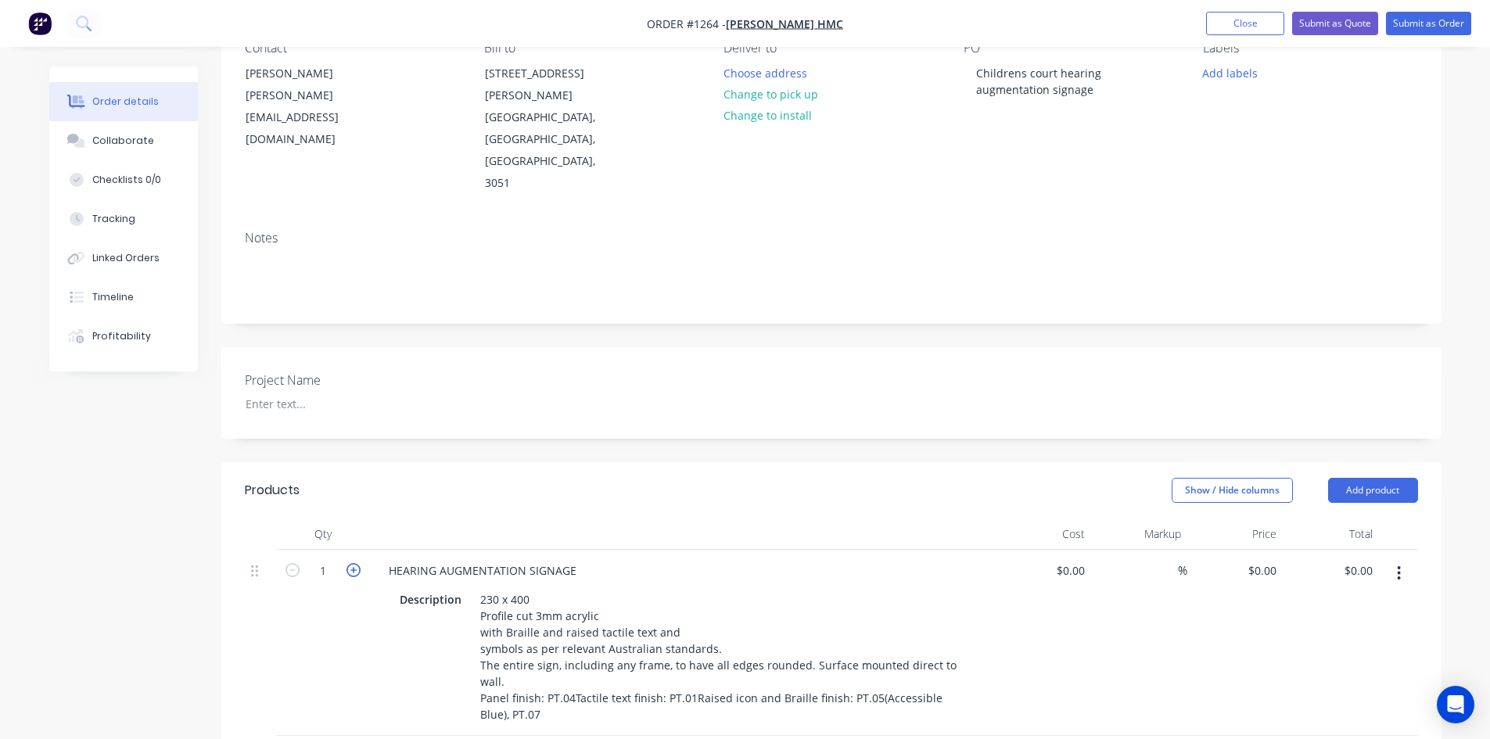
click at [356, 563] on icon "button" at bounding box center [354, 570] width 14 height 14
type input "3"
click at [1253, 550] on div "0 $0.00" at bounding box center [1236, 643] width 96 height 186
type input "$280.00"
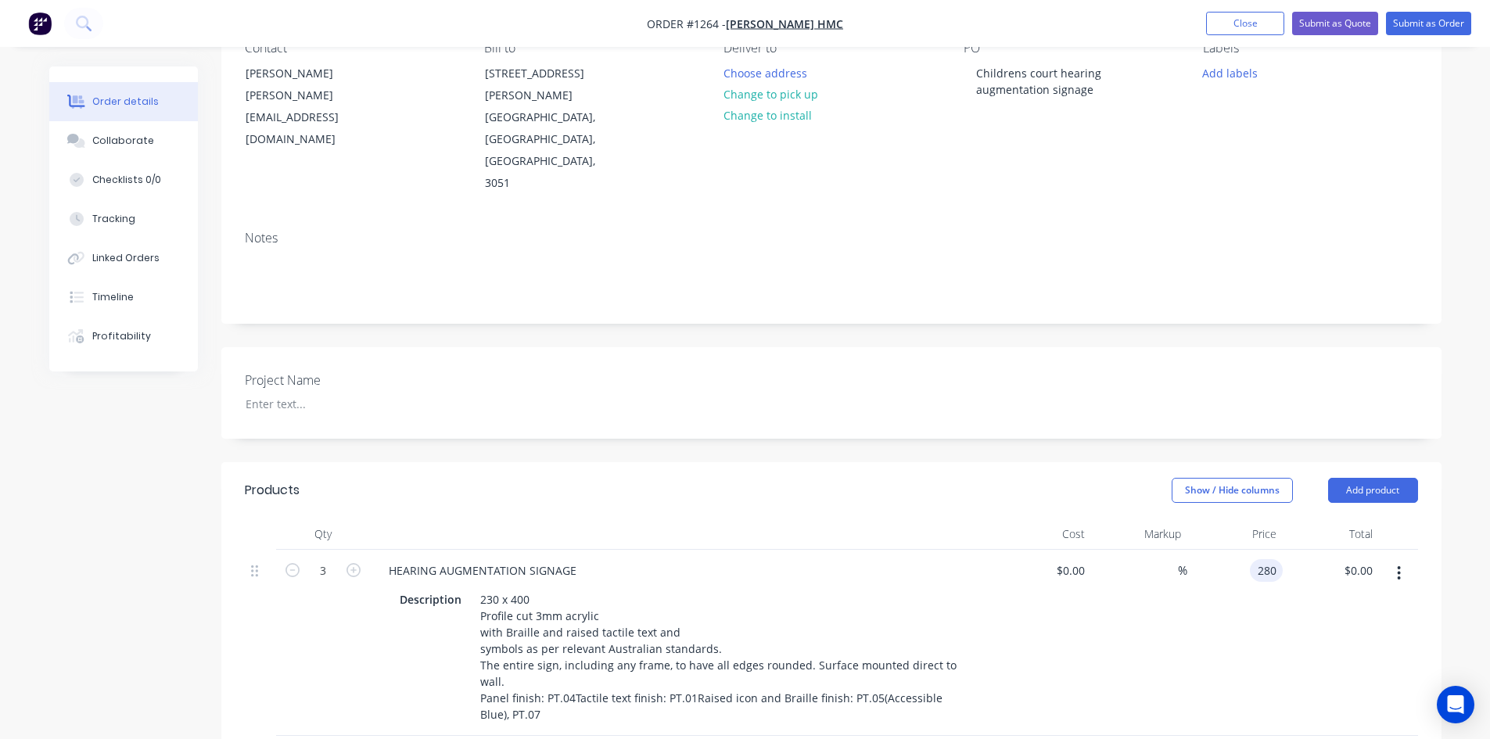
type input "$840.00"
click at [1285, 365] on div "Project Name" at bounding box center [831, 393] width 1220 height 92
click at [1416, 28] on button "Submit as Order" at bounding box center [1428, 23] width 85 height 23
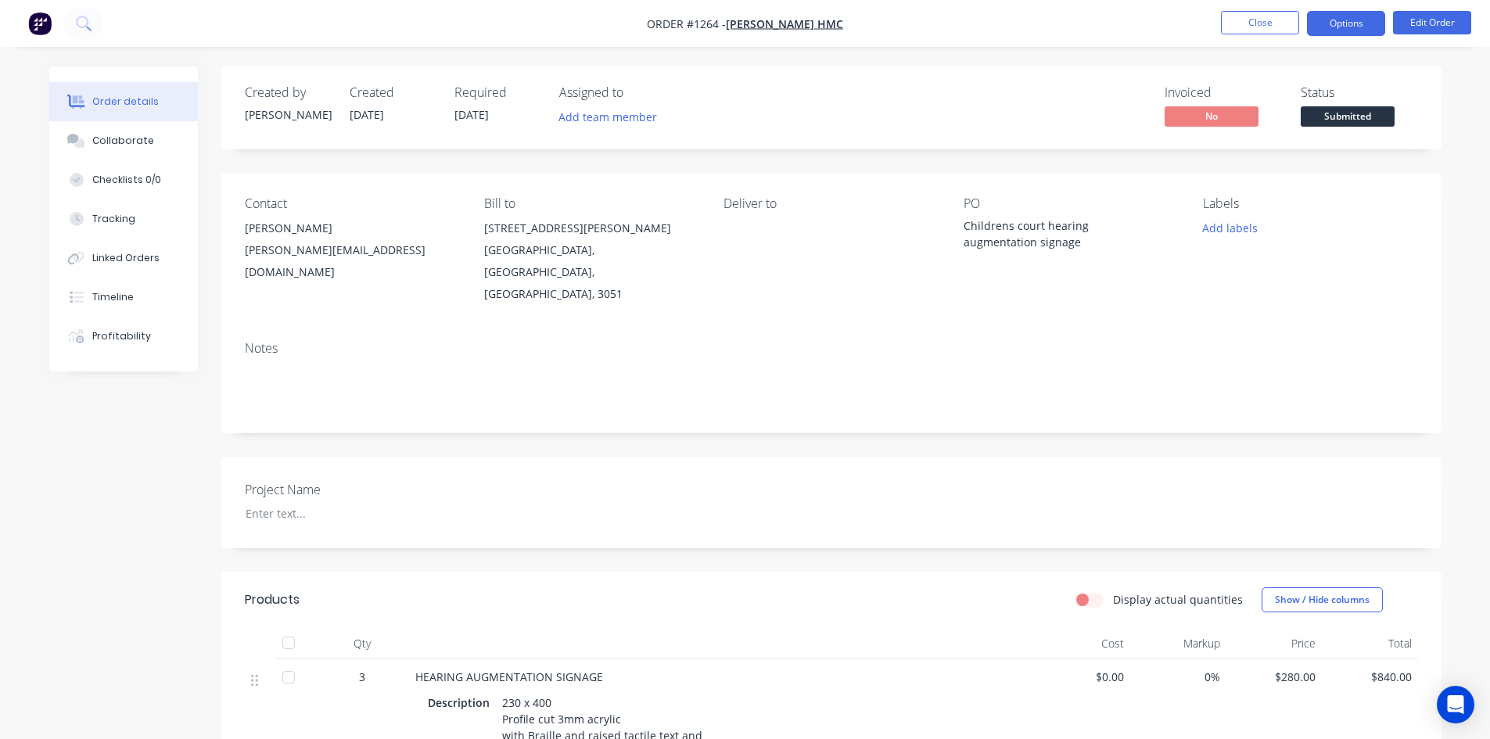
click at [1349, 28] on button "Options" at bounding box center [1346, 23] width 78 height 25
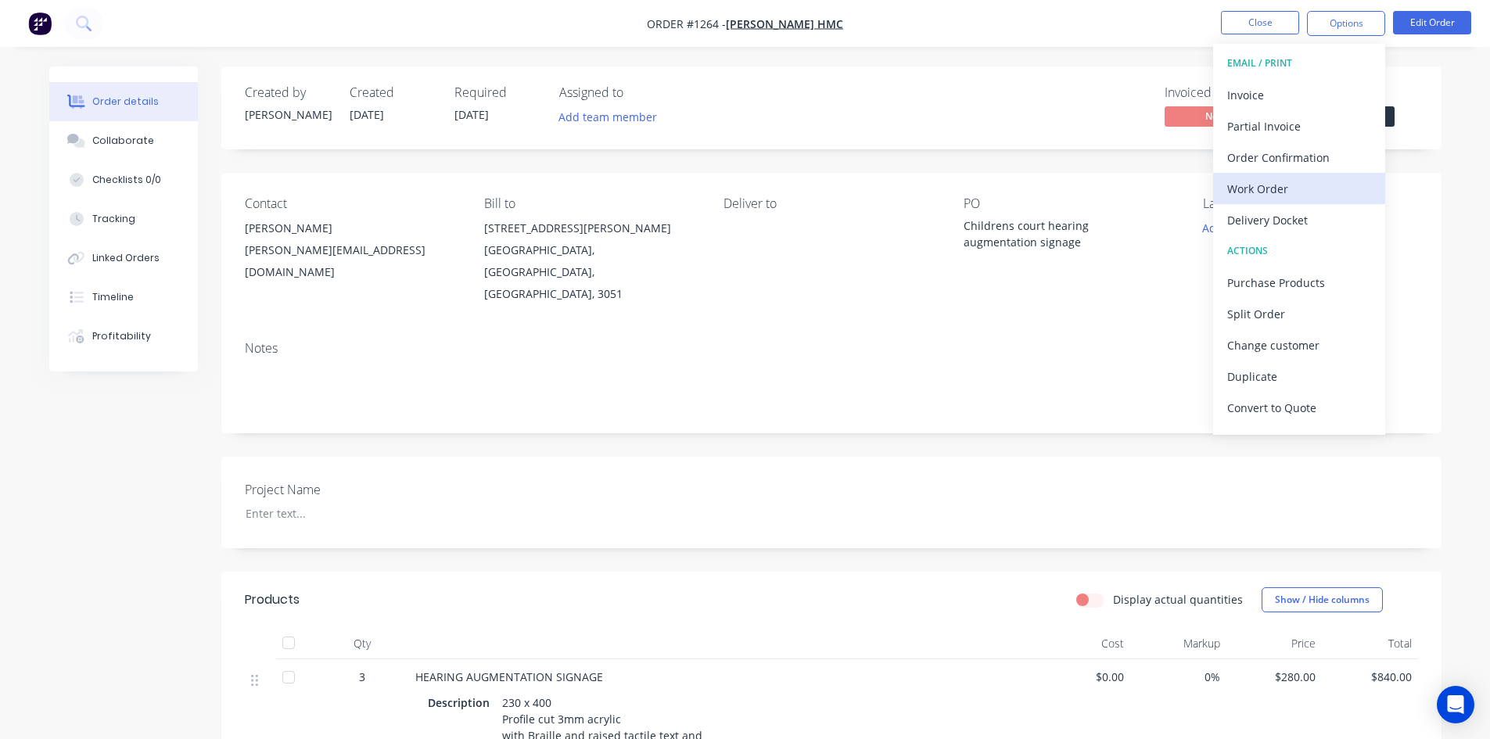
click at [1258, 182] on div "Work Order" at bounding box center [1300, 189] width 144 height 23
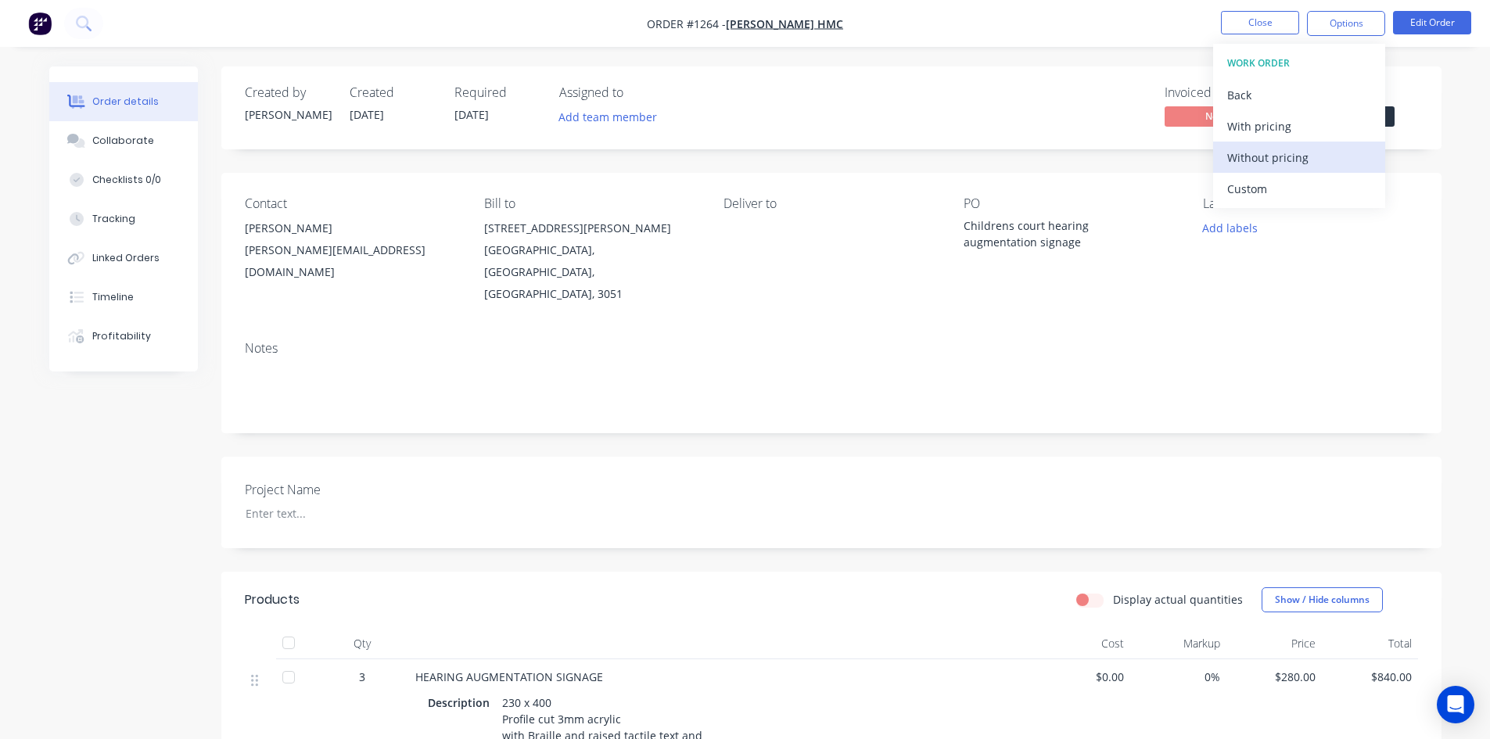
click at [1274, 156] on div "Without pricing" at bounding box center [1300, 157] width 144 height 23
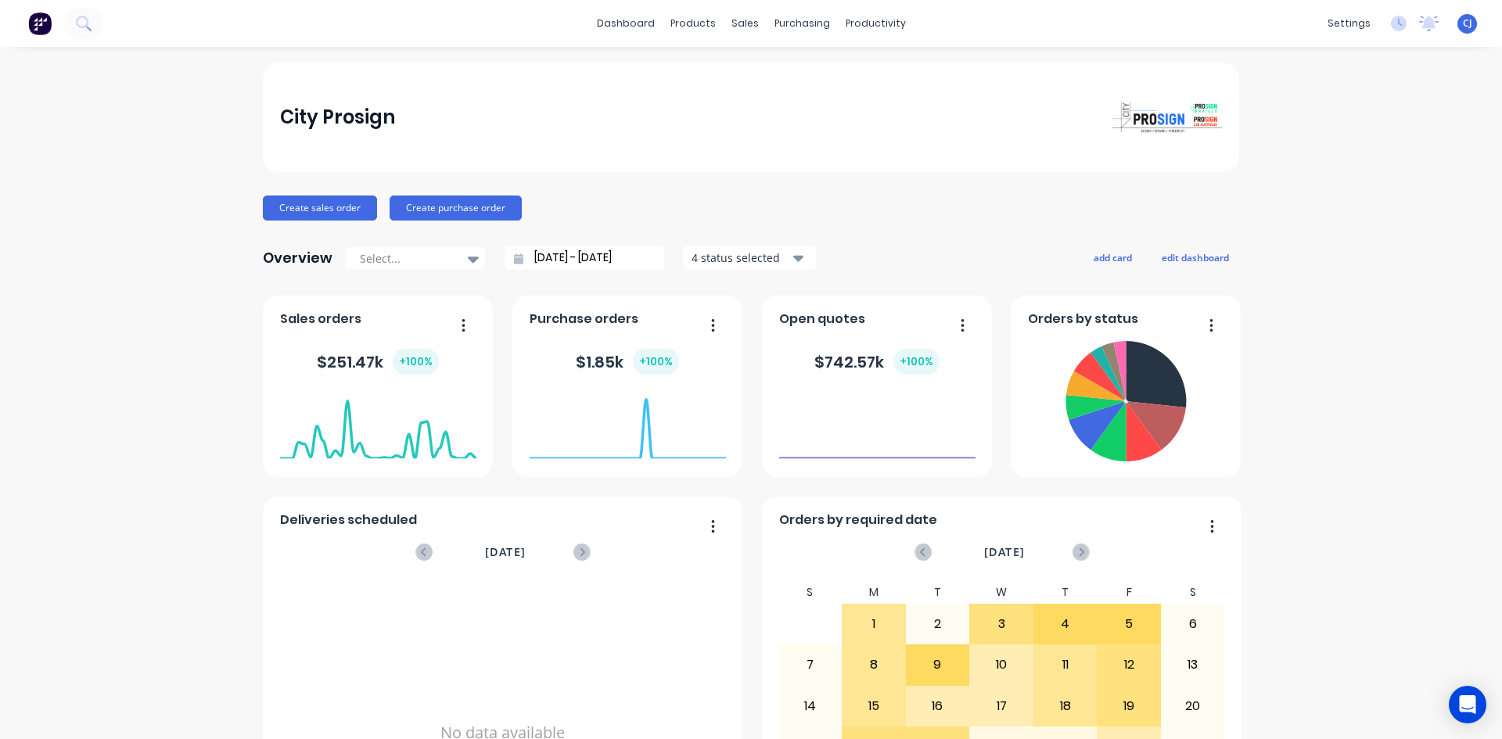
click at [735, 23] on div "sales" at bounding box center [745, 23] width 43 height 23
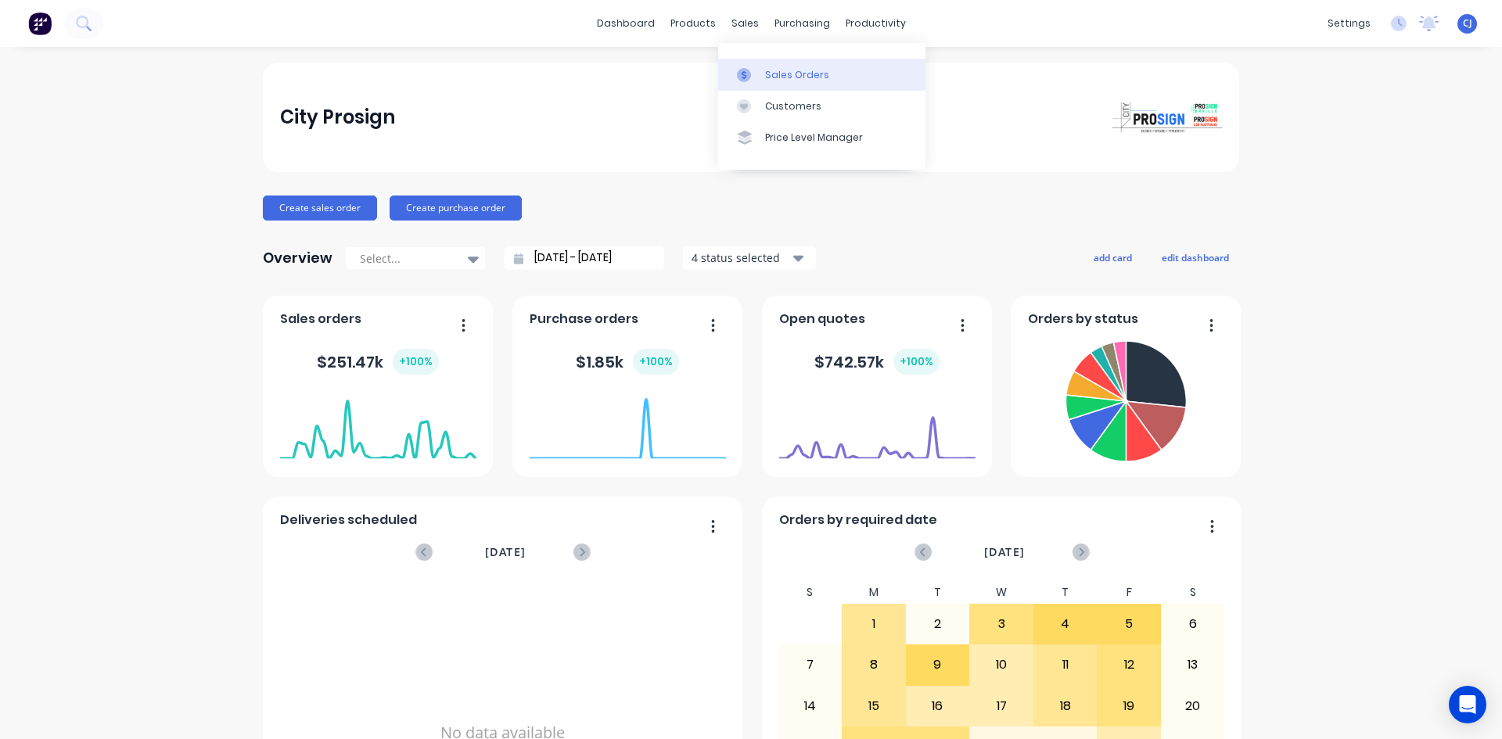
click at [767, 73] on div "Sales Orders" at bounding box center [797, 75] width 64 height 14
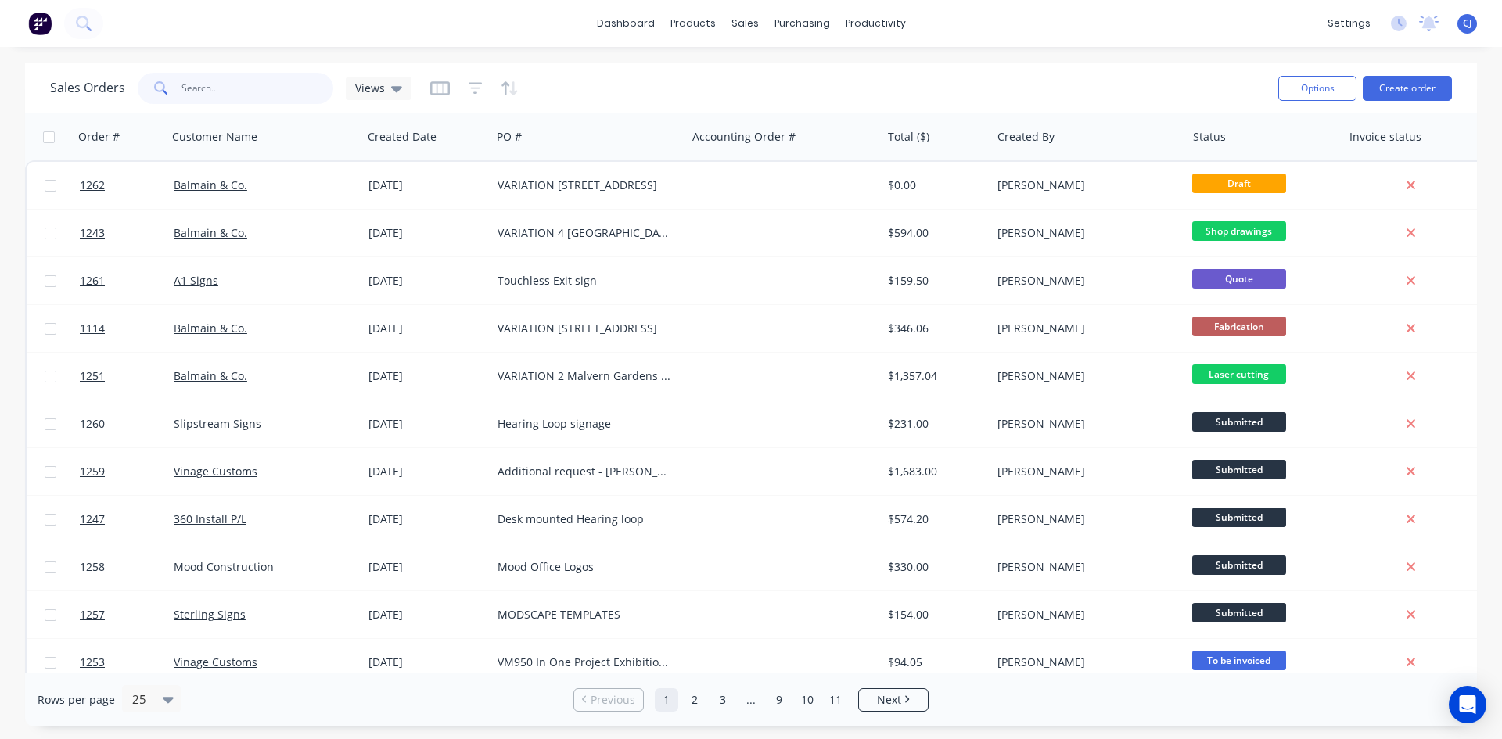
click at [261, 80] on input "text" at bounding box center [258, 88] width 153 height 31
type input "malvern"
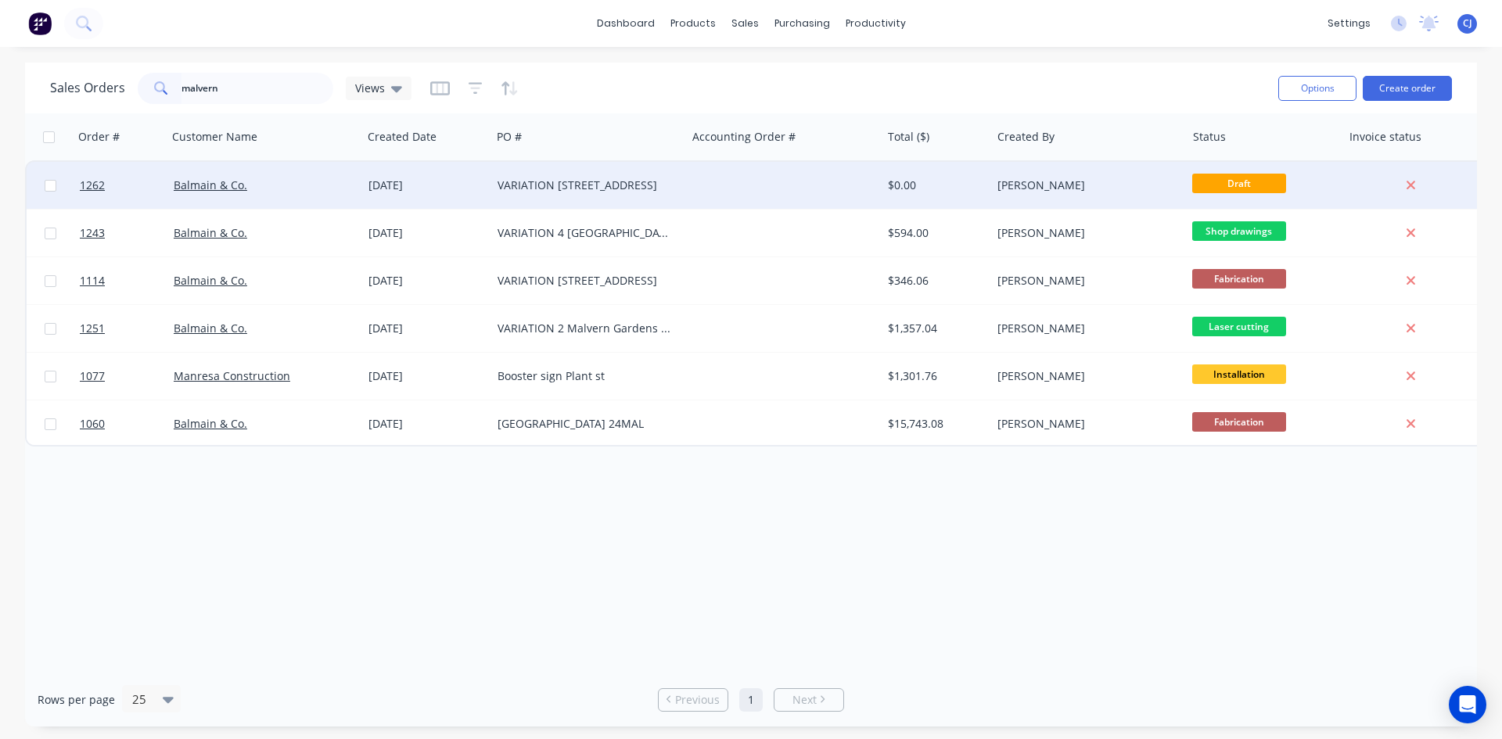
click at [582, 179] on div "VARIATION 3 Malvern Gardens" at bounding box center [585, 186] width 174 height 16
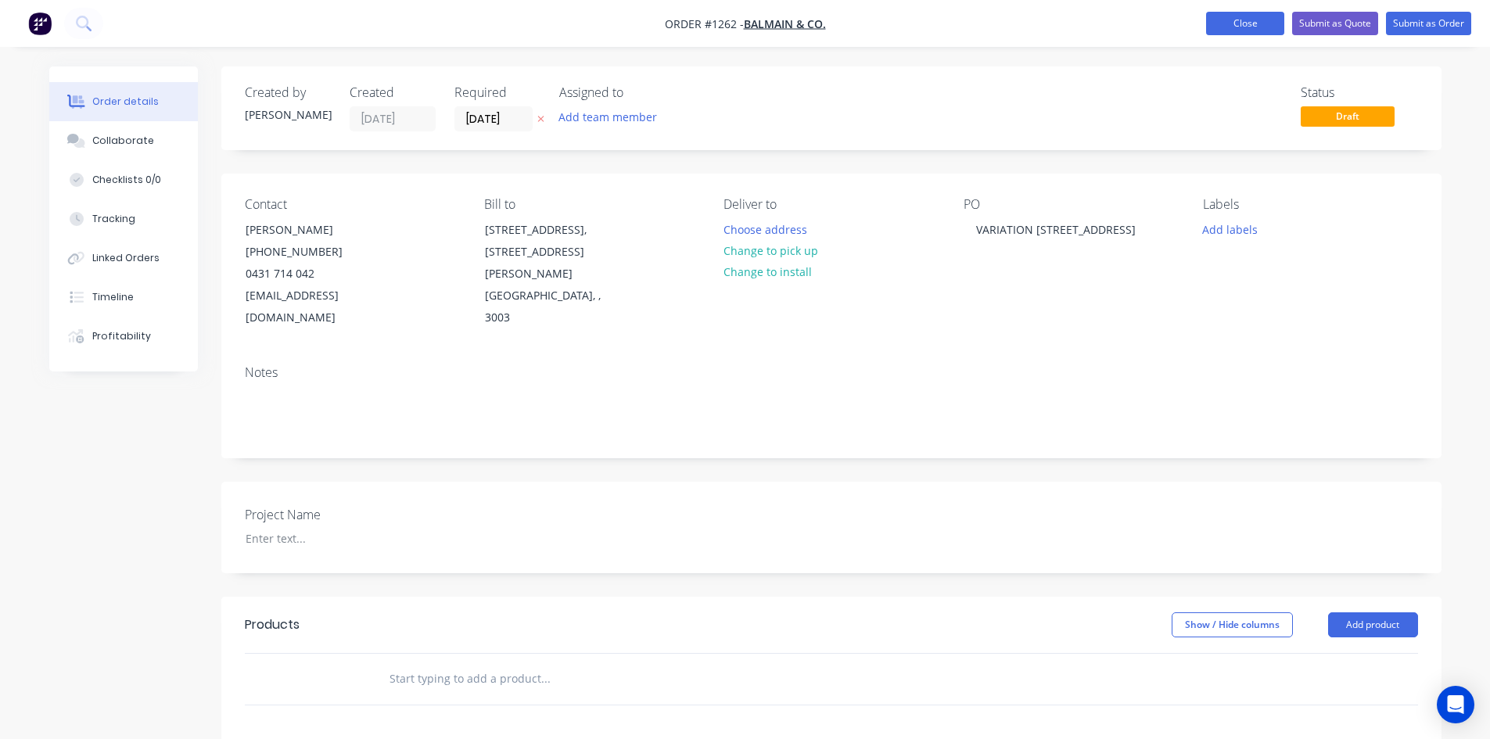
click at [1248, 26] on button "Close" at bounding box center [1245, 23] width 78 height 23
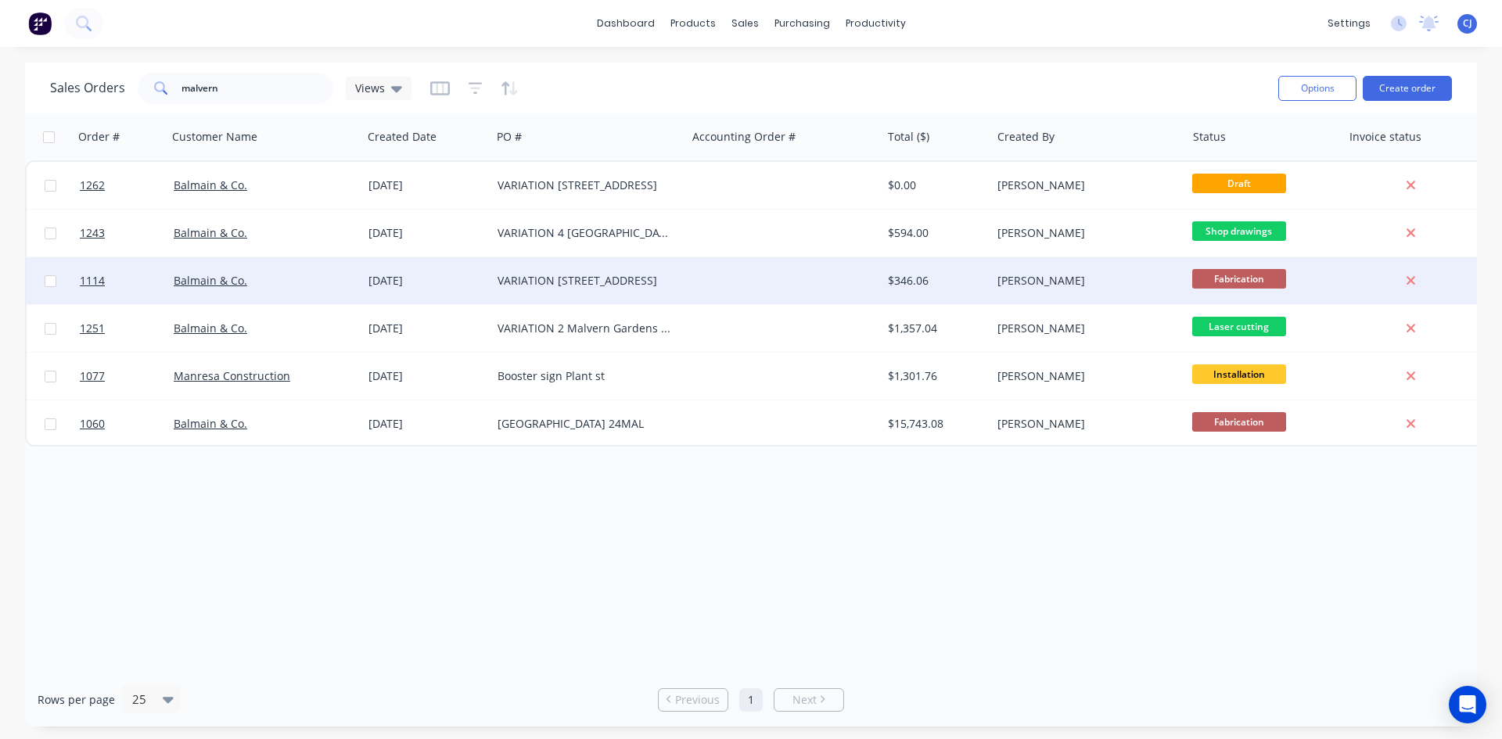
click at [524, 293] on div "VARIATION 1 Malvern gardens" at bounding box center [588, 280] width 195 height 47
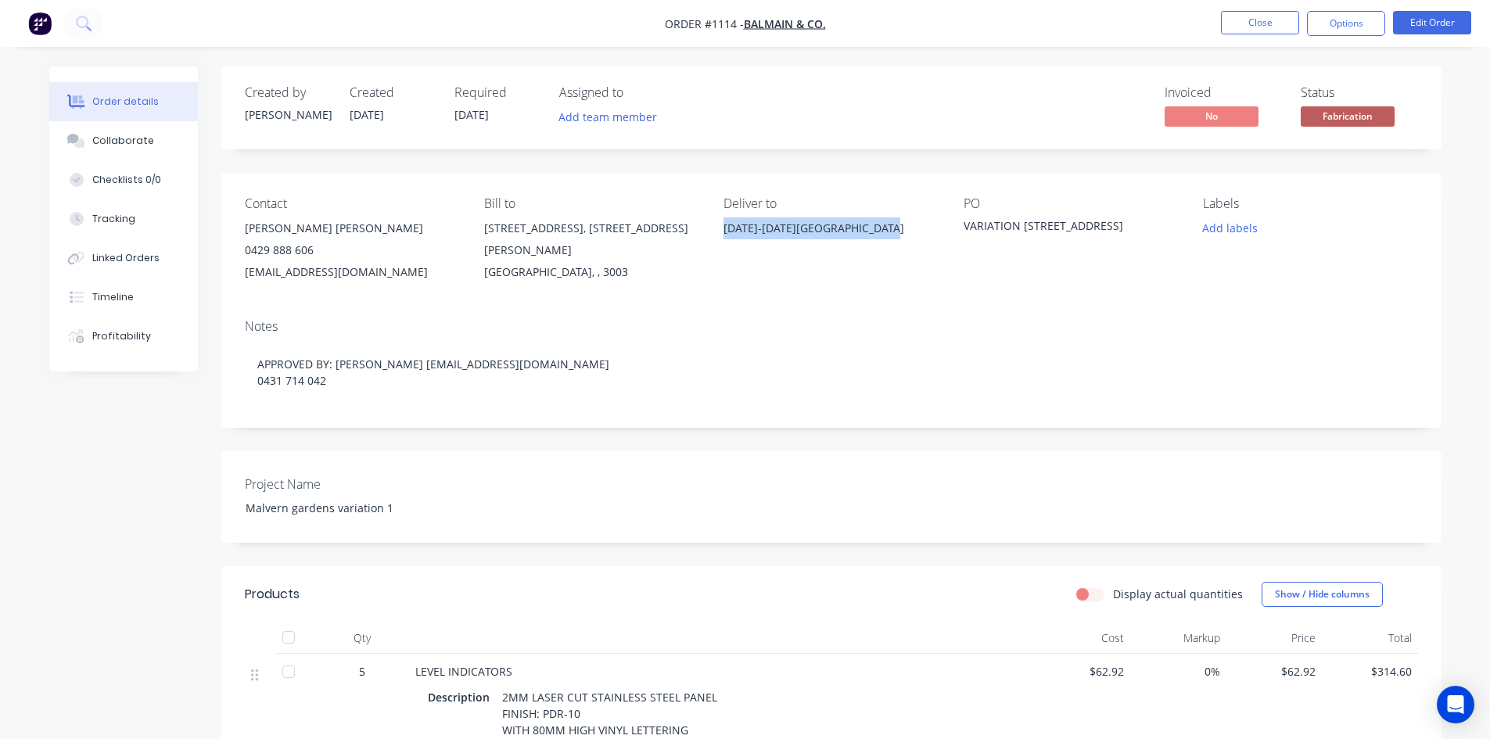
drag, startPoint x: 723, startPoint y: 230, endPoint x: 897, endPoint y: 234, distance: 174.5
click at [897, 234] on div "Contact Connor Hipwell 0429 888 606 chipwell@balmainandco.com.au Bill to 3 Balm…" at bounding box center [831, 240] width 1220 height 134
copy div "[DATE]-[DATE][GEOGRAPHIC_DATA]"
click at [1235, 15] on button "Close" at bounding box center [1260, 22] width 78 height 23
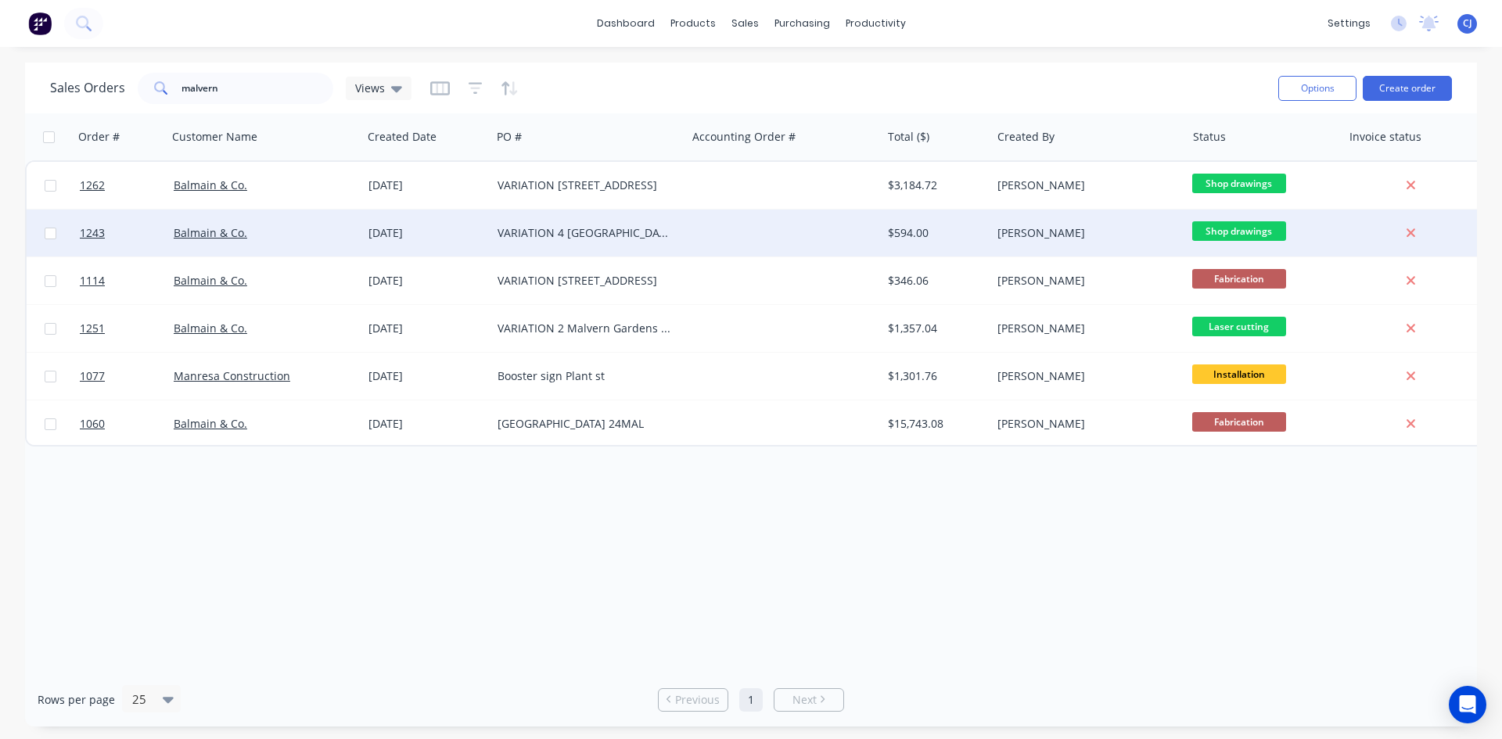
click at [608, 247] on div "VARIATION 4 Malvern Gardens - Engraved Signs" at bounding box center [588, 233] width 195 height 47
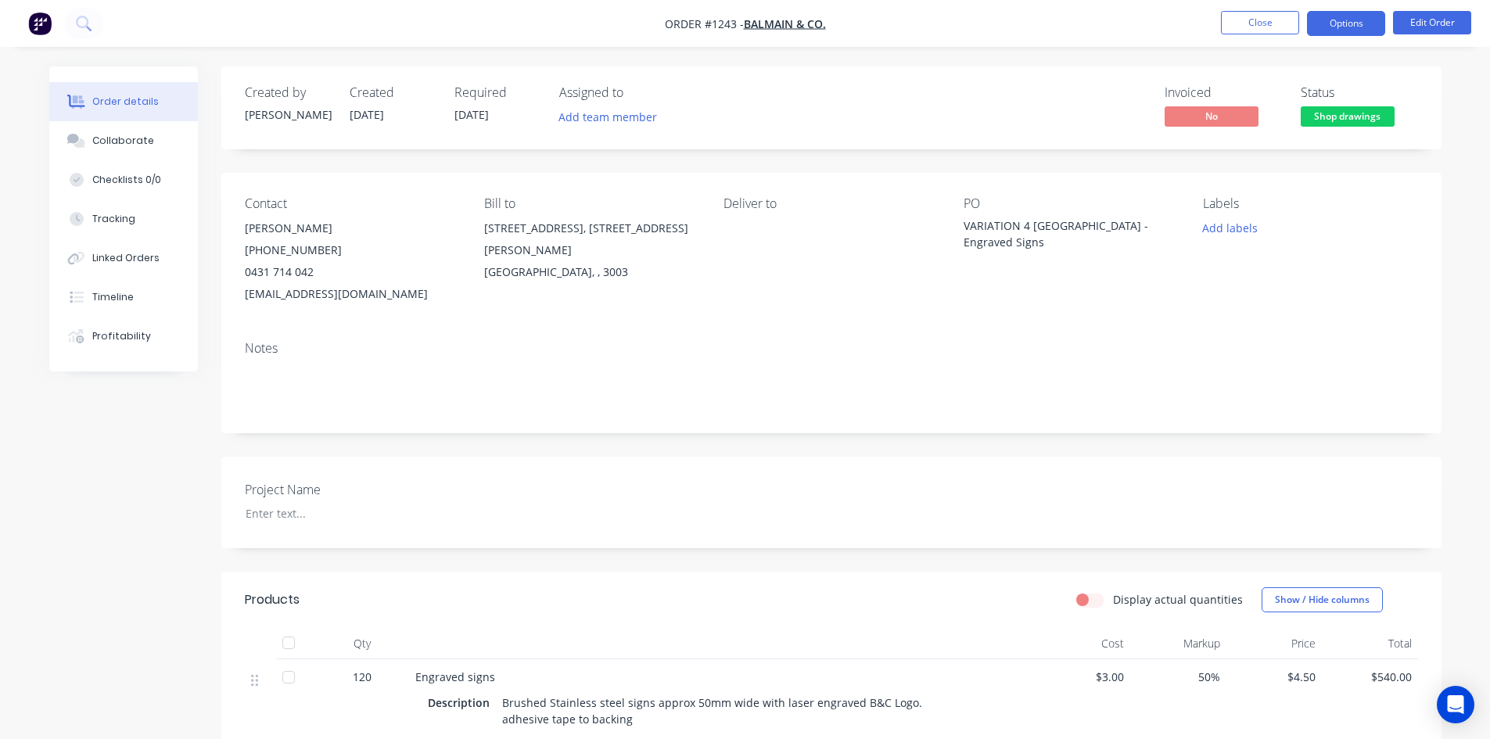
click at [1370, 31] on button "Options" at bounding box center [1346, 23] width 78 height 25
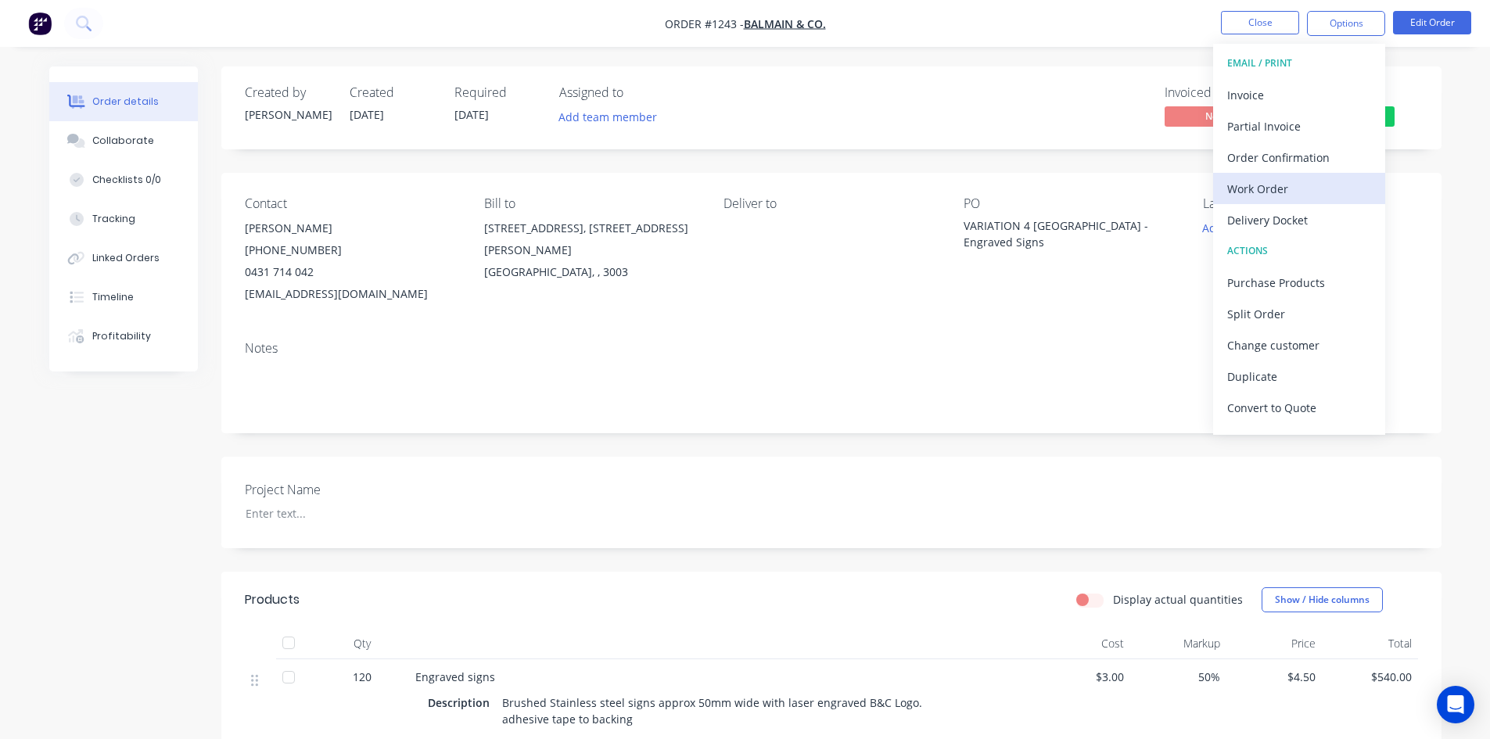
click at [1305, 184] on div "Work Order" at bounding box center [1300, 189] width 144 height 23
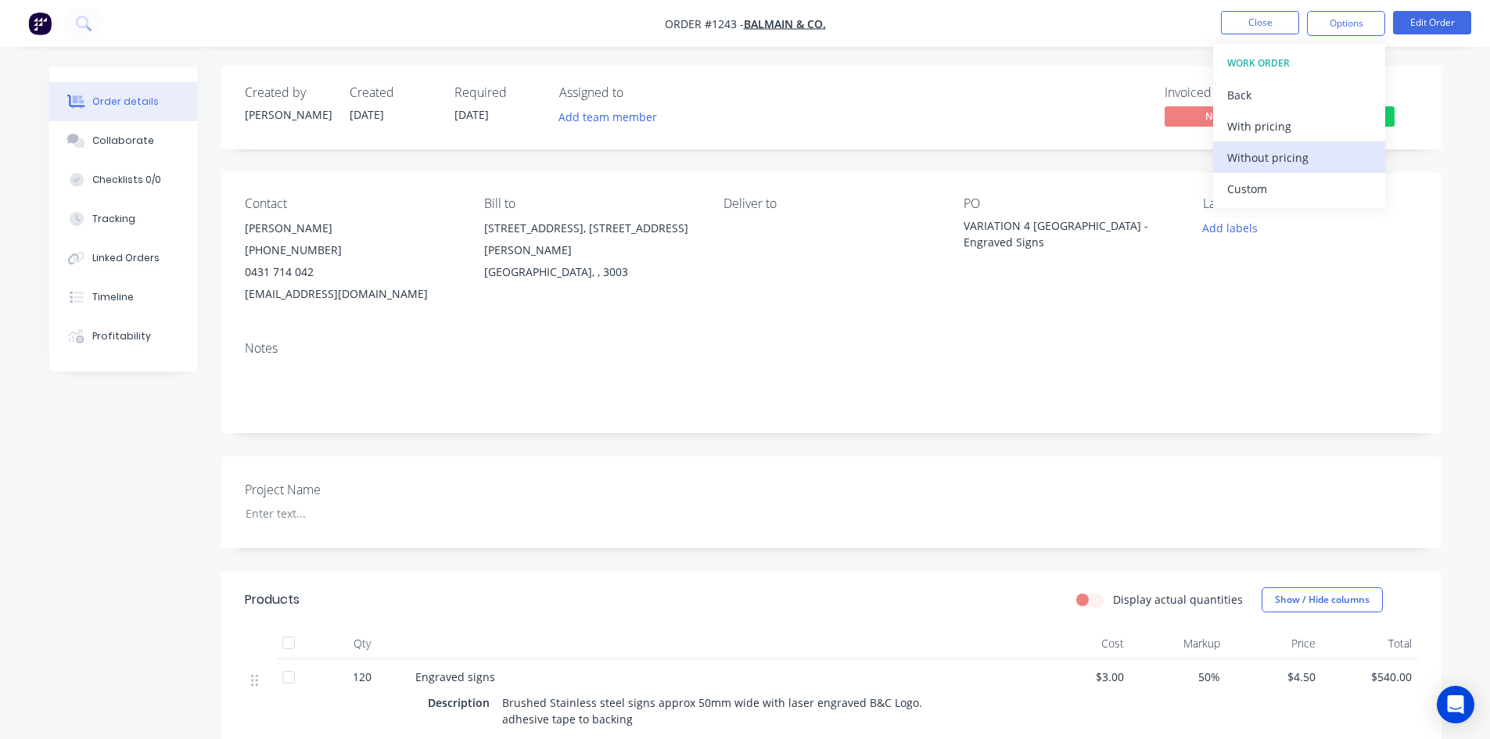
click at [1305, 162] on div "Without pricing" at bounding box center [1300, 157] width 144 height 23
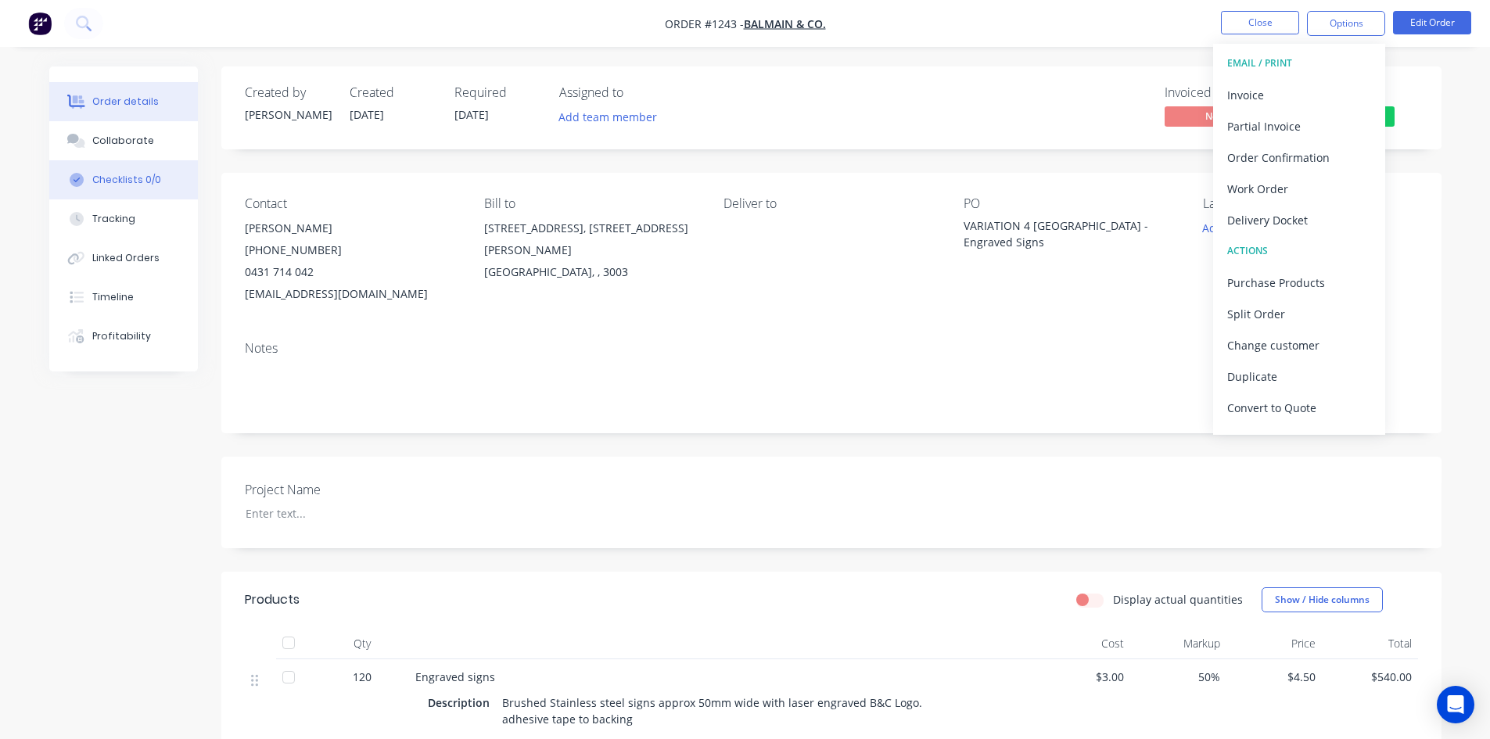
click at [160, 178] on button "Checklists 0/0" at bounding box center [123, 179] width 149 height 39
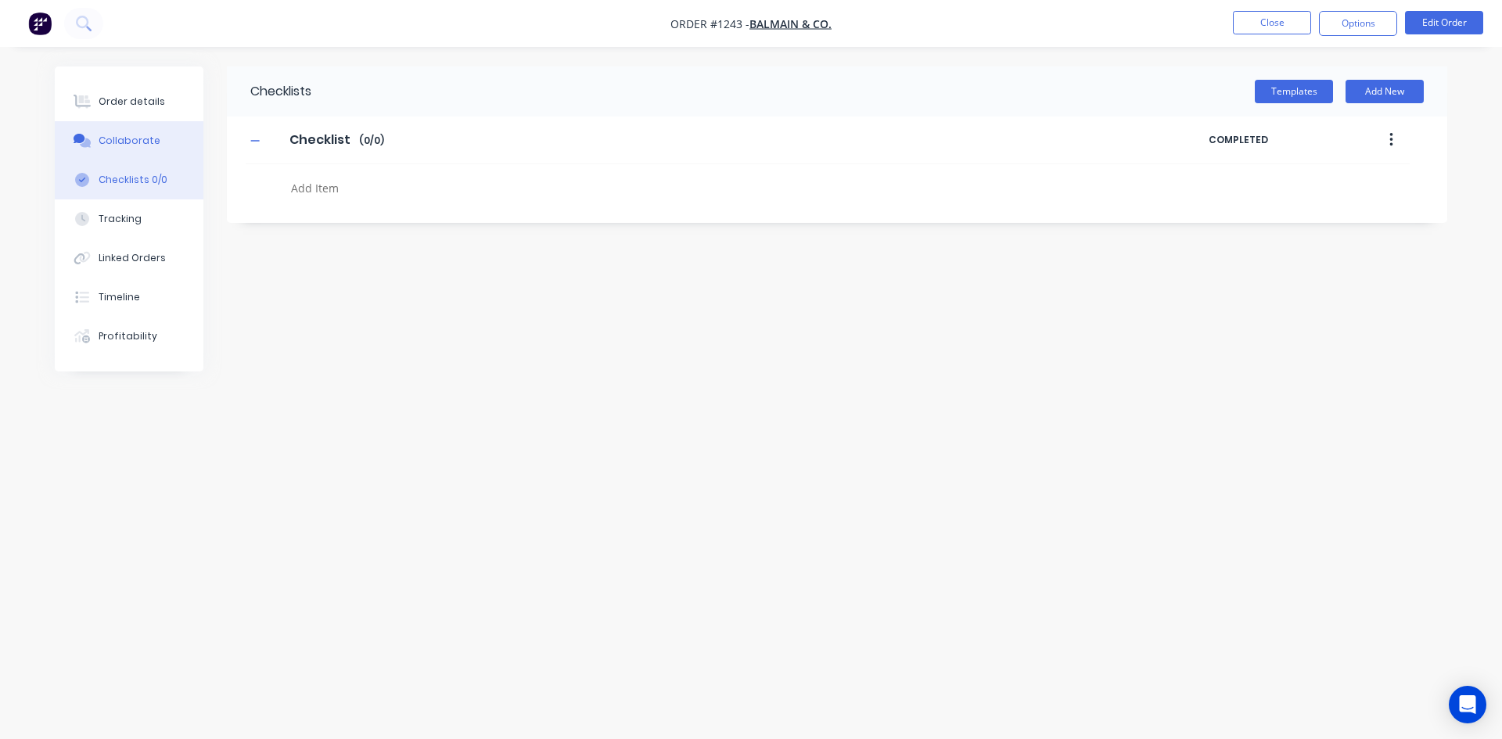
click at [74, 138] on icon at bounding box center [80, 138] width 12 height 9
